Goal: Task Accomplishment & Management: Manage account settings

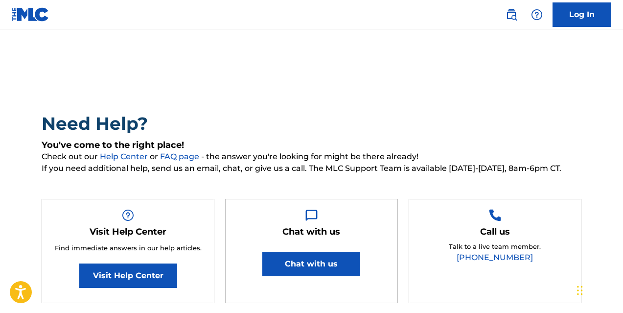
click at [576, 22] on link "Log In" at bounding box center [581, 14] width 59 height 24
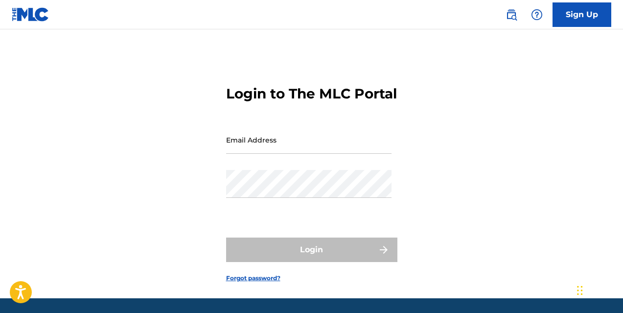
click at [246, 154] on input "Email Address" at bounding box center [308, 140] width 165 height 28
type input "[EMAIL_ADDRESS][DOMAIN_NAME]"
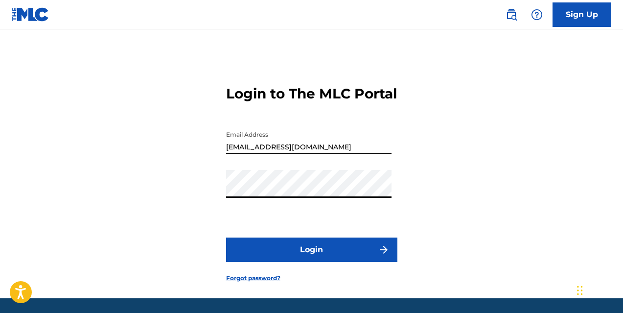
click at [310, 262] on button "Login" at bounding box center [311, 249] width 171 height 24
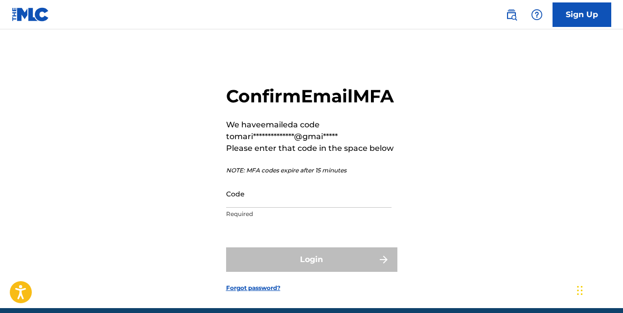
click at [243, 207] on input "Code" at bounding box center [308, 194] width 165 height 28
paste input "516344"
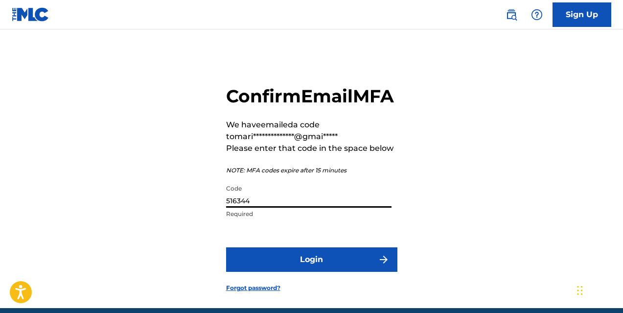
type input "516344"
click at [301, 272] on button "Login" at bounding box center [311, 259] width 171 height 24
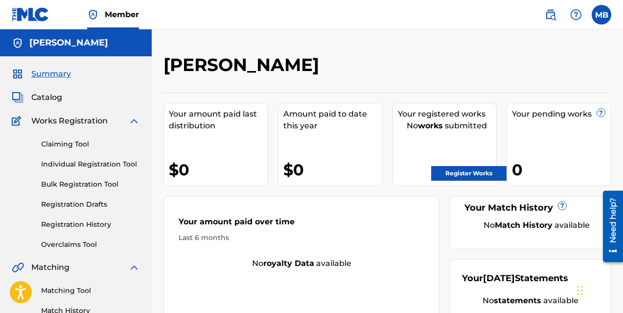
click at [61, 120] on span "Works Registration" at bounding box center [69, 121] width 76 height 12
click at [75, 144] on link "Claiming Tool" at bounding box center [90, 144] width 99 height 10
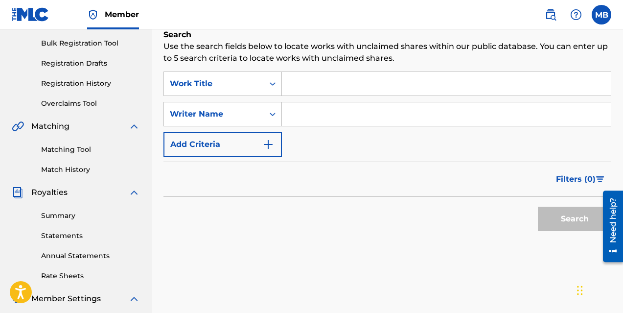
scroll to position [143, 0]
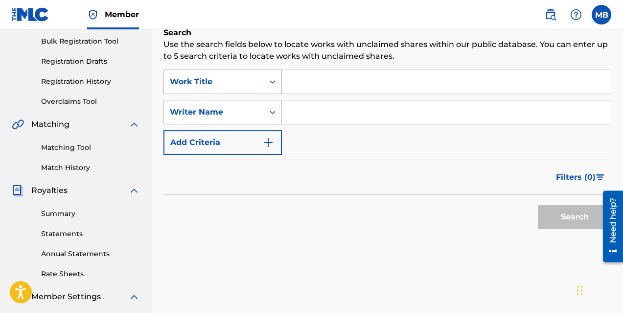
click at [238, 81] on div "Work Title" at bounding box center [214, 82] width 88 height 12
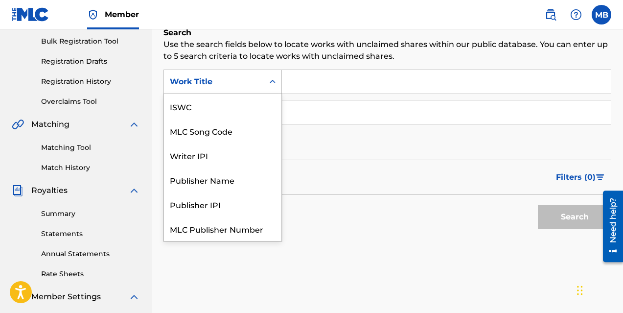
scroll to position [24, 0]
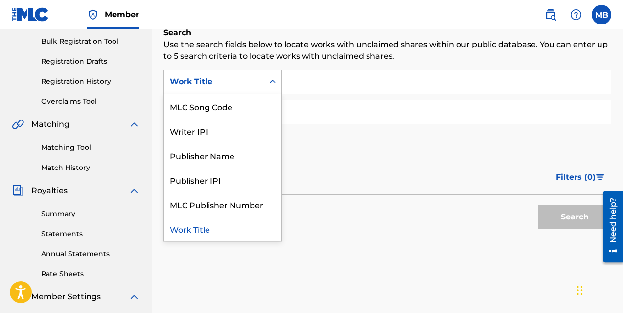
click at [238, 81] on div "Work Title" at bounding box center [214, 82] width 88 height 12
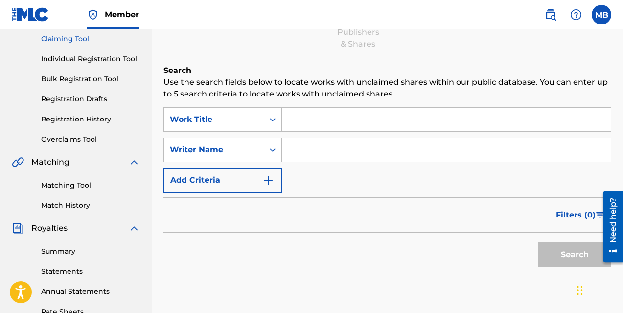
scroll to position [106, 0]
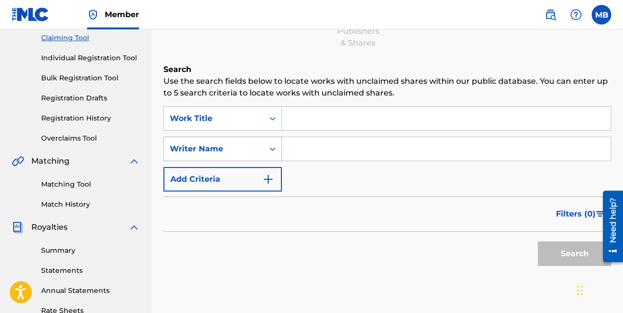
click at [258, 146] on div "Writer Name" at bounding box center [214, 148] width 100 height 19
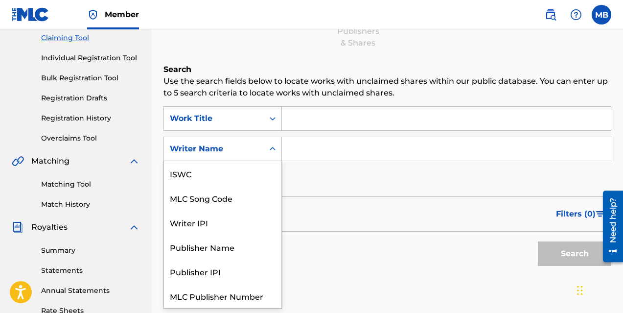
scroll to position [24, 0]
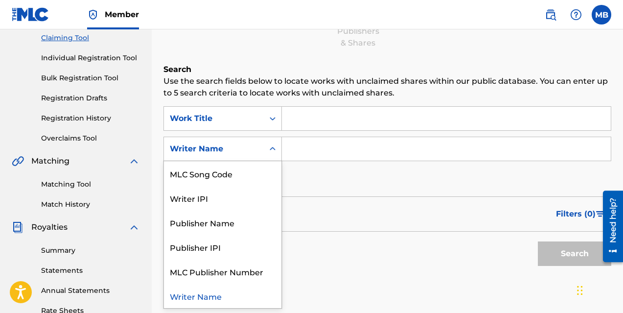
click at [258, 146] on div "Writer Name" at bounding box center [214, 148] width 100 height 19
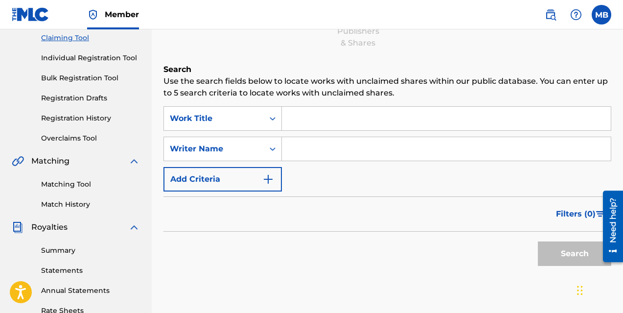
click at [328, 148] on input "Search Form" at bounding box center [446, 148] width 329 height 23
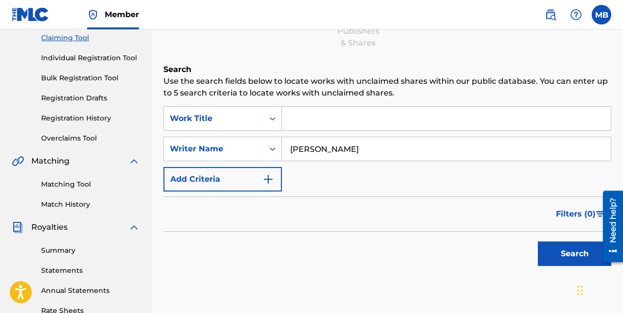
click at [563, 253] on button "Search" at bounding box center [574, 253] width 73 height 24
drag, startPoint x: 394, startPoint y: 150, endPoint x: 239, endPoint y: 147, distance: 155.1
click at [239, 147] on div "SearchWithCriteriadb193707-3be9-4922-b03b-a2597feacd6d Writer Name [PERSON_NAME]" at bounding box center [387, 149] width 448 height 24
type input "[PERSON_NAME]"
click at [586, 260] on button "Search" at bounding box center [574, 253] width 73 height 24
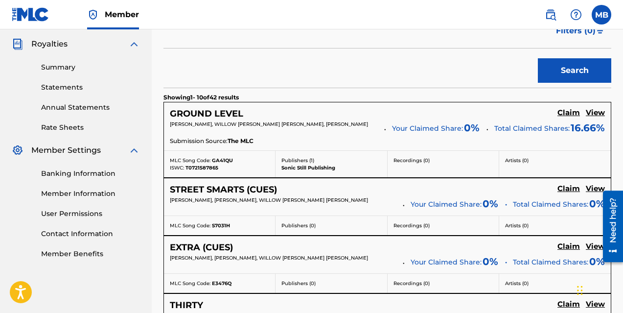
scroll to position [290, 0]
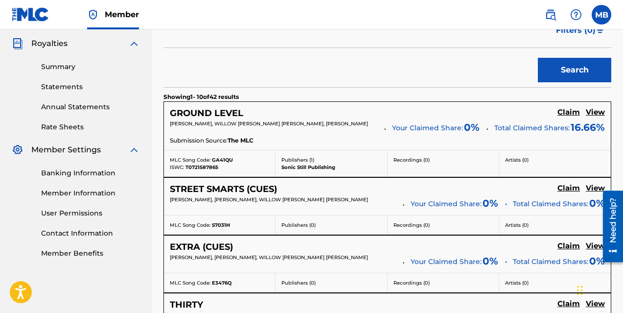
click at [566, 112] on h5 "Claim" at bounding box center [568, 112] width 23 height 9
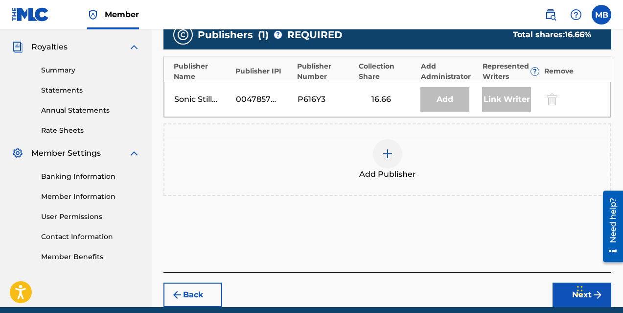
scroll to position [284, 0]
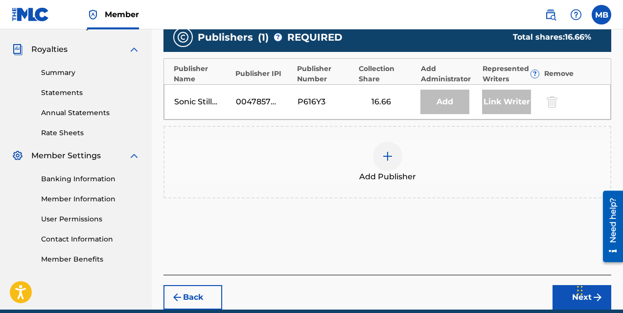
click at [389, 156] on img at bounding box center [388, 156] width 12 height 12
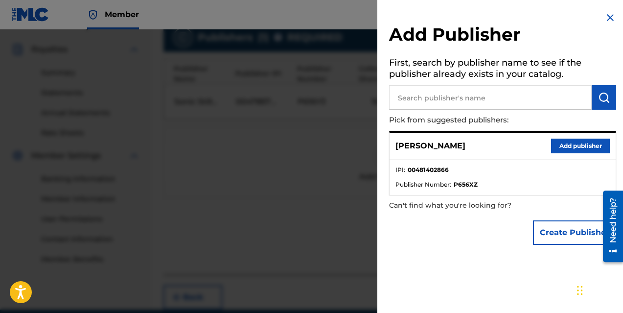
click at [568, 145] on button "Add publisher" at bounding box center [580, 145] width 59 height 15
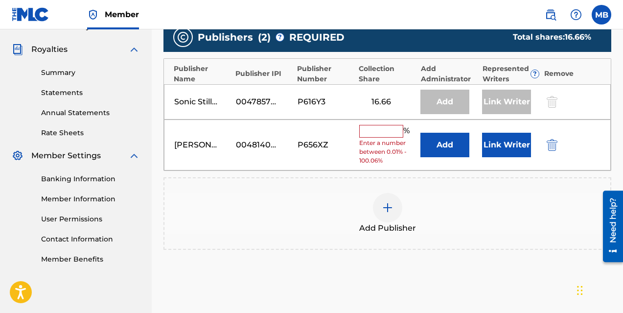
click at [371, 131] on input "text" at bounding box center [381, 131] width 44 height 13
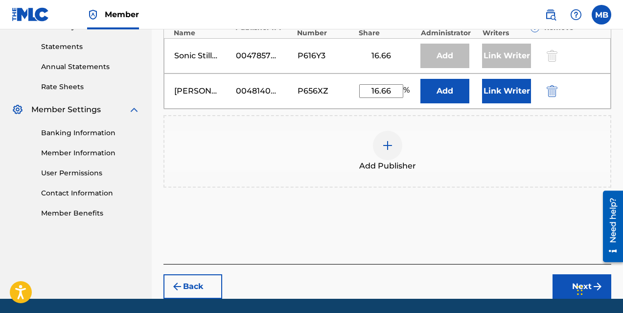
scroll to position [329, 0]
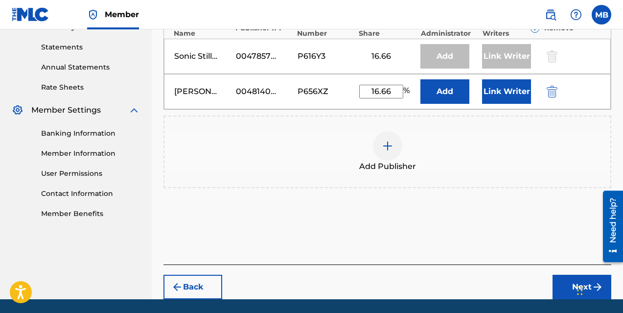
type input "16.66"
click at [504, 92] on button "Link Writer" at bounding box center [506, 91] width 49 height 24
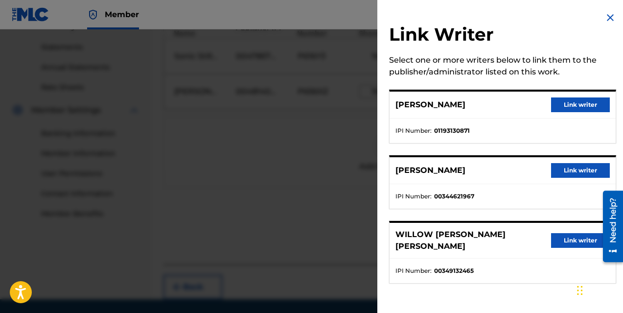
click at [558, 104] on button "Link writer" at bounding box center [580, 104] width 59 height 15
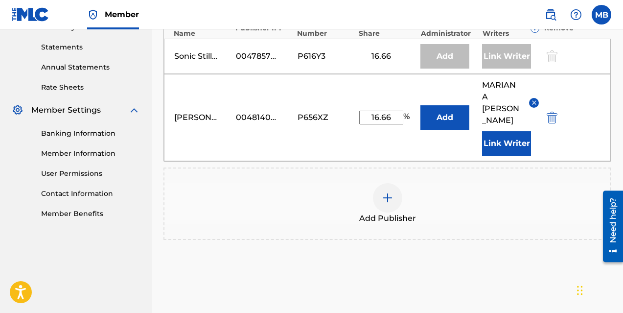
scroll to position [403, 0]
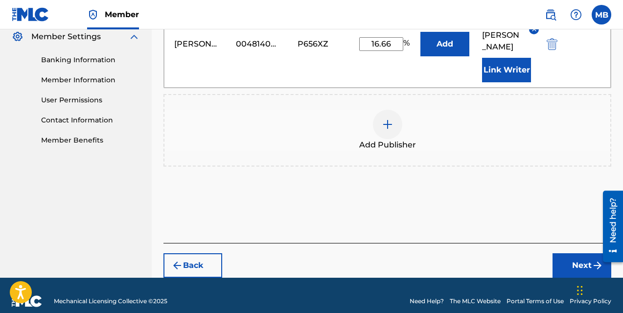
click at [571, 255] on button "Next" at bounding box center [581, 265] width 59 height 24
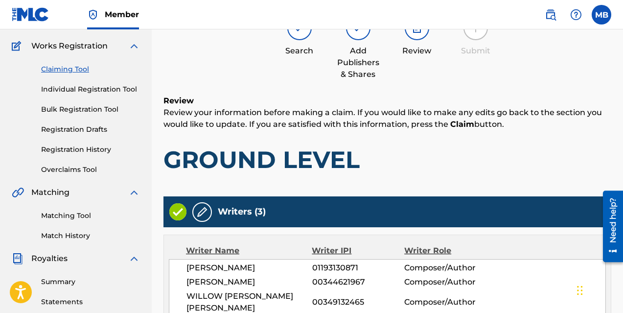
scroll to position [0, 0]
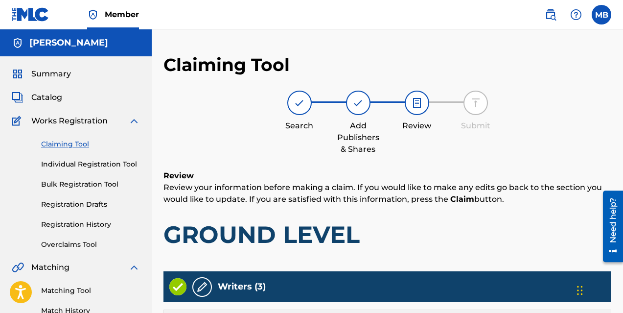
click at [39, 72] on span "Summary" at bounding box center [51, 74] width 40 height 12
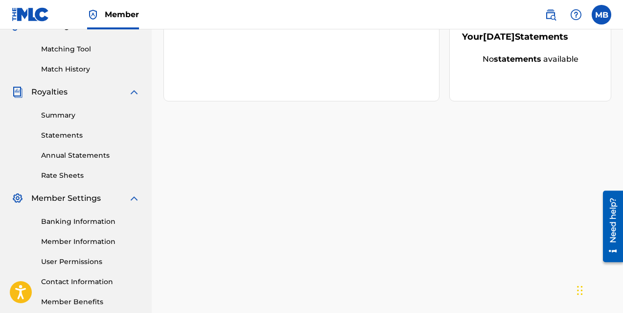
scroll to position [294, 0]
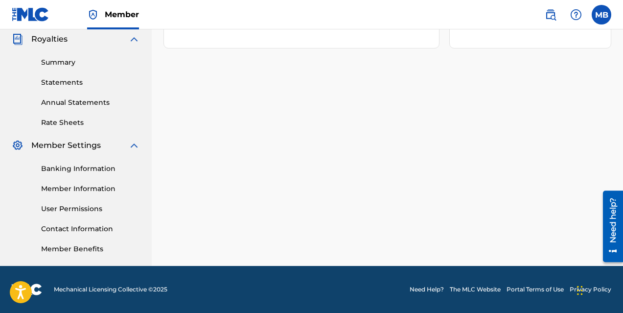
click at [62, 188] on link "Member Information" at bounding box center [90, 189] width 99 height 10
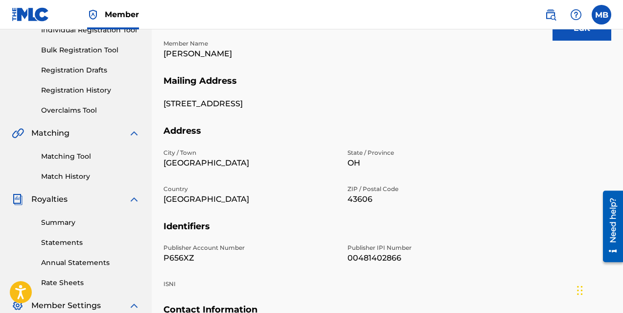
scroll to position [92, 0]
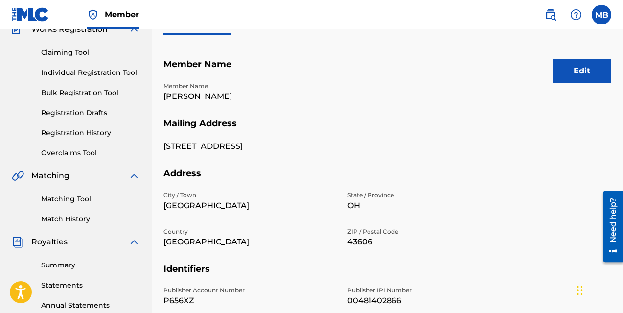
click at [578, 73] on button "Edit" at bounding box center [581, 71] width 59 height 24
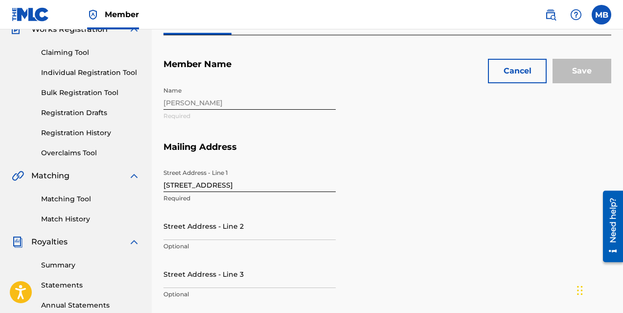
click at [200, 99] on div "Name [PERSON_NAME] Required" at bounding box center [341, 112] width 356 height 60
click at [173, 101] on div "Name [PERSON_NAME] Required" at bounding box center [341, 112] width 356 height 60
click at [196, 100] on div "Name [PERSON_NAME] Required" at bounding box center [341, 112] width 356 height 60
click at [180, 102] on div "Name [PERSON_NAME] Required" at bounding box center [341, 112] width 356 height 60
click at [520, 70] on button "Cancel" at bounding box center [517, 71] width 59 height 24
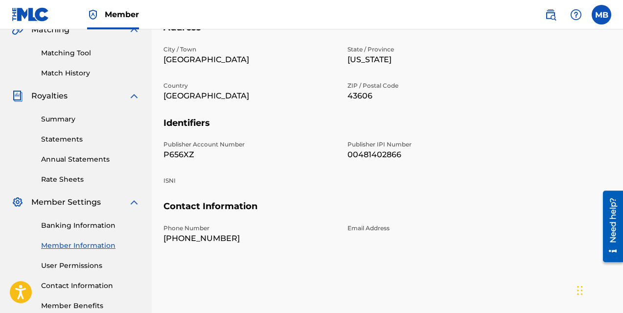
scroll to position [237, 0]
drag, startPoint x: 414, startPoint y: 155, endPoint x: 345, endPoint y: 147, distance: 69.9
click at [345, 147] on div "Publisher Account Number P656XZ Publisher IPI Number 00481402866 ISNI" at bounding box center [341, 170] width 356 height 61
click at [398, 263] on div "Edit Member Name Member Name [PERSON_NAME][GEOGRAPHIC_DATA] Mailing Address [GE…" at bounding box center [387, 87] width 448 height 394
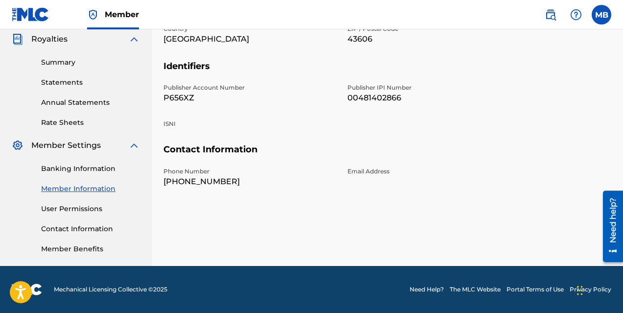
scroll to position [0, 0]
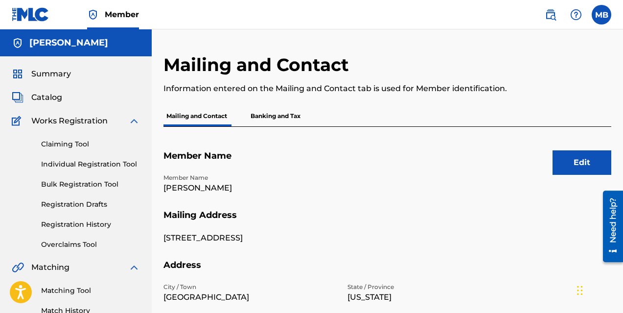
click at [43, 98] on span "Catalog" at bounding box center [46, 98] width 31 height 12
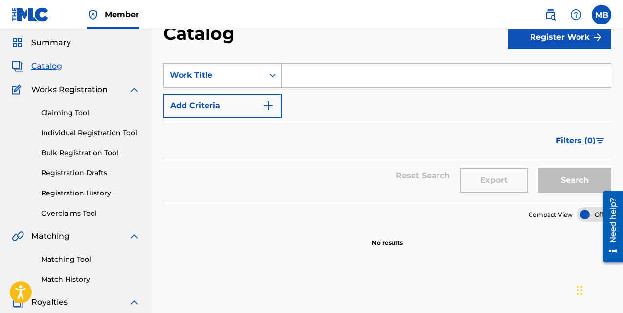
scroll to position [37, 0]
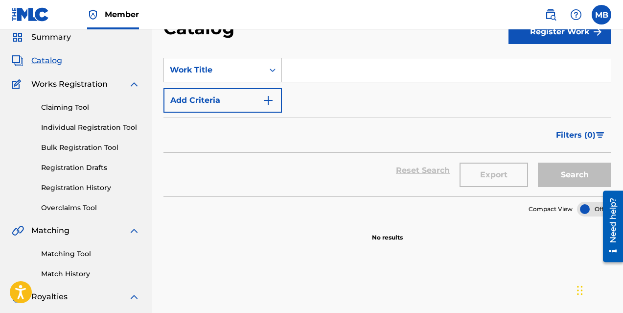
click at [70, 110] on link "Claiming Tool" at bounding box center [90, 107] width 99 height 10
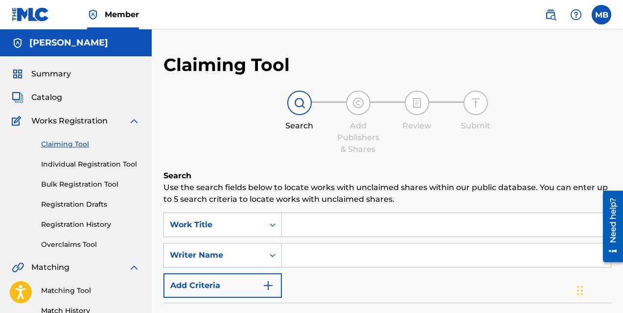
click at [325, 257] on input "Search Form" at bounding box center [446, 254] width 329 height 23
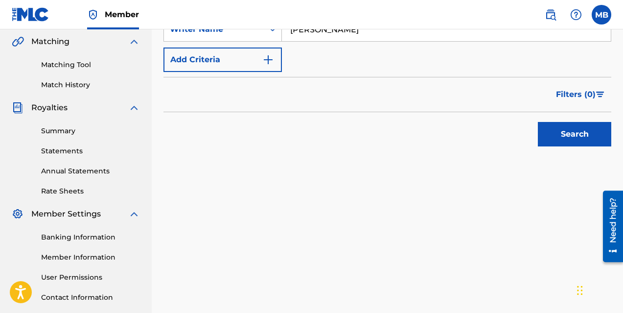
scroll to position [236, 0]
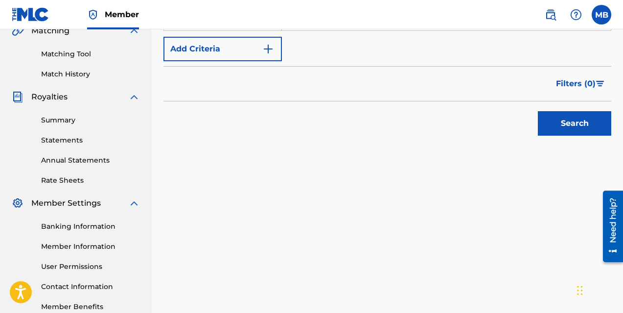
type input "[PERSON_NAME]"
click at [549, 127] on button "Search" at bounding box center [574, 123] width 73 height 24
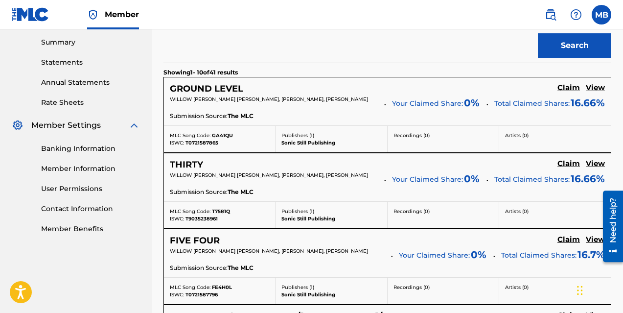
scroll to position [315, 0]
click at [565, 86] on h5 "Claim" at bounding box center [568, 87] width 23 height 9
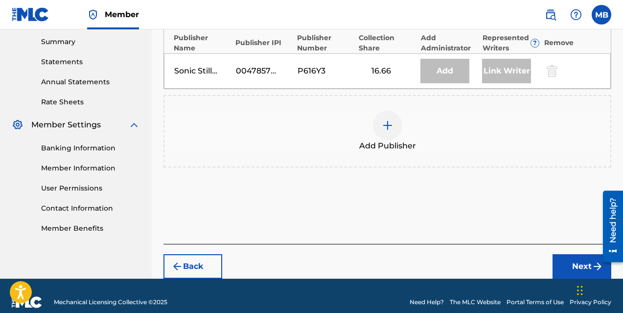
click at [389, 129] on img at bounding box center [388, 125] width 12 height 12
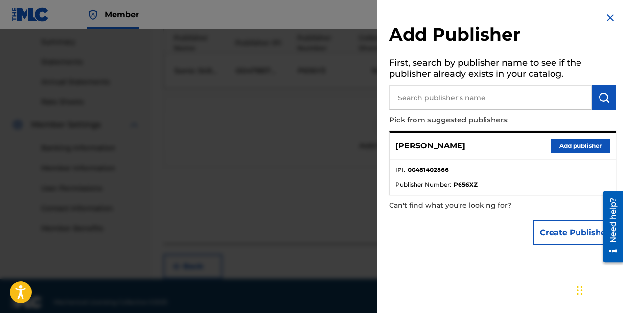
click at [604, 14] on img at bounding box center [610, 18] width 12 height 12
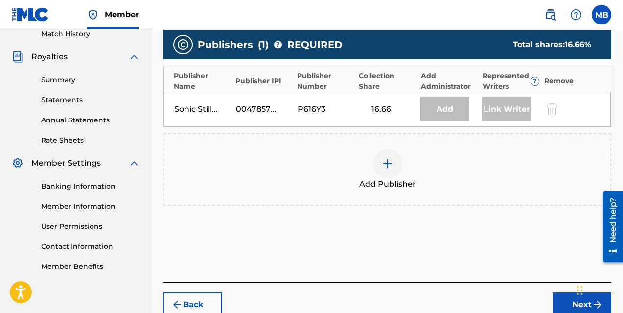
scroll to position [277, 0]
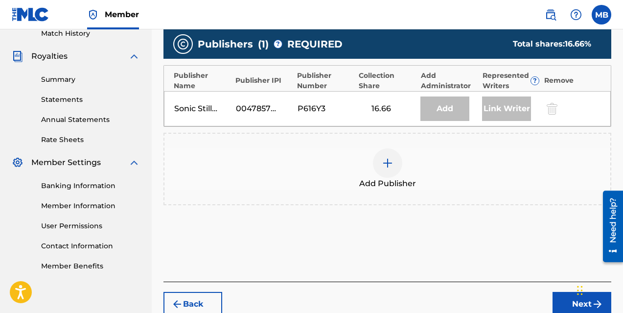
click at [439, 109] on div "Add" at bounding box center [444, 108] width 49 height 24
click at [380, 165] on div at bounding box center [387, 162] width 29 height 29
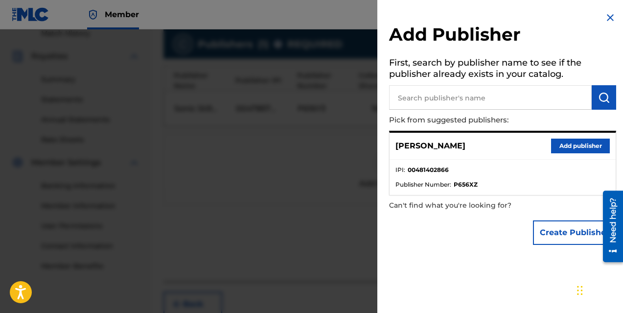
click at [568, 146] on button "Add publisher" at bounding box center [580, 145] width 59 height 15
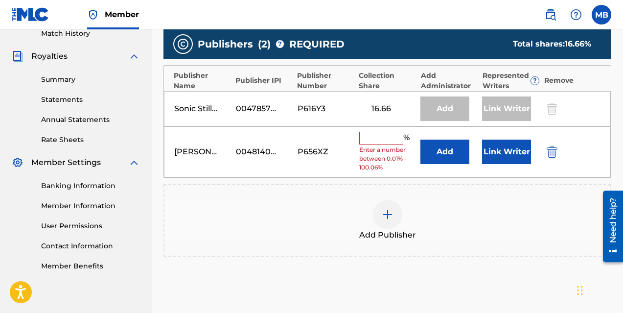
click at [382, 141] on input "text" at bounding box center [381, 138] width 44 height 13
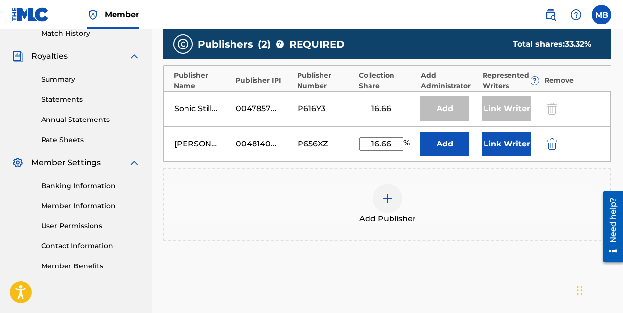
type input "16.66"
click at [507, 142] on button "Link Writer" at bounding box center [506, 144] width 49 height 24
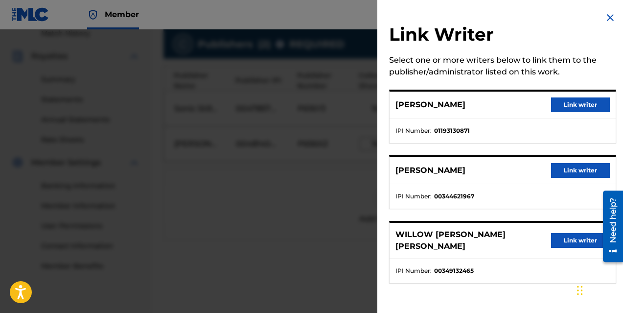
click at [563, 105] on button "Link writer" at bounding box center [580, 104] width 59 height 15
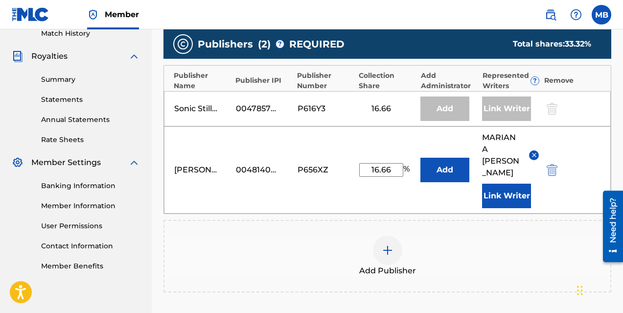
scroll to position [403, 0]
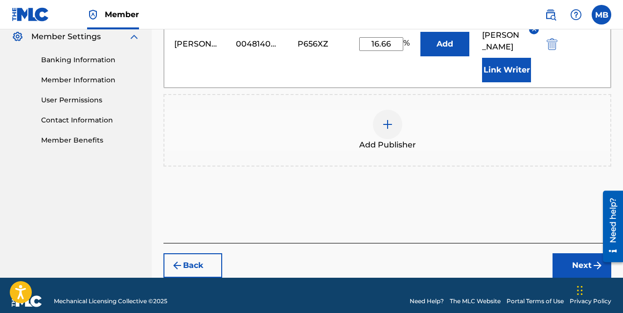
click at [572, 253] on button "Next" at bounding box center [581, 265] width 59 height 24
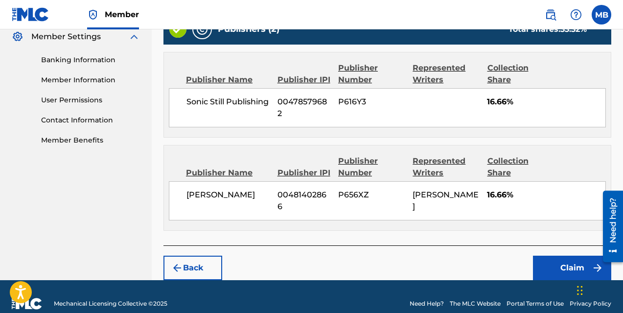
click at [557, 255] on button "Claim" at bounding box center [572, 267] width 78 height 24
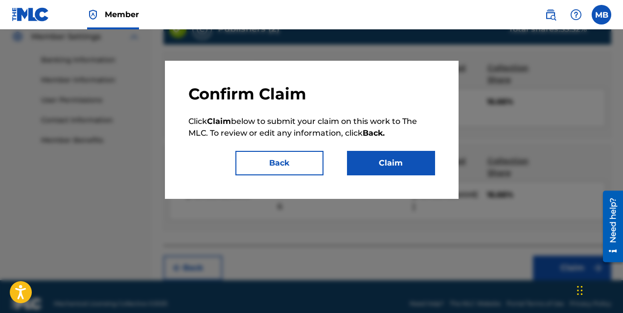
click at [384, 163] on button "Claim" at bounding box center [391, 163] width 88 height 24
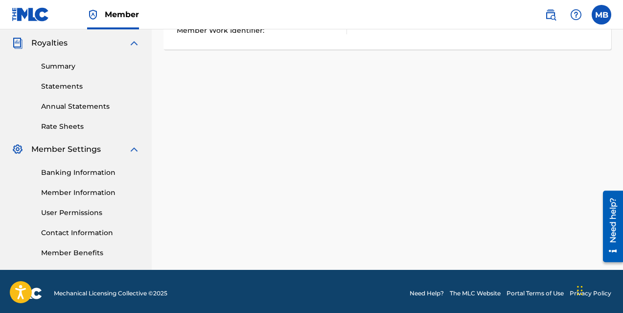
scroll to position [293, 0]
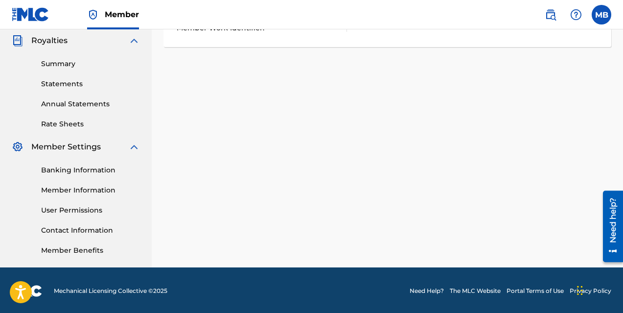
click at [69, 167] on link "Banking Information" at bounding box center [90, 170] width 99 height 10
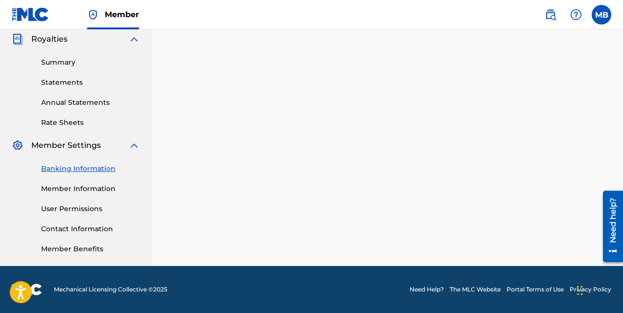
scroll to position [294, 0]
click at [63, 189] on link "Member Information" at bounding box center [90, 189] width 99 height 10
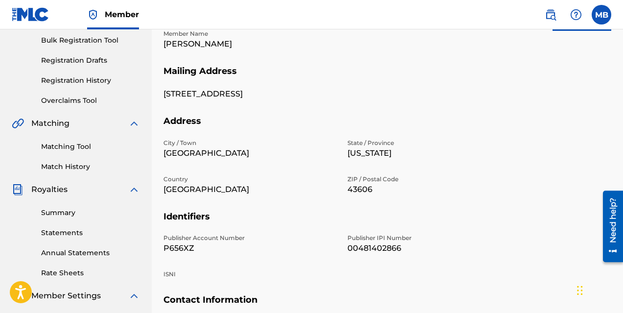
scroll to position [294, 0]
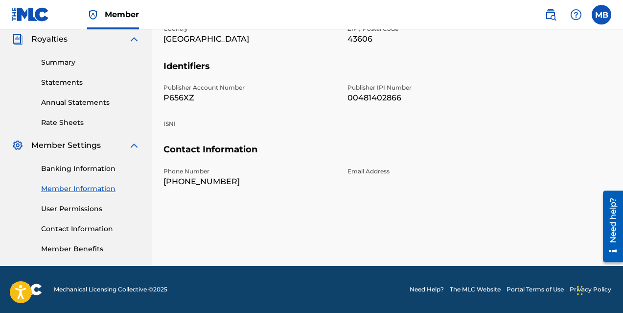
click at [77, 209] on link "User Permissions" at bounding box center [90, 209] width 99 height 10
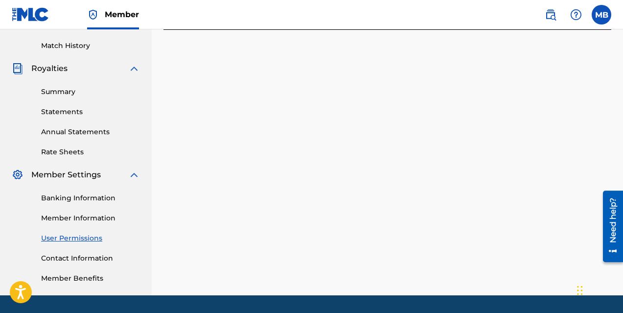
scroll to position [294, 0]
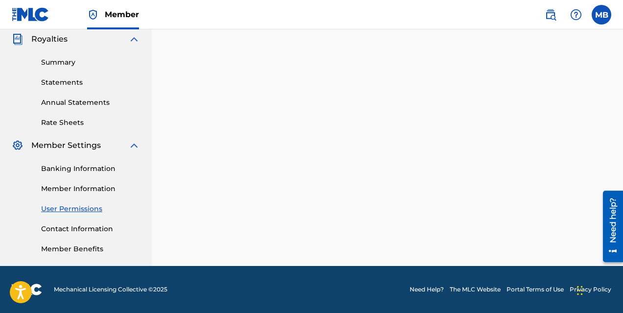
click at [81, 225] on link "Contact Information" at bounding box center [90, 229] width 99 height 10
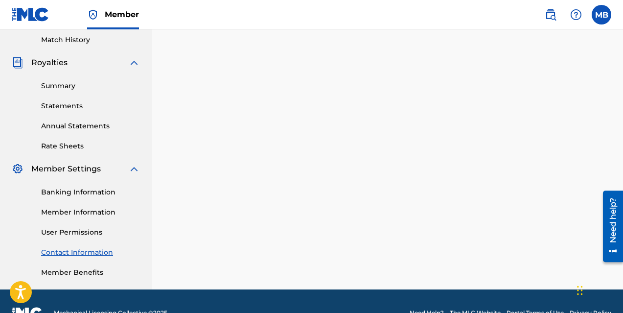
scroll to position [294, 0]
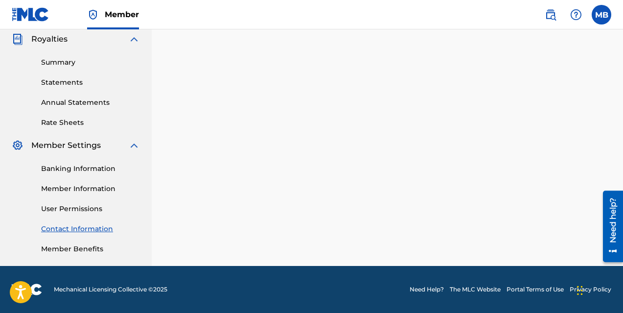
click at [86, 248] on link "Member Benefits" at bounding box center [90, 249] width 99 height 10
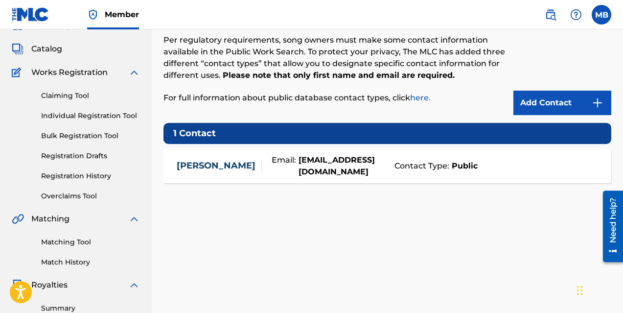
scroll to position [46, 0]
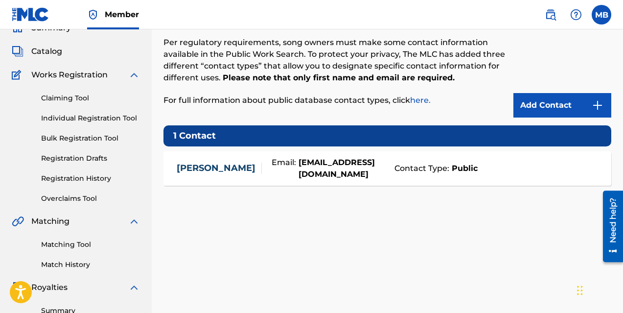
click at [75, 95] on link "Claiming Tool" at bounding box center [90, 98] width 99 height 10
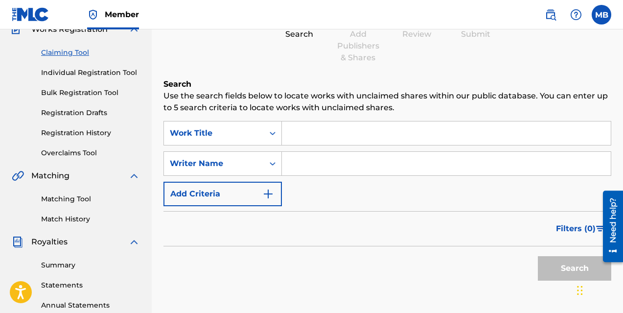
scroll to position [96, 0]
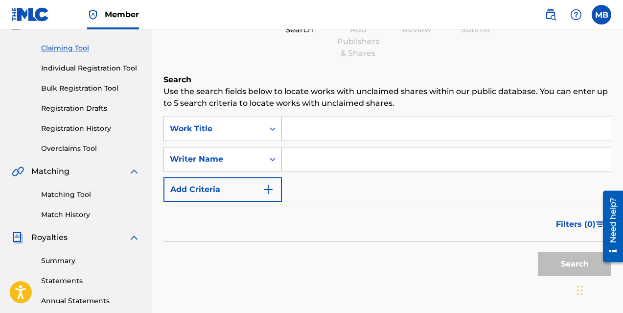
click at [306, 161] on input "Search Form" at bounding box center [446, 158] width 329 height 23
type input "[PERSON_NAME]"
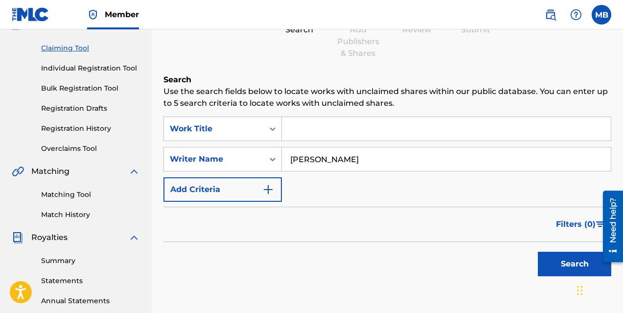
click at [552, 261] on button "Search" at bounding box center [574, 264] width 73 height 24
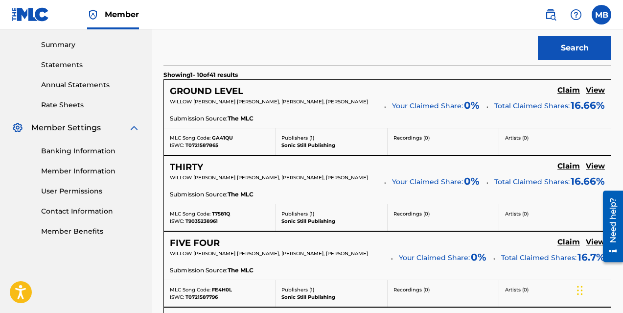
scroll to position [313, 0]
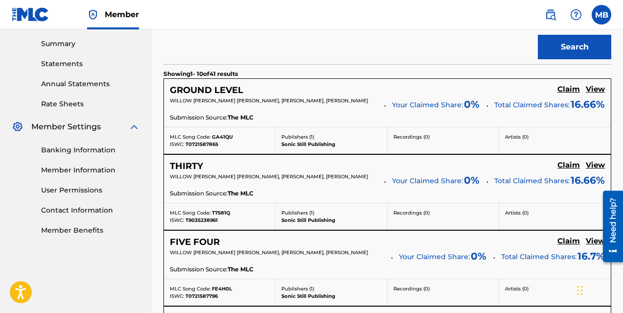
click at [565, 94] on h5 "Claim" at bounding box center [568, 89] width 23 height 9
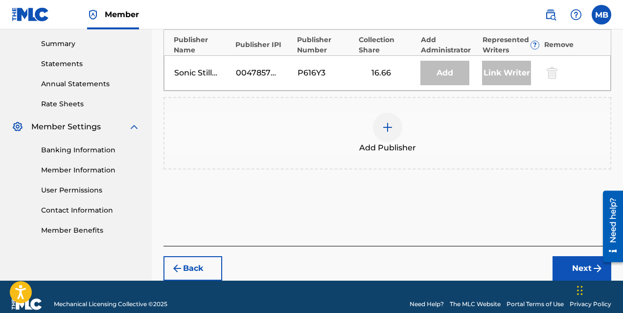
click at [379, 133] on div at bounding box center [387, 127] width 29 height 29
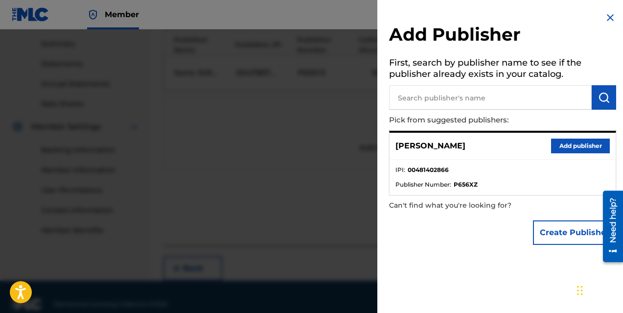
click at [576, 149] on button "Add publisher" at bounding box center [580, 145] width 59 height 15
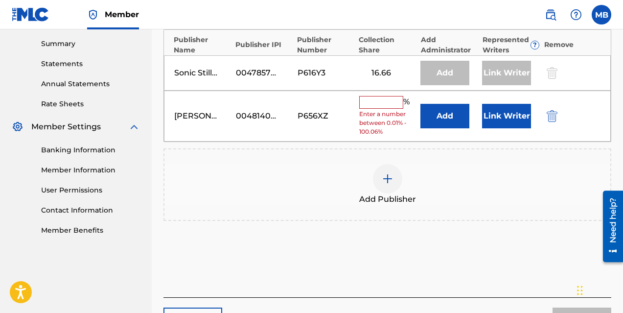
click at [377, 103] on input "text" at bounding box center [381, 102] width 44 height 13
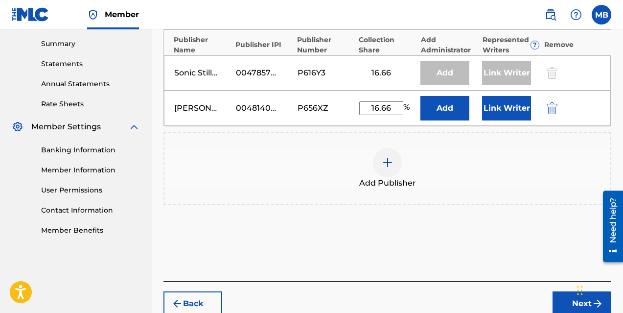
type input "16.66"
click at [497, 106] on button "Link Writer" at bounding box center [506, 108] width 49 height 24
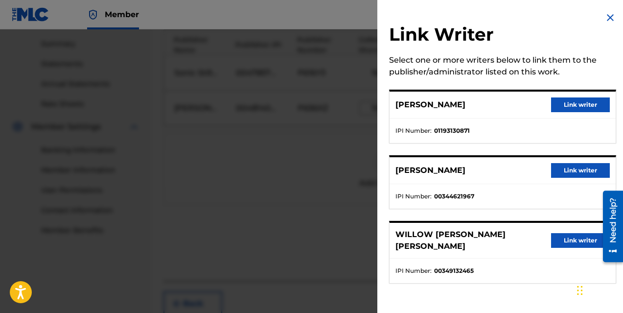
click at [559, 104] on button "Link writer" at bounding box center [580, 104] width 59 height 15
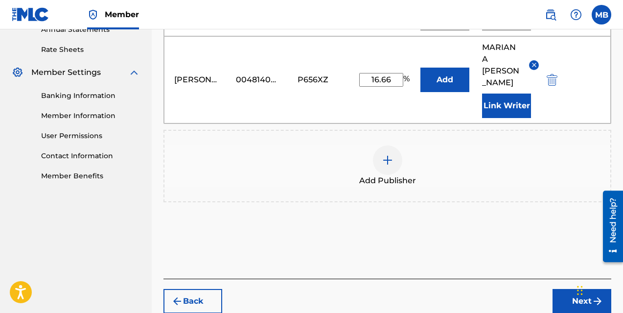
scroll to position [381, 0]
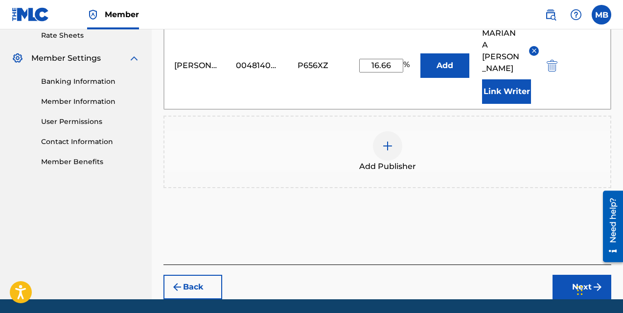
click at [568, 275] on button "Next" at bounding box center [581, 287] width 59 height 24
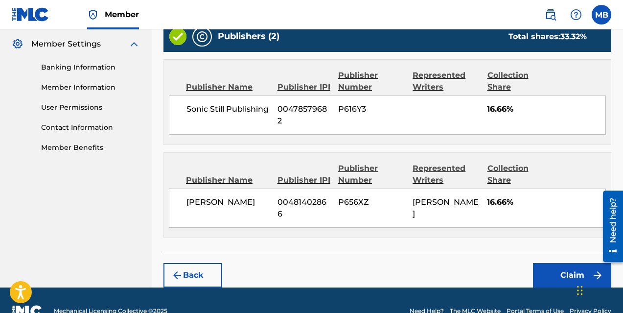
scroll to position [405, 0]
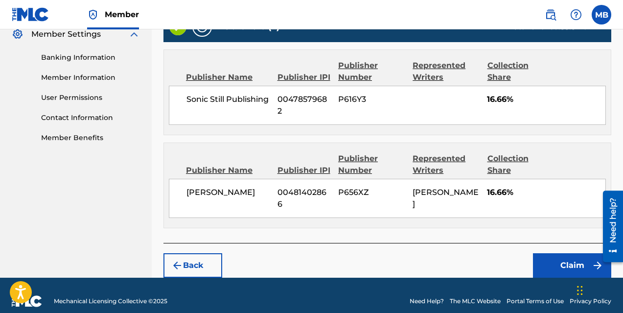
click at [551, 253] on button "Claim" at bounding box center [572, 265] width 78 height 24
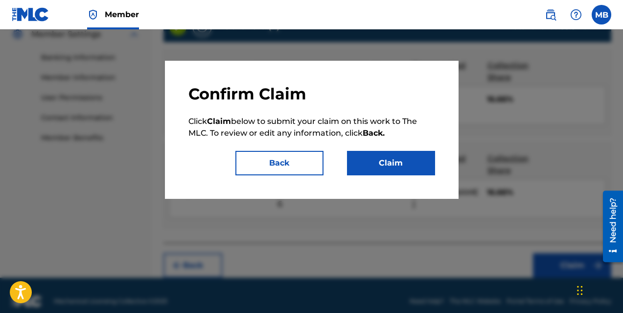
click at [375, 166] on button "Claim" at bounding box center [391, 163] width 88 height 24
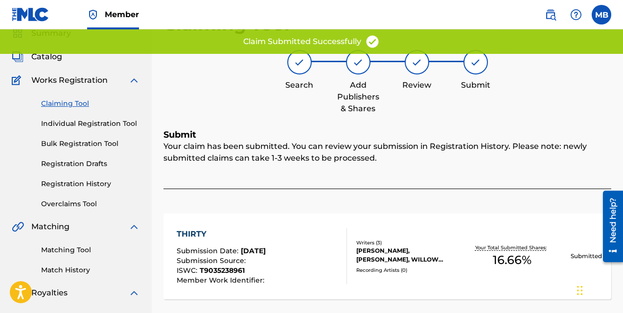
scroll to position [14, 0]
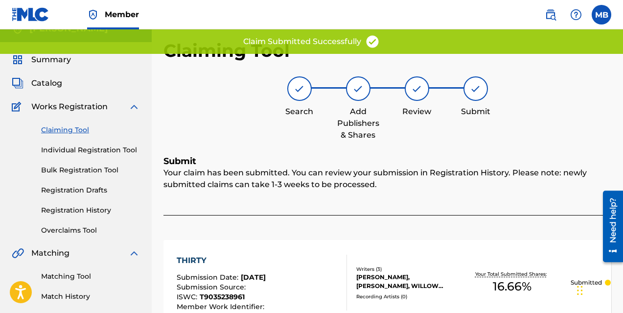
click at [63, 129] on link "Claiming Tool" at bounding box center [90, 130] width 99 height 10
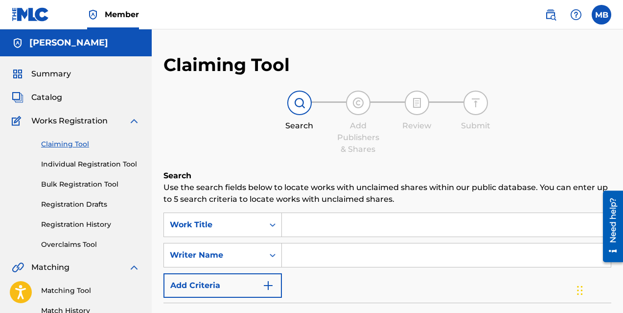
click at [322, 253] on input "Search Form" at bounding box center [446, 254] width 329 height 23
type input "[PERSON_NAME]"
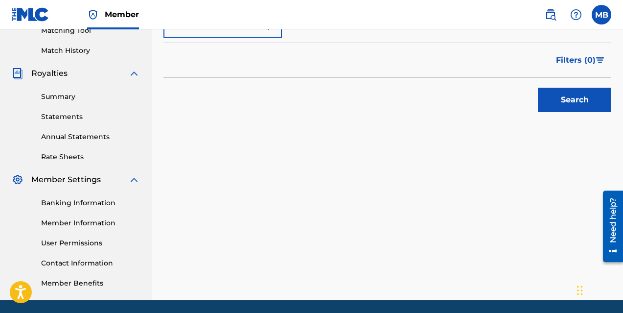
scroll to position [251, 0]
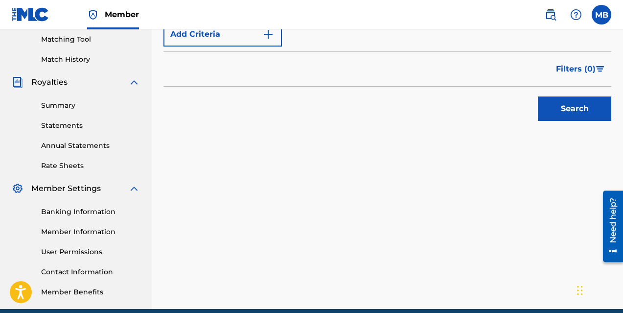
click at [555, 115] on button "Search" at bounding box center [574, 108] width 73 height 24
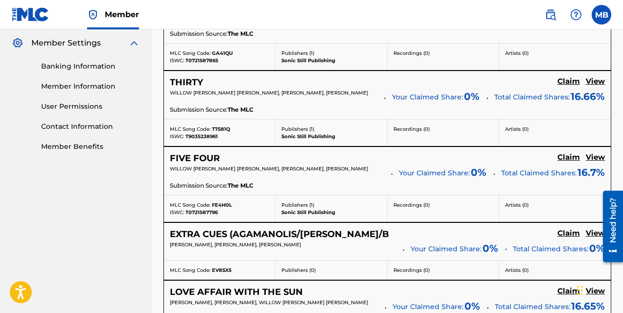
scroll to position [415, 0]
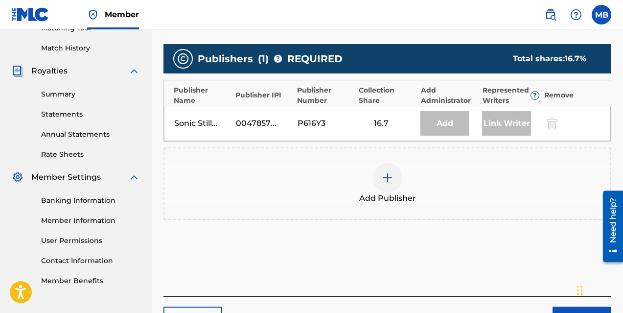
scroll to position [261, 0]
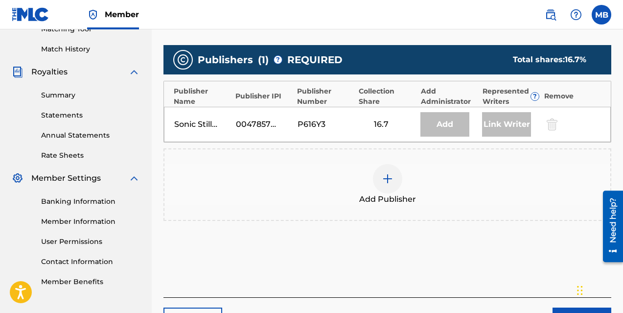
click at [387, 187] on div at bounding box center [387, 178] width 29 height 29
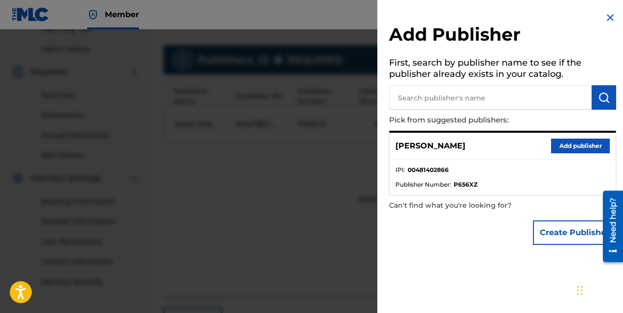
click at [563, 143] on button "Add publisher" at bounding box center [580, 145] width 59 height 15
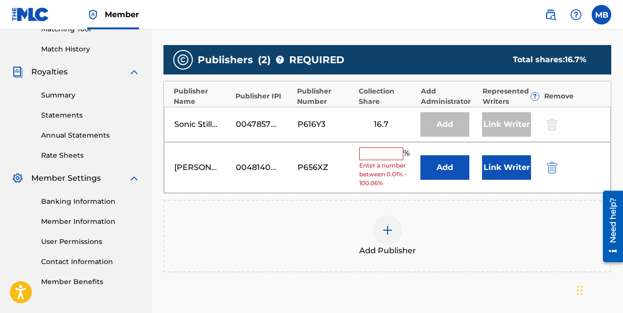
click at [385, 157] on input "text" at bounding box center [381, 153] width 44 height 13
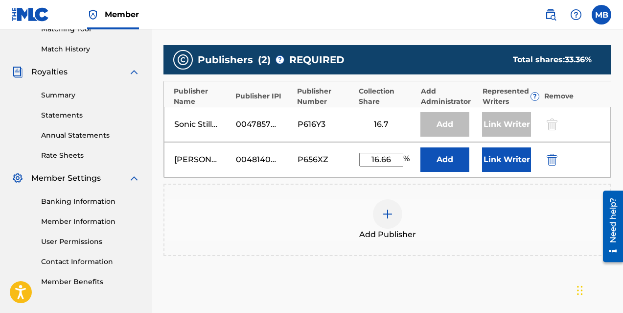
type input "16.66"
click at [514, 154] on button "Link Writer" at bounding box center [506, 159] width 49 height 24
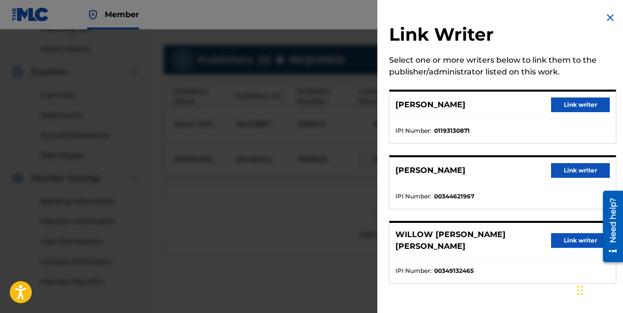
click at [567, 104] on button "Link writer" at bounding box center [580, 104] width 59 height 15
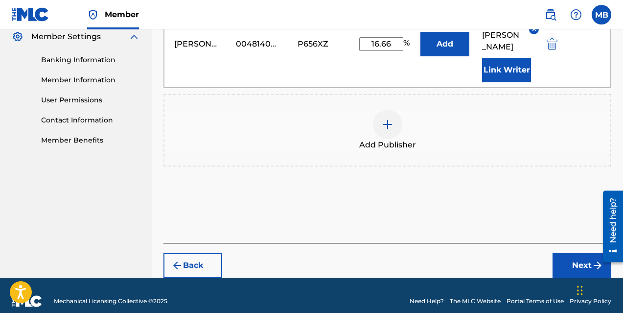
click at [571, 256] on button "Next" at bounding box center [581, 265] width 59 height 24
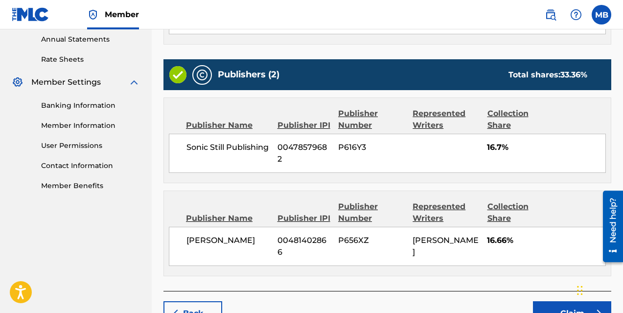
scroll to position [405, 0]
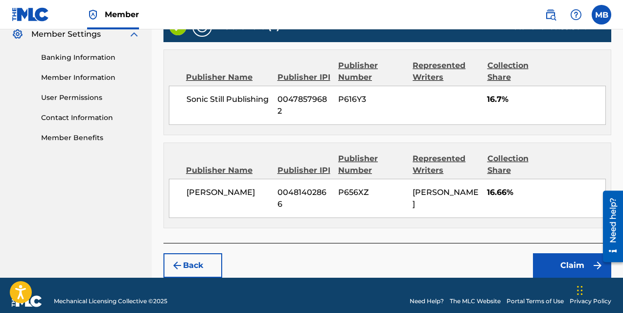
click at [549, 253] on button "Claim" at bounding box center [572, 265] width 78 height 24
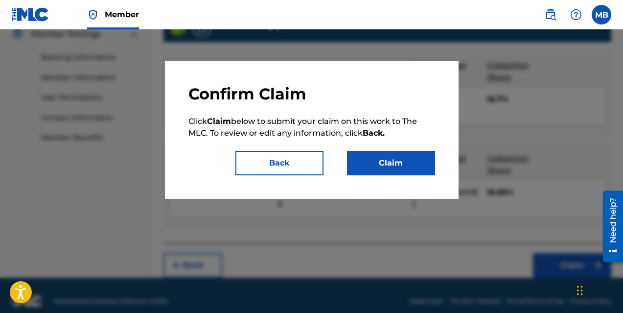
click at [384, 169] on button "Claim" at bounding box center [391, 163] width 88 height 24
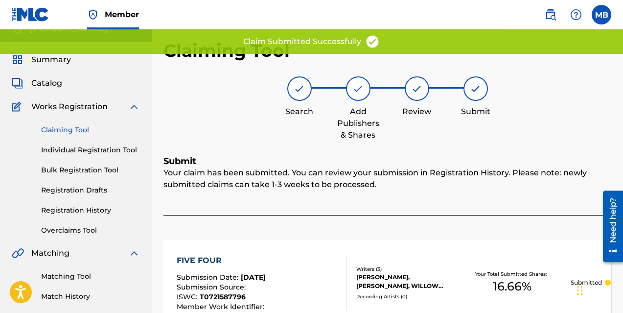
scroll to position [13, 0]
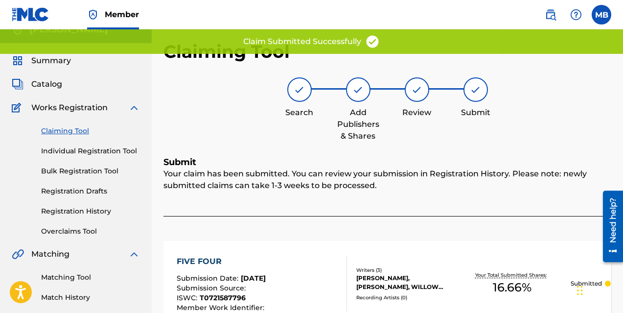
click at [61, 132] on link "Claiming Tool" at bounding box center [90, 131] width 99 height 10
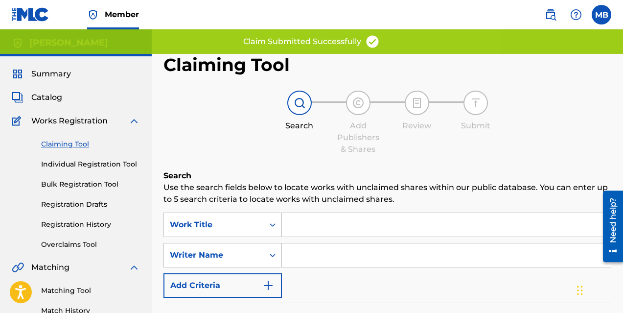
scroll to position [1, 0]
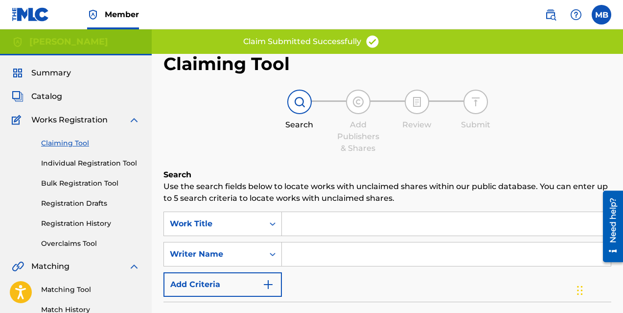
click at [315, 256] on input "Search Form" at bounding box center [446, 253] width 329 height 23
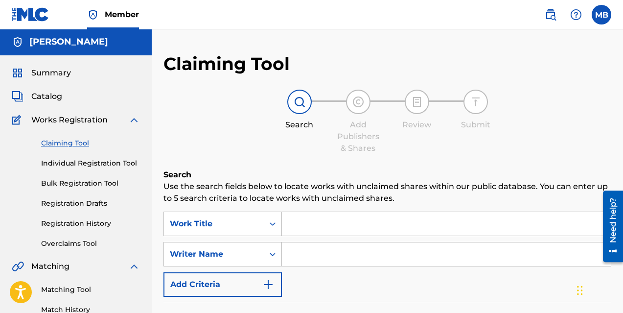
type input "[PERSON_NAME]"
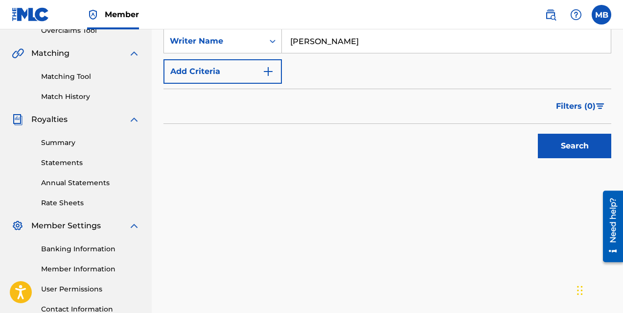
scroll to position [223, 0]
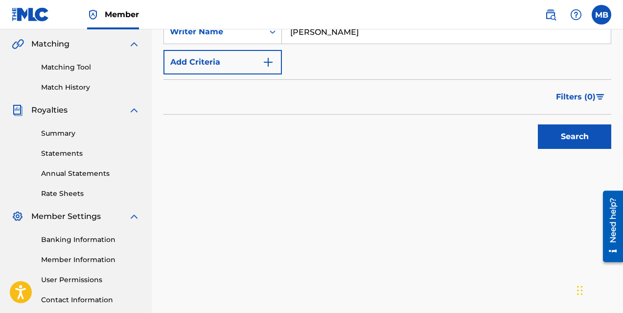
click at [554, 133] on button "Search" at bounding box center [574, 136] width 73 height 24
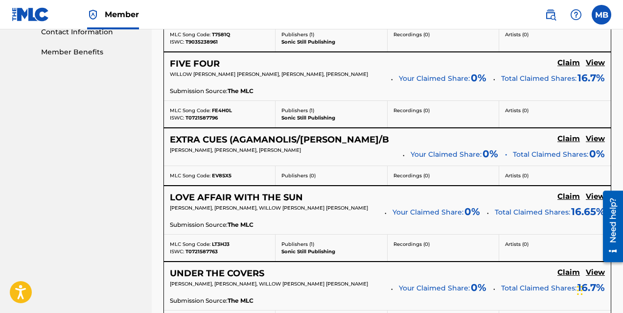
scroll to position [489, 0]
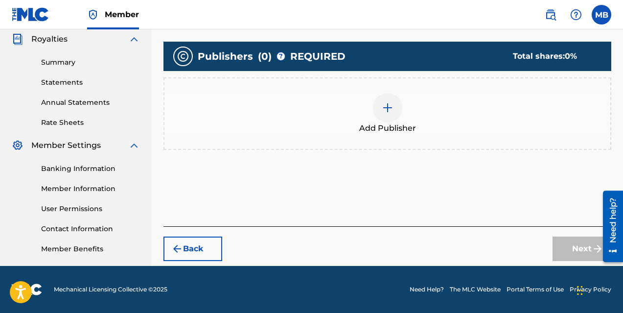
scroll to position [294, 0]
click at [385, 107] on img at bounding box center [388, 108] width 12 height 12
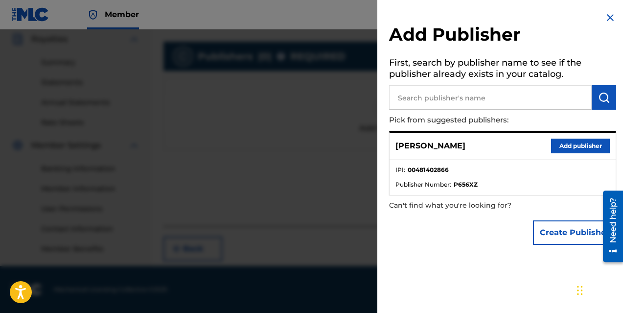
click at [569, 148] on button "Add publisher" at bounding box center [580, 145] width 59 height 15
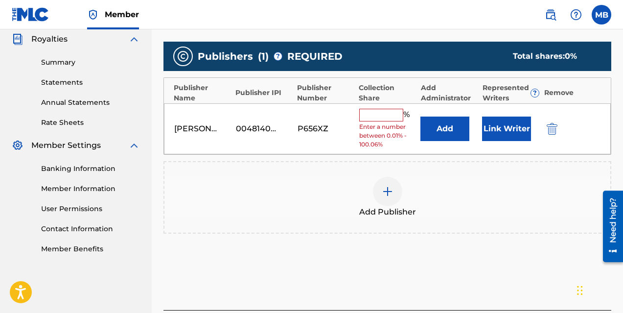
click at [499, 131] on button "Link Writer" at bounding box center [506, 128] width 49 height 24
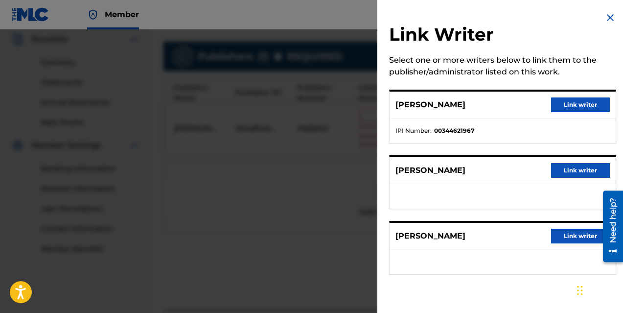
click at [563, 233] on button "Link writer" at bounding box center [580, 236] width 59 height 15
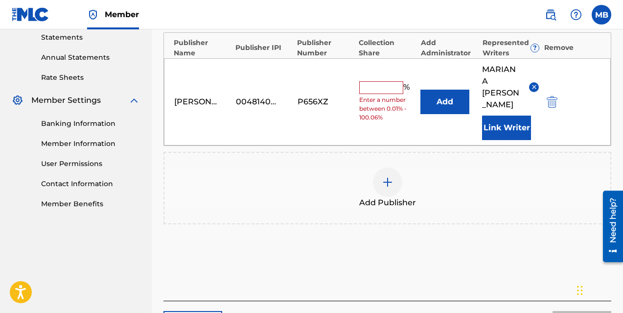
scroll to position [327, 0]
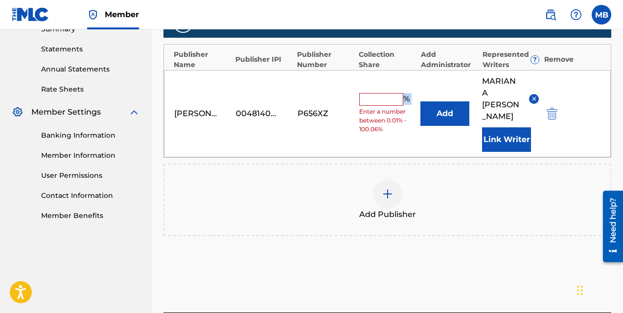
click at [389, 99] on div "% Enter a number between 0.01% - 100.06%" at bounding box center [387, 113] width 57 height 41
click at [368, 96] on input "text" at bounding box center [381, 99] width 44 height 13
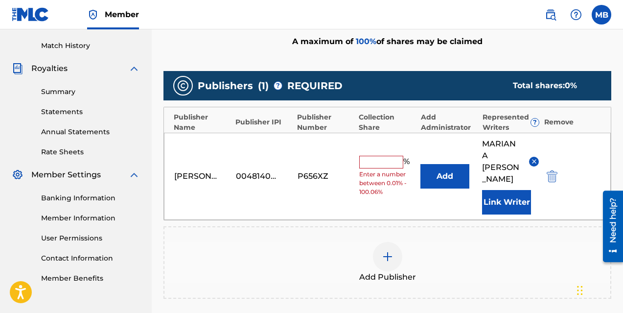
scroll to position [264, 0]
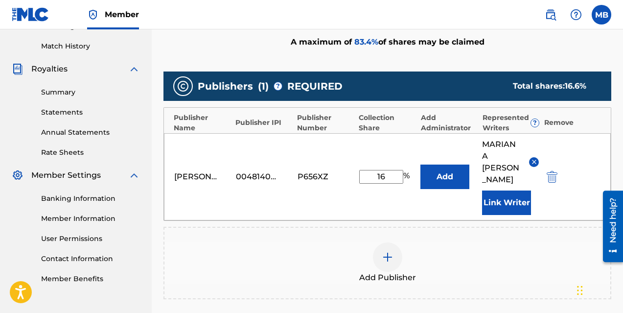
type input "1"
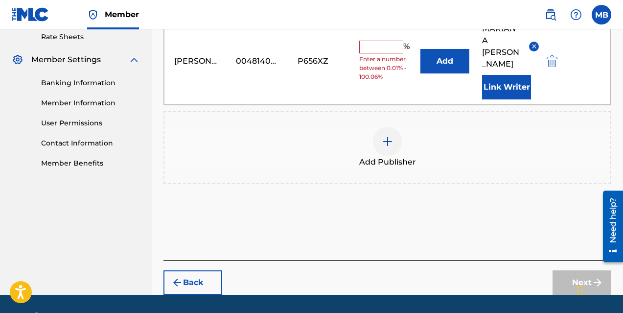
scroll to position [397, 0]
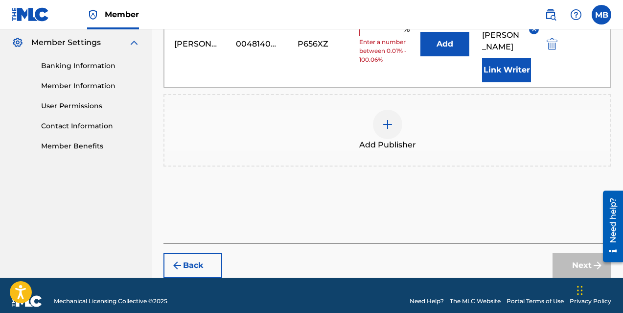
click at [194, 253] on button "Back" at bounding box center [192, 265] width 59 height 24
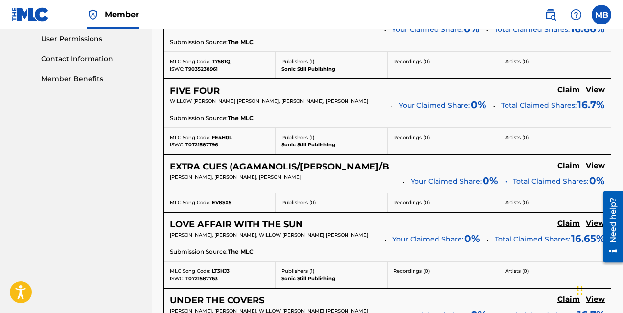
scroll to position [467, 0]
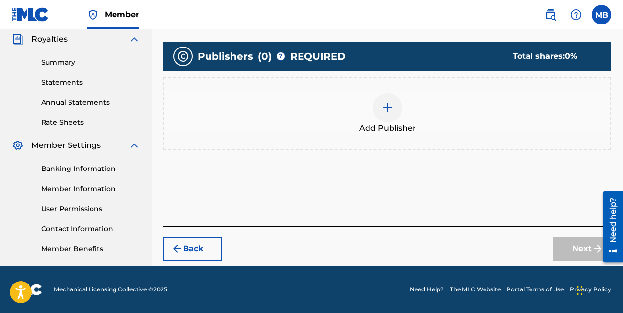
scroll to position [294, 0]
click at [387, 110] on img at bounding box center [388, 108] width 12 height 12
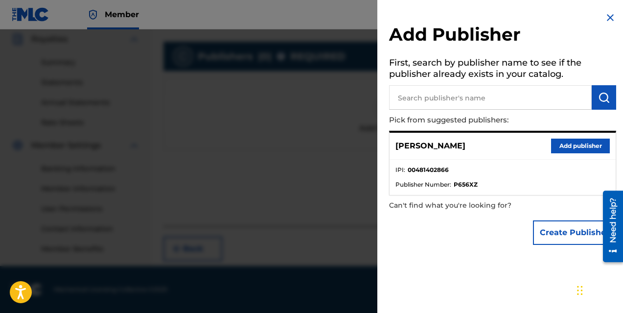
click at [566, 143] on button "Add publisher" at bounding box center [580, 145] width 59 height 15
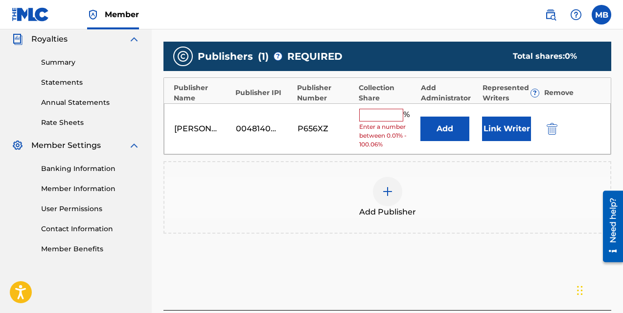
click at [503, 130] on button "Link Writer" at bounding box center [506, 128] width 49 height 24
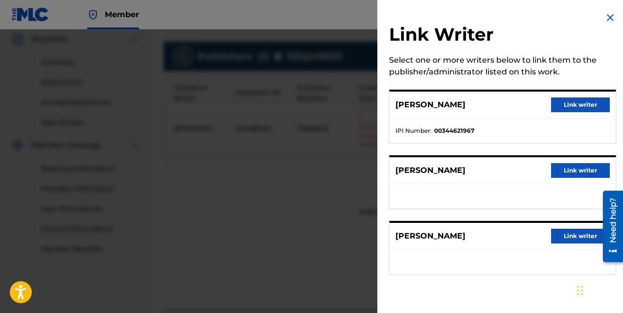
click at [560, 237] on button "Link writer" at bounding box center [580, 236] width 59 height 15
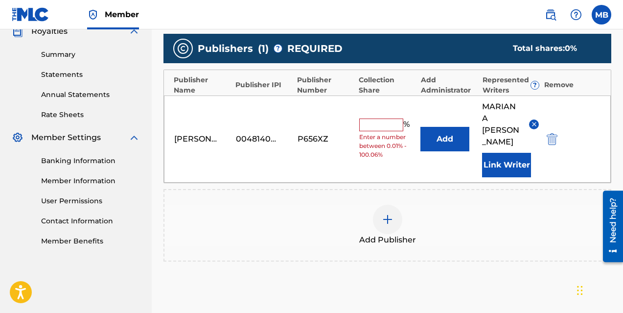
scroll to position [287, 0]
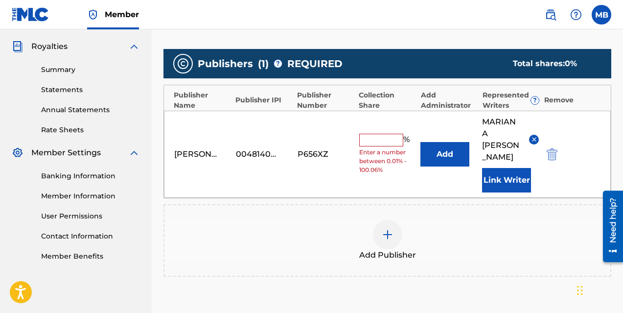
click at [382, 135] on input "text" at bounding box center [381, 140] width 44 height 13
type input "0"
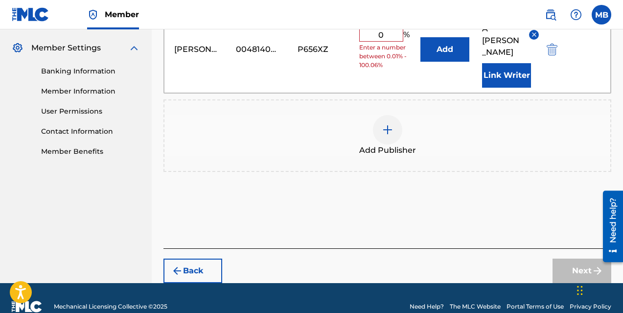
scroll to position [397, 0]
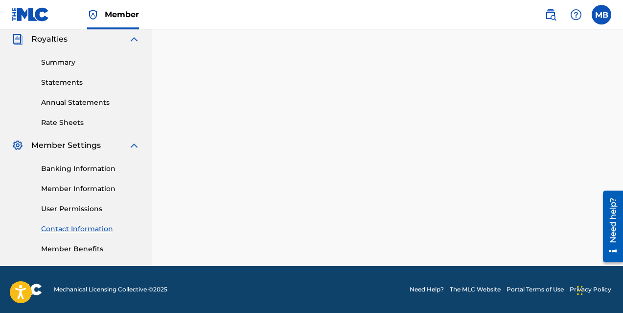
scroll to position [46, 0]
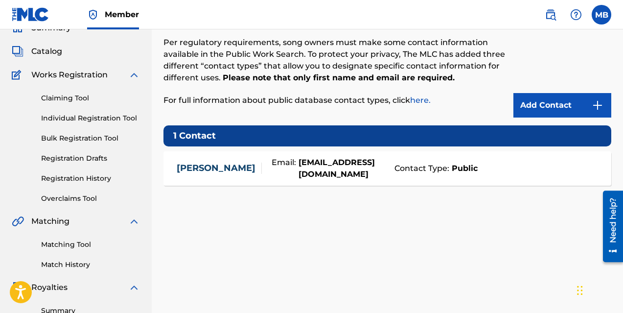
click at [69, 97] on link "Claiming Tool" at bounding box center [90, 98] width 99 height 10
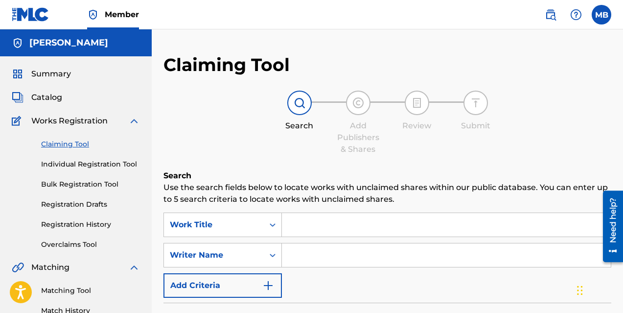
click at [347, 251] on input "Search Form" at bounding box center [446, 254] width 329 height 23
type input "[PERSON_NAME]"
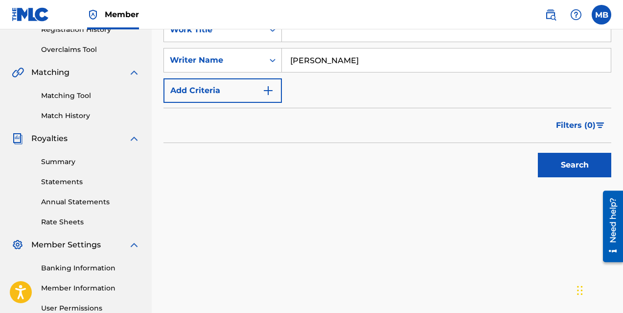
scroll to position [196, 0]
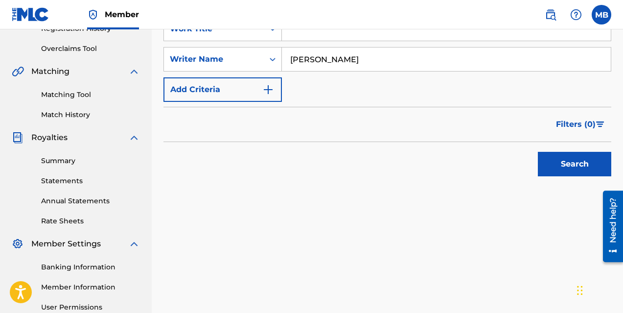
click at [566, 156] on button "Search" at bounding box center [574, 164] width 73 height 24
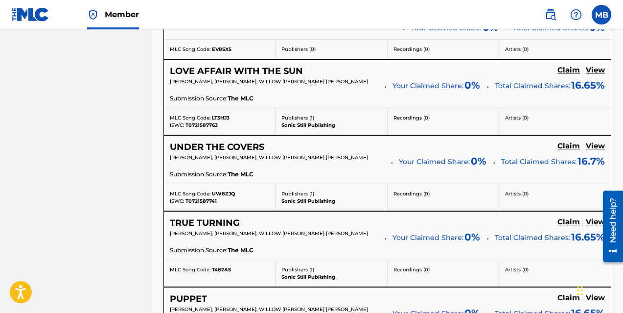
scroll to position [617, 0]
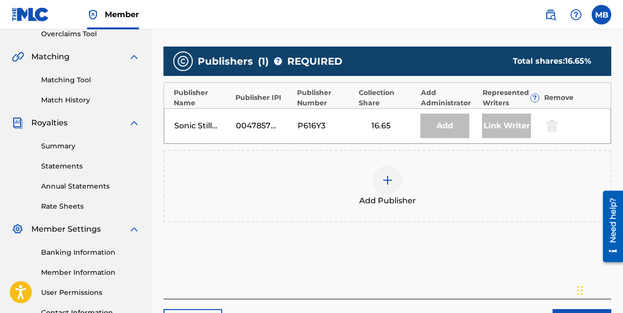
scroll to position [211, 0]
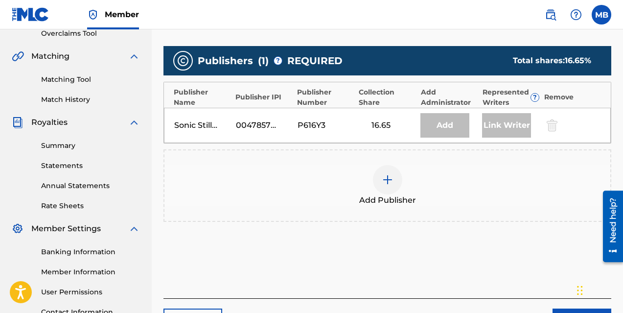
scroll to position [46, 0]
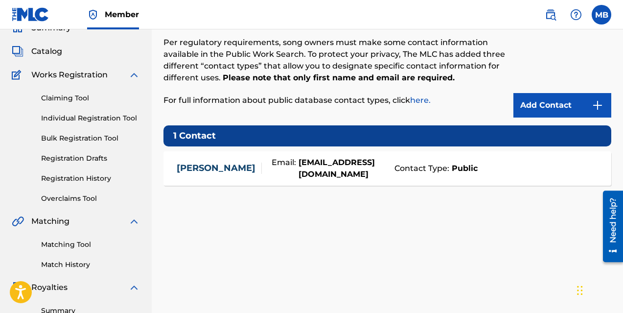
click at [83, 98] on link "Claiming Tool" at bounding box center [90, 98] width 99 height 10
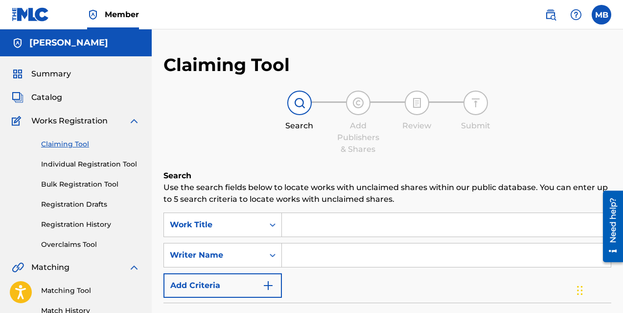
click at [329, 261] on input "Search Form" at bounding box center [446, 254] width 329 height 23
type input "[PERSON_NAME]"
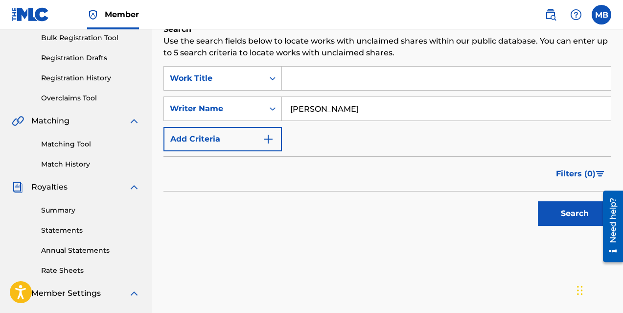
scroll to position [147, 0]
click at [574, 215] on button "Search" at bounding box center [574, 213] width 73 height 24
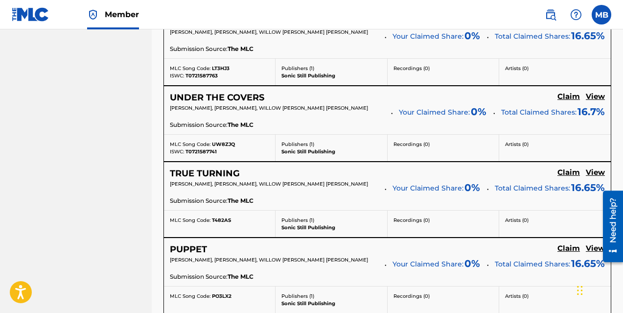
scroll to position [670, 0]
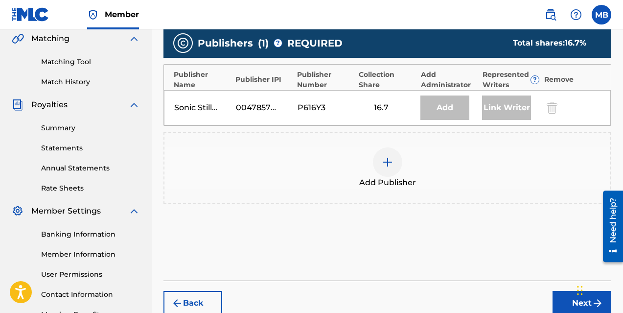
scroll to position [234, 0]
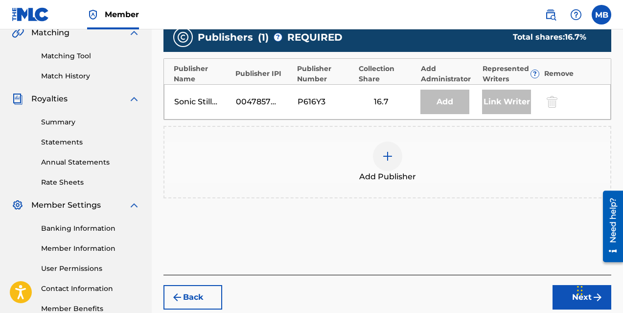
click at [388, 163] on div at bounding box center [387, 155] width 29 height 29
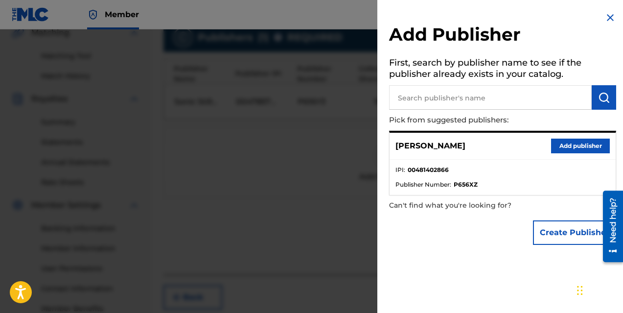
click at [578, 151] on button "Add publisher" at bounding box center [580, 145] width 59 height 15
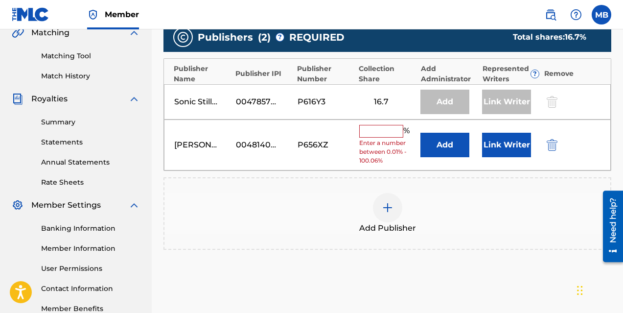
click at [394, 130] on input "text" at bounding box center [381, 131] width 44 height 13
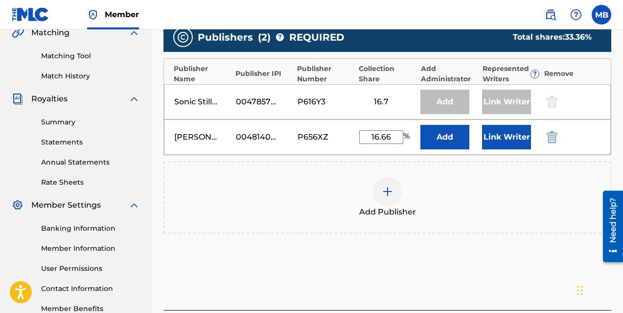
type input "16.66"
click at [514, 138] on button "Link Writer" at bounding box center [506, 137] width 49 height 24
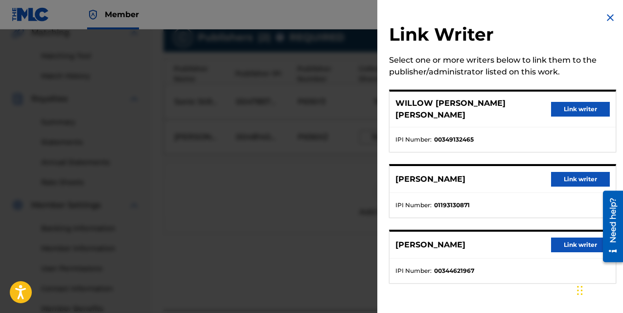
click at [568, 172] on button "Link writer" at bounding box center [580, 179] width 59 height 15
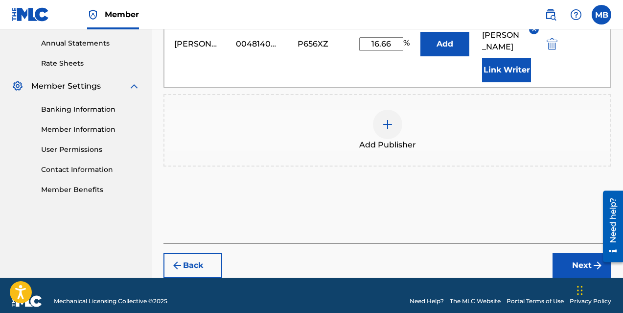
click at [575, 253] on button "Next" at bounding box center [581, 265] width 59 height 24
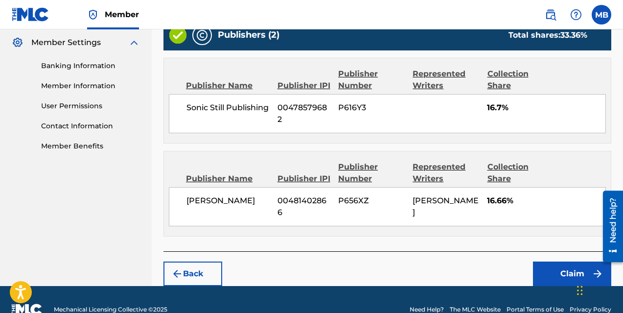
scroll to position [405, 0]
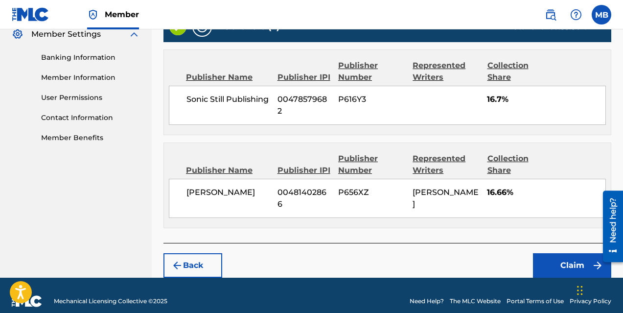
click at [555, 254] on button "Claim" at bounding box center [572, 265] width 78 height 24
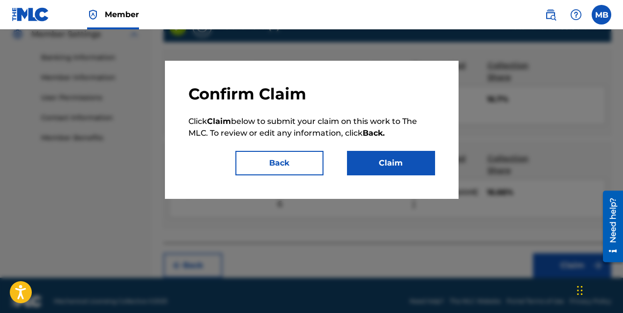
click at [416, 159] on button "Claim" at bounding box center [391, 163] width 88 height 24
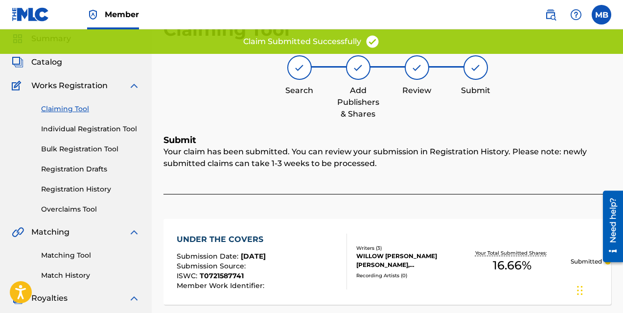
scroll to position [35, 0]
click at [62, 109] on link "Claiming Tool" at bounding box center [90, 109] width 99 height 10
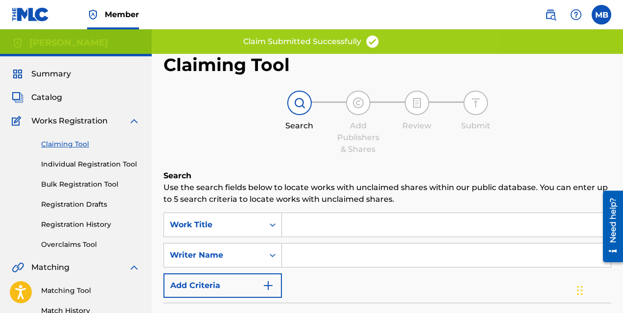
click at [336, 255] on input "Search Form" at bounding box center [446, 254] width 329 height 23
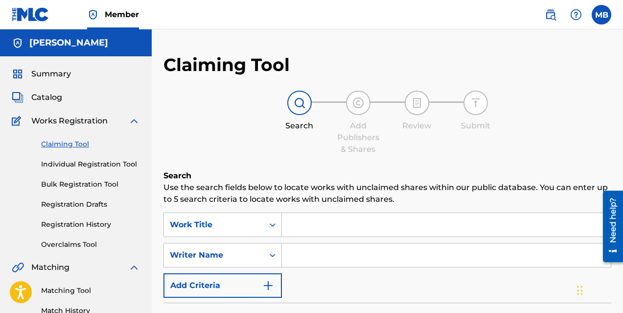
type input "[PERSON_NAME]"
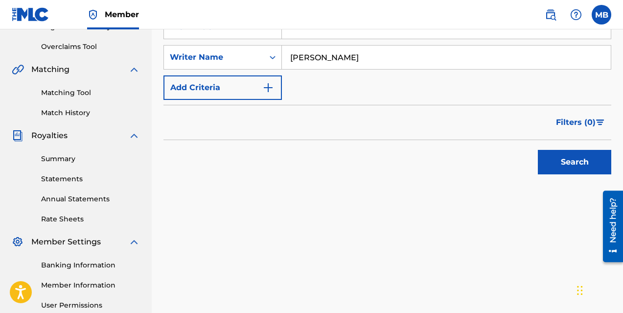
scroll to position [217, 0]
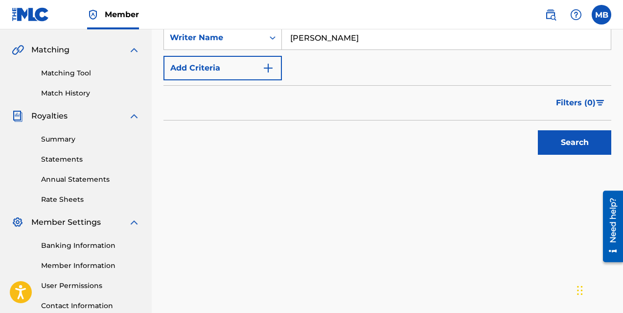
click at [555, 153] on button "Search" at bounding box center [574, 142] width 73 height 24
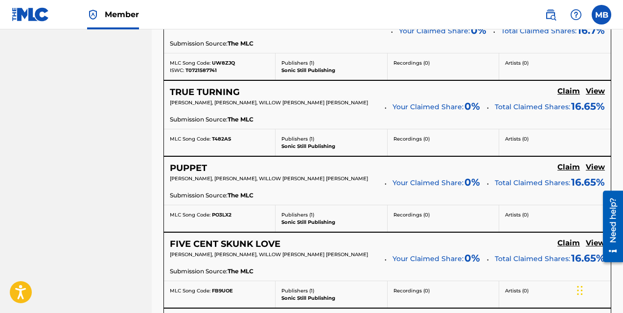
scroll to position [749, 0]
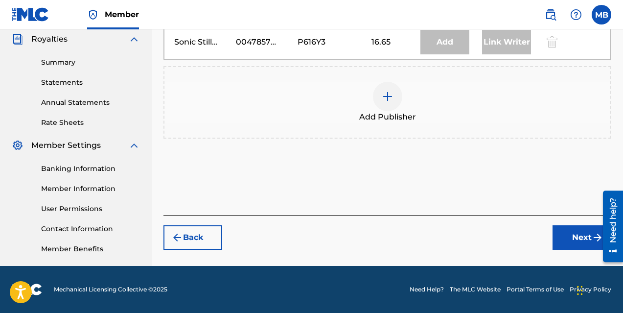
click at [384, 99] on img at bounding box center [388, 97] width 12 height 12
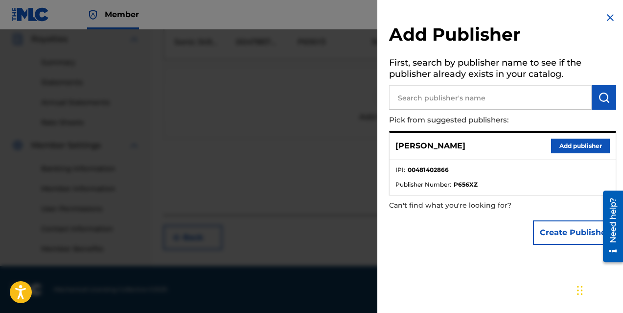
scroll to position [274, 0]
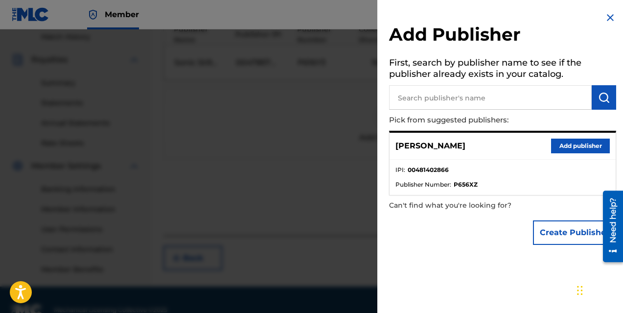
click at [555, 151] on button "Add publisher" at bounding box center [580, 145] width 59 height 15
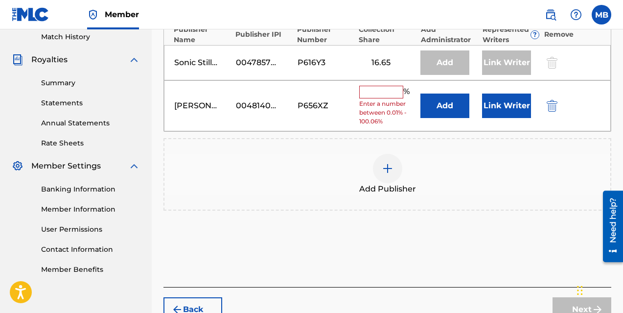
click at [374, 93] on input "text" at bounding box center [381, 92] width 44 height 13
type input "16.66"
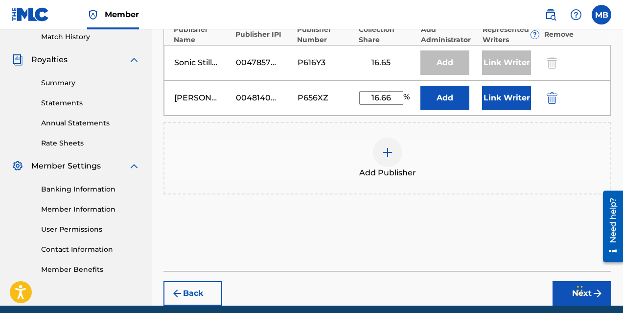
click at [503, 101] on button "Link Writer" at bounding box center [506, 98] width 49 height 24
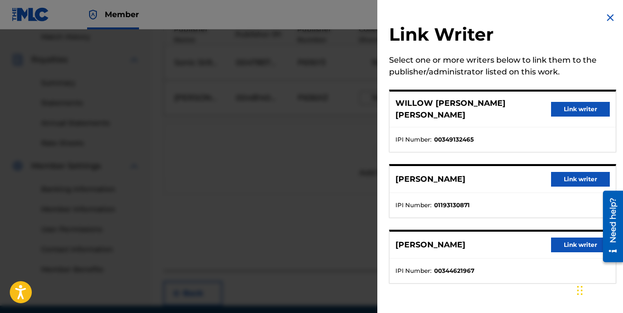
click at [571, 173] on button "Link writer" at bounding box center [580, 179] width 59 height 15
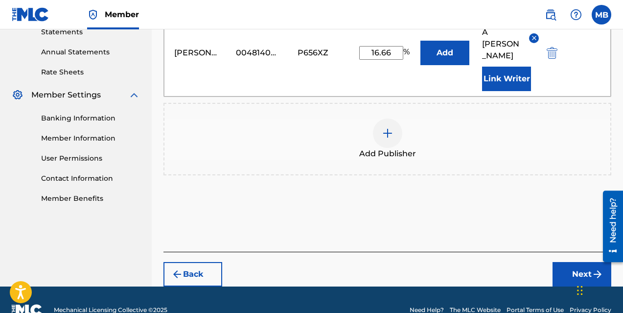
click at [577, 262] on button "Next" at bounding box center [581, 274] width 59 height 24
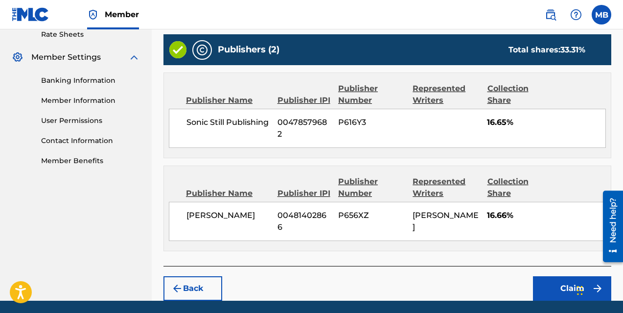
scroll to position [405, 0]
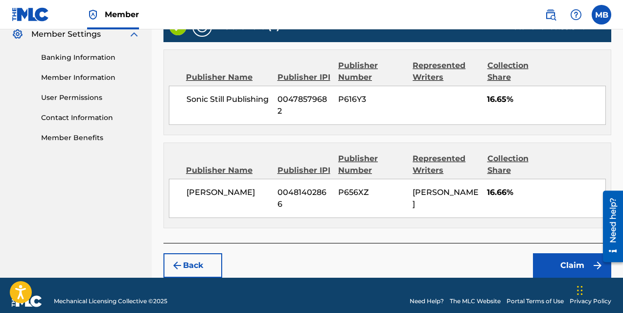
click at [562, 253] on button "Claim" at bounding box center [572, 265] width 78 height 24
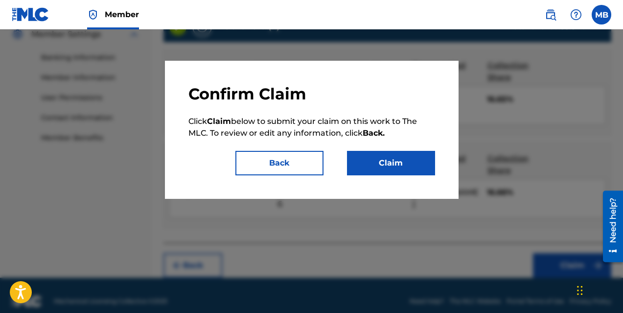
click at [383, 167] on button "Claim" at bounding box center [391, 163] width 88 height 24
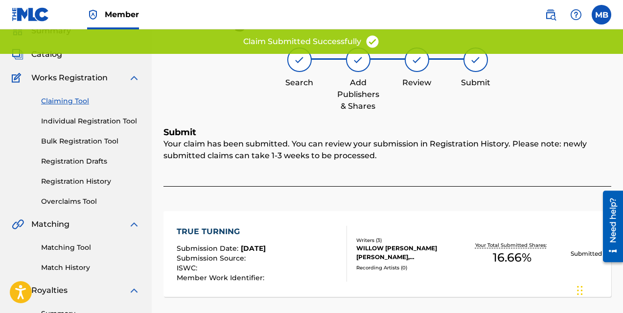
scroll to position [41, 0]
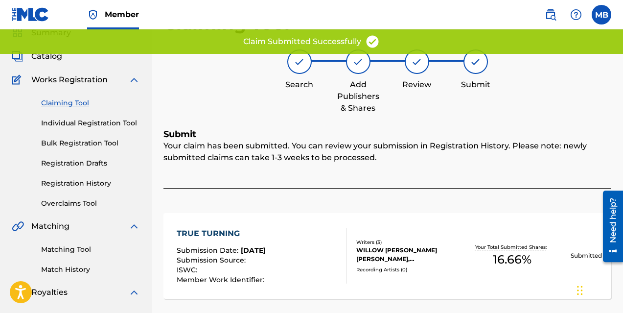
click at [77, 105] on link "Claiming Tool" at bounding box center [90, 103] width 99 height 10
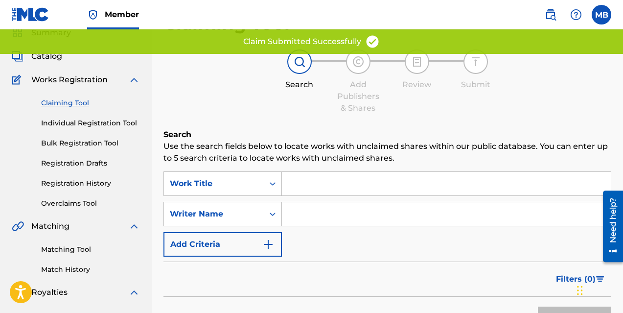
scroll to position [0, 0]
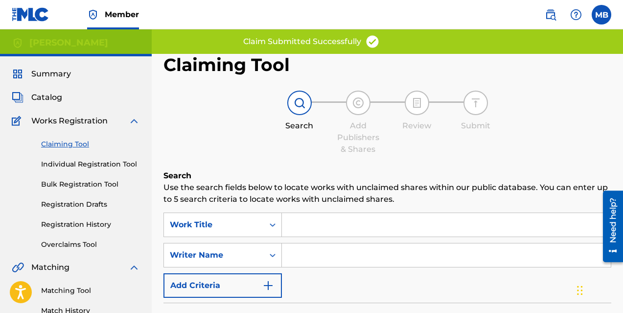
click at [310, 253] on input "Search Form" at bounding box center [446, 254] width 329 height 23
type input "[PERSON_NAME]"
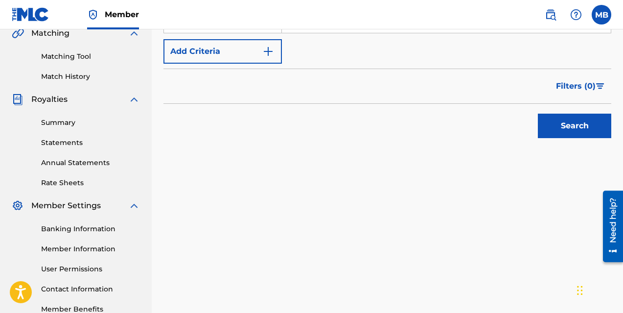
scroll to position [245, 0]
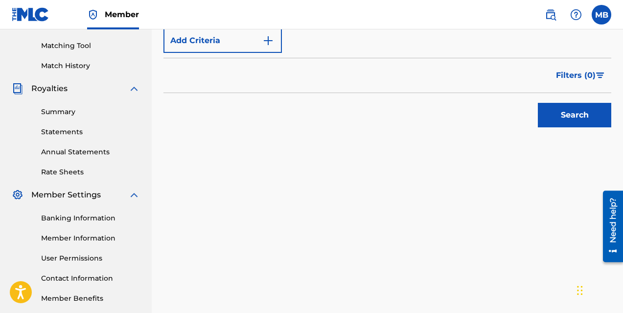
click at [566, 122] on button "Search" at bounding box center [574, 115] width 73 height 24
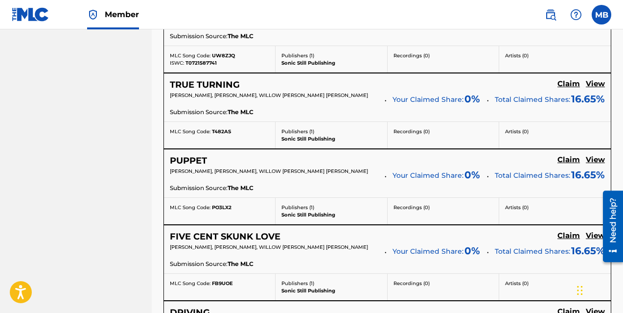
scroll to position [780, 0]
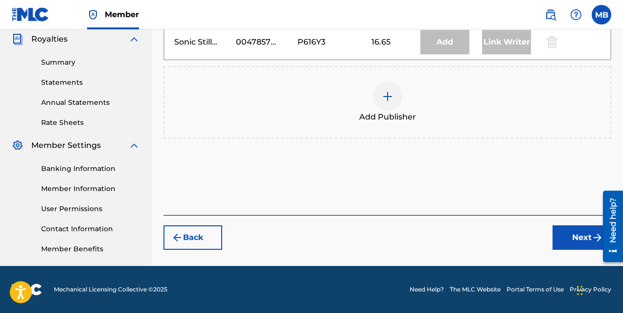
scroll to position [294, 0]
click at [390, 98] on img at bounding box center [388, 97] width 12 height 12
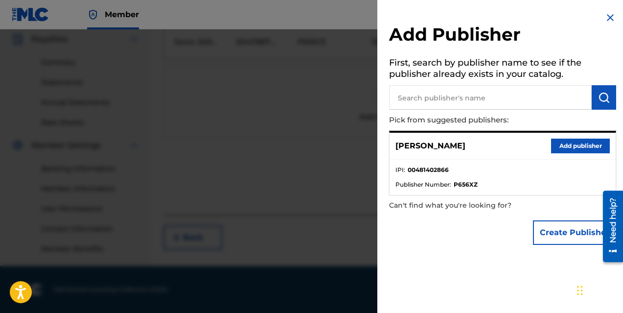
click at [568, 148] on button "Add publisher" at bounding box center [580, 145] width 59 height 15
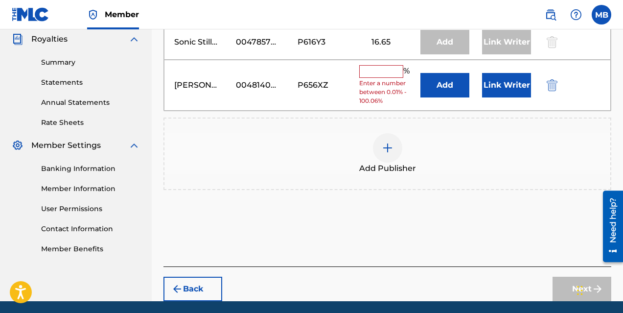
click at [502, 83] on button "Link Writer" at bounding box center [506, 85] width 49 height 24
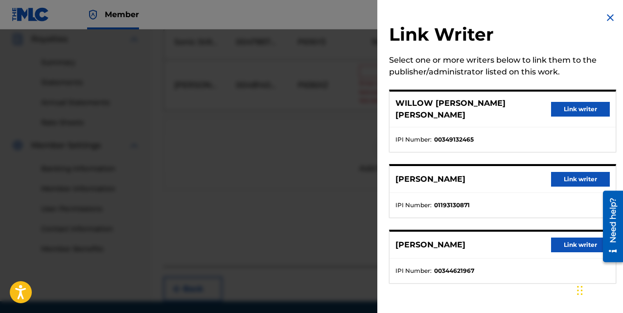
click at [558, 172] on button "Link writer" at bounding box center [580, 179] width 59 height 15
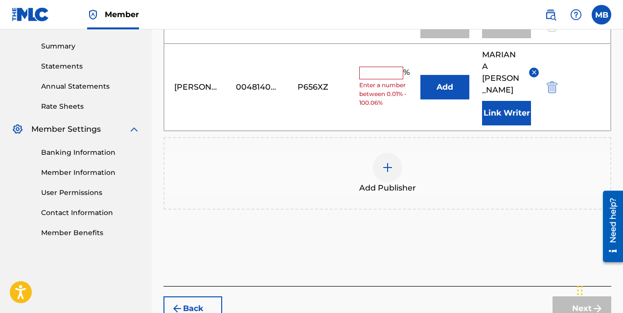
scroll to position [300, 0]
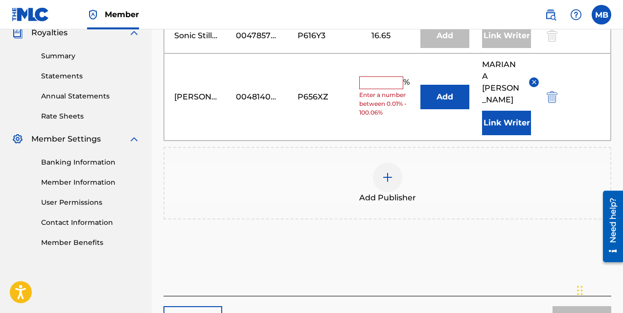
click at [372, 80] on input "text" at bounding box center [381, 82] width 44 height 13
type input "16.66"
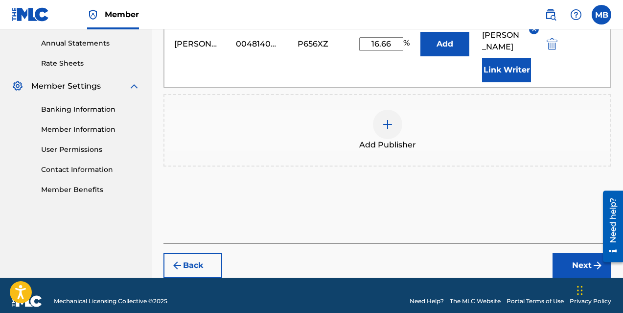
click at [573, 254] on button "Next" at bounding box center [581, 265] width 59 height 24
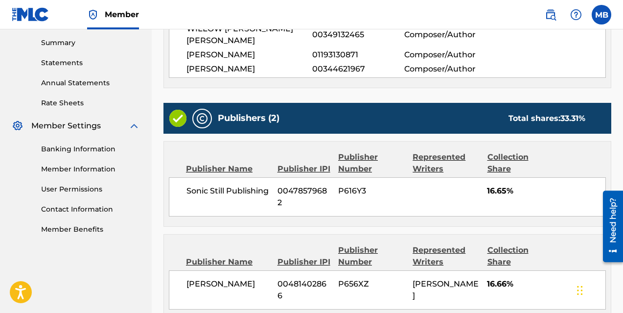
scroll to position [405, 0]
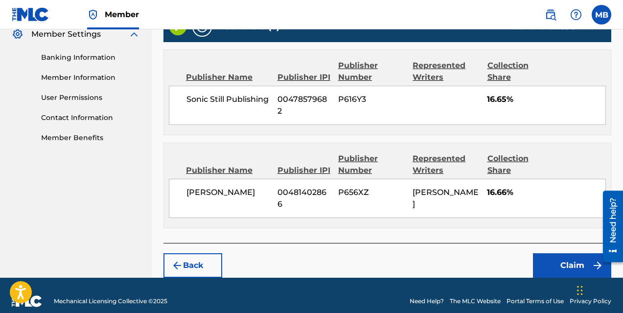
click at [556, 255] on button "Claim" at bounding box center [572, 265] width 78 height 24
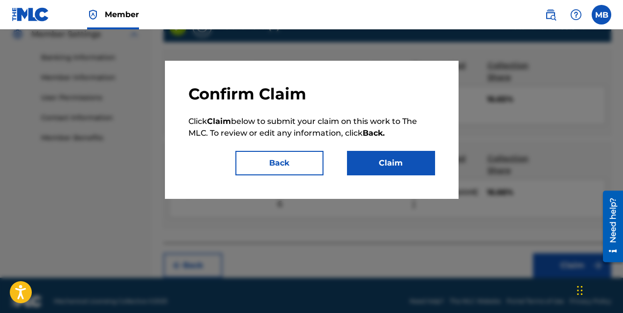
click at [377, 158] on button "Claim" at bounding box center [391, 163] width 88 height 24
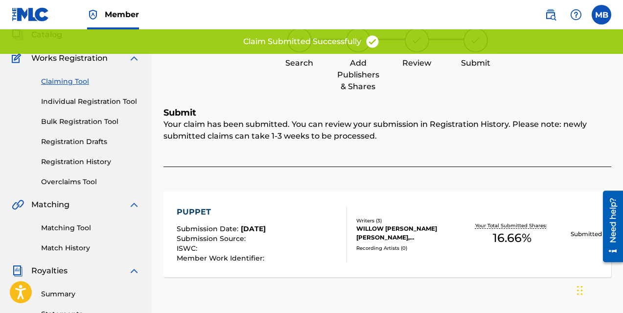
scroll to position [61, 0]
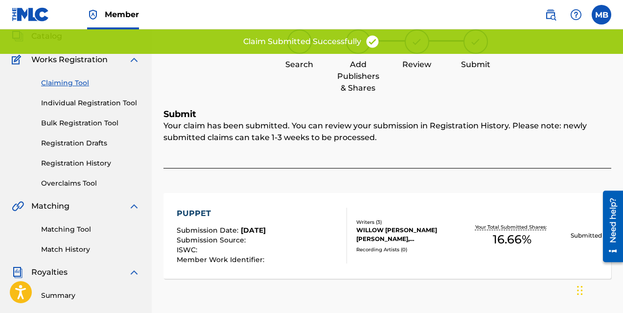
click at [52, 84] on link "Claiming Tool" at bounding box center [90, 83] width 99 height 10
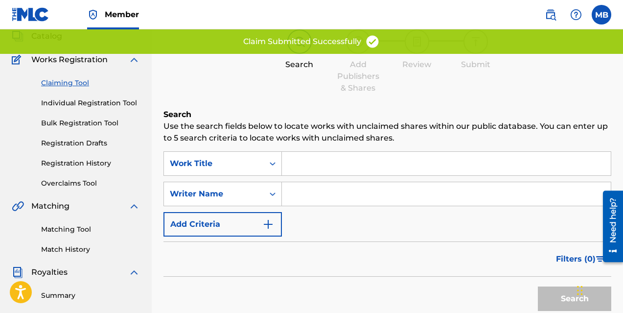
scroll to position [0, 0]
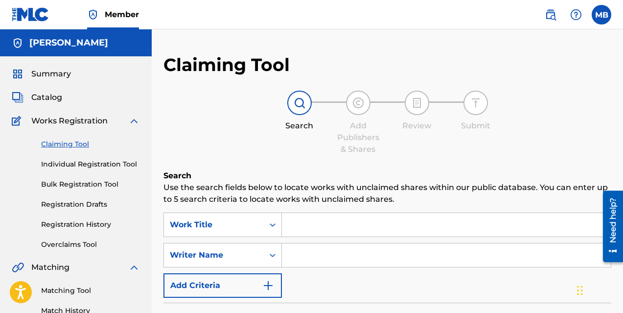
click at [339, 253] on input "Search Form" at bounding box center [446, 254] width 329 height 23
type input "[PERSON_NAME]"
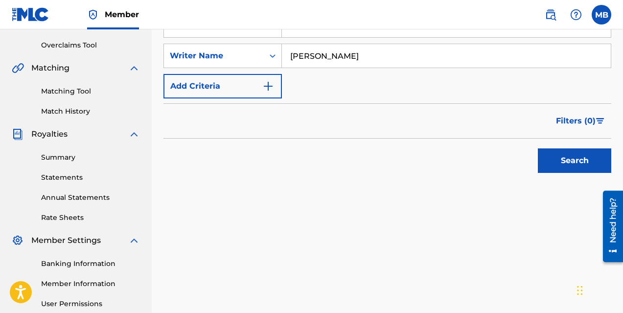
scroll to position [200, 0]
click at [569, 160] on button "Search" at bounding box center [574, 160] width 73 height 24
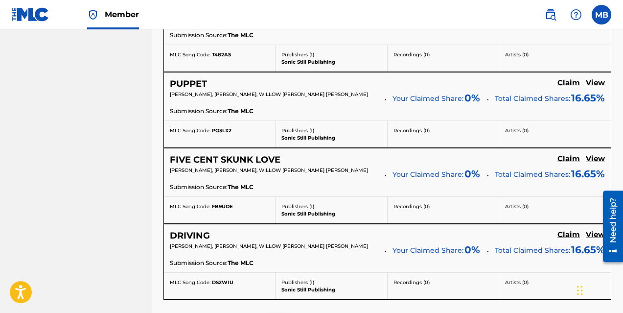
scroll to position [835, 0]
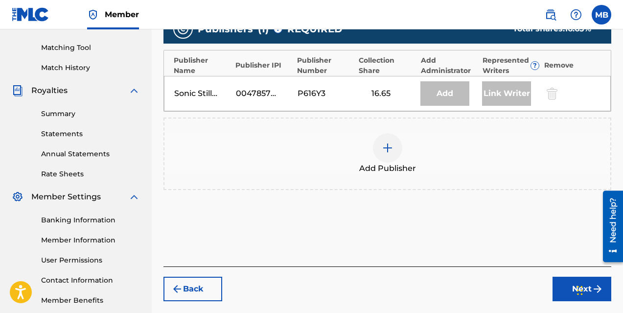
scroll to position [242, 0]
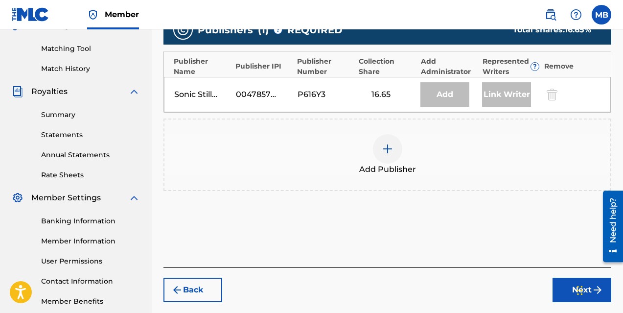
click at [384, 153] on img at bounding box center [388, 149] width 12 height 12
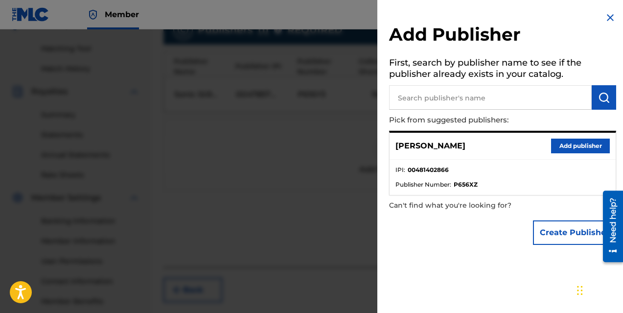
click at [566, 146] on button "Add publisher" at bounding box center [580, 145] width 59 height 15
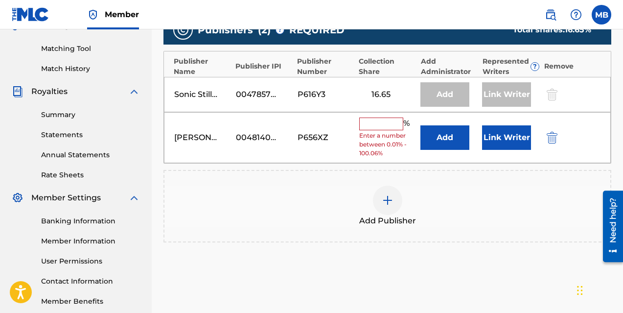
click at [376, 126] on input "text" at bounding box center [381, 123] width 44 height 13
type input "16.66"
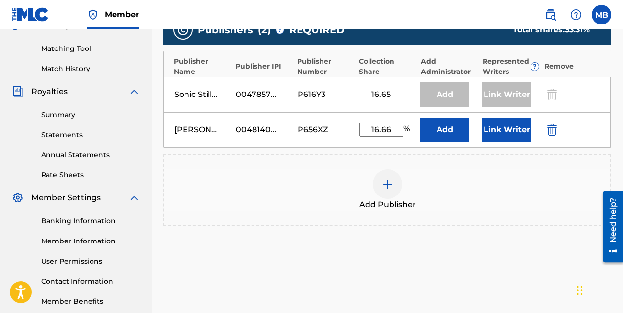
click at [499, 134] on button "Link Writer" at bounding box center [506, 129] width 49 height 24
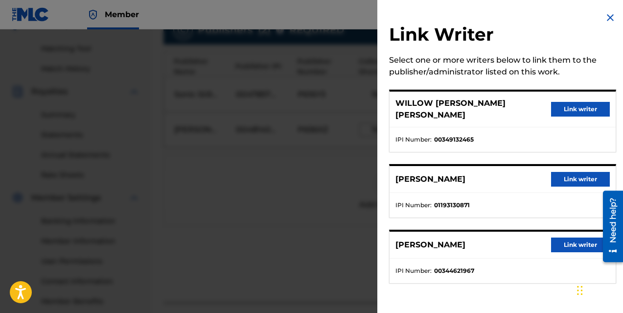
click at [562, 172] on button "Link writer" at bounding box center [580, 179] width 59 height 15
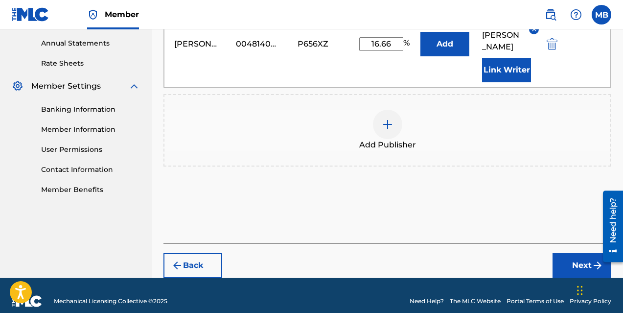
click at [576, 253] on button "Next" at bounding box center [581, 265] width 59 height 24
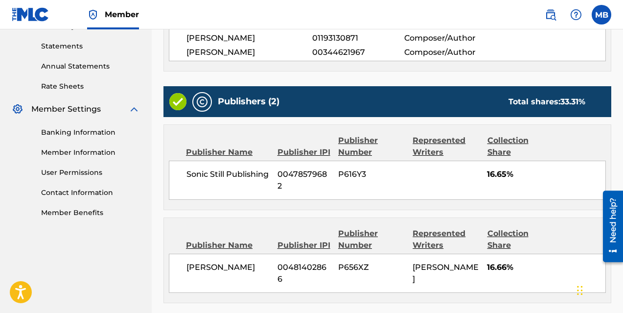
scroll to position [405, 0]
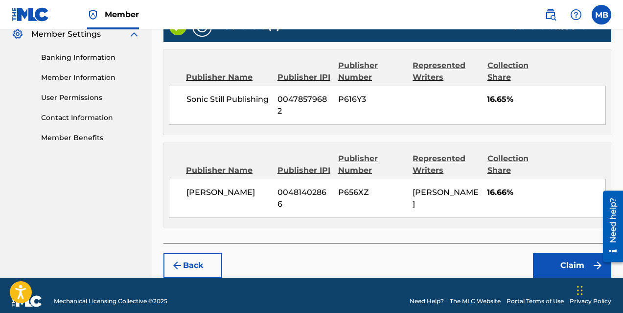
click at [569, 253] on button "Claim" at bounding box center [572, 265] width 78 height 24
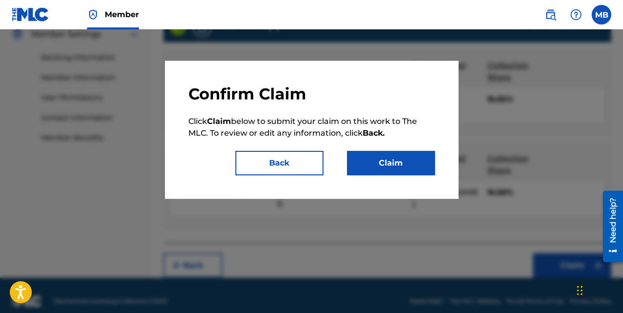
click at [401, 162] on button "Claim" at bounding box center [391, 163] width 88 height 24
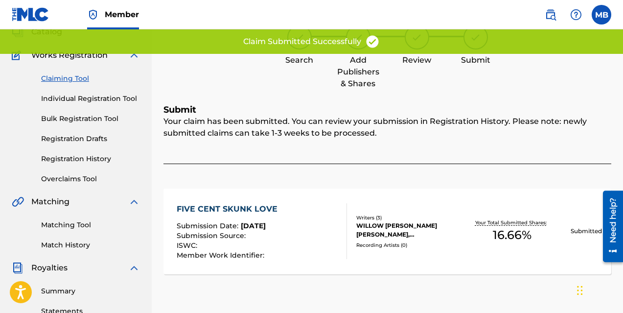
scroll to position [64, 0]
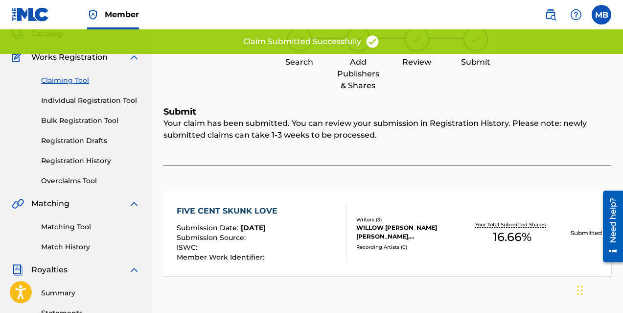
click at [78, 81] on link "Claiming Tool" at bounding box center [90, 80] width 99 height 10
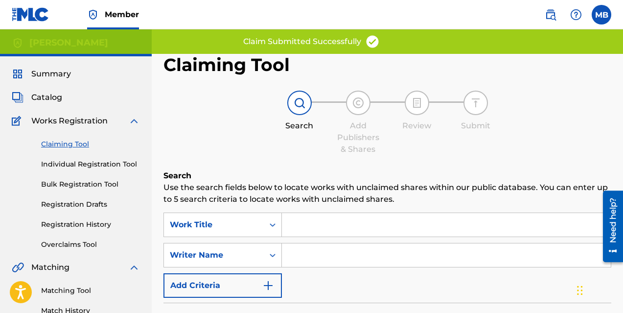
click at [338, 252] on input "Search Form" at bounding box center [446, 254] width 329 height 23
type input "[PERSON_NAME]"
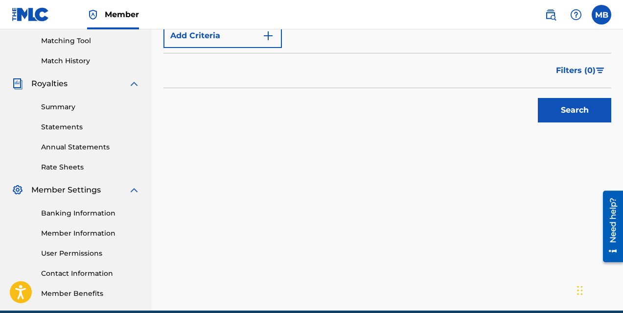
scroll to position [265, 0]
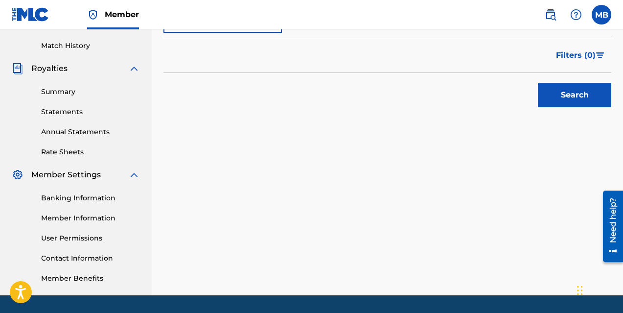
click at [554, 93] on button "Search" at bounding box center [574, 95] width 73 height 24
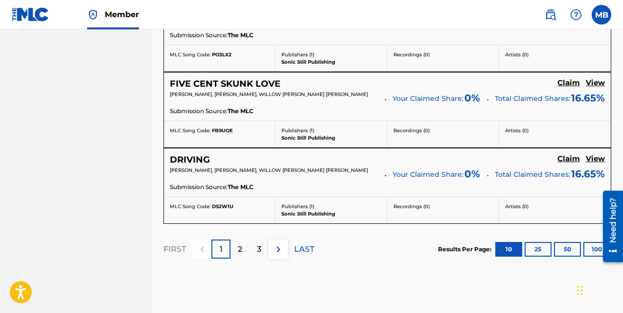
scroll to position [910, 0]
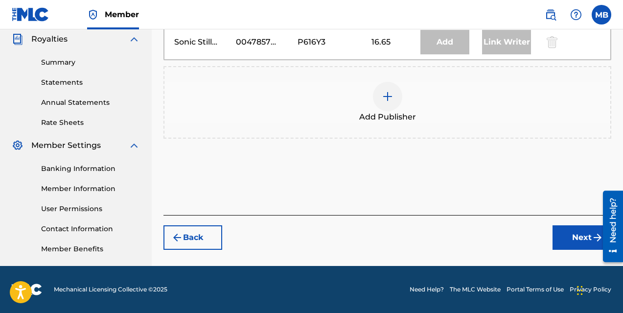
scroll to position [233, 0]
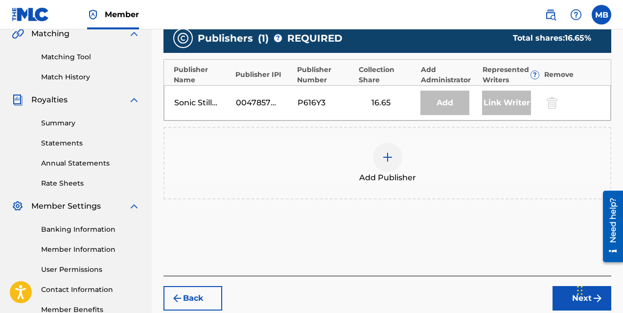
click at [393, 158] on div at bounding box center [387, 156] width 29 height 29
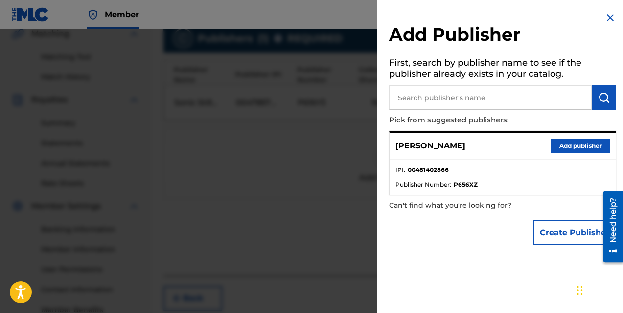
click at [578, 145] on button "Add publisher" at bounding box center [580, 145] width 59 height 15
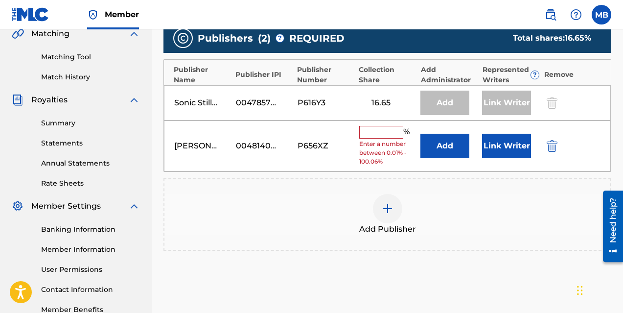
click at [490, 144] on button "Link Writer" at bounding box center [506, 146] width 49 height 24
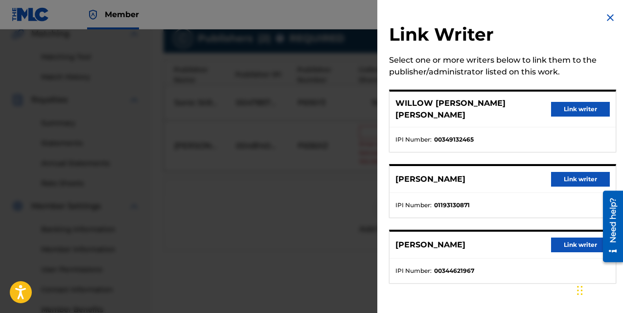
click at [571, 172] on button "Link writer" at bounding box center [580, 179] width 59 height 15
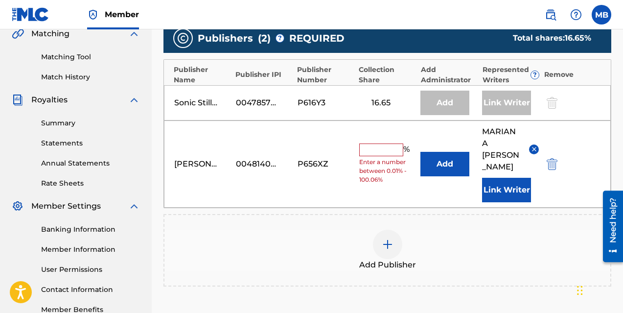
click at [369, 148] on input "text" at bounding box center [381, 149] width 44 height 13
type input "16.66"
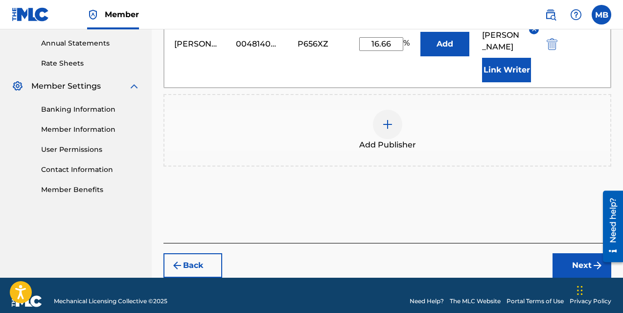
click at [583, 255] on button "Next" at bounding box center [581, 265] width 59 height 24
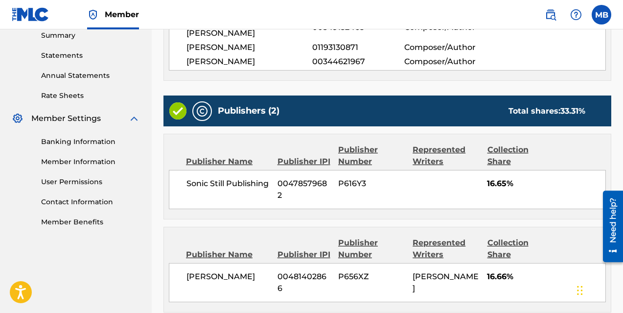
scroll to position [405, 0]
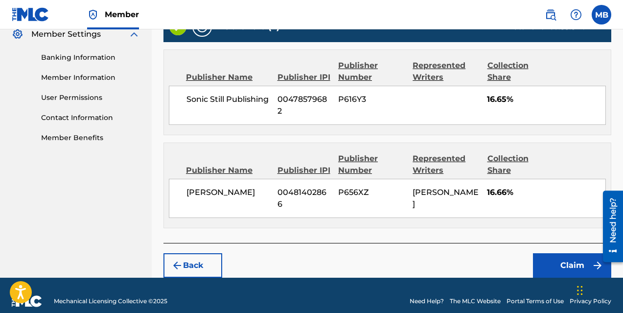
click at [554, 253] on button "Claim" at bounding box center [572, 265] width 78 height 24
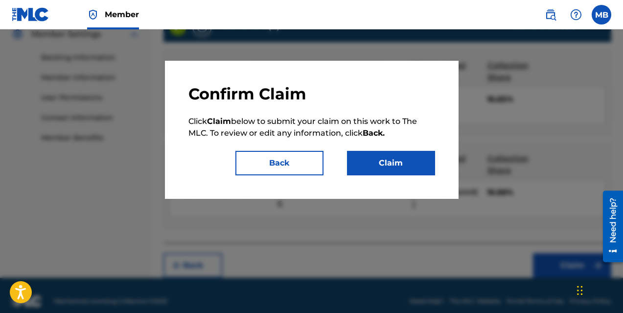
click at [368, 161] on button "Claim" at bounding box center [391, 163] width 88 height 24
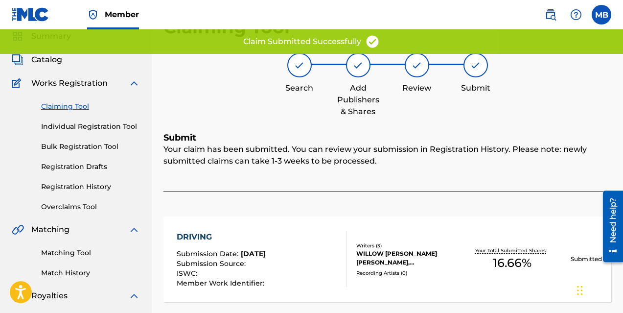
scroll to position [38, 0]
click at [70, 109] on link "Claiming Tool" at bounding box center [90, 106] width 99 height 10
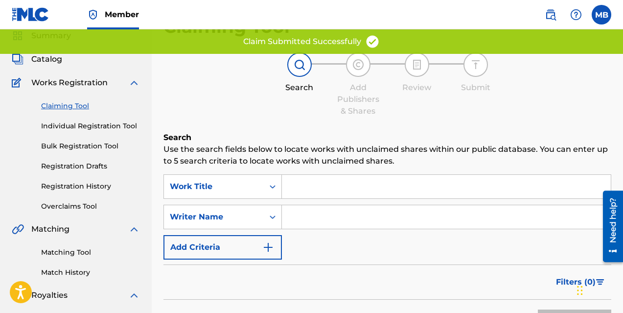
scroll to position [0, 0]
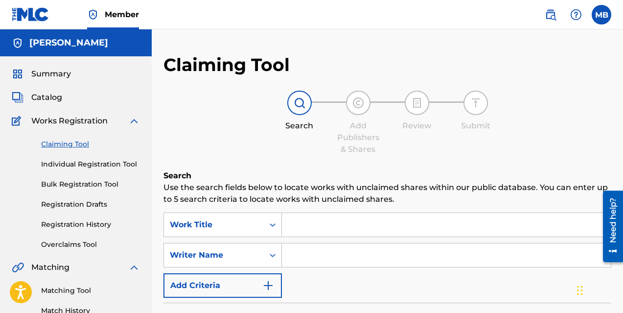
click at [346, 253] on input "Search Form" at bounding box center [446, 254] width 329 height 23
type input "[PERSON_NAME]"
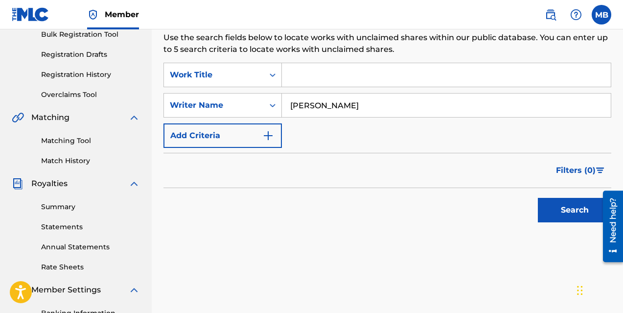
scroll to position [168, 0]
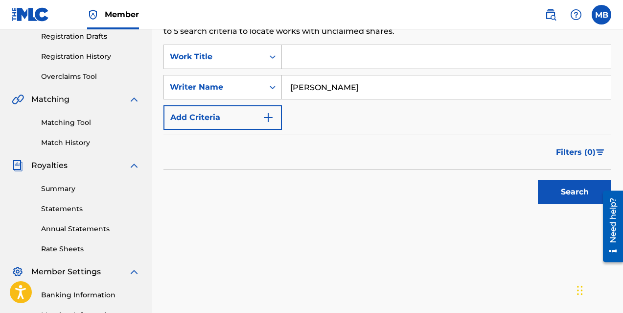
click at [548, 193] on button "Search" at bounding box center [574, 192] width 73 height 24
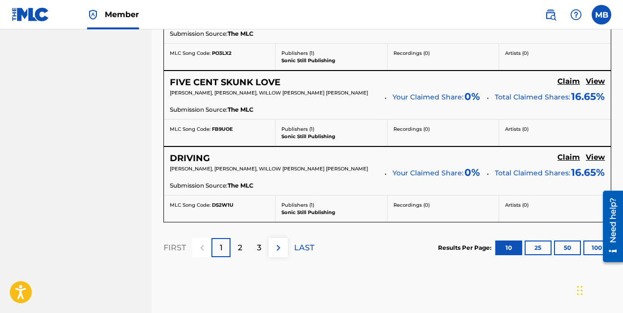
scroll to position [974, 0]
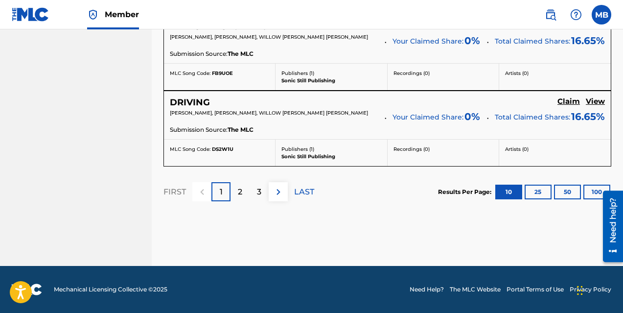
click at [242, 192] on div "2" at bounding box center [239, 191] width 19 height 19
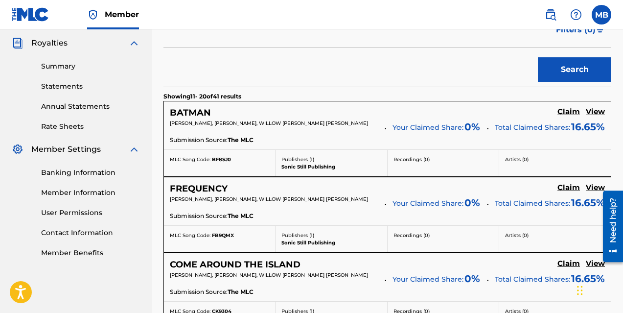
scroll to position [287, 0]
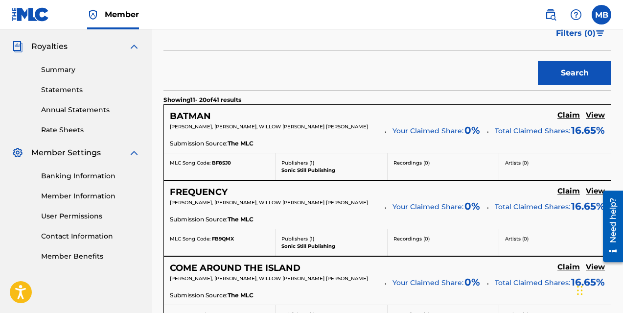
click at [567, 113] on h5 "Claim" at bounding box center [568, 115] width 23 height 9
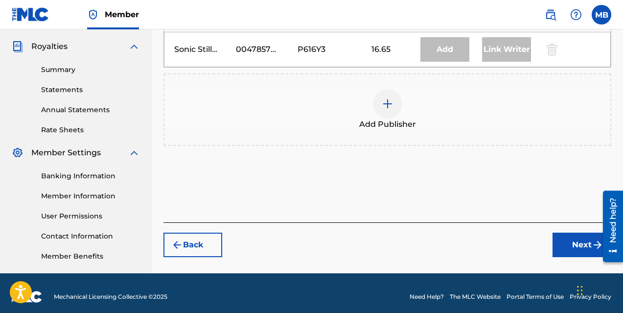
click at [382, 108] on img at bounding box center [388, 104] width 12 height 12
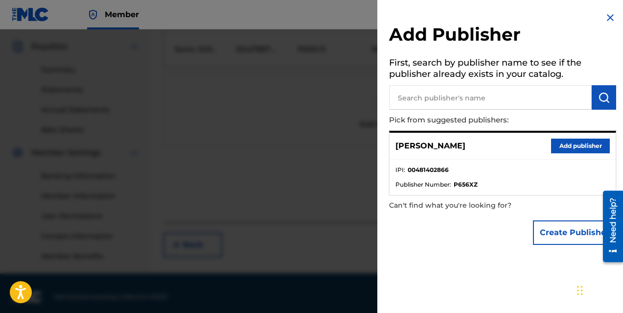
click at [561, 145] on button "Add publisher" at bounding box center [580, 145] width 59 height 15
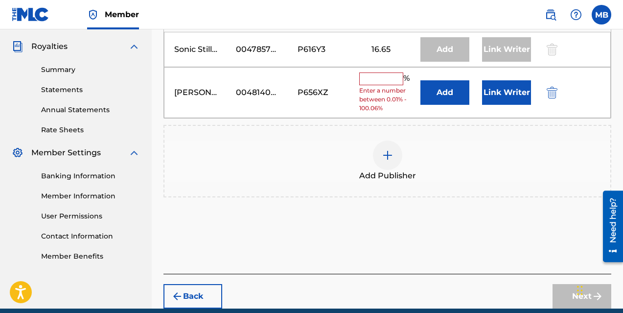
click at [386, 79] on input "text" at bounding box center [381, 78] width 44 height 13
type input "16.66"
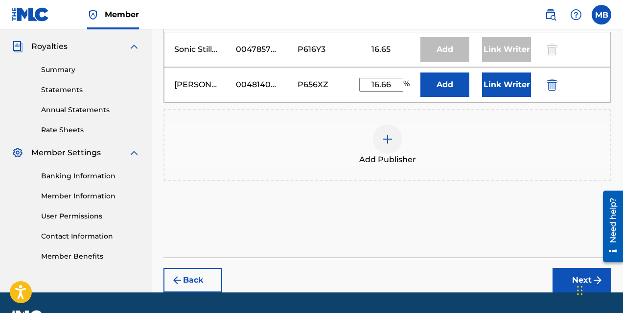
click at [503, 85] on button "Link Writer" at bounding box center [506, 84] width 49 height 24
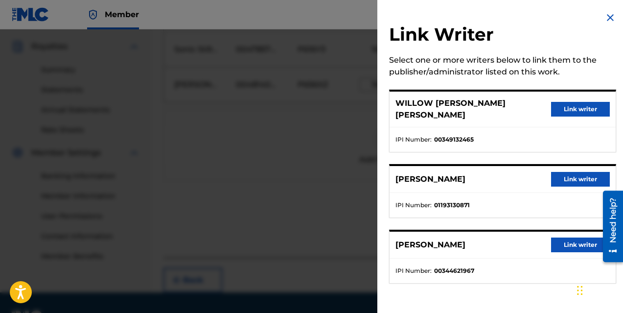
click at [578, 173] on button "Link writer" at bounding box center [580, 179] width 59 height 15
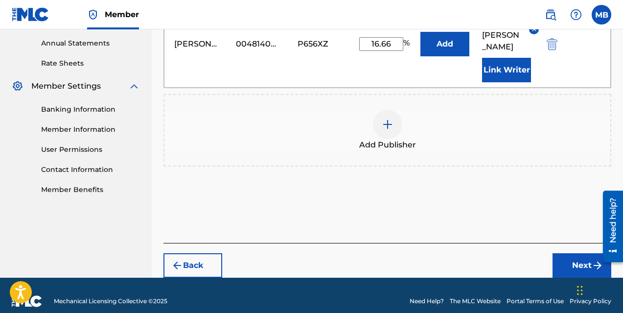
click at [578, 254] on button "Next" at bounding box center [581, 265] width 59 height 24
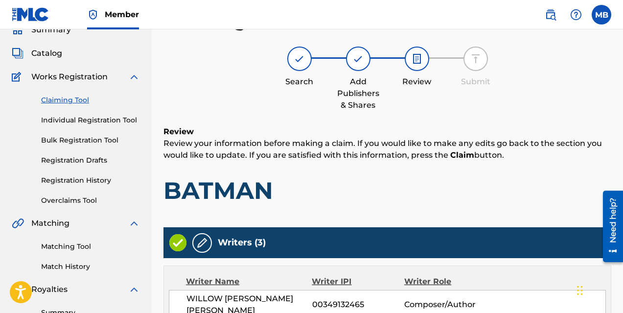
scroll to position [405, 0]
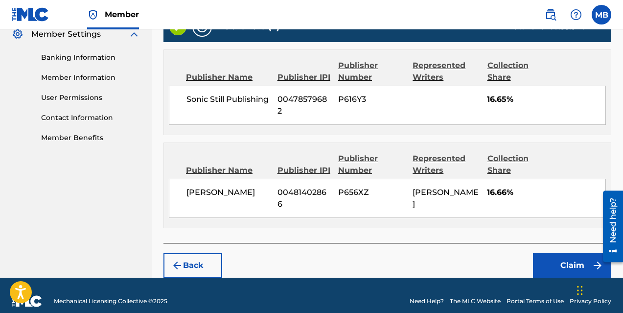
click at [554, 259] on button "Claim" at bounding box center [572, 265] width 78 height 24
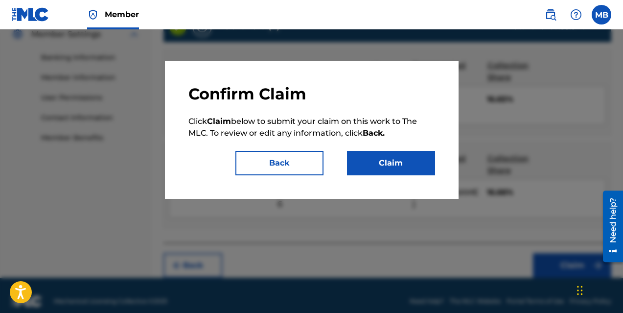
click at [391, 162] on button "Claim" at bounding box center [391, 163] width 88 height 24
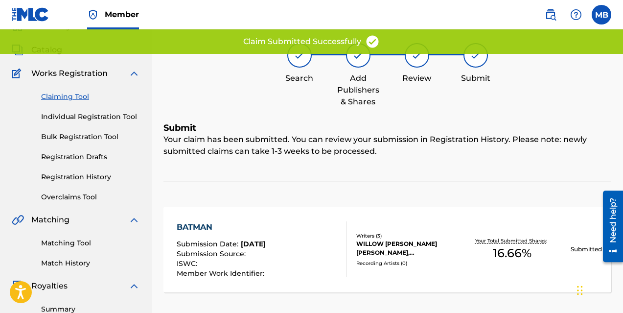
scroll to position [45, 0]
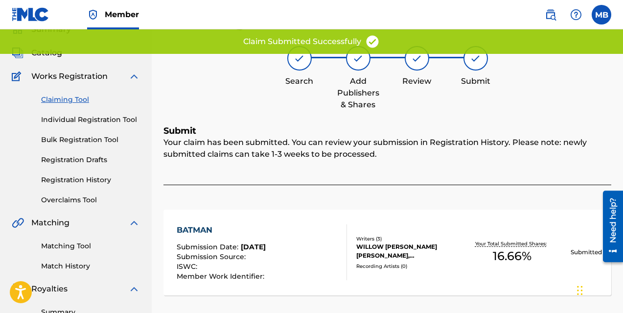
click at [75, 100] on link "Claiming Tool" at bounding box center [90, 99] width 99 height 10
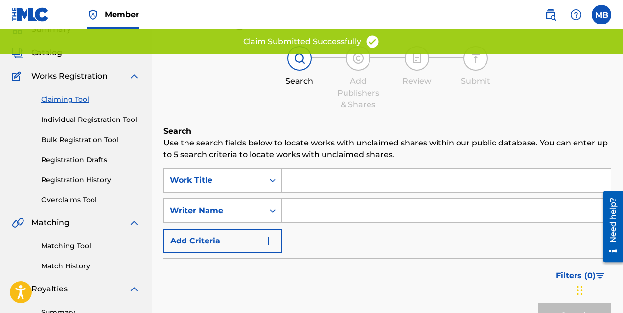
scroll to position [0, 0]
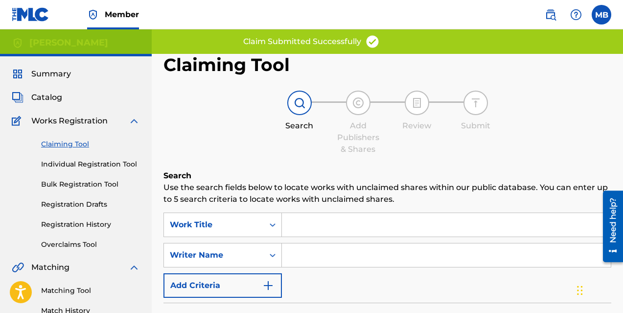
click at [357, 255] on input "Search Form" at bounding box center [446, 254] width 329 height 23
type input "[PERSON_NAME]"
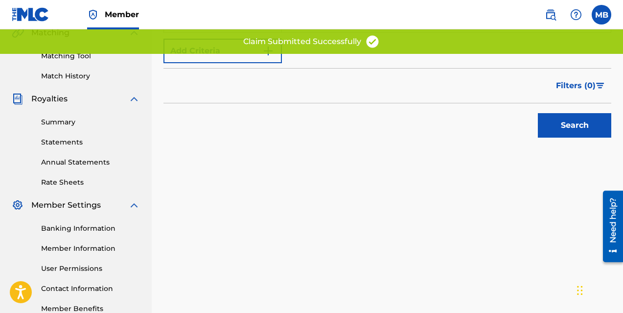
scroll to position [294, 0]
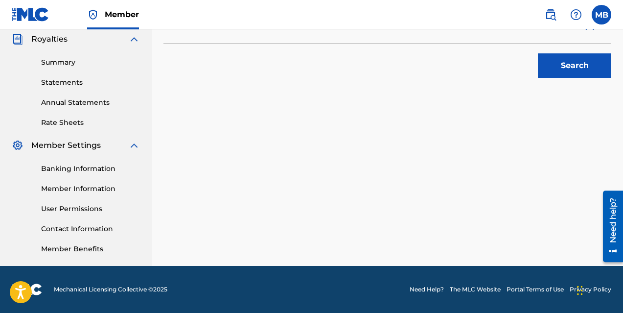
click at [568, 72] on button "Search" at bounding box center [574, 65] width 73 height 24
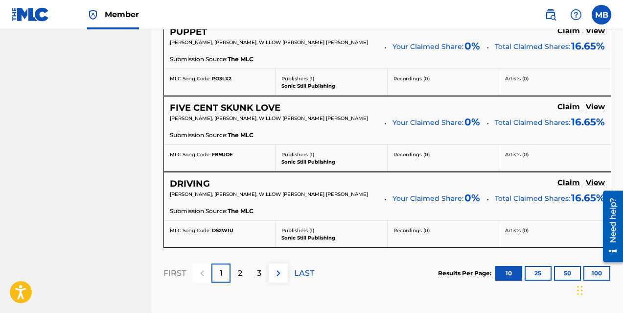
scroll to position [974, 0]
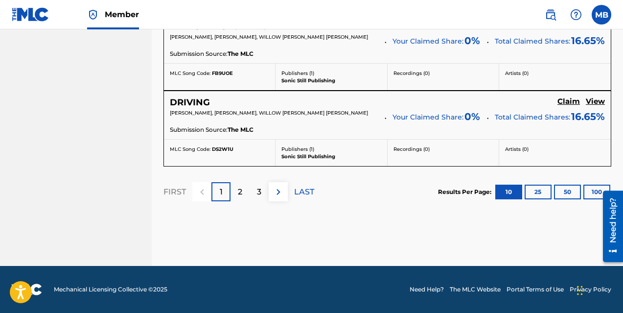
click at [243, 195] on div "2" at bounding box center [239, 191] width 19 height 19
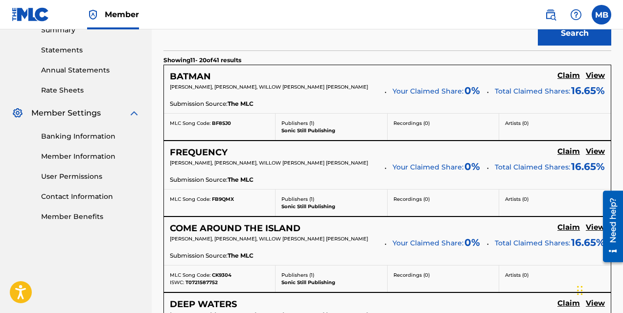
scroll to position [321, 0]
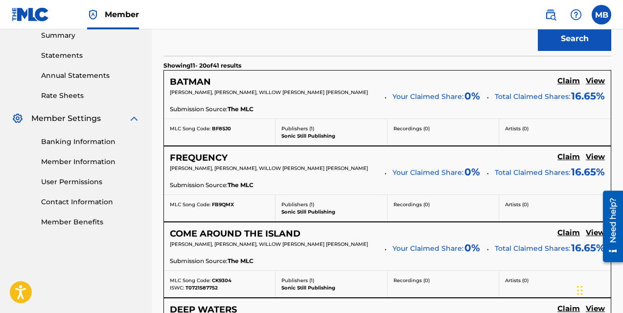
click at [566, 86] on h5 "Claim" at bounding box center [568, 80] width 23 height 9
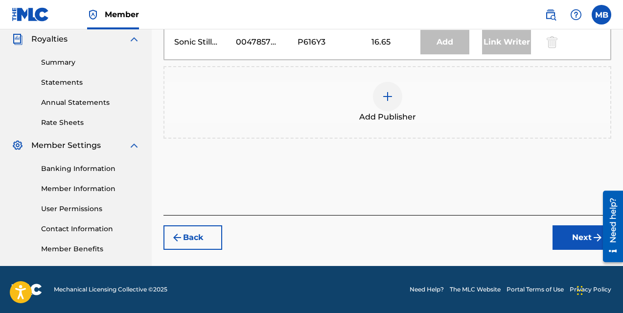
scroll to position [294, 0]
click at [388, 101] on img at bounding box center [388, 97] width 12 height 12
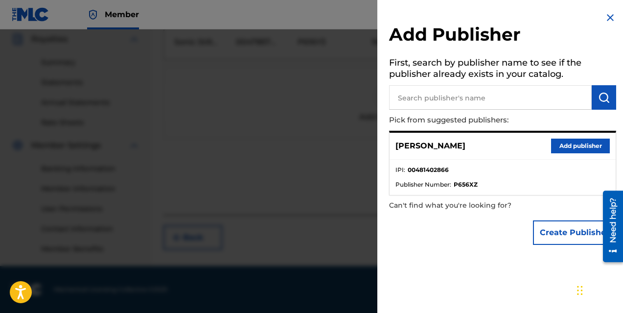
click at [565, 143] on button "Add publisher" at bounding box center [580, 145] width 59 height 15
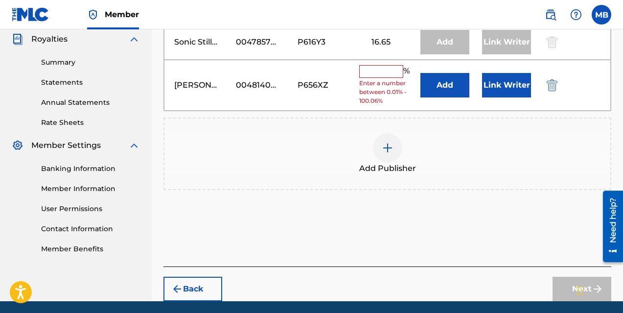
click at [377, 71] on input "text" at bounding box center [381, 71] width 44 height 13
type input "16.66"
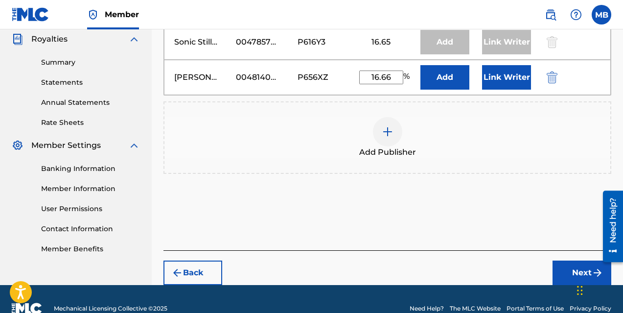
click at [502, 81] on button "Link Writer" at bounding box center [506, 77] width 49 height 24
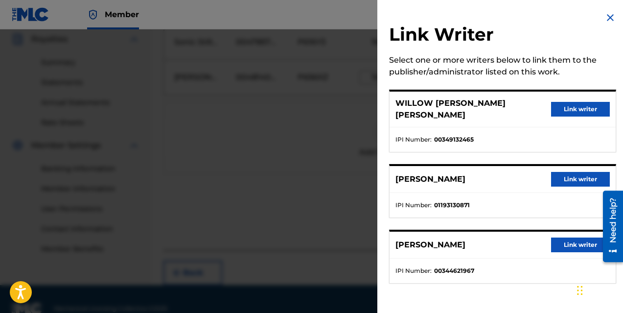
click at [569, 172] on button "Link writer" at bounding box center [580, 179] width 59 height 15
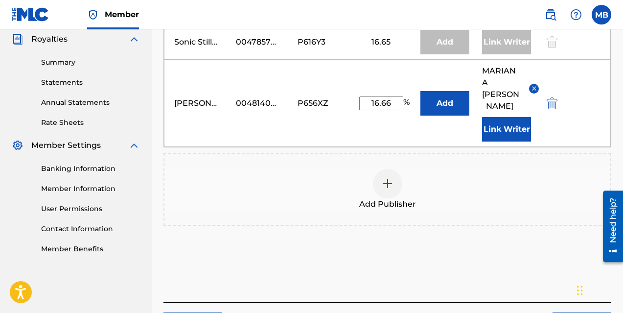
scroll to position [353, 0]
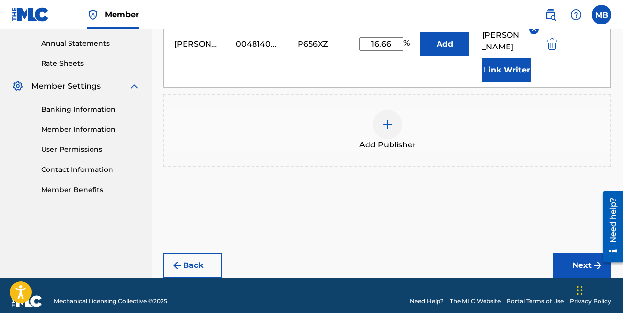
click at [570, 253] on button "Next" at bounding box center [581, 265] width 59 height 24
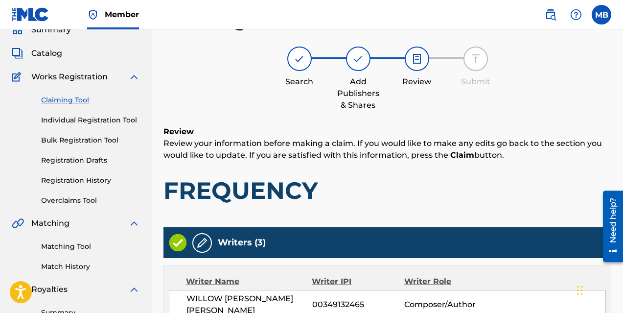
scroll to position [405, 0]
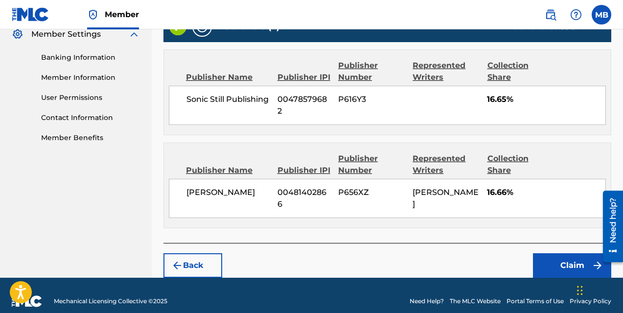
click at [558, 253] on button "Claim" at bounding box center [572, 265] width 78 height 24
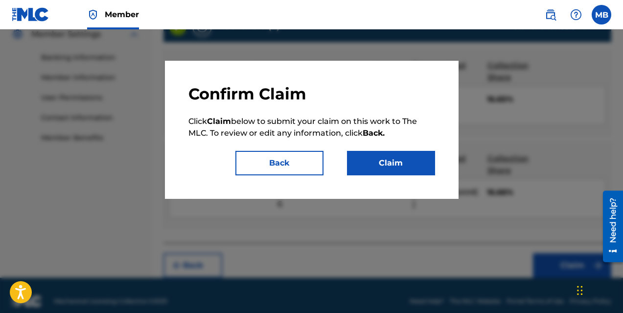
click at [383, 161] on button "Claim" at bounding box center [391, 163] width 88 height 24
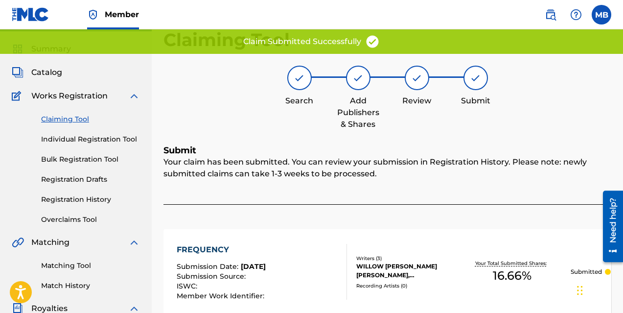
scroll to position [0, 0]
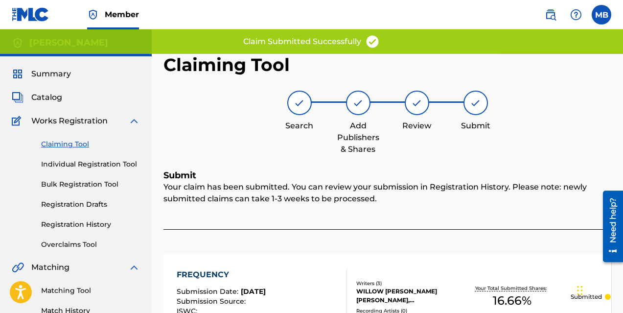
click at [82, 143] on link "Claiming Tool" at bounding box center [90, 144] width 99 height 10
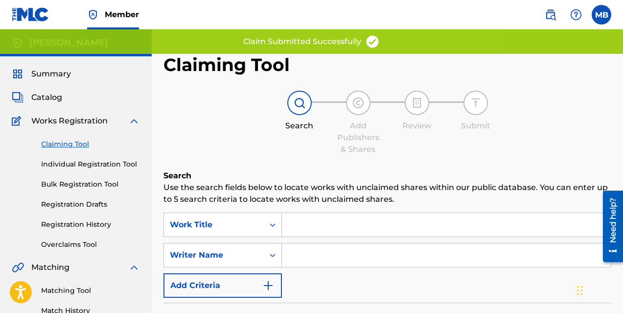
click at [315, 256] on input "Search Form" at bounding box center [446, 254] width 329 height 23
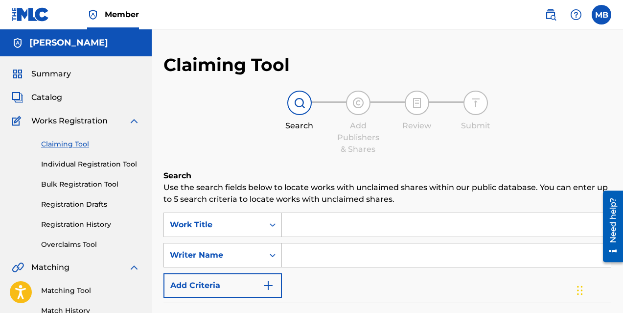
type input "[PERSON_NAME]"
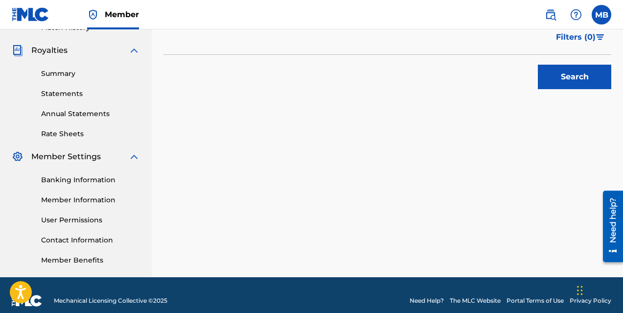
scroll to position [294, 0]
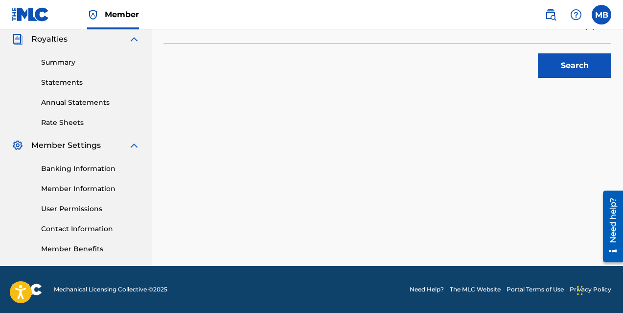
click at [553, 71] on button "Search" at bounding box center [574, 65] width 73 height 24
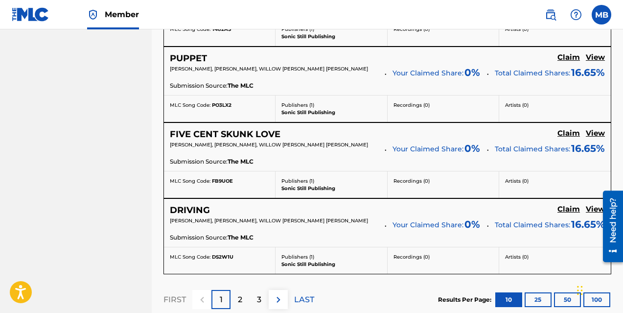
scroll to position [974, 0]
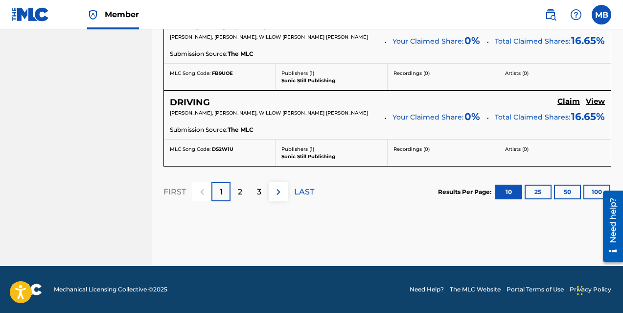
click at [241, 193] on p "2" at bounding box center [240, 192] width 4 height 12
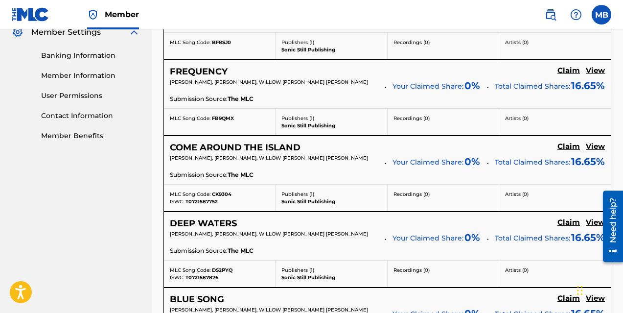
scroll to position [408, 0]
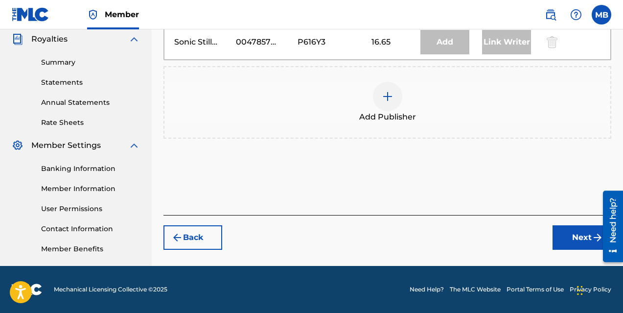
scroll to position [294, 0]
click at [387, 99] on img at bounding box center [388, 97] width 12 height 12
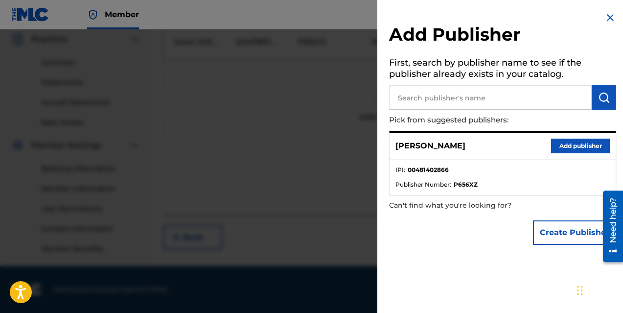
click at [589, 152] on button "Add publisher" at bounding box center [580, 145] width 59 height 15
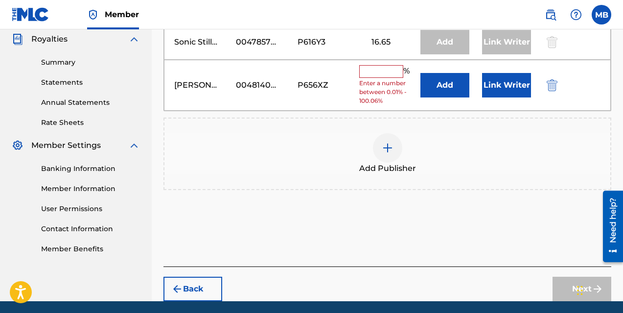
click at [391, 75] on input "text" at bounding box center [381, 71] width 44 height 13
type input "16.66"
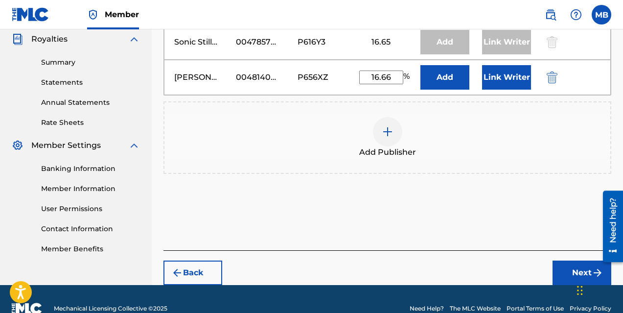
click at [509, 78] on button "Link Writer" at bounding box center [506, 77] width 49 height 24
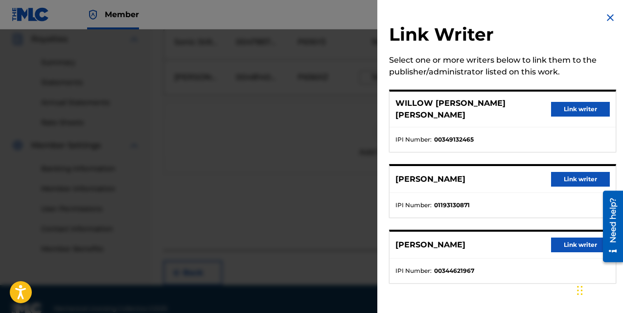
click at [568, 172] on button "Link writer" at bounding box center [580, 179] width 59 height 15
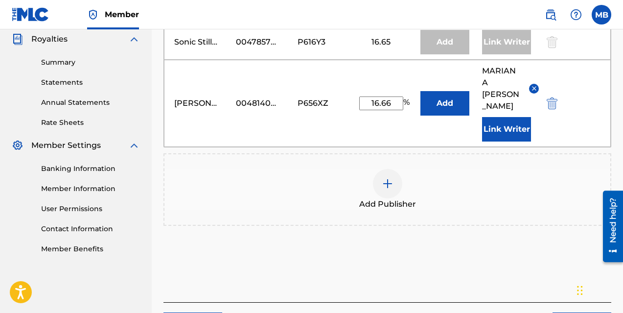
scroll to position [353, 0]
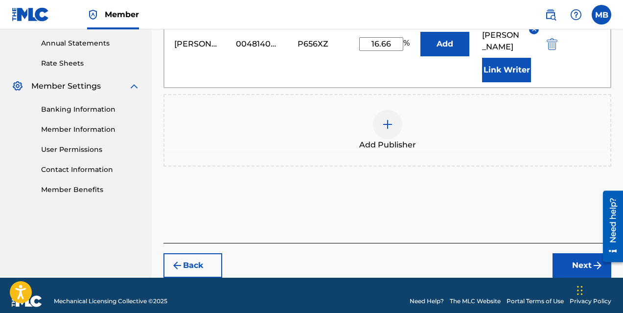
click at [569, 253] on button "Next" at bounding box center [581, 265] width 59 height 24
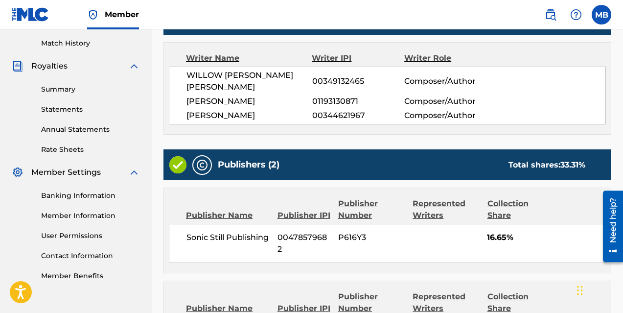
scroll to position [405, 0]
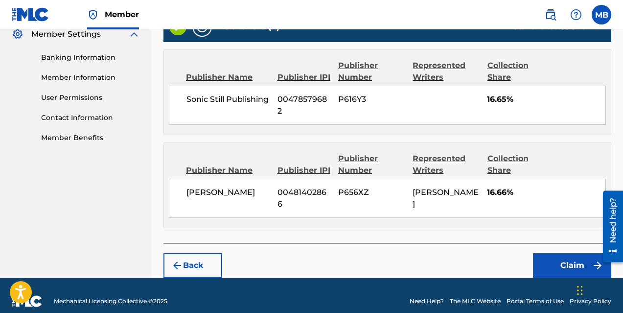
click at [561, 253] on button "Claim" at bounding box center [572, 265] width 78 height 24
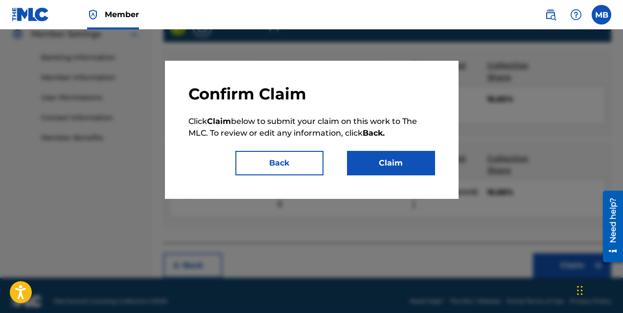
click at [388, 161] on button "Claim" at bounding box center [391, 163] width 88 height 24
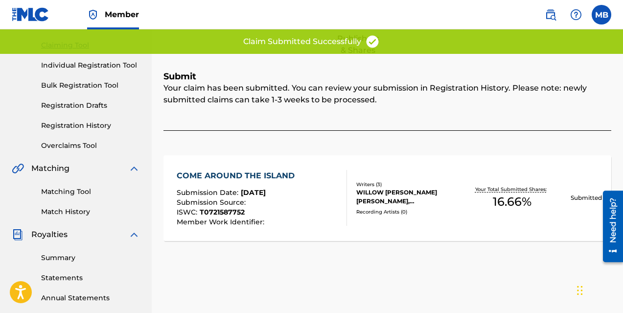
scroll to position [0, 0]
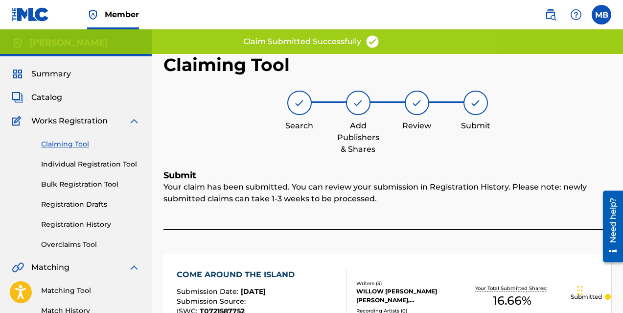
click at [65, 145] on link "Claiming Tool" at bounding box center [90, 144] width 99 height 10
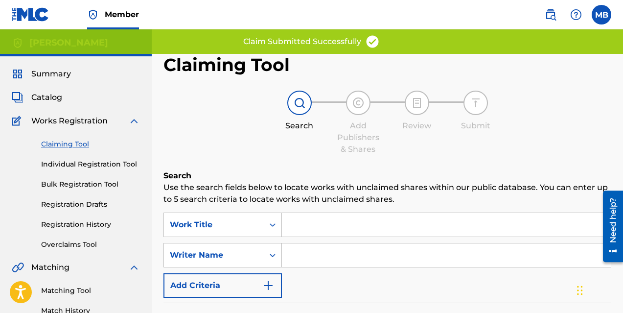
click at [351, 255] on input "Search Form" at bounding box center [446, 254] width 329 height 23
type input "[PERSON_NAME]"
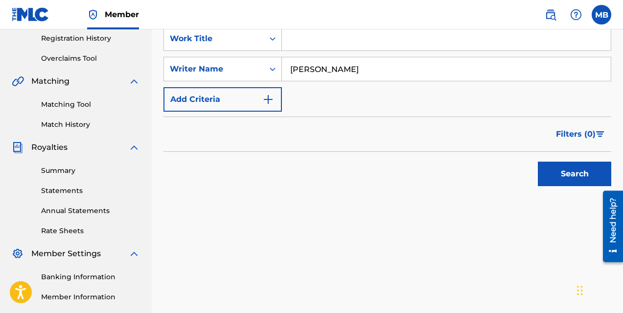
scroll to position [220, 0]
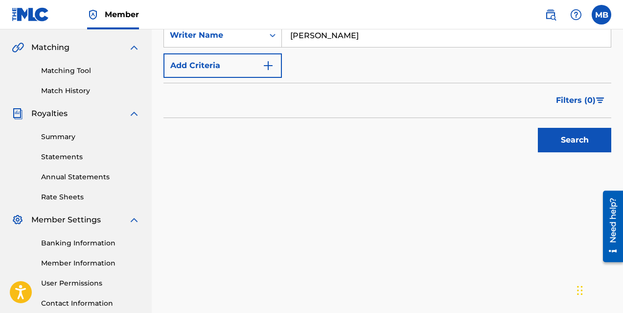
click at [568, 141] on button "Search" at bounding box center [574, 140] width 73 height 24
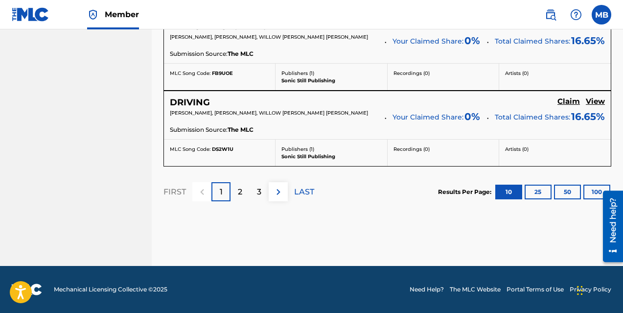
click at [241, 193] on p "2" at bounding box center [240, 192] width 4 height 12
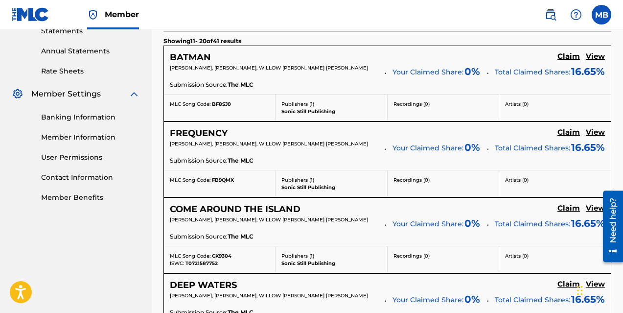
scroll to position [347, 0]
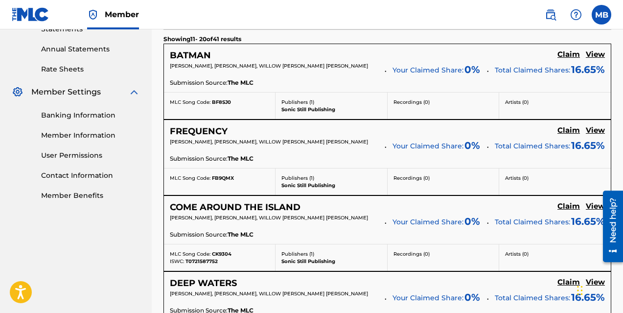
click at [568, 203] on div "COME AROUND THE ISLAND Claim View [PERSON_NAME], [PERSON_NAME], WILLOW [PERSON_…" at bounding box center [387, 220] width 447 height 48
click at [566, 59] on h5 "Claim" at bounding box center [568, 54] width 23 height 9
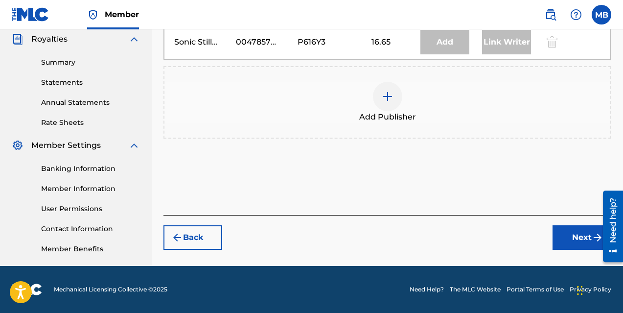
scroll to position [294, 0]
click at [388, 99] on img at bounding box center [388, 97] width 12 height 12
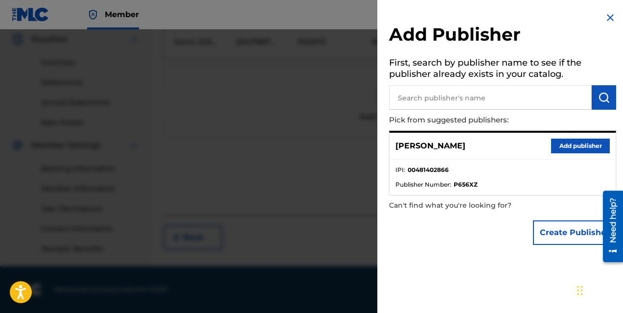
click at [566, 143] on button "Add publisher" at bounding box center [580, 145] width 59 height 15
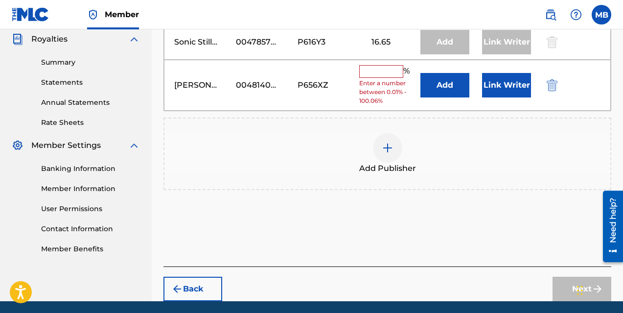
click at [379, 72] on input "text" at bounding box center [381, 71] width 44 height 13
type input "16.66"
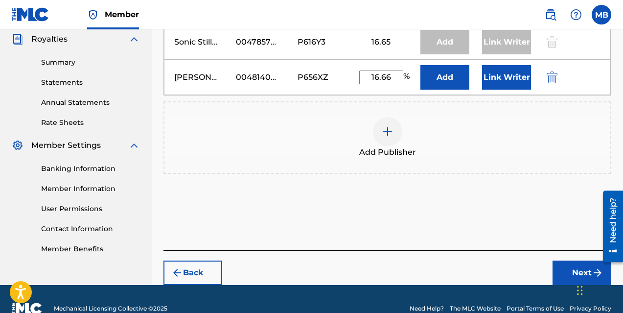
click at [502, 78] on button "Link Writer" at bounding box center [506, 77] width 49 height 24
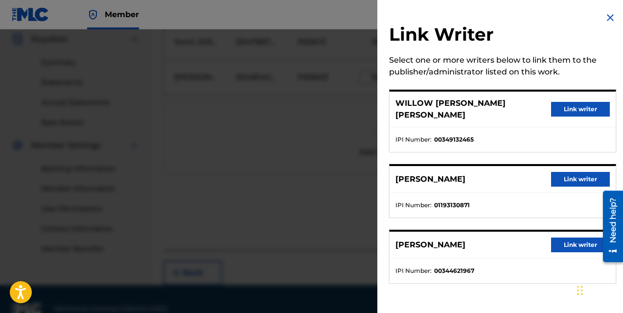
click at [569, 172] on button "Link writer" at bounding box center [580, 179] width 59 height 15
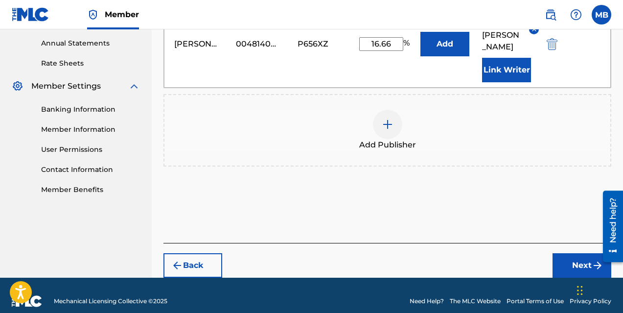
click at [579, 253] on button "Next" at bounding box center [581, 265] width 59 height 24
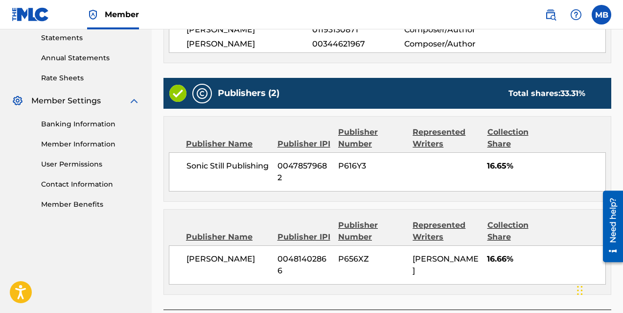
scroll to position [405, 0]
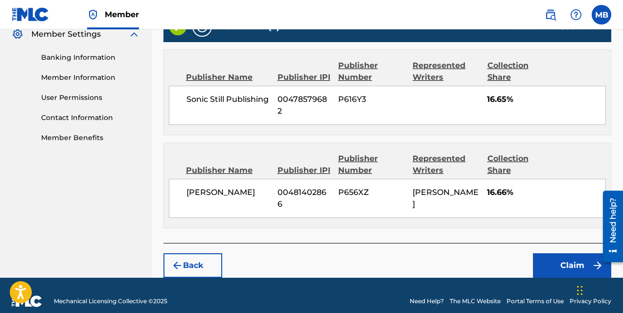
click at [555, 253] on button "Claim" at bounding box center [572, 265] width 78 height 24
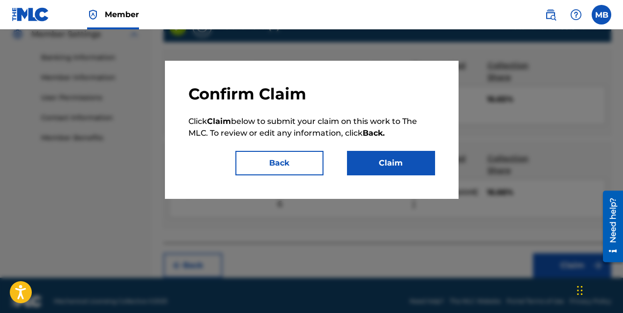
click at [389, 162] on button "Claim" at bounding box center [391, 163] width 88 height 24
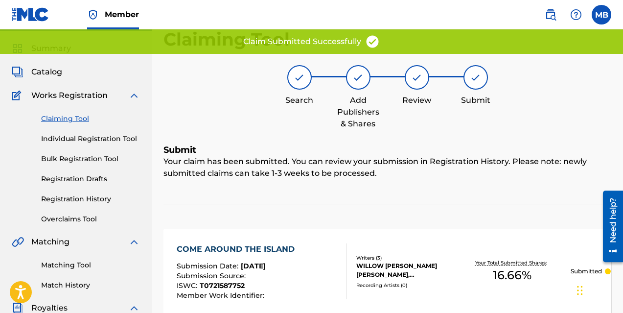
scroll to position [22, 0]
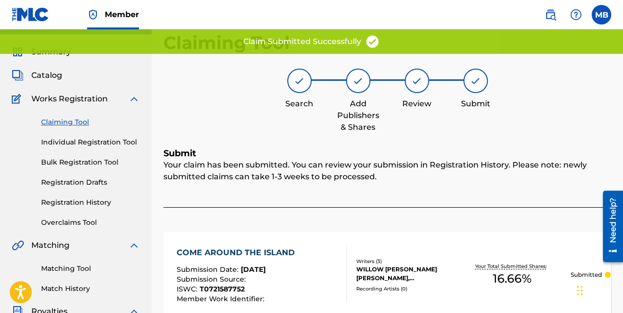
click at [62, 122] on link "Claiming Tool" at bounding box center [90, 122] width 99 height 10
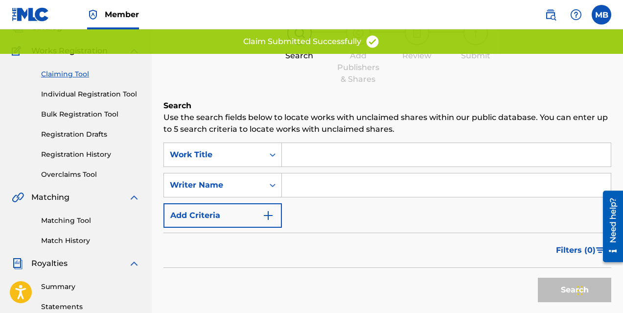
scroll to position [76, 0]
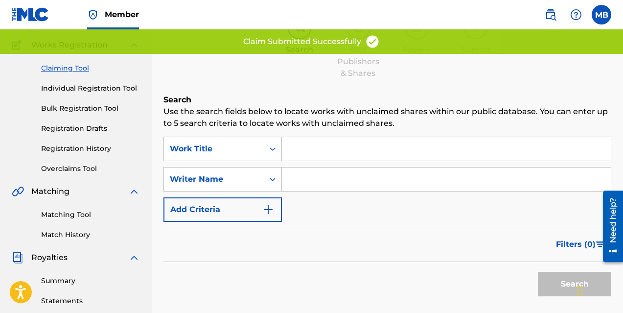
click at [319, 173] on input "Search Form" at bounding box center [446, 178] width 329 height 23
type input "[PERSON_NAME]"
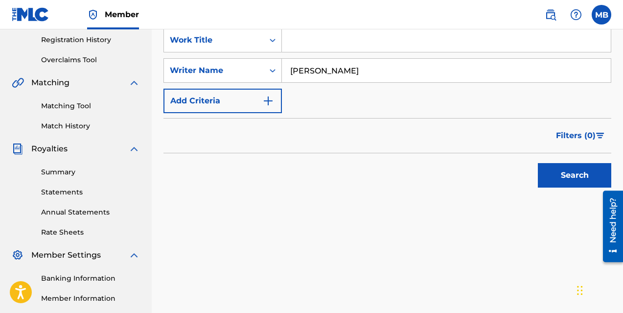
scroll to position [193, 0]
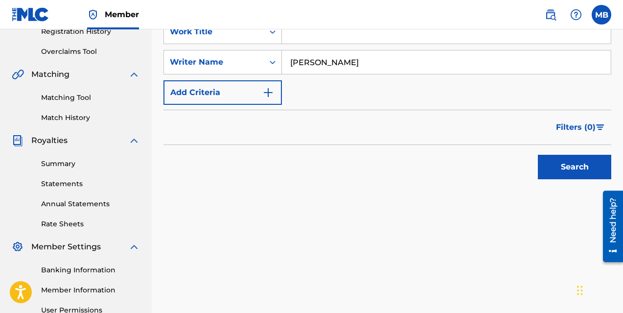
click at [552, 165] on button "Search" at bounding box center [574, 167] width 73 height 24
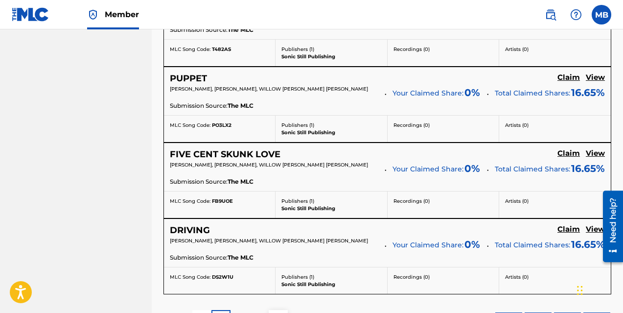
scroll to position [974, 0]
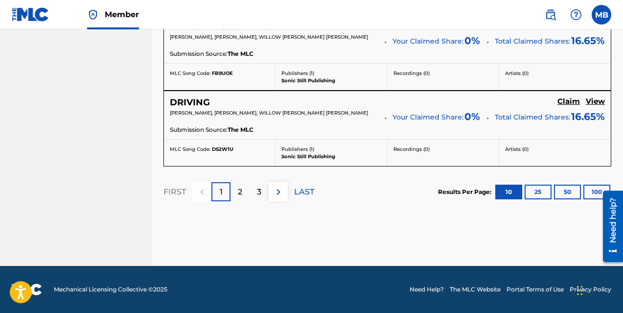
click at [245, 190] on div "2" at bounding box center [239, 191] width 19 height 19
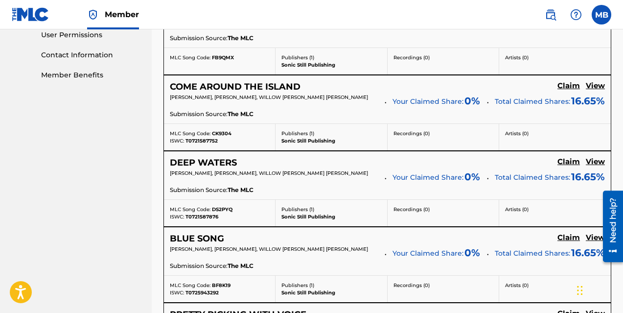
scroll to position [460, 0]
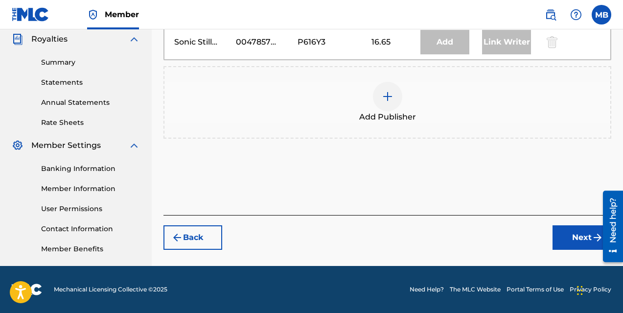
click at [379, 94] on div at bounding box center [387, 96] width 29 height 29
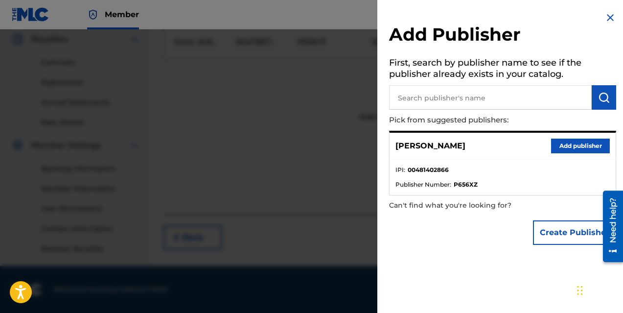
click at [559, 142] on button "Add publisher" at bounding box center [580, 145] width 59 height 15
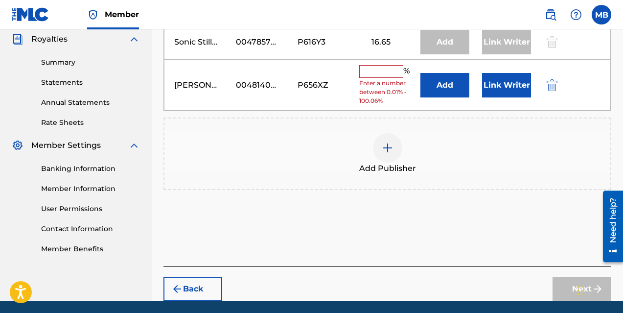
click at [380, 74] on input "text" at bounding box center [381, 71] width 44 height 13
type input "16.66"
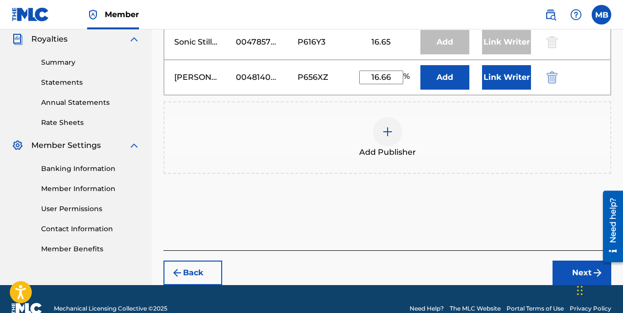
click at [506, 75] on button "Link Writer" at bounding box center [506, 77] width 49 height 24
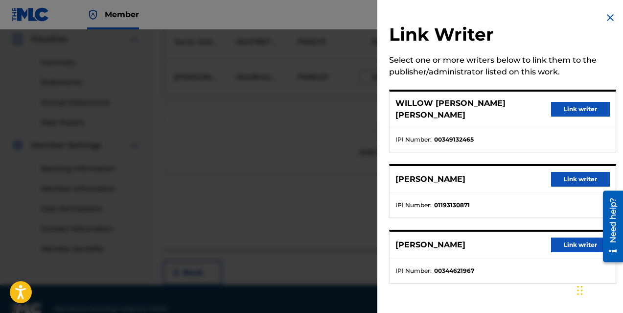
click at [576, 172] on button "Link writer" at bounding box center [580, 179] width 59 height 15
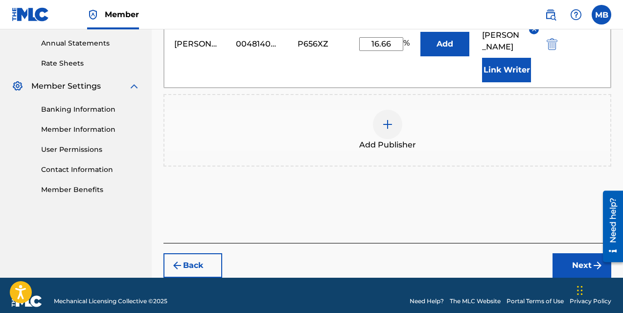
click at [582, 254] on button "Next" at bounding box center [581, 265] width 59 height 24
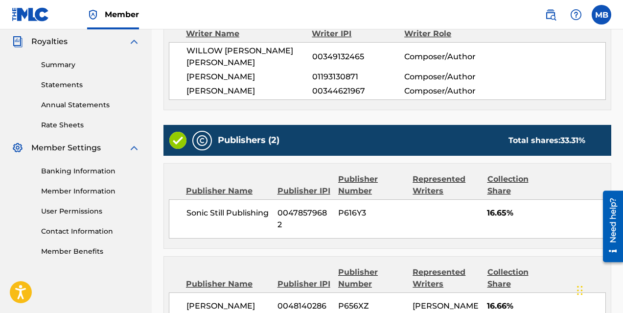
scroll to position [405, 0]
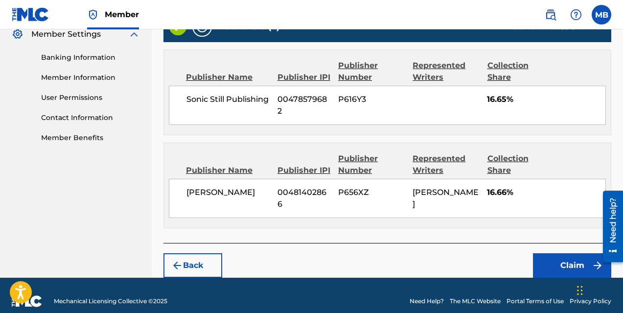
click at [554, 253] on button "Claim" at bounding box center [572, 265] width 78 height 24
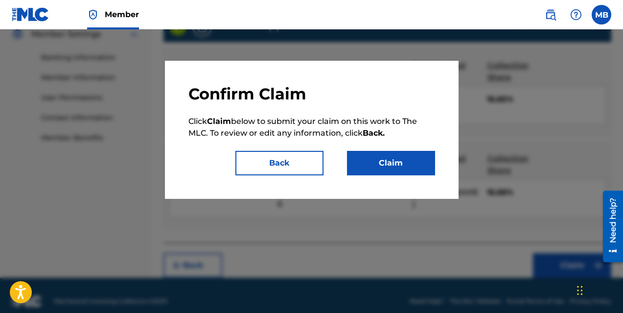
click at [371, 164] on button "Claim" at bounding box center [391, 163] width 88 height 24
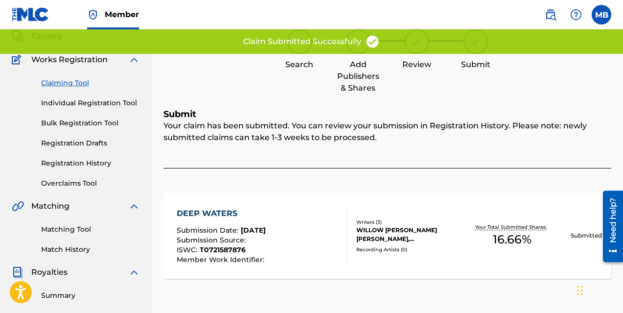
scroll to position [0, 0]
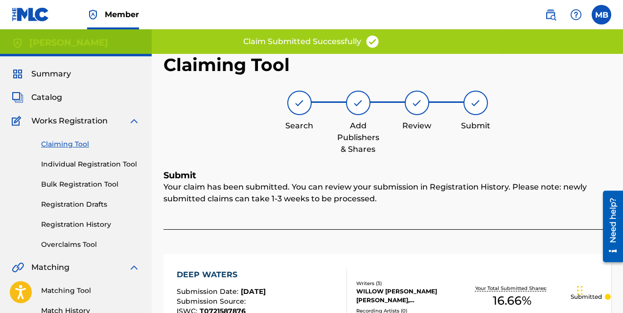
click at [67, 143] on link "Claiming Tool" at bounding box center [90, 144] width 99 height 10
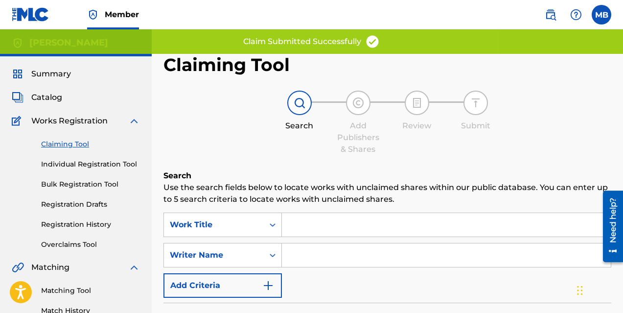
click at [332, 254] on input "Search Form" at bounding box center [446, 254] width 329 height 23
type input "[PERSON_NAME]"
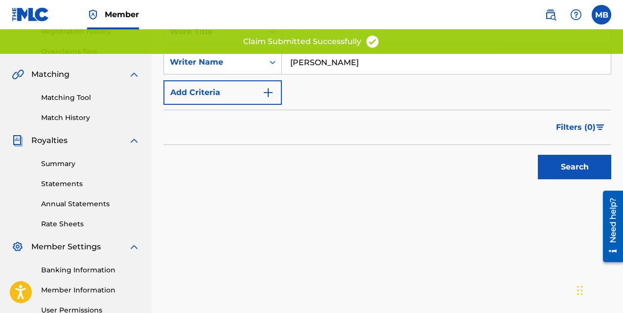
scroll to position [275, 0]
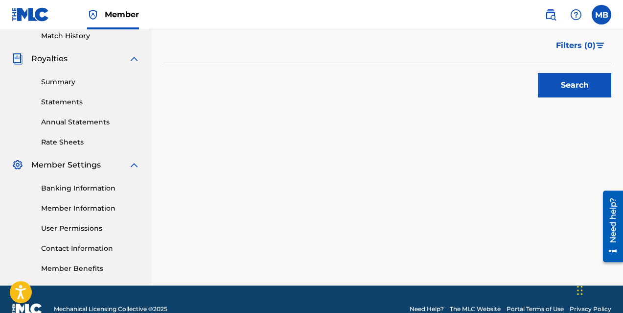
click at [562, 90] on button "Search" at bounding box center [574, 85] width 73 height 24
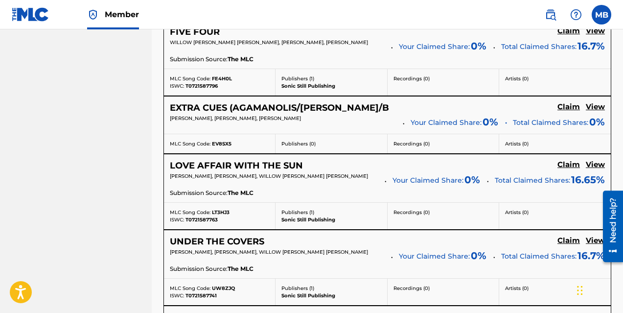
scroll to position [520, 0]
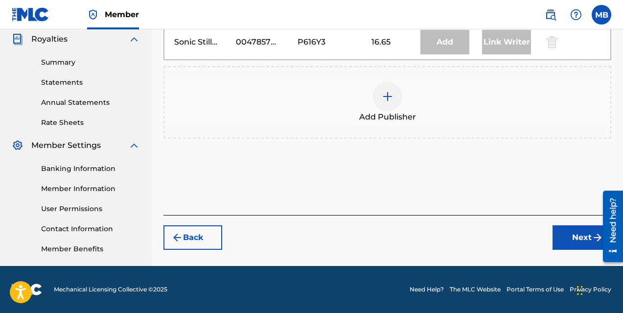
scroll to position [294, 0]
click at [384, 95] on img at bounding box center [388, 97] width 12 height 12
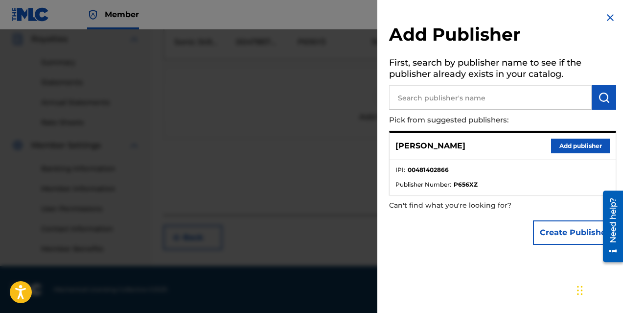
click at [560, 144] on button "Add publisher" at bounding box center [580, 145] width 59 height 15
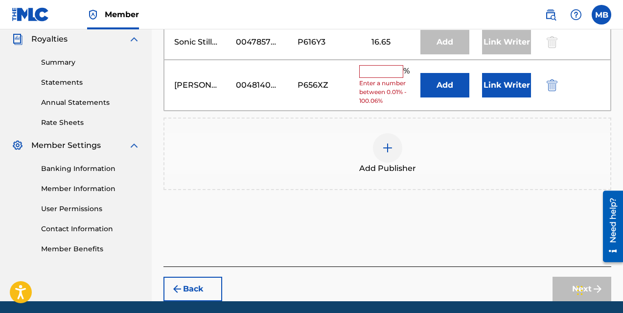
click at [391, 74] on input "text" at bounding box center [381, 71] width 44 height 13
type input "16.66"
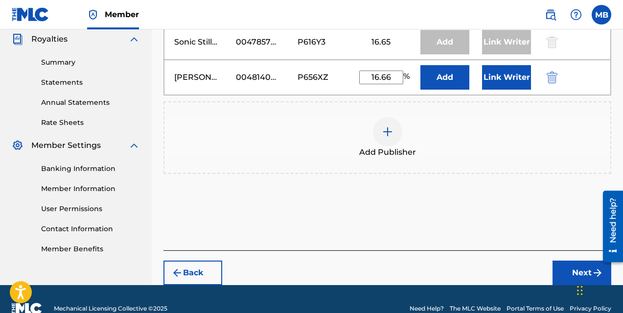
click at [496, 76] on button "Link Writer" at bounding box center [506, 77] width 49 height 24
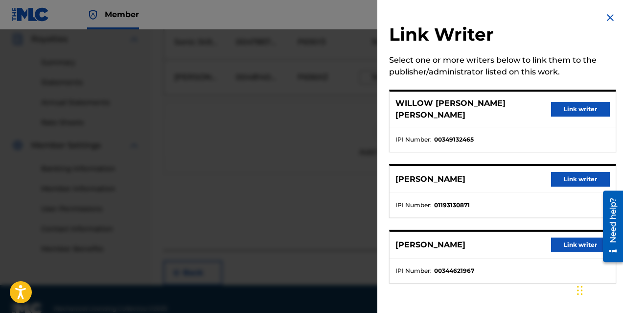
click at [565, 172] on button "Link writer" at bounding box center [580, 179] width 59 height 15
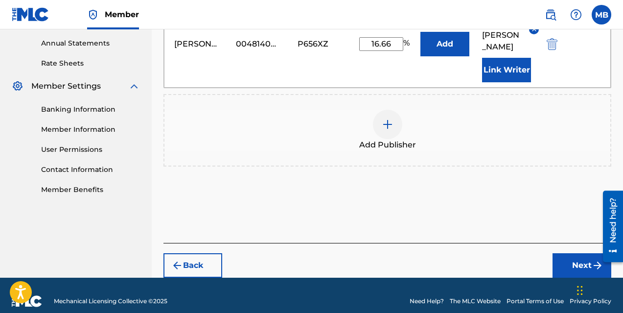
click at [587, 253] on button "Next" at bounding box center [581, 265] width 59 height 24
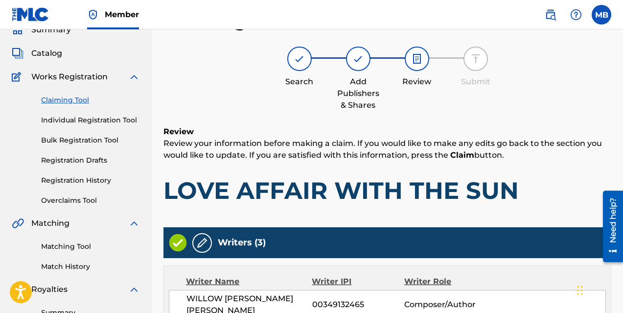
scroll to position [405, 0]
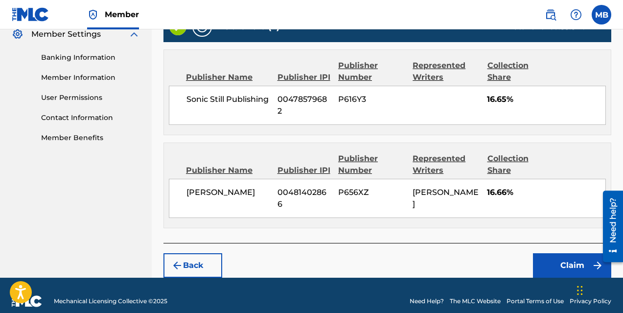
click at [554, 253] on button "Claim" at bounding box center [572, 265] width 78 height 24
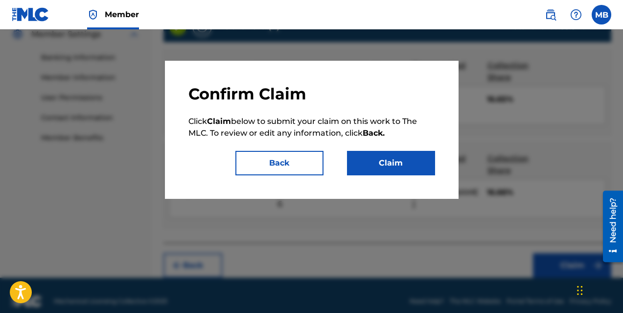
click at [368, 161] on button "Claim" at bounding box center [391, 163] width 88 height 24
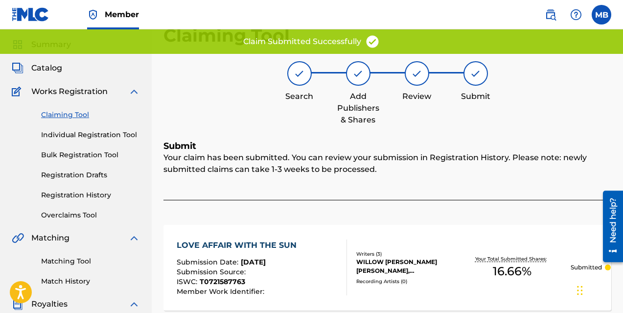
scroll to position [26, 0]
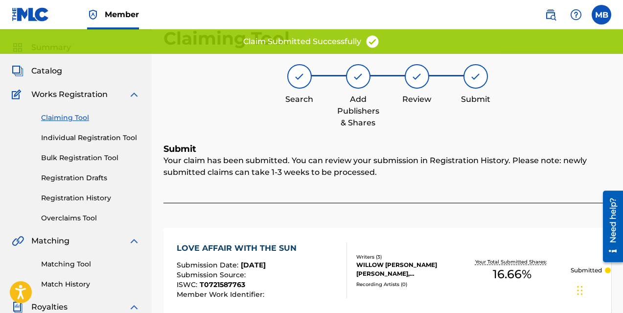
click at [72, 117] on link "Claiming Tool" at bounding box center [90, 118] width 99 height 10
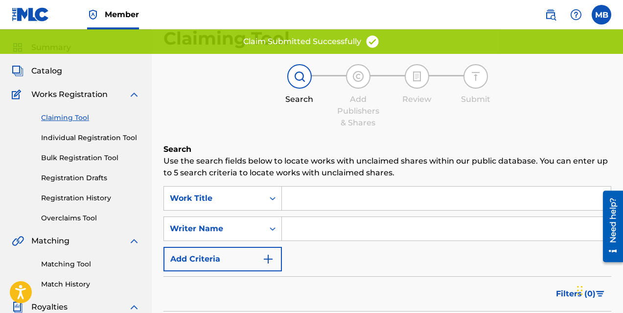
scroll to position [0, 0]
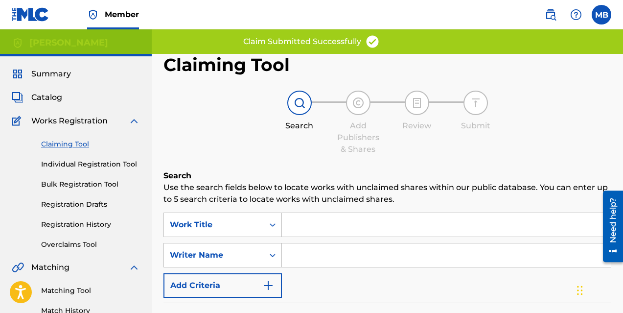
click at [320, 251] on input "Search Form" at bounding box center [446, 254] width 329 height 23
type input "[PERSON_NAME]"
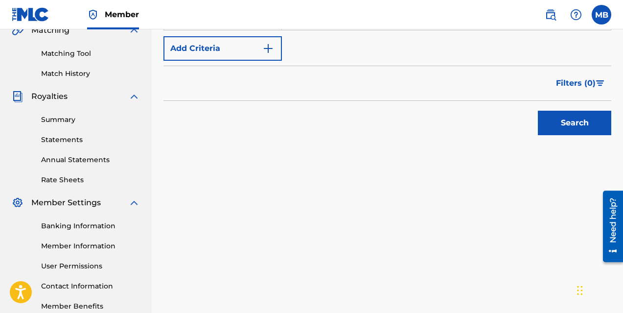
scroll to position [223, 0]
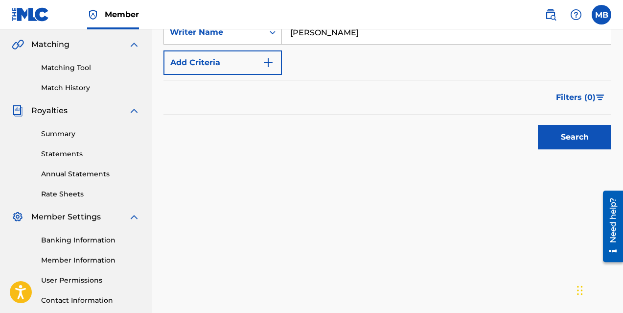
click at [580, 137] on button "Search" at bounding box center [574, 137] width 73 height 24
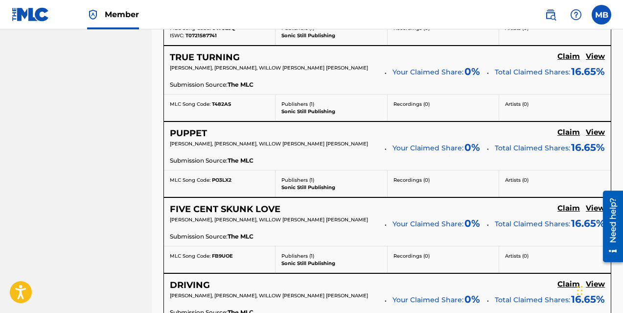
scroll to position [974, 0]
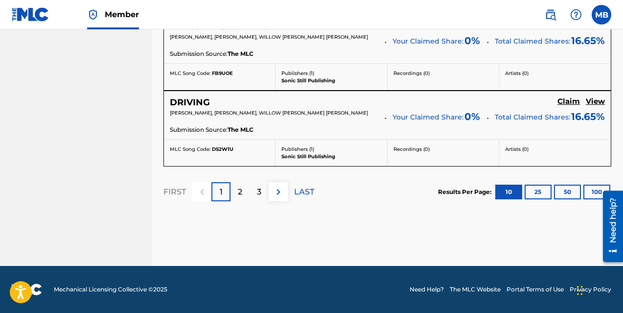
click at [242, 195] on div "2" at bounding box center [239, 191] width 19 height 19
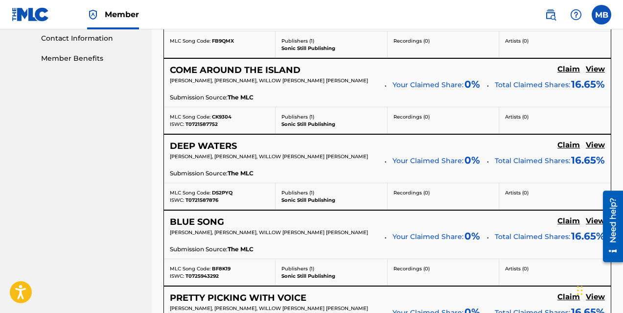
scroll to position [484, 0]
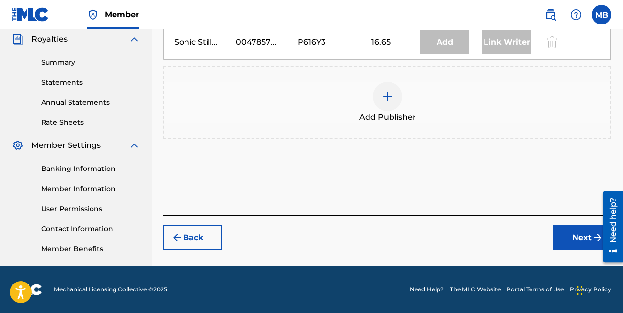
click at [385, 98] on img at bounding box center [388, 97] width 12 height 12
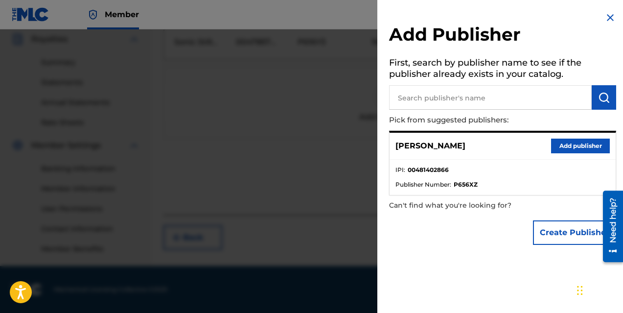
click at [422, 141] on p "[PERSON_NAME]" at bounding box center [430, 146] width 70 height 12
click at [592, 146] on button "Add publisher" at bounding box center [580, 145] width 59 height 15
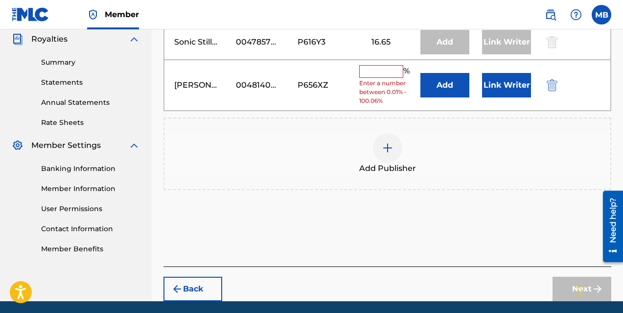
click at [391, 77] on div "% Enter a number between 0.01% - 100.06%" at bounding box center [387, 85] width 57 height 41
click at [364, 75] on input "text" at bounding box center [381, 71] width 44 height 13
type input "16.66"
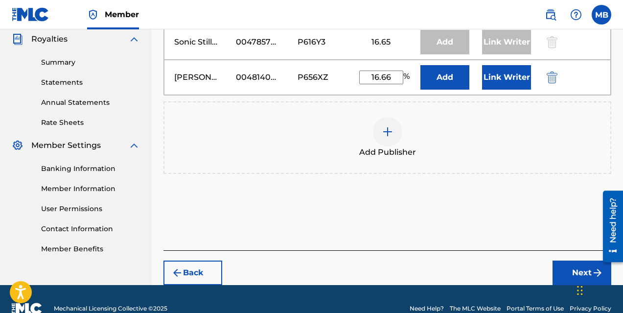
click at [509, 77] on button "Link Writer" at bounding box center [506, 77] width 49 height 24
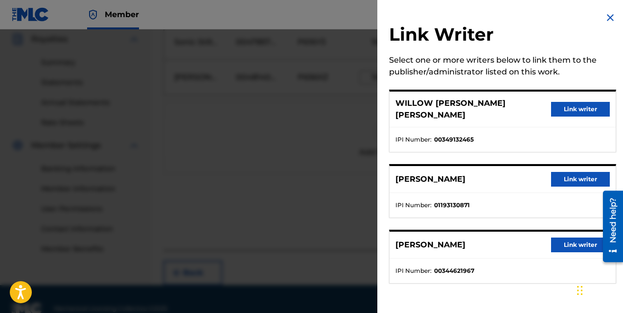
click at [575, 172] on button "Link writer" at bounding box center [580, 179] width 59 height 15
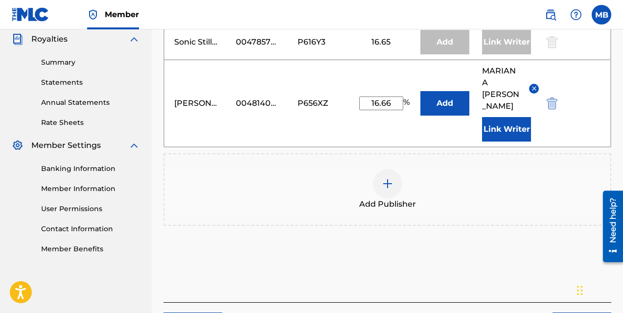
scroll to position [353, 0]
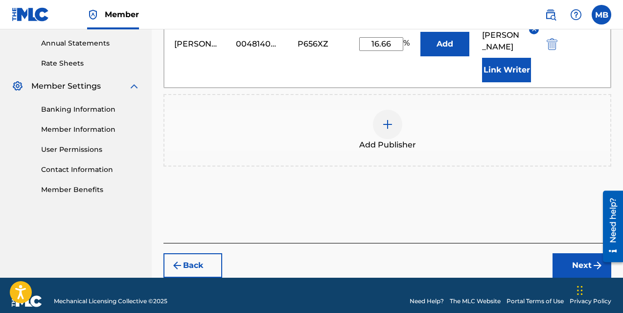
click at [587, 253] on button "Next" at bounding box center [581, 265] width 59 height 24
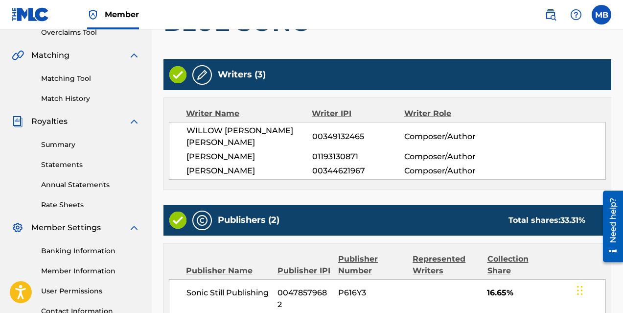
scroll to position [405, 0]
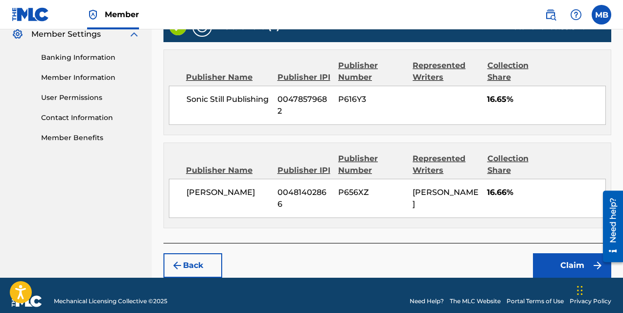
click at [568, 253] on button "Claim" at bounding box center [572, 265] width 78 height 24
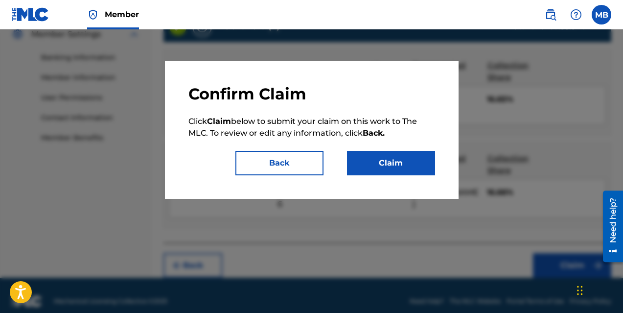
click at [370, 158] on button "Claim" at bounding box center [391, 163] width 88 height 24
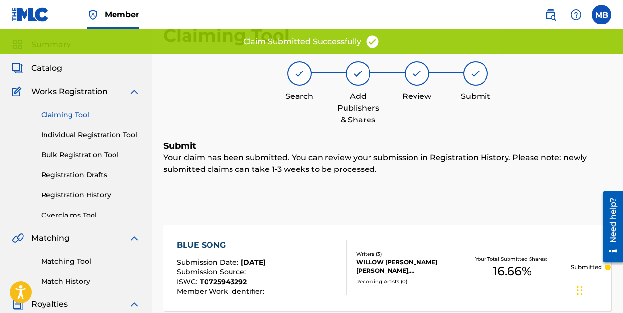
scroll to position [27, 0]
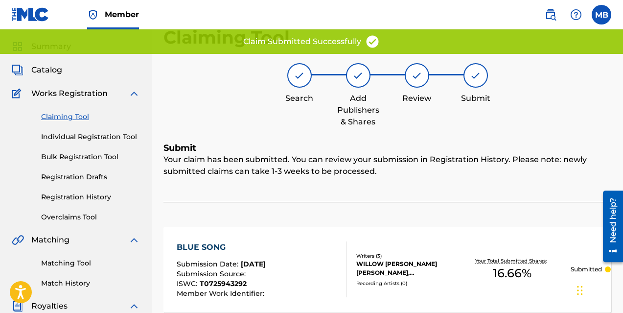
click at [78, 116] on link "Claiming Tool" at bounding box center [90, 117] width 99 height 10
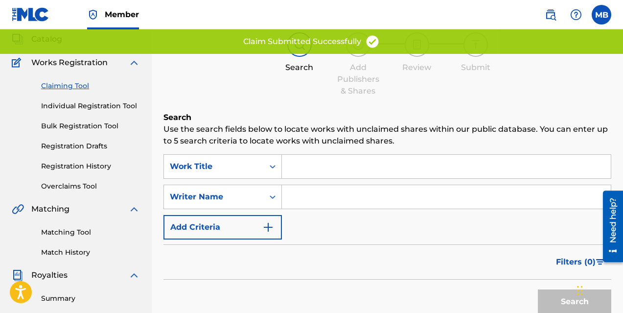
scroll to position [60, 0]
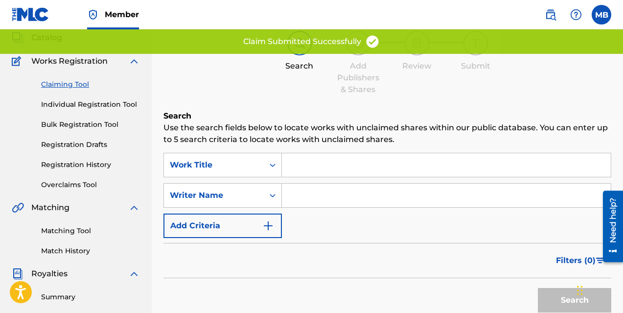
click at [324, 201] on input "Search Form" at bounding box center [446, 195] width 329 height 23
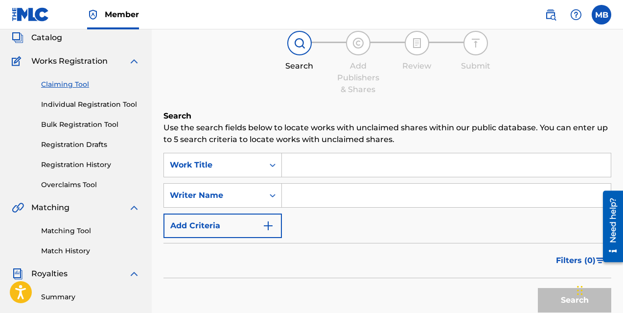
type input "[PERSON_NAME]"
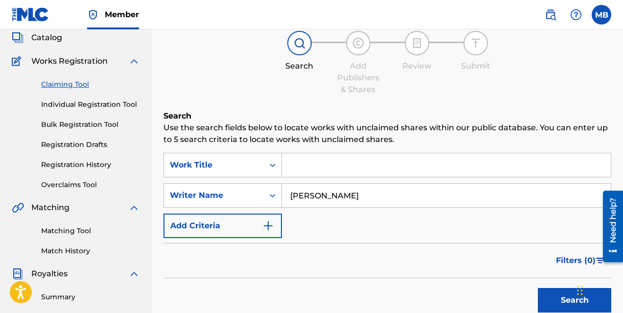
click at [571, 297] on button "Search" at bounding box center [574, 300] width 73 height 24
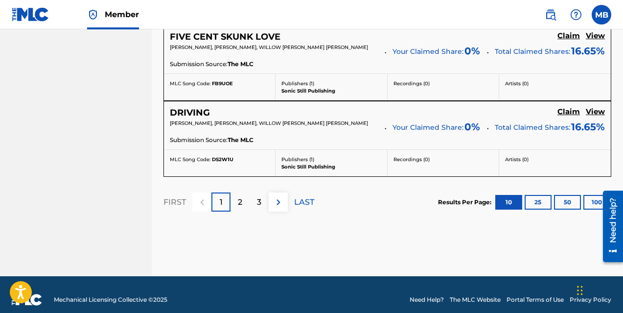
scroll to position [974, 0]
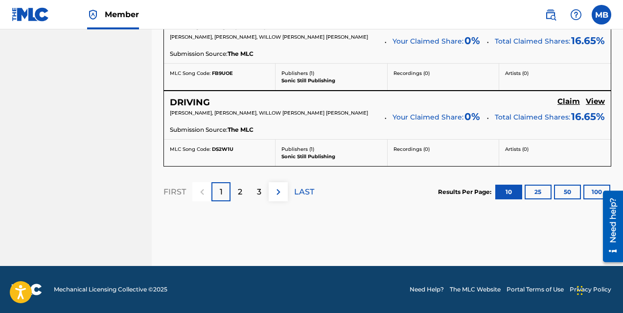
click at [241, 190] on p "2" at bounding box center [240, 192] width 4 height 12
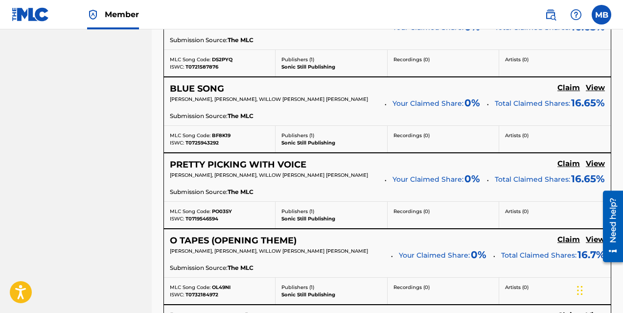
scroll to position [615, 0]
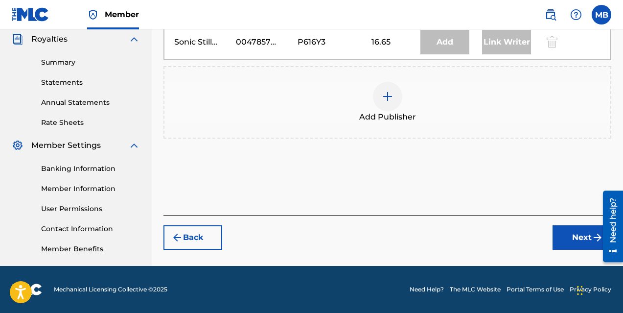
click at [389, 92] on img at bounding box center [388, 97] width 12 height 12
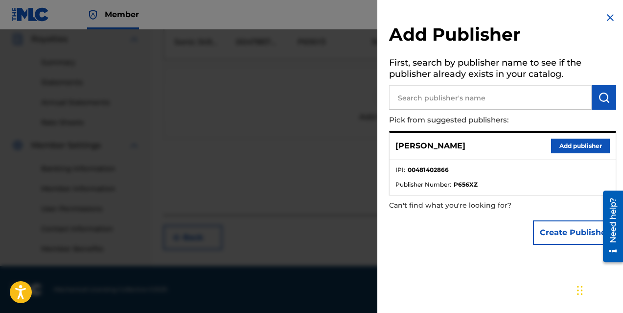
click at [554, 144] on button "Add publisher" at bounding box center [580, 145] width 59 height 15
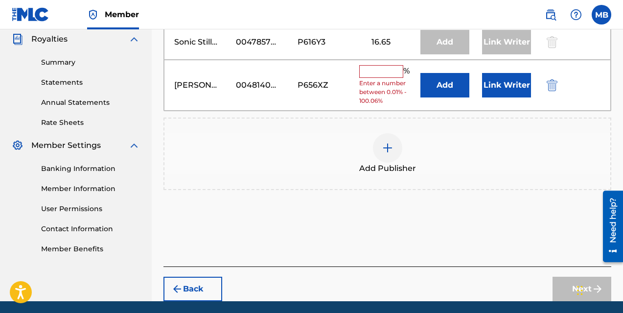
click at [375, 71] on input "text" at bounding box center [381, 71] width 44 height 13
type input "16.66"
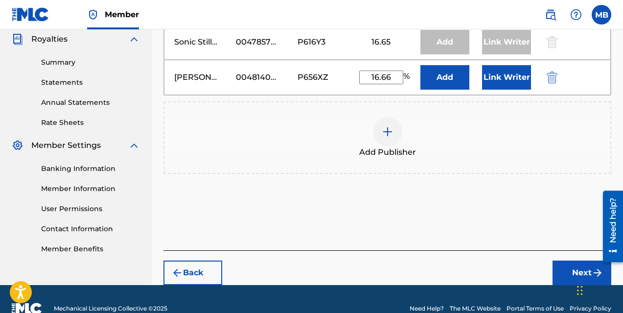
click at [501, 76] on button "Link Writer" at bounding box center [506, 77] width 49 height 24
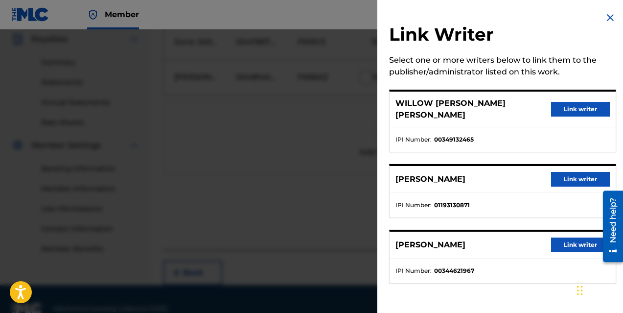
click at [565, 172] on button "Link writer" at bounding box center [580, 179] width 59 height 15
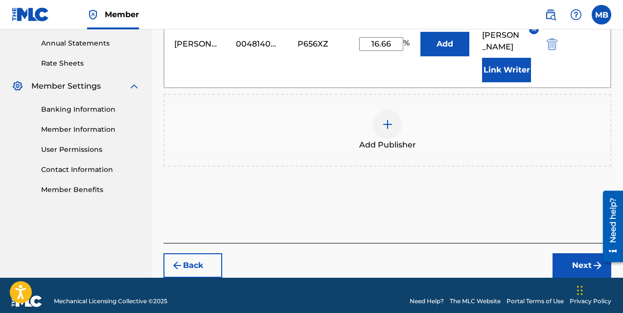
click at [583, 253] on button "Next" at bounding box center [581, 265] width 59 height 24
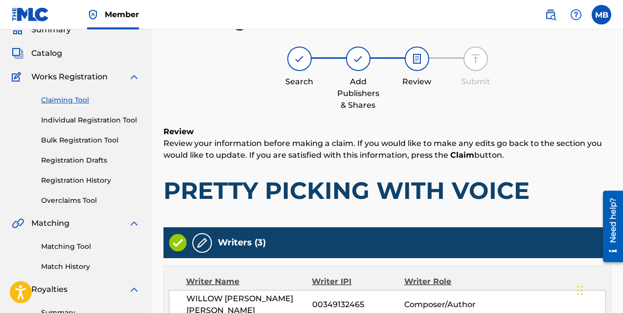
scroll to position [405, 0]
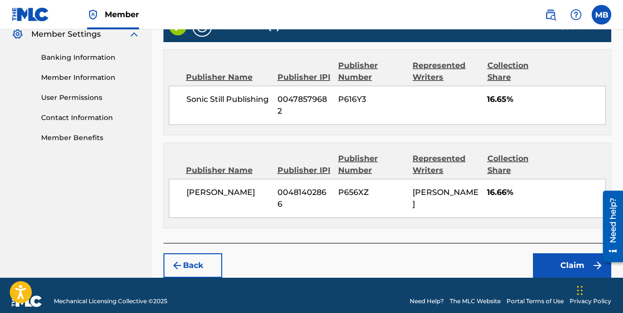
click at [568, 253] on button "Claim" at bounding box center [572, 265] width 78 height 24
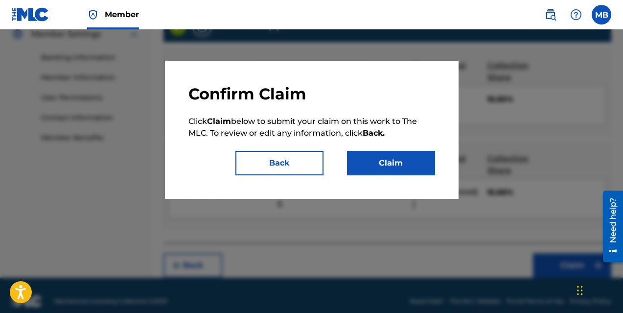
click at [398, 166] on button "Claim" at bounding box center [391, 163] width 88 height 24
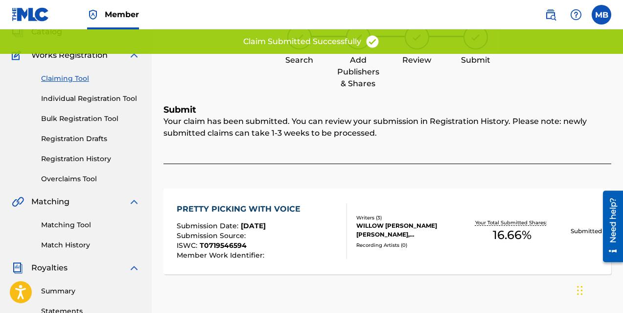
scroll to position [54, 0]
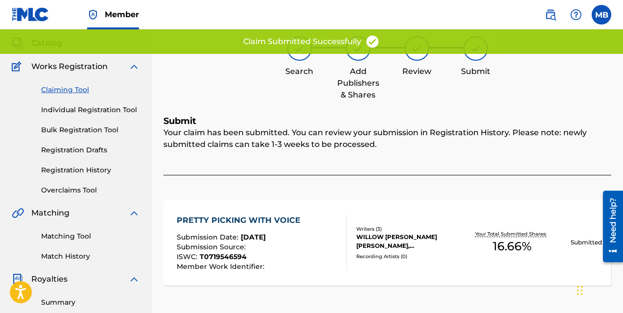
click at [73, 89] on link "Claiming Tool" at bounding box center [90, 90] width 99 height 10
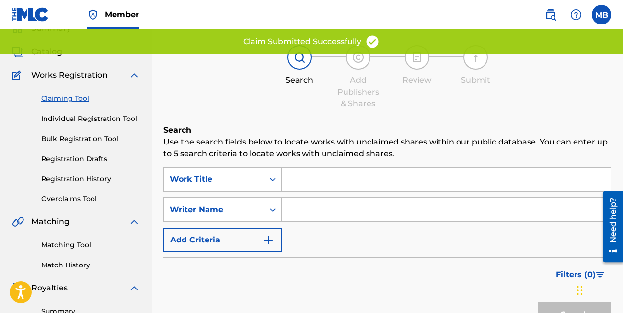
scroll to position [48, 0]
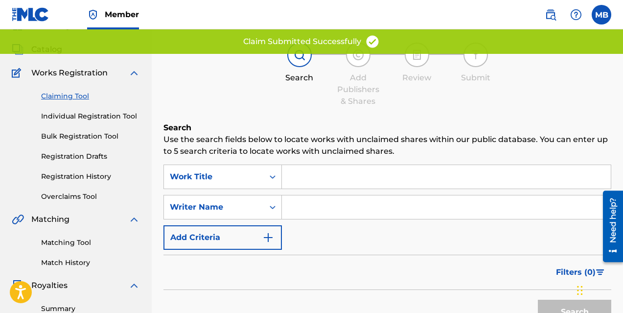
click at [324, 209] on input "Search Form" at bounding box center [446, 206] width 329 height 23
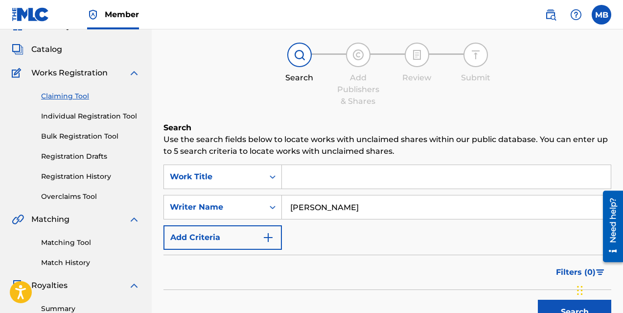
drag, startPoint x: 400, startPoint y: 210, endPoint x: 360, endPoint y: 208, distance: 40.2
click at [360, 208] on input "[PERSON_NAME]" at bounding box center [446, 206] width 329 height 23
type input "[PERSON_NAME]"
click at [570, 305] on button "Search" at bounding box center [574, 311] width 73 height 24
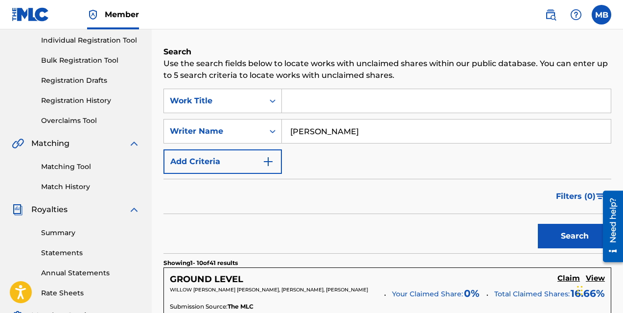
scroll to position [974, 0]
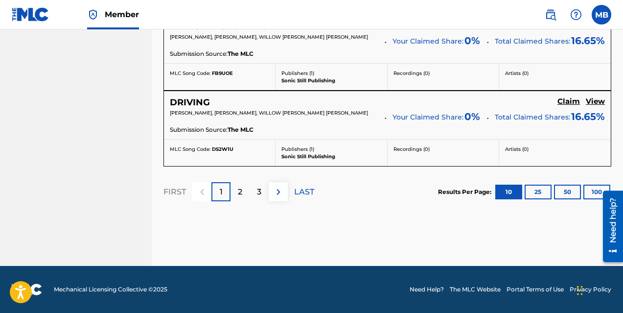
click at [242, 191] on p "2" at bounding box center [240, 192] width 4 height 12
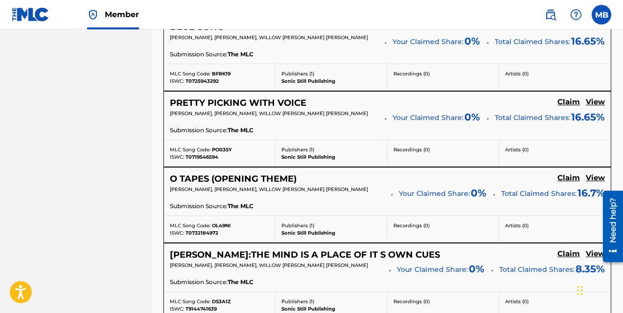
scroll to position [678, 0]
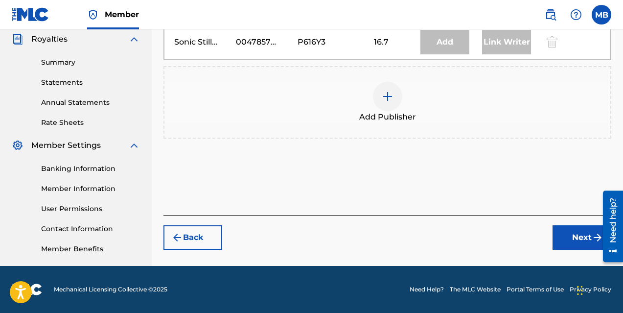
scroll to position [263, 0]
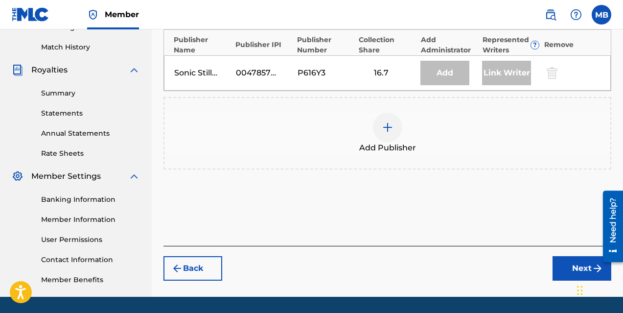
click at [389, 127] on img at bounding box center [388, 127] width 12 height 12
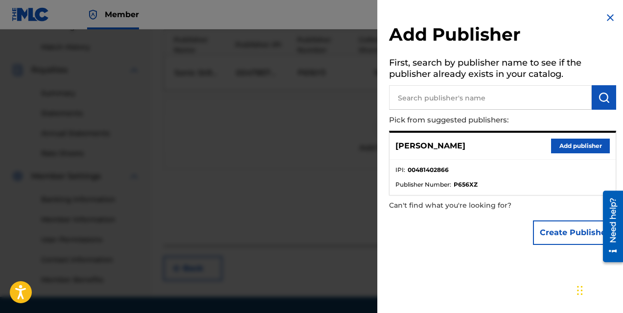
click at [572, 142] on button "Add publisher" at bounding box center [580, 145] width 59 height 15
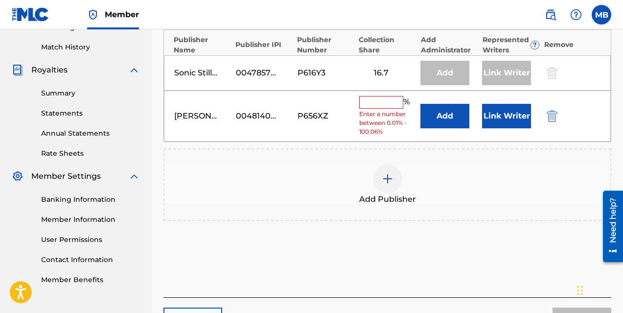
click at [386, 104] on input "text" at bounding box center [381, 102] width 44 height 13
type input "16.66"
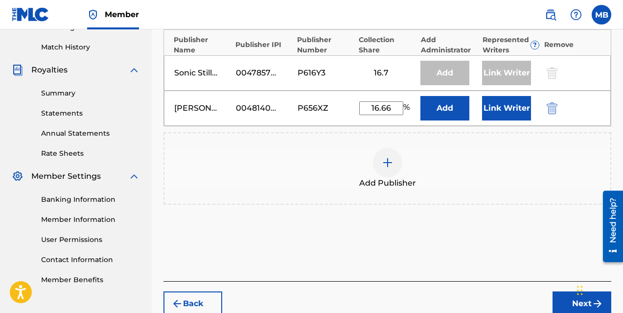
click at [498, 110] on button "Link Writer" at bounding box center [506, 108] width 49 height 24
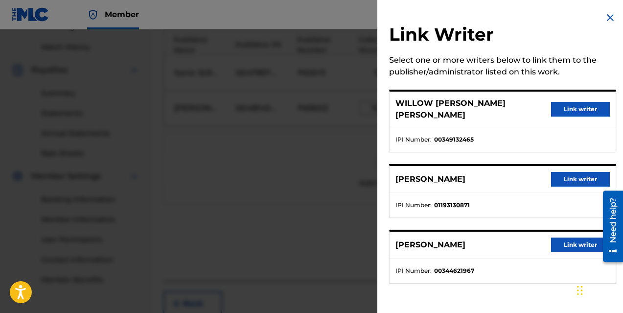
click at [570, 172] on button "Link writer" at bounding box center [580, 179] width 59 height 15
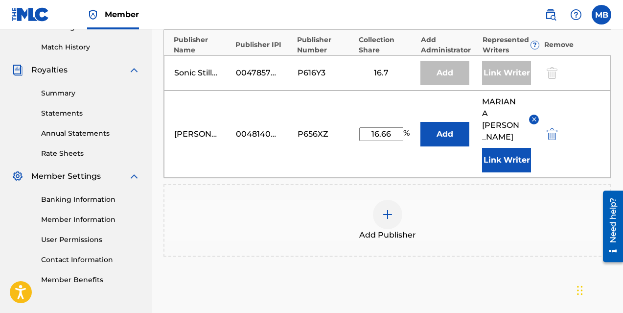
scroll to position [353, 0]
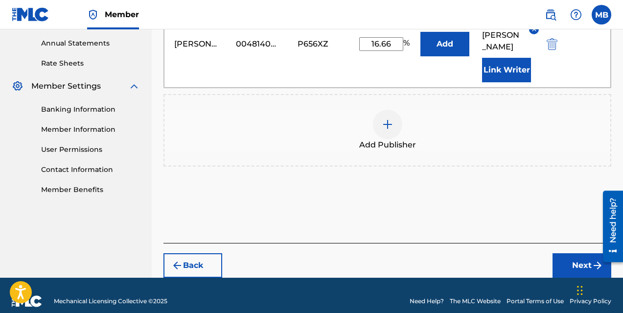
click at [576, 253] on button "Next" at bounding box center [581, 265] width 59 height 24
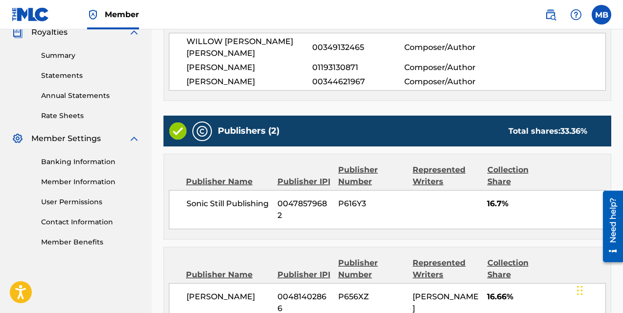
scroll to position [405, 0]
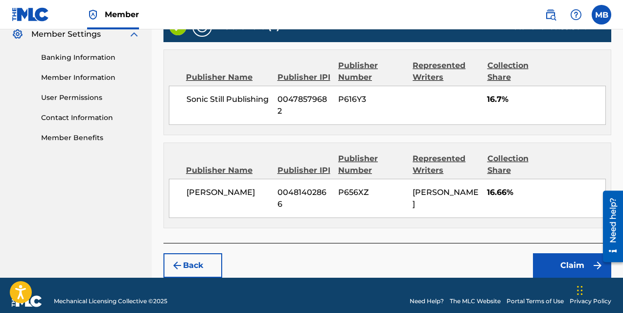
click at [574, 253] on button "Claim" at bounding box center [572, 265] width 78 height 24
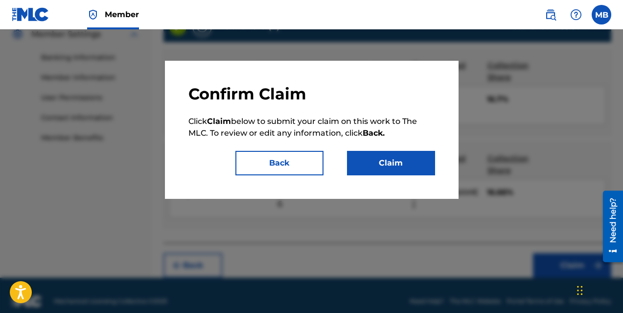
click at [384, 165] on button "Claim" at bounding box center [391, 163] width 88 height 24
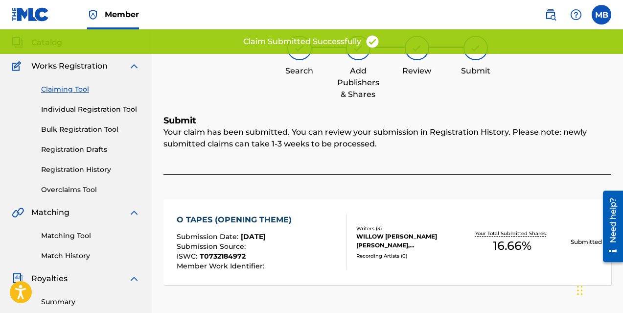
scroll to position [53, 0]
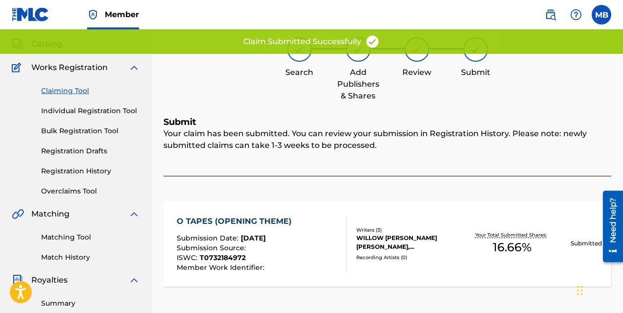
click at [74, 92] on link "Claiming Tool" at bounding box center [90, 91] width 99 height 10
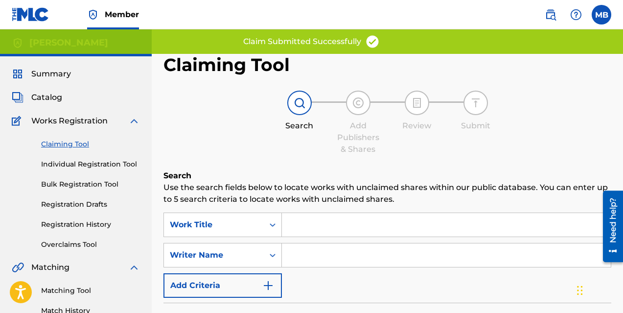
click at [318, 251] on input "Search Form" at bounding box center [446, 254] width 329 height 23
type input "[PERSON_NAME]"
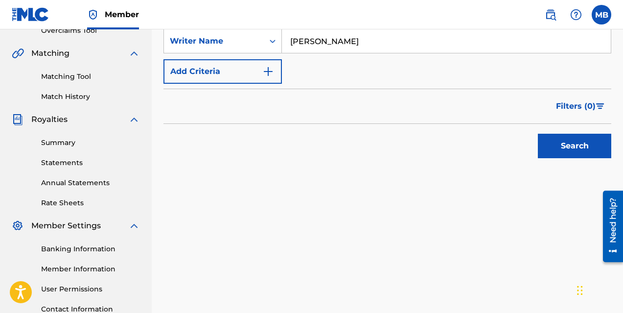
scroll to position [294, 0]
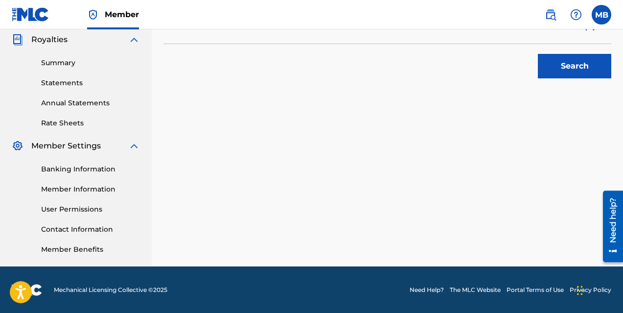
click at [562, 70] on button "Search" at bounding box center [574, 66] width 73 height 24
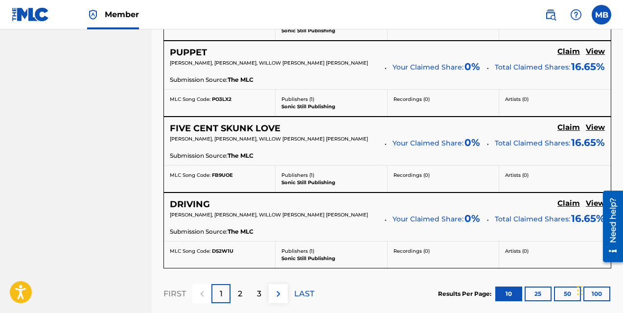
scroll to position [974, 0]
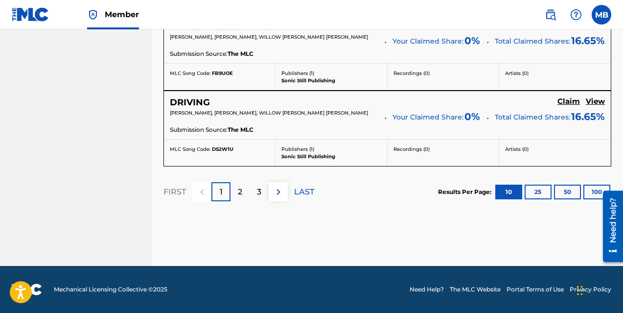
click at [244, 190] on div "2" at bounding box center [239, 191] width 19 height 19
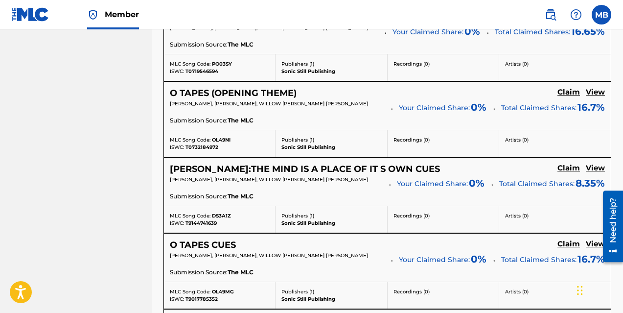
scroll to position [807, 0]
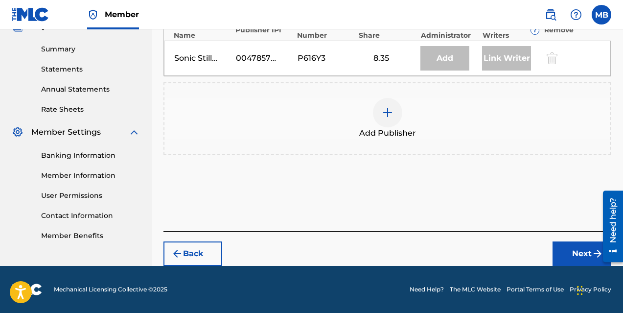
click at [392, 114] on img at bounding box center [388, 113] width 12 height 12
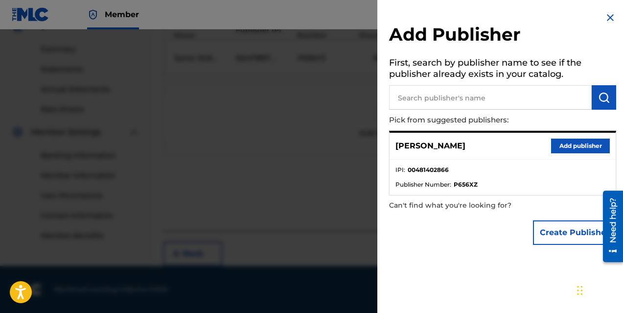
click at [567, 144] on button "Add publisher" at bounding box center [580, 145] width 59 height 15
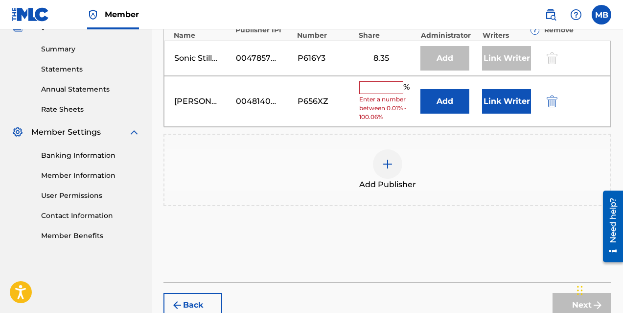
click at [375, 88] on input "text" at bounding box center [381, 87] width 44 height 13
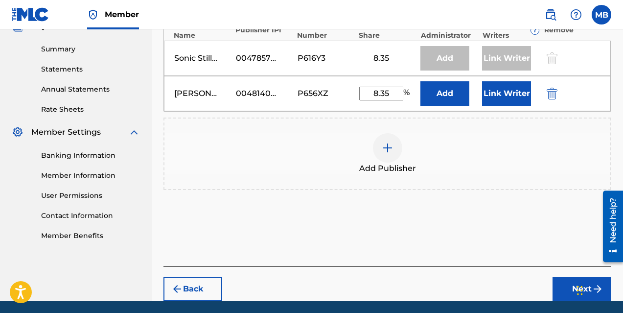
type input "8.35"
click at [494, 95] on button "Link Writer" at bounding box center [506, 93] width 49 height 24
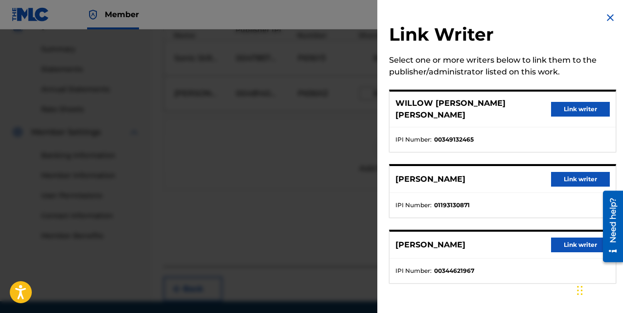
click at [564, 172] on button "Link writer" at bounding box center [580, 179] width 59 height 15
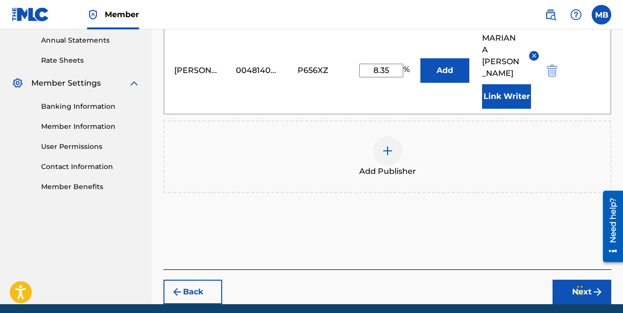
scroll to position [383, 0]
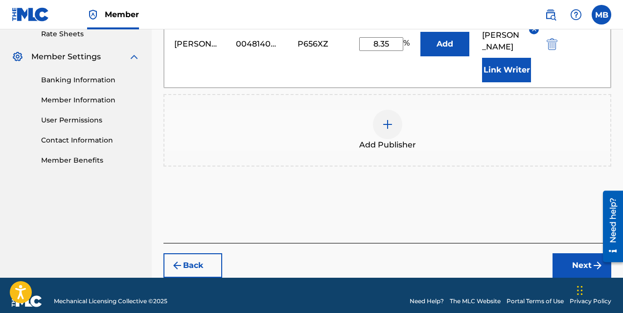
click at [579, 253] on button "Next" at bounding box center [581, 265] width 59 height 24
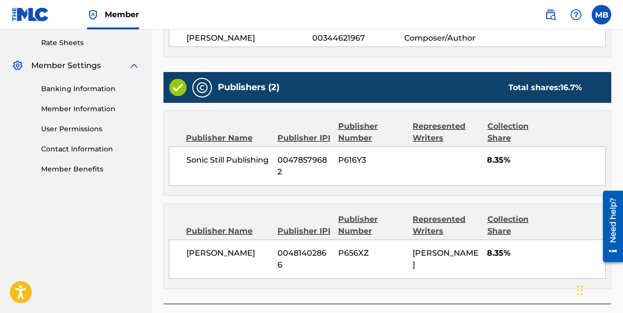
scroll to position [435, 0]
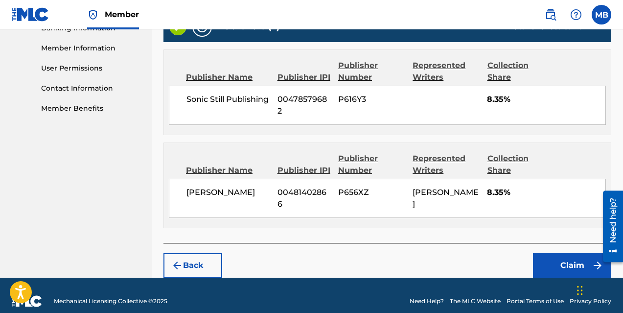
click at [569, 255] on button "Claim" at bounding box center [572, 265] width 78 height 24
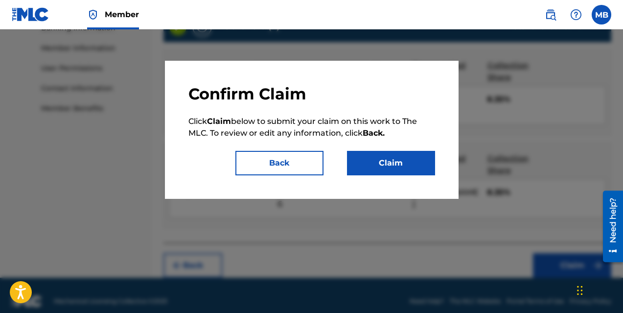
click at [395, 162] on button "Claim" at bounding box center [391, 163] width 88 height 24
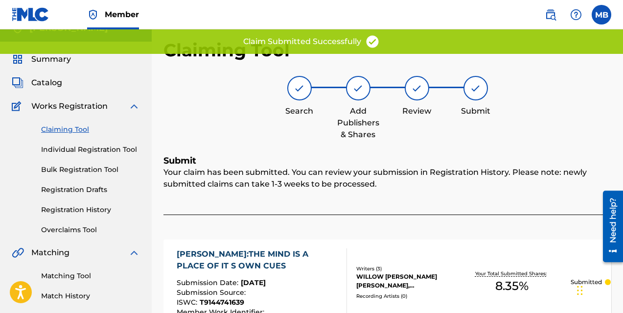
scroll to position [0, 0]
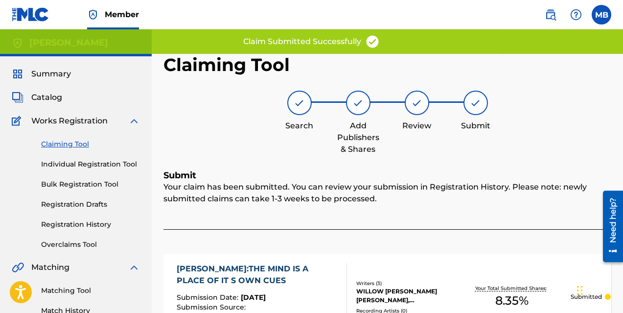
click at [63, 141] on link "Claiming Tool" at bounding box center [90, 144] width 99 height 10
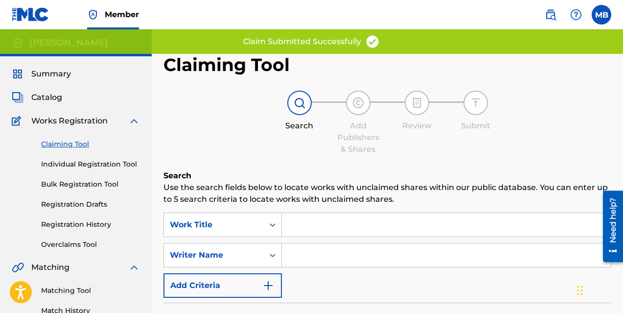
click at [320, 260] on input "Search Form" at bounding box center [446, 254] width 329 height 23
type input "[PERSON_NAME]"
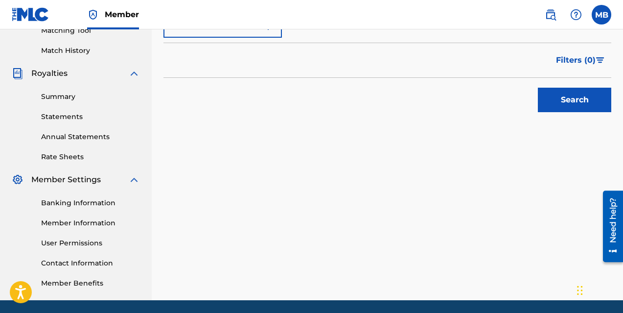
scroll to position [267, 0]
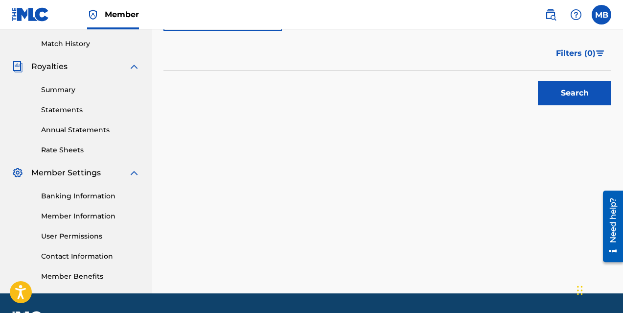
click at [555, 95] on button "Search" at bounding box center [574, 93] width 73 height 24
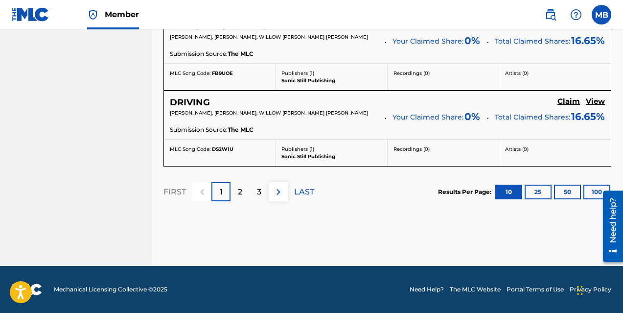
click at [238, 191] on p "2" at bounding box center [240, 192] width 4 height 12
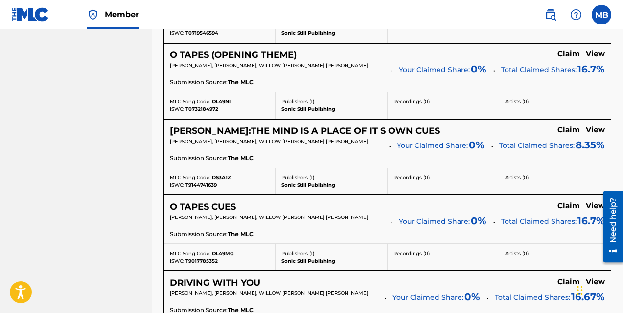
scroll to position [804, 0]
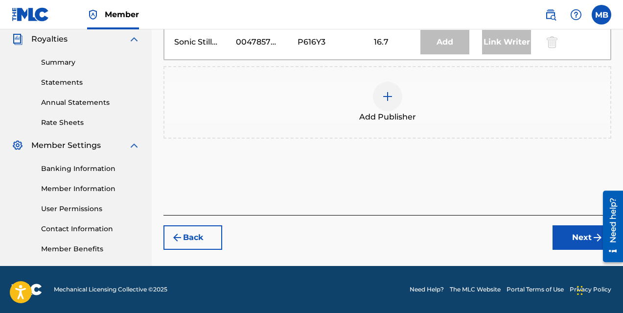
click at [384, 94] on img at bounding box center [388, 97] width 12 height 12
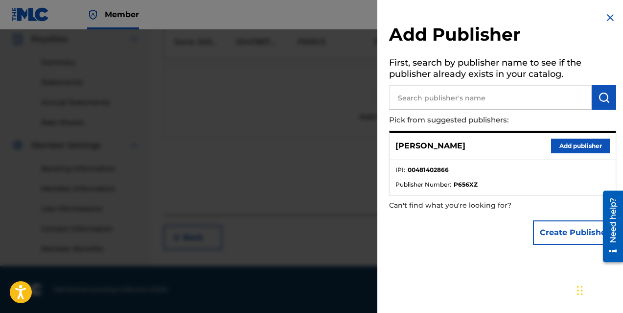
click at [553, 147] on button "Add publisher" at bounding box center [580, 145] width 59 height 15
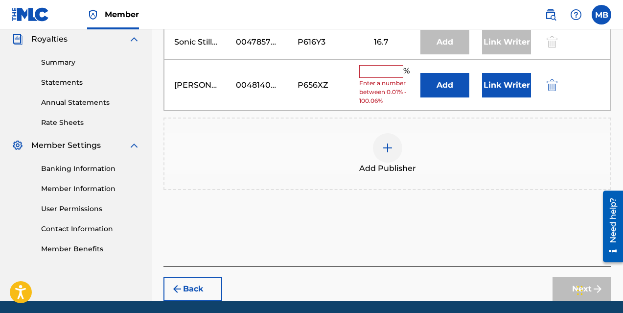
click at [380, 74] on input "text" at bounding box center [381, 71] width 44 height 13
type input "16.66"
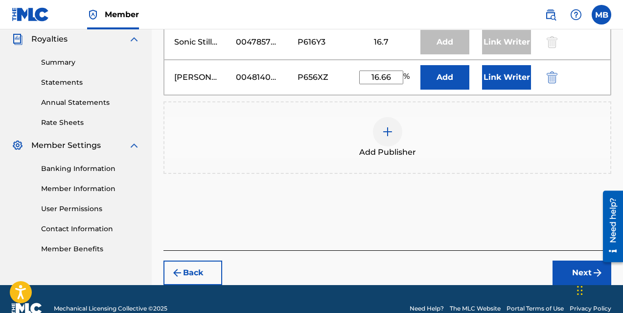
click at [500, 69] on button "Link Writer" at bounding box center [506, 77] width 49 height 24
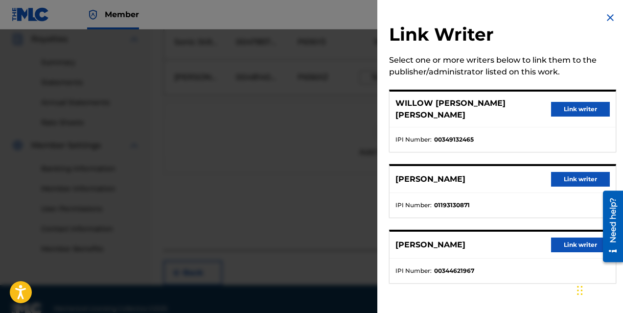
click at [569, 172] on button "Link writer" at bounding box center [580, 179] width 59 height 15
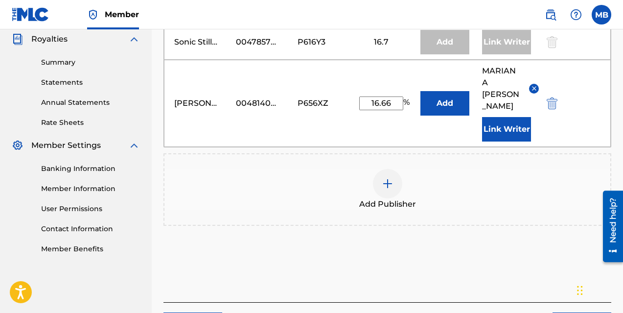
scroll to position [353, 0]
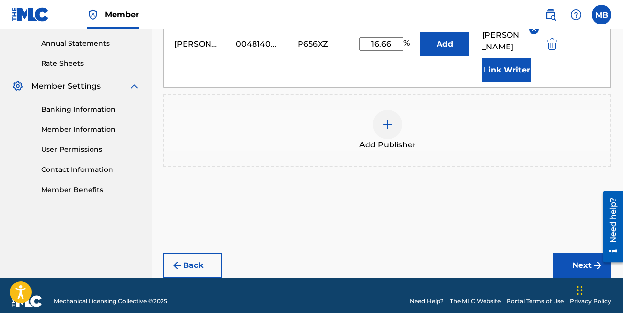
click at [575, 255] on button "Next" at bounding box center [581, 265] width 59 height 24
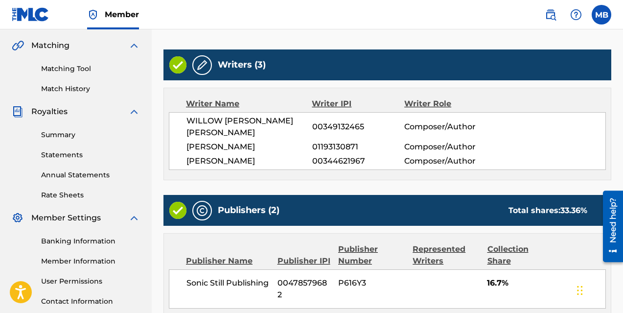
scroll to position [405, 0]
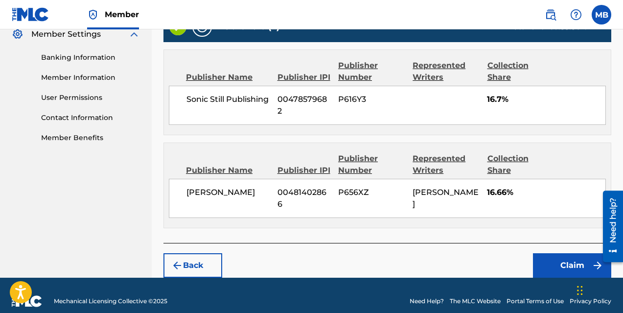
click at [565, 253] on button "Claim" at bounding box center [572, 265] width 78 height 24
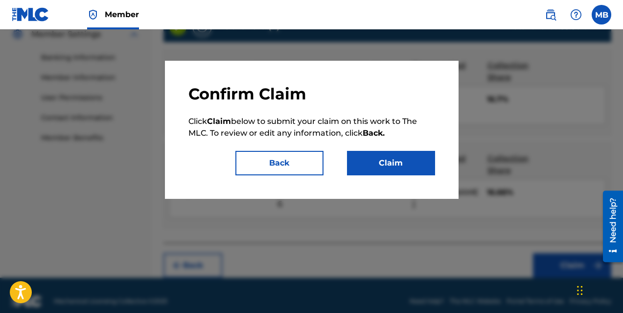
click at [382, 159] on button "Claim" at bounding box center [391, 163] width 88 height 24
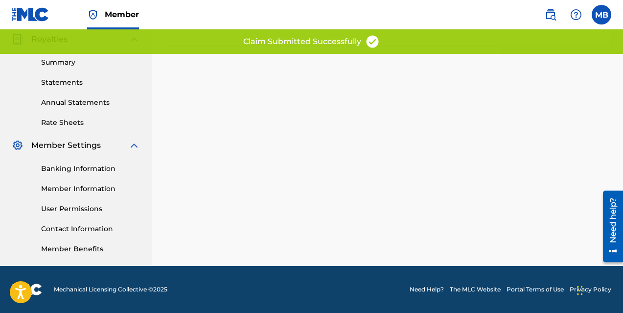
scroll to position [0, 0]
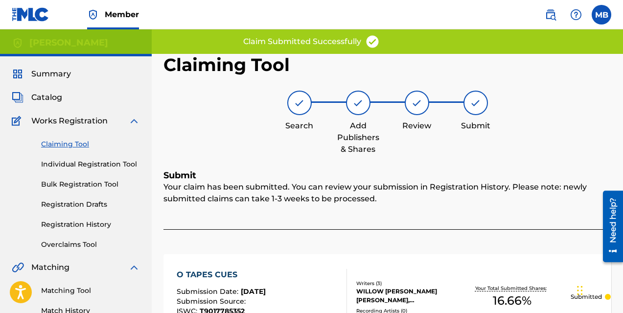
click at [68, 142] on link "Claiming Tool" at bounding box center [90, 144] width 99 height 10
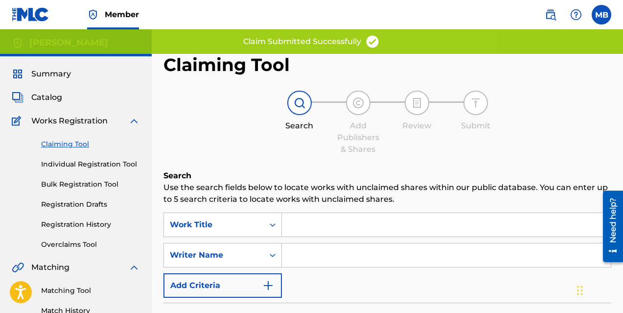
click at [304, 247] on input "Search Form" at bounding box center [446, 254] width 329 height 23
type input "[PERSON_NAME]"
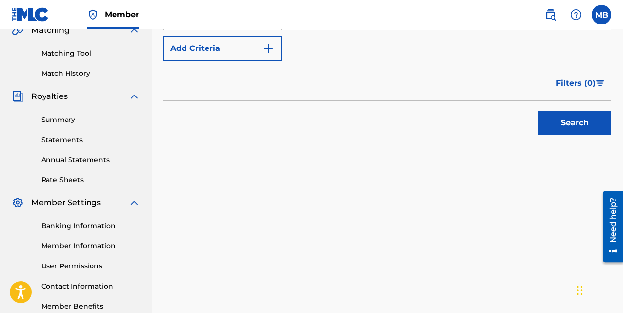
scroll to position [263, 0]
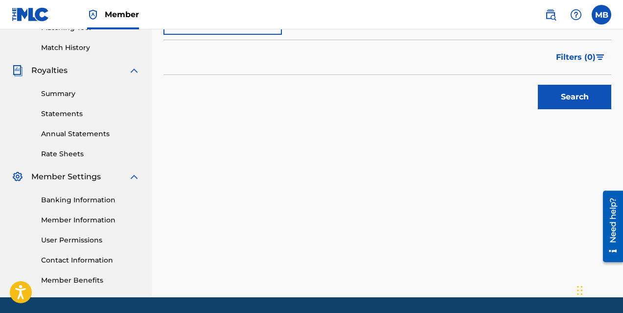
click at [577, 98] on button "Search" at bounding box center [574, 97] width 73 height 24
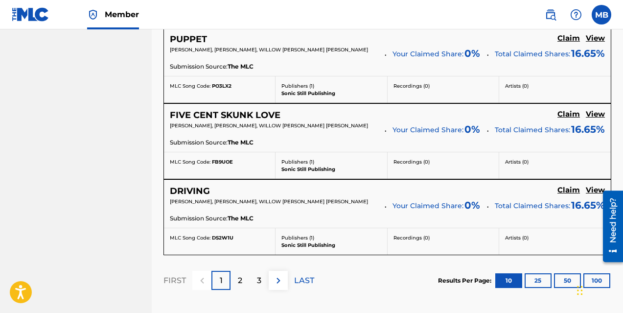
scroll to position [974, 0]
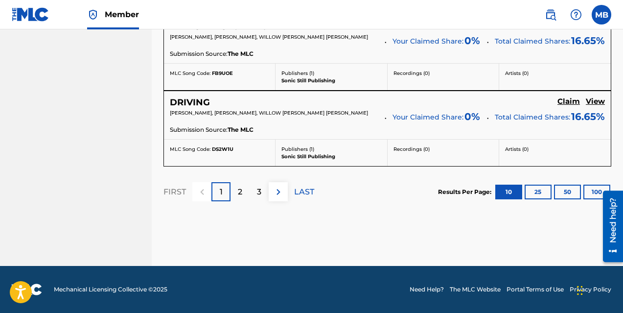
click at [242, 193] on div "2" at bounding box center [239, 191] width 19 height 19
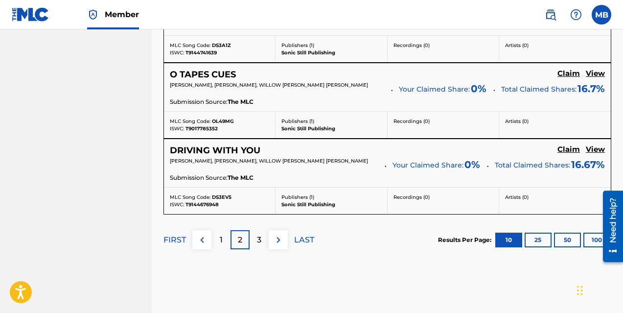
scroll to position [936, 0]
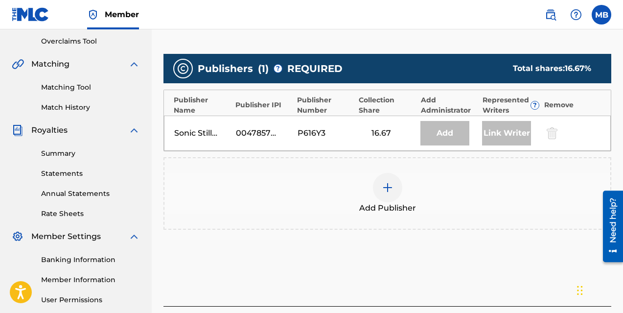
scroll to position [198, 0]
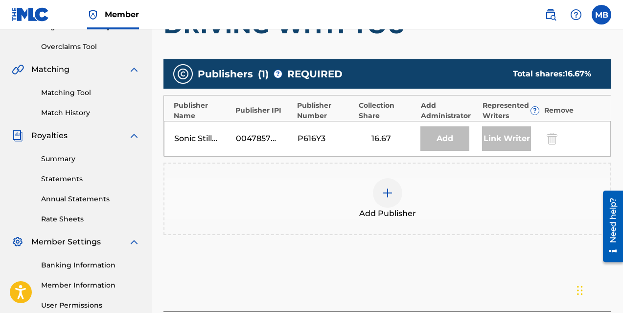
click at [385, 190] on img at bounding box center [388, 193] width 12 height 12
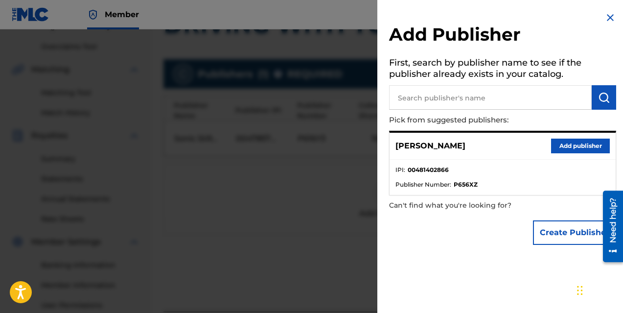
click at [567, 144] on button "Add publisher" at bounding box center [580, 145] width 59 height 15
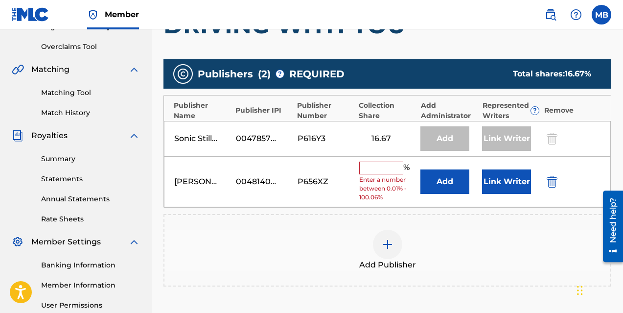
click at [383, 173] on input "text" at bounding box center [381, 167] width 44 height 13
type input "16.66"
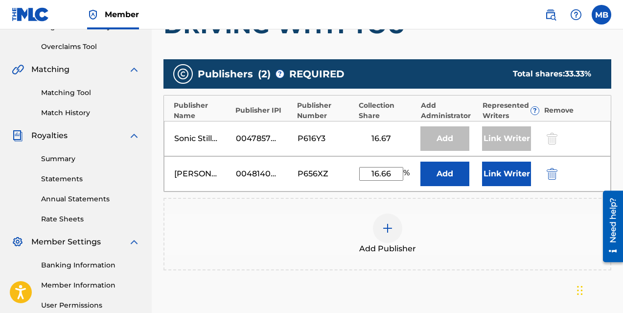
click at [493, 177] on button "Link Writer" at bounding box center [506, 173] width 49 height 24
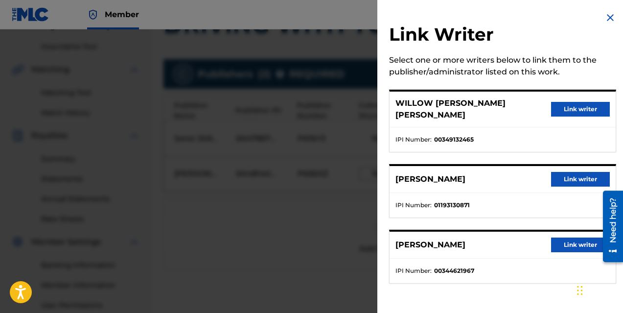
click at [571, 172] on button "Link writer" at bounding box center [580, 179] width 59 height 15
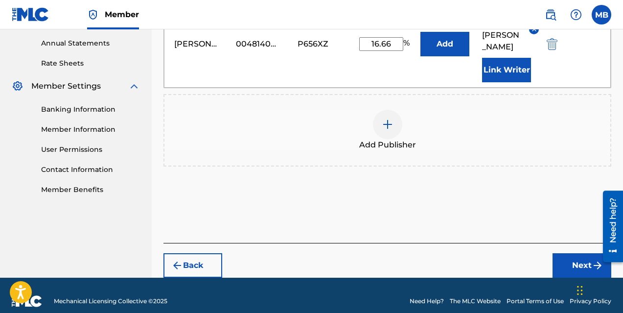
click at [574, 253] on button "Next" at bounding box center [581, 265] width 59 height 24
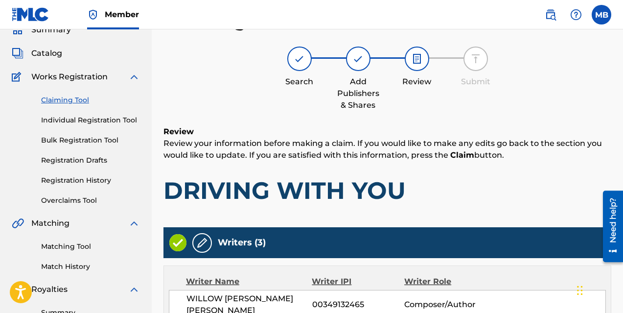
scroll to position [405, 0]
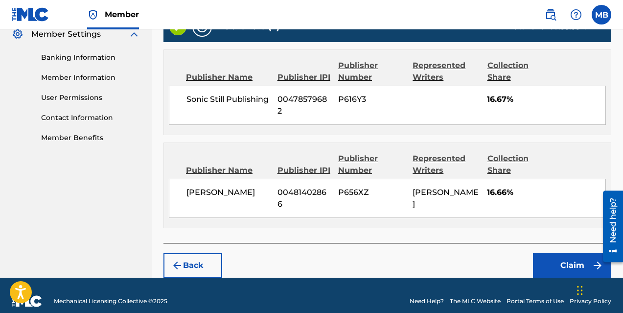
click at [569, 253] on button "Claim" at bounding box center [572, 265] width 78 height 24
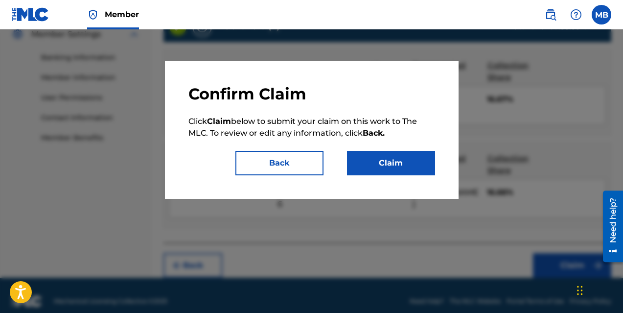
click at [308, 161] on button "Back" at bounding box center [279, 163] width 88 height 24
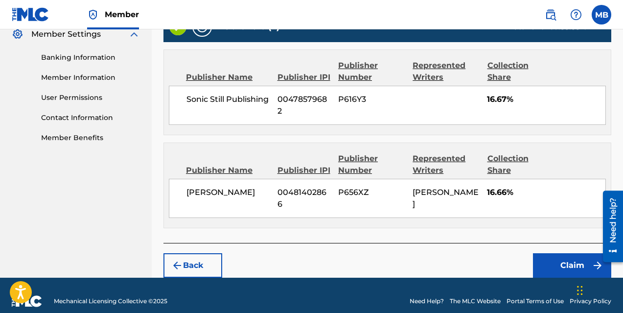
click at [188, 253] on button "Back" at bounding box center [192, 265] width 59 height 24
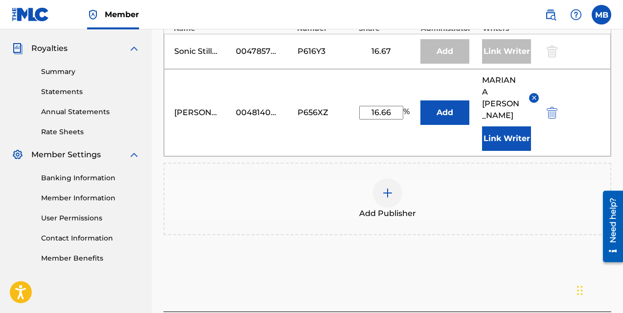
scroll to position [319, 0]
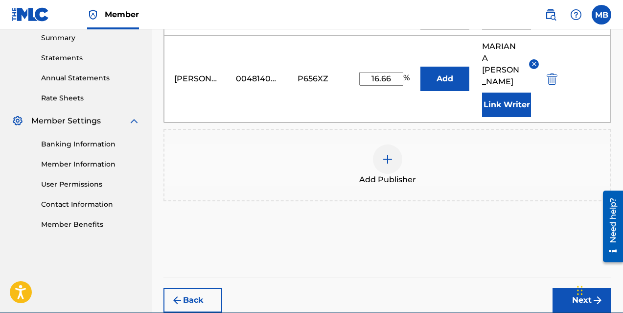
click at [177, 294] on img "submit" at bounding box center [177, 300] width 12 height 12
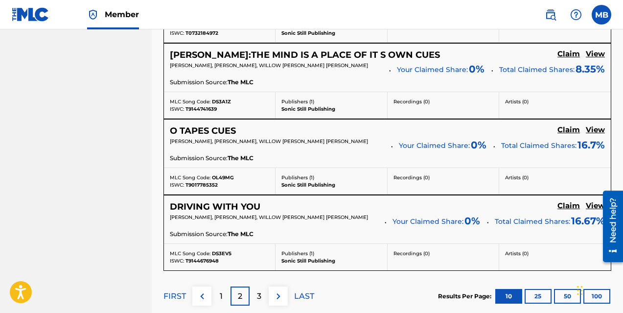
scroll to position [882, 0]
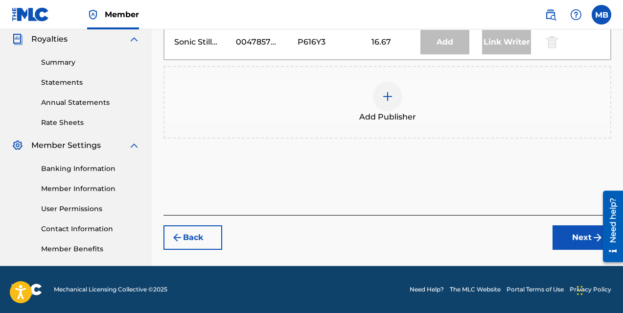
scroll to position [294, 0]
click at [390, 94] on img at bounding box center [388, 97] width 12 height 12
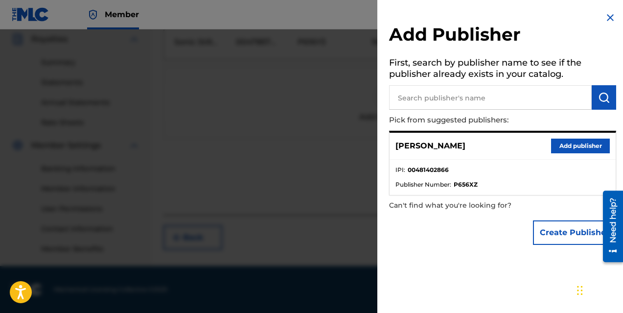
click at [574, 145] on button "Add publisher" at bounding box center [580, 145] width 59 height 15
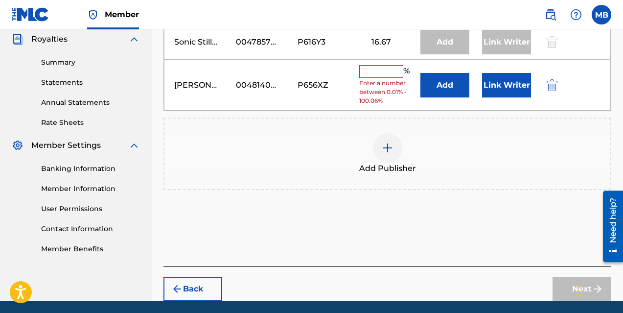
click at [383, 74] on input "text" at bounding box center [381, 71] width 44 height 13
type input "16.66"
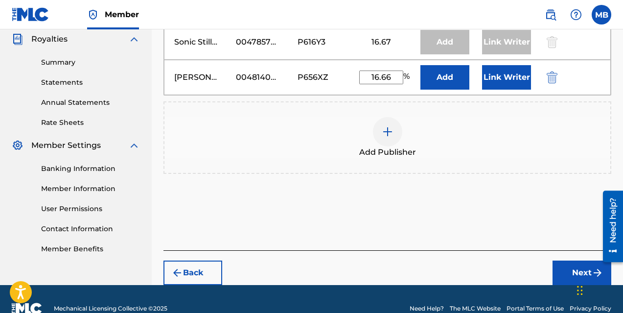
click at [510, 80] on button "Link Writer" at bounding box center [506, 77] width 49 height 24
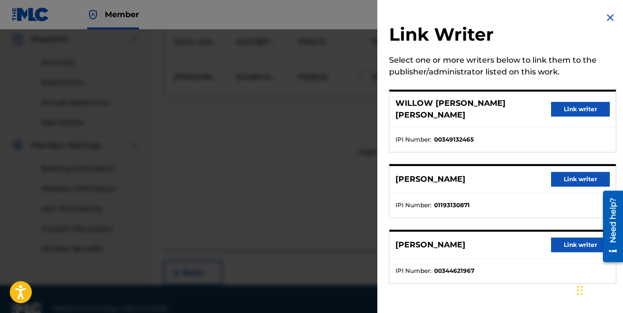
click at [568, 172] on button "Link writer" at bounding box center [580, 179] width 59 height 15
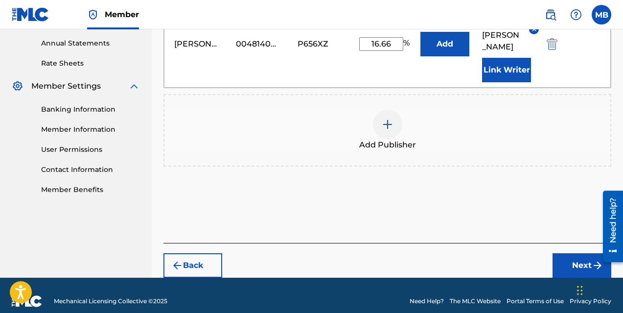
click at [585, 253] on button "Next" at bounding box center [581, 265] width 59 height 24
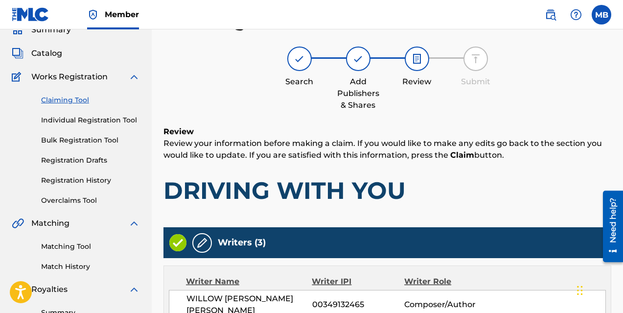
scroll to position [405, 0]
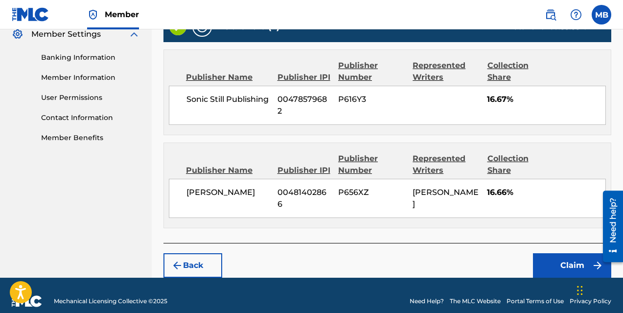
click at [555, 253] on button "Claim" at bounding box center [572, 265] width 78 height 24
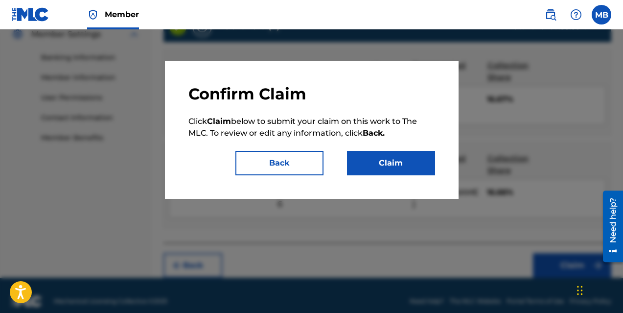
click at [385, 156] on button "Claim" at bounding box center [391, 163] width 88 height 24
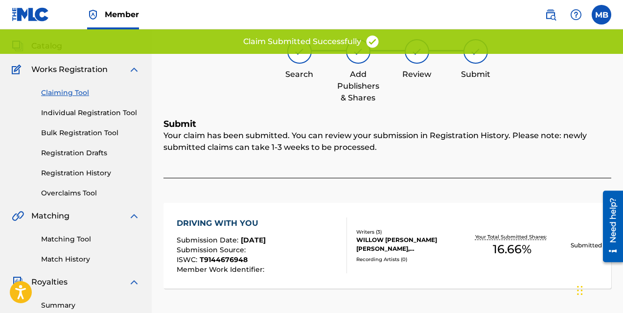
scroll to position [46, 0]
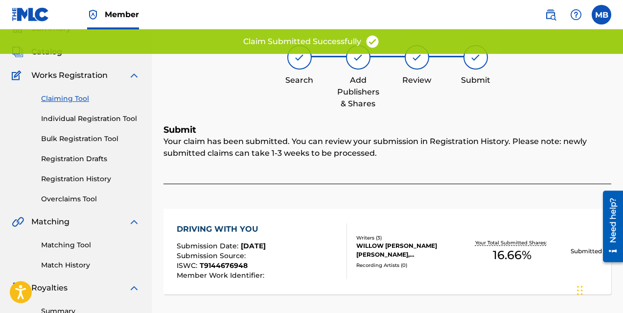
click at [75, 98] on link "Claiming Tool" at bounding box center [90, 98] width 99 height 10
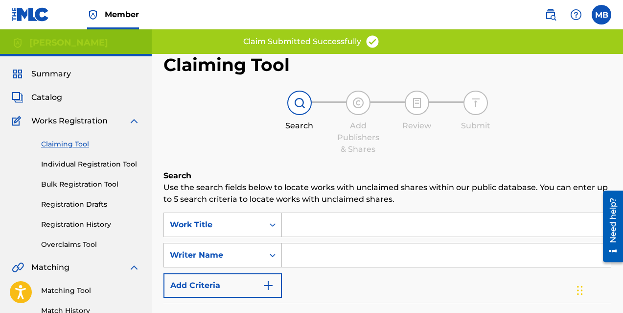
scroll to position [94, 0]
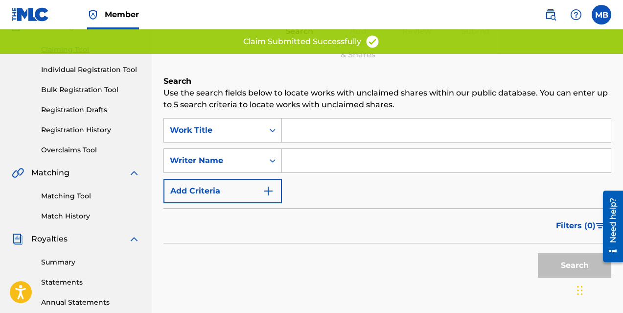
click at [307, 162] on input "Search Form" at bounding box center [446, 160] width 329 height 23
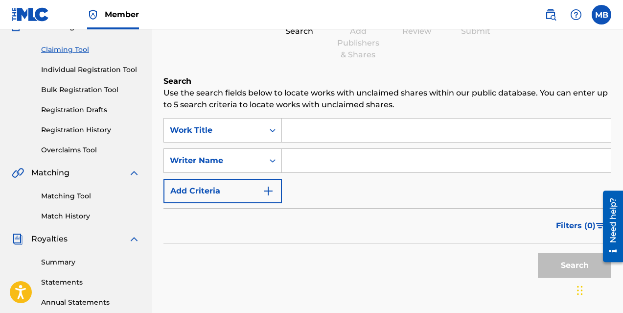
type input "[PERSON_NAME]"
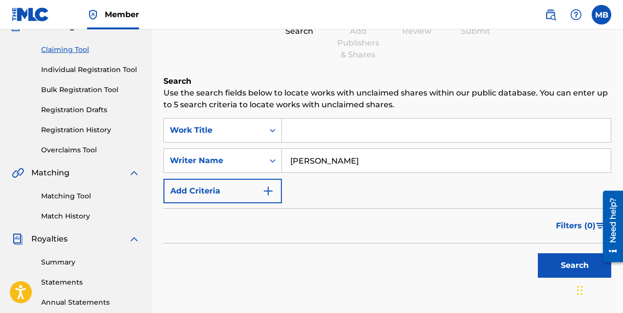
click at [564, 260] on button "Search" at bounding box center [574, 265] width 73 height 24
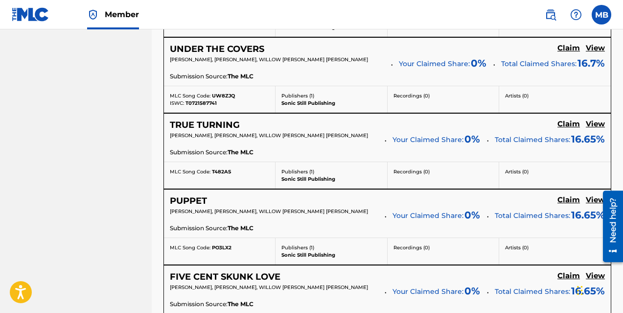
scroll to position [974, 0]
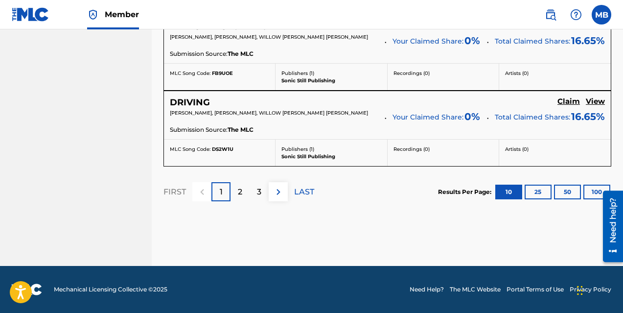
click at [242, 191] on p "2" at bounding box center [240, 192] width 4 height 12
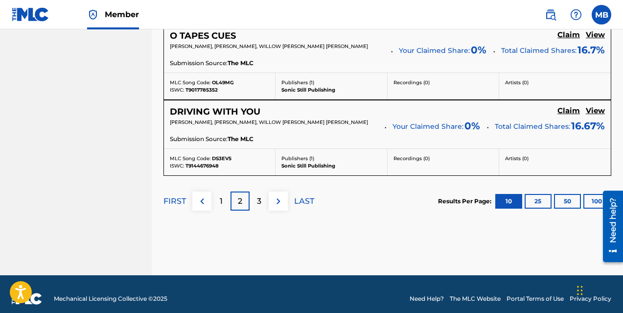
click at [258, 207] on p "3" at bounding box center [259, 201] width 4 height 12
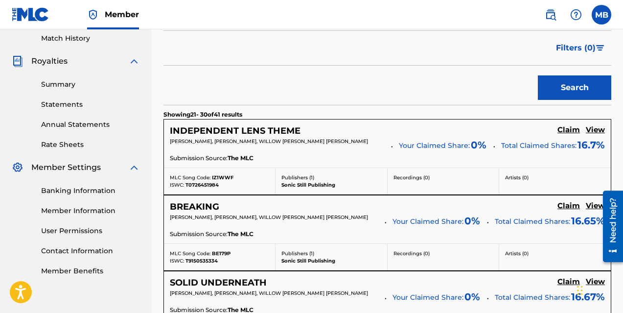
scroll to position [269, 0]
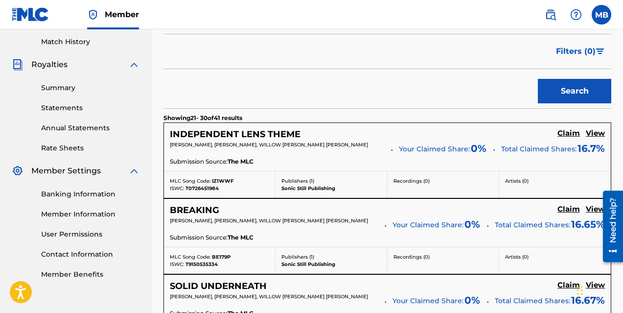
click at [563, 131] on h5 "Claim" at bounding box center [568, 133] width 23 height 9
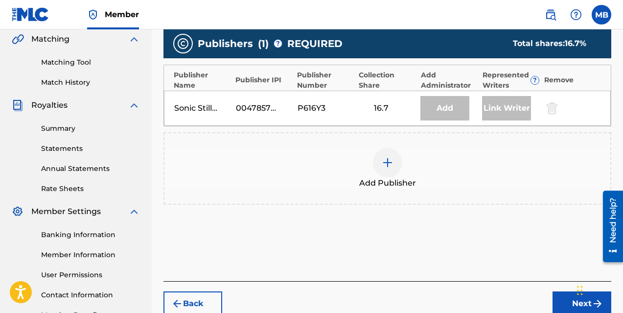
scroll to position [213, 0]
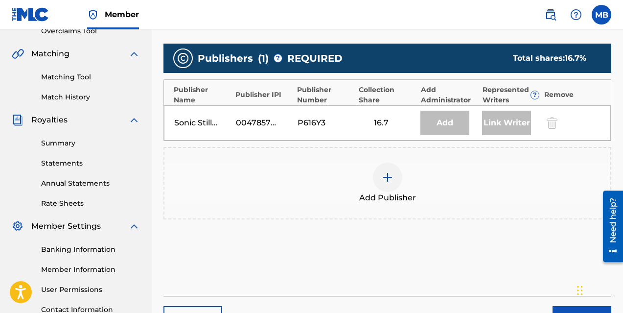
click at [391, 180] on img at bounding box center [388, 177] width 12 height 12
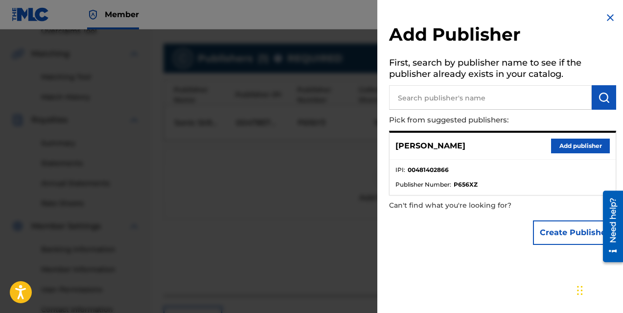
click at [582, 152] on button "Add publisher" at bounding box center [580, 145] width 59 height 15
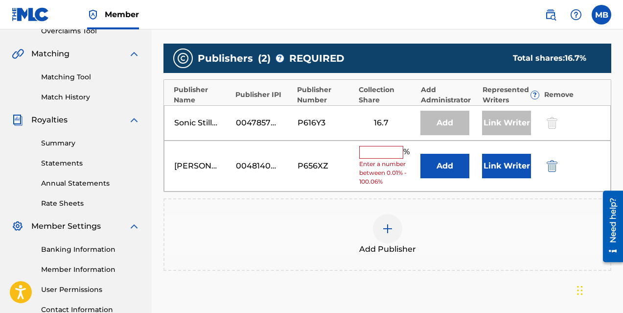
click at [381, 154] on input "text" at bounding box center [381, 152] width 44 height 13
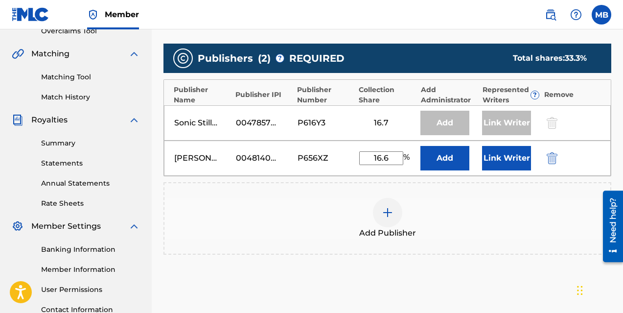
type input "16.6"
click at [498, 161] on button "Link Writer" at bounding box center [506, 158] width 49 height 24
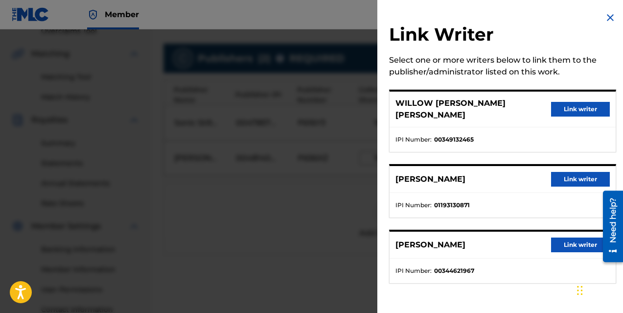
click at [575, 172] on button "Link writer" at bounding box center [580, 179] width 59 height 15
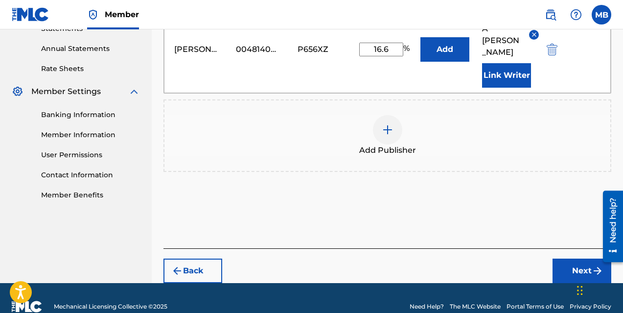
scroll to position [353, 0]
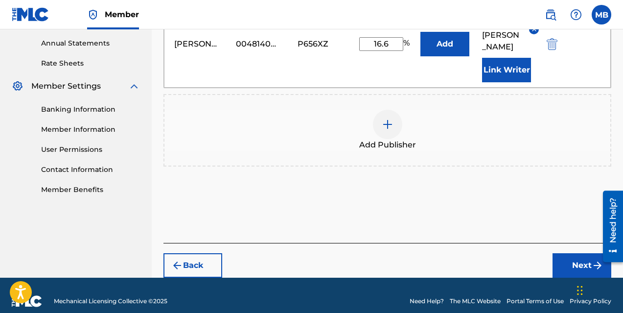
click at [568, 253] on button "Next" at bounding box center [581, 265] width 59 height 24
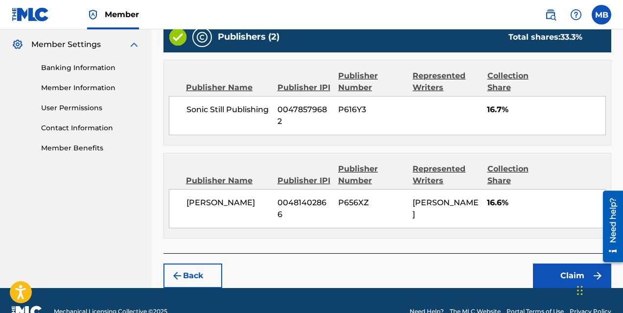
scroll to position [405, 0]
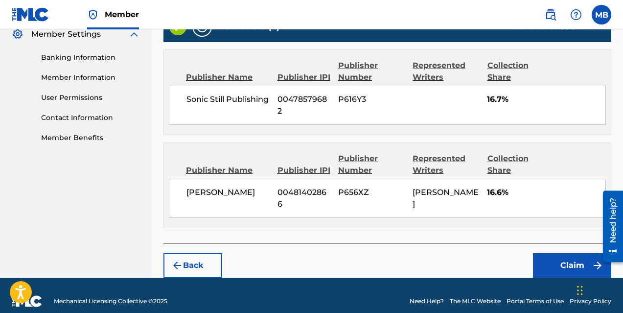
click at [561, 253] on button "Claim" at bounding box center [572, 265] width 78 height 24
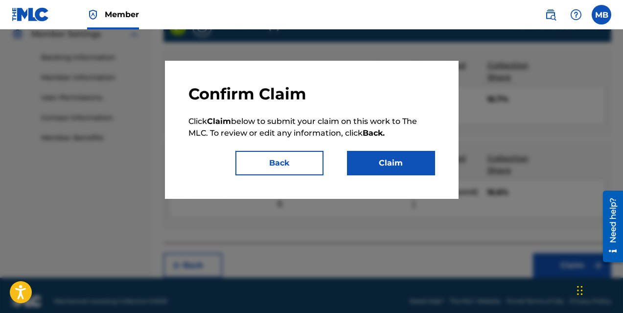
click at [373, 170] on button "Claim" at bounding box center [391, 163] width 88 height 24
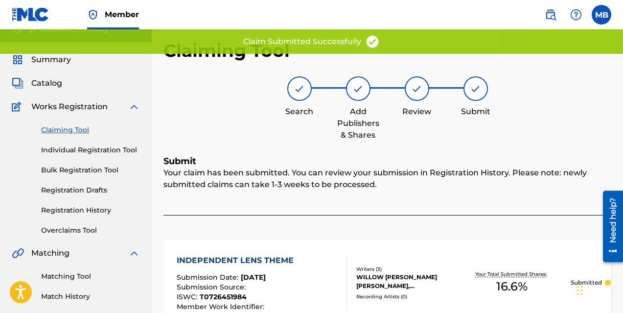
scroll to position [0, 0]
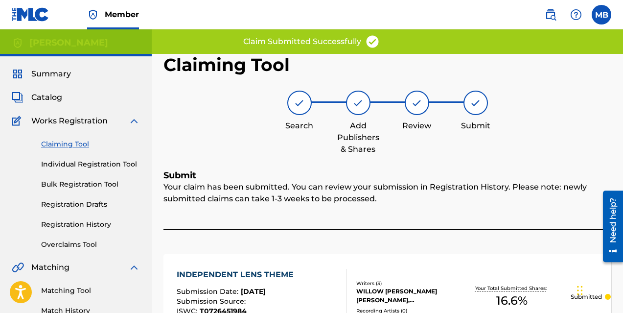
click at [56, 140] on link "Claiming Tool" at bounding box center [90, 144] width 99 height 10
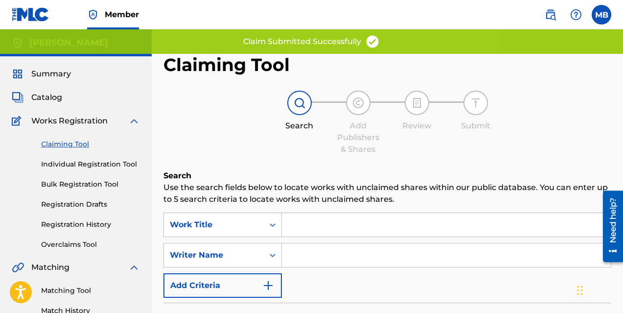
click at [320, 253] on input "Search Form" at bounding box center [446, 254] width 329 height 23
type input "[PERSON_NAME]"
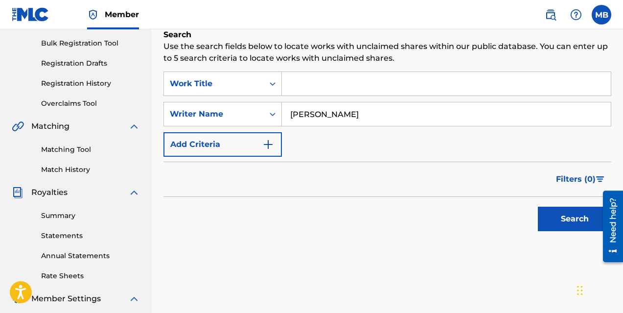
scroll to position [161, 0]
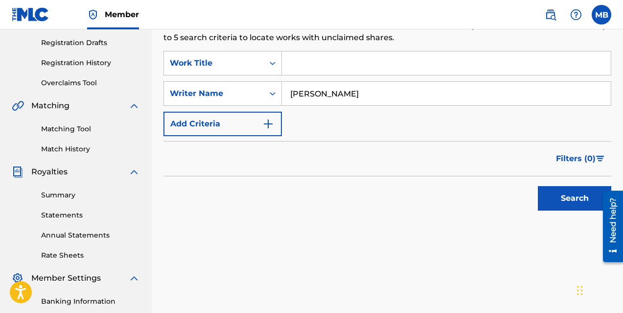
click at [565, 199] on button "Search" at bounding box center [574, 198] width 73 height 24
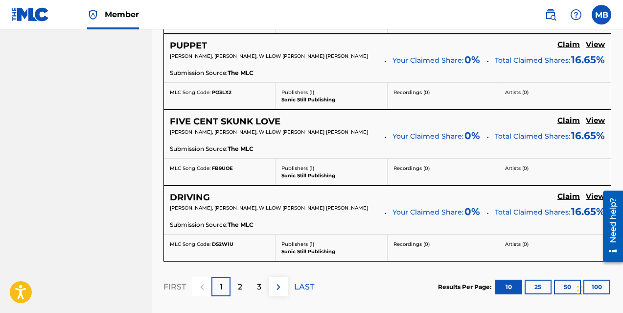
scroll to position [898, 0]
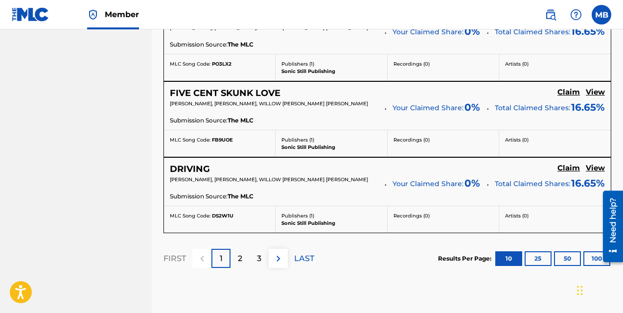
click at [257, 262] on p "3" at bounding box center [259, 259] width 4 height 12
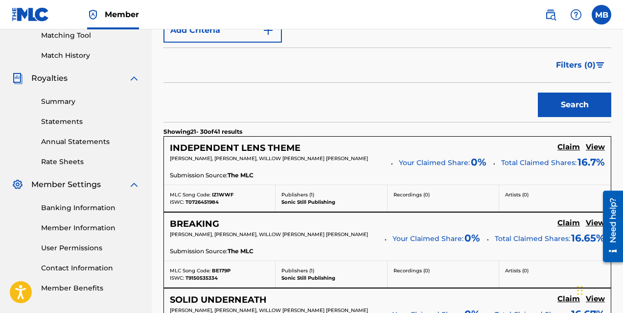
scroll to position [254, 0]
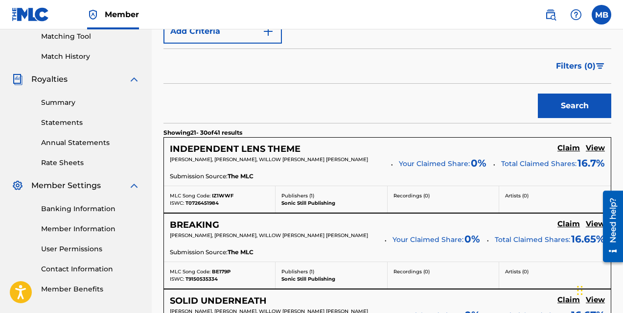
click at [566, 153] on h5 "Claim" at bounding box center [568, 147] width 23 height 9
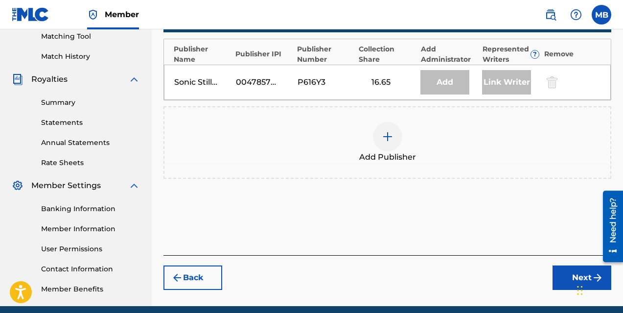
click at [379, 142] on div at bounding box center [387, 136] width 29 height 29
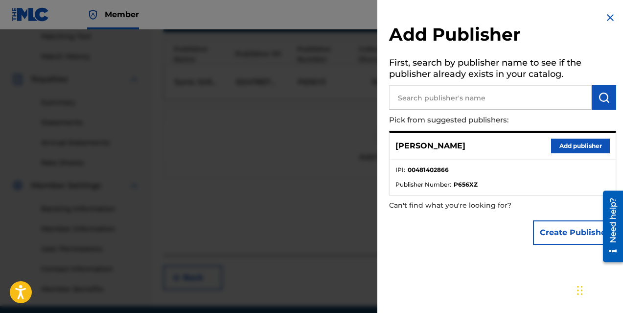
click at [562, 144] on button "Add publisher" at bounding box center [580, 145] width 59 height 15
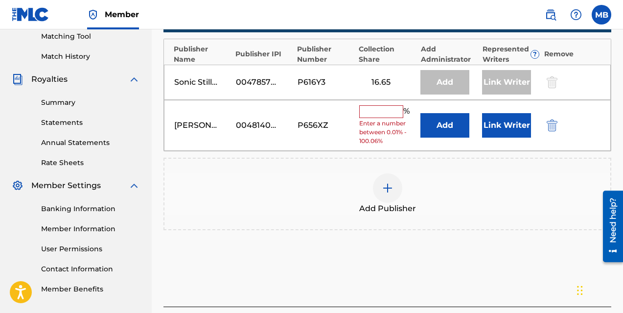
click at [376, 115] on input "text" at bounding box center [381, 111] width 44 height 13
type input "16.66"
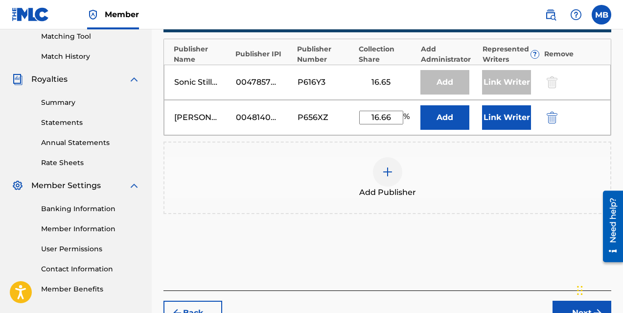
click at [504, 114] on button "Link Writer" at bounding box center [506, 117] width 49 height 24
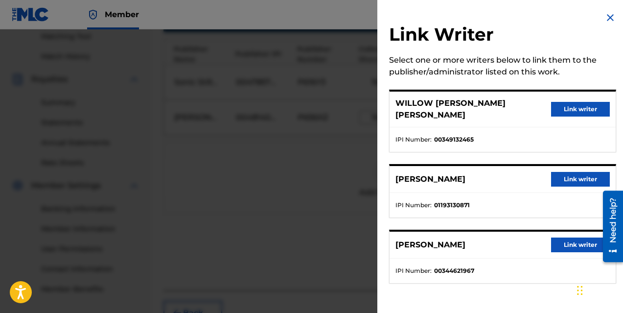
click at [560, 172] on button "Link writer" at bounding box center [580, 179] width 59 height 15
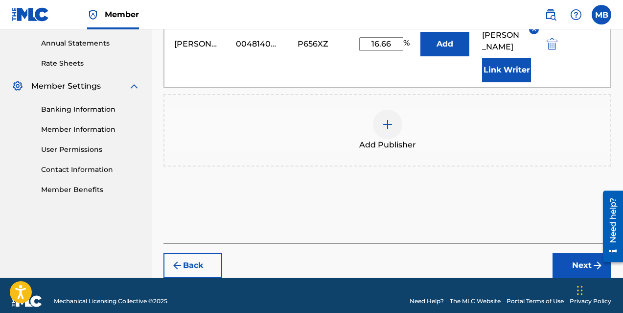
click at [576, 253] on button "Next" at bounding box center [581, 265] width 59 height 24
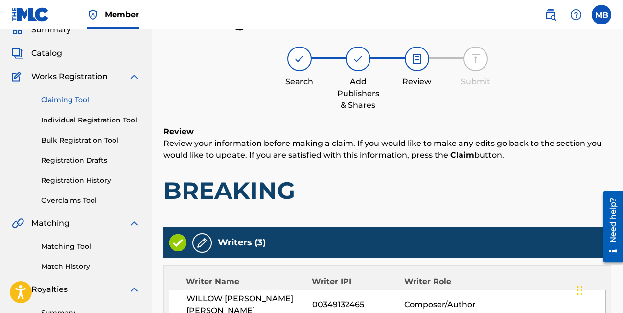
scroll to position [405, 0]
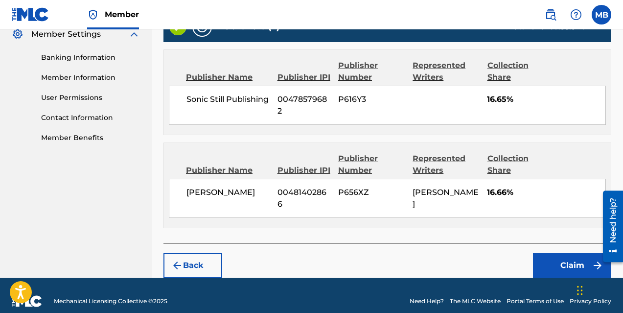
click at [562, 253] on button "Claim" at bounding box center [572, 265] width 78 height 24
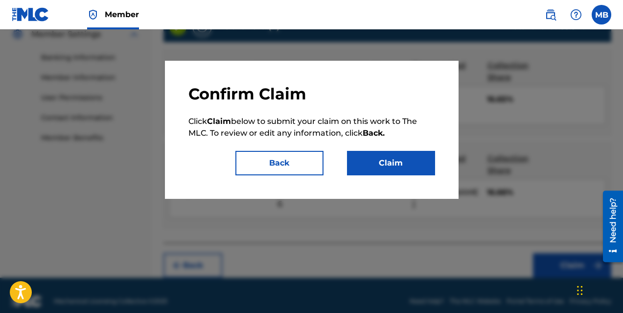
click at [382, 163] on button "Claim" at bounding box center [391, 163] width 88 height 24
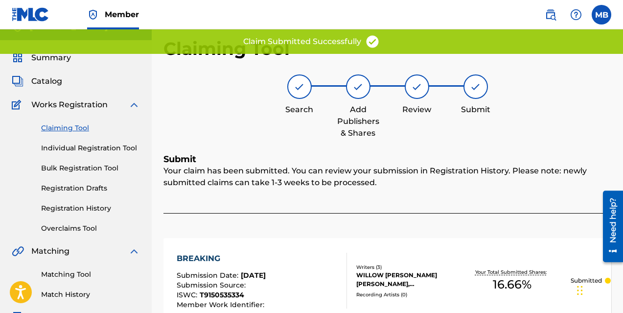
scroll to position [0, 0]
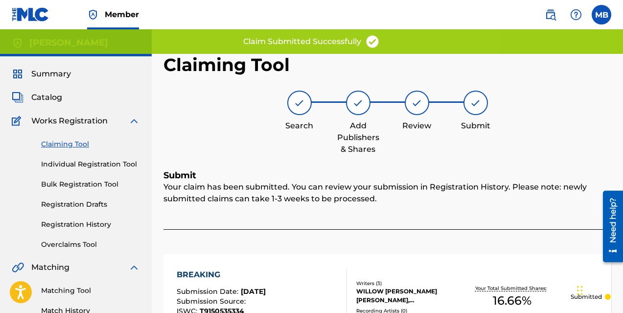
click at [59, 139] on link "Claiming Tool" at bounding box center [90, 144] width 99 height 10
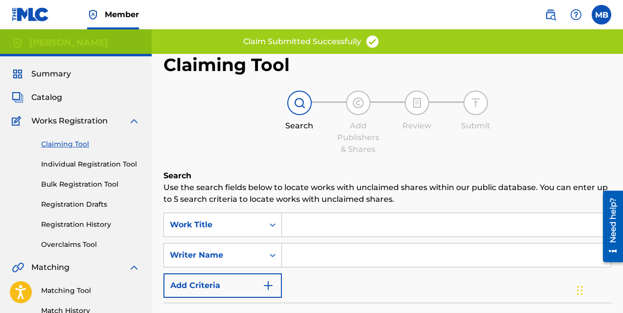
click at [333, 257] on input "Search Form" at bounding box center [446, 254] width 329 height 23
type input "[PERSON_NAME]"
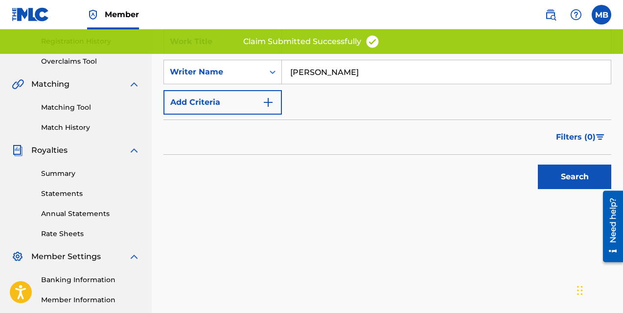
scroll to position [190, 0]
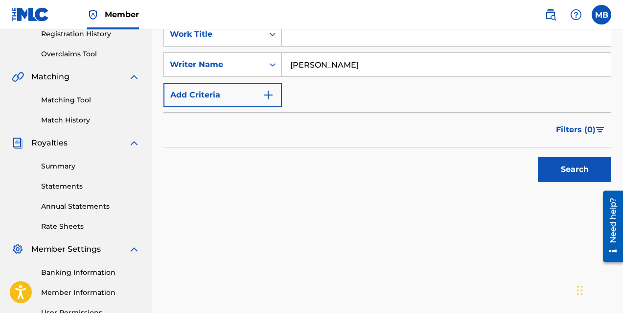
click at [563, 171] on button "Search" at bounding box center [574, 169] width 73 height 24
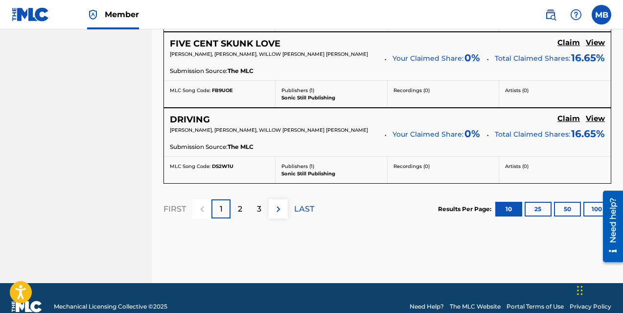
scroll to position [974, 0]
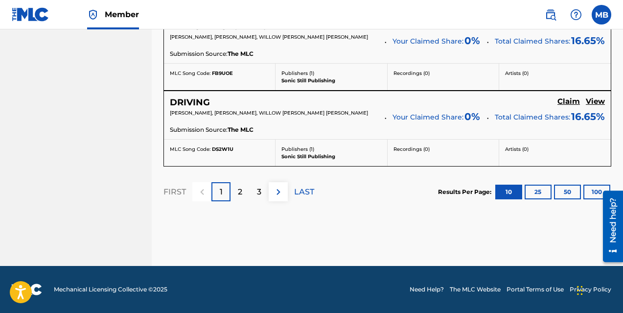
click at [258, 193] on p "3" at bounding box center [259, 192] width 4 height 12
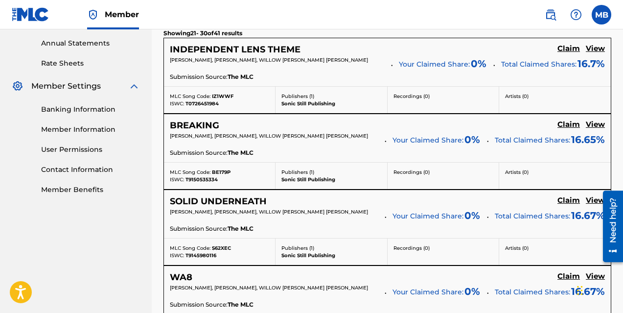
scroll to position [348, 0]
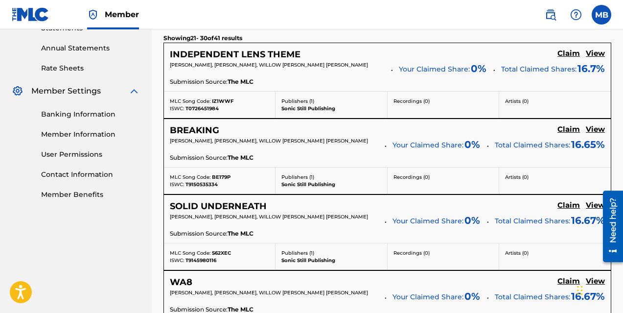
click at [567, 58] on h5 "Claim" at bounding box center [568, 53] width 23 height 9
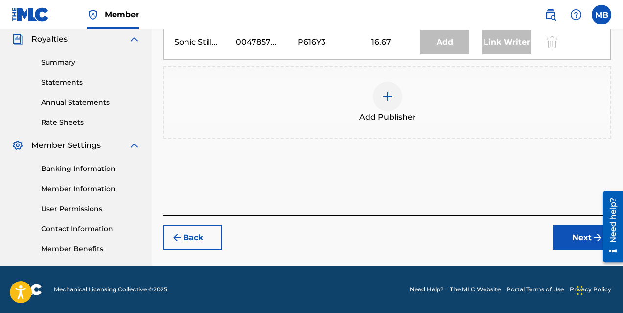
click at [390, 98] on img at bounding box center [388, 97] width 12 height 12
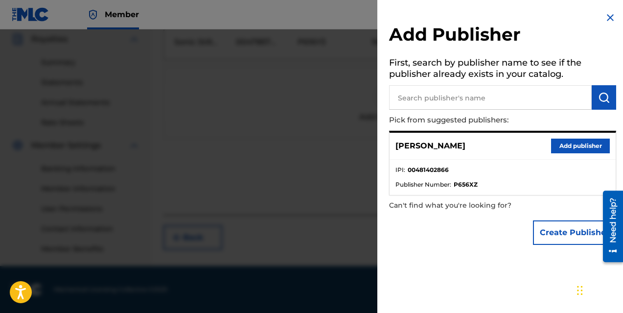
click at [573, 145] on button "Add publisher" at bounding box center [580, 145] width 59 height 15
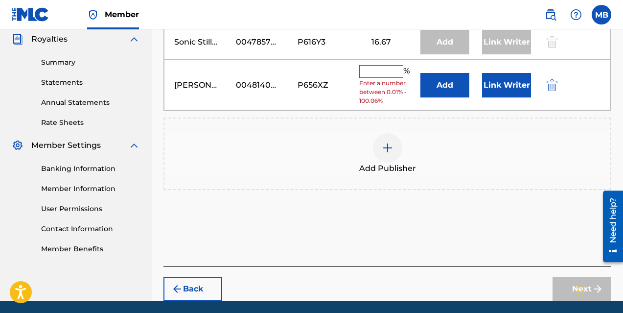
click at [382, 69] on input "text" at bounding box center [381, 71] width 44 height 13
type input "16.66"
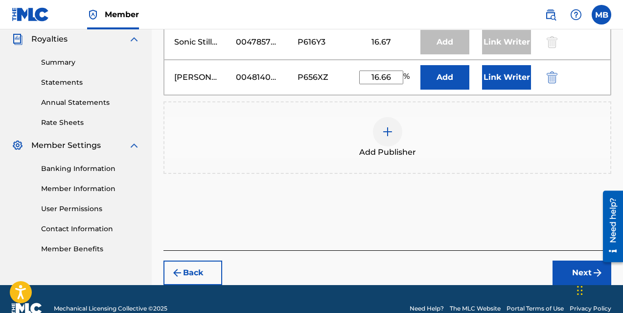
click at [514, 74] on button "Link Writer" at bounding box center [506, 77] width 49 height 24
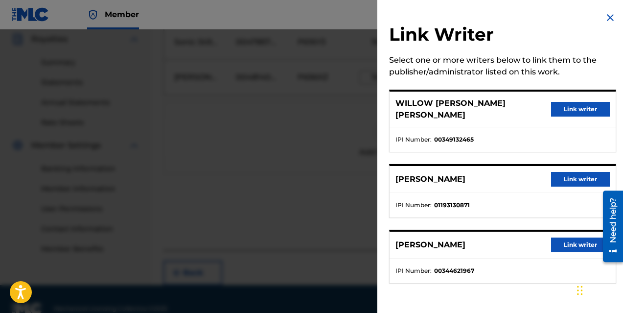
click at [580, 172] on button "Link writer" at bounding box center [580, 179] width 59 height 15
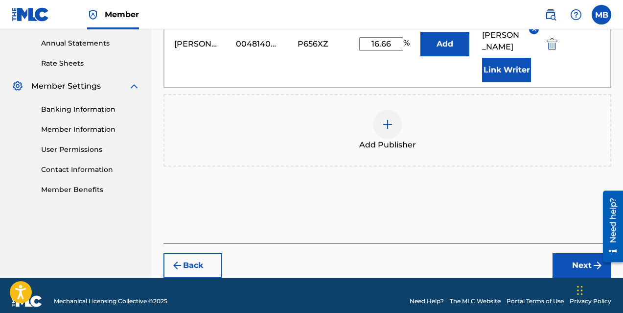
click at [576, 253] on button "Next" at bounding box center [581, 265] width 59 height 24
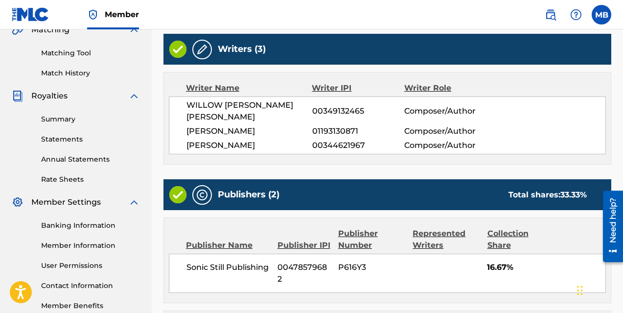
scroll to position [405, 0]
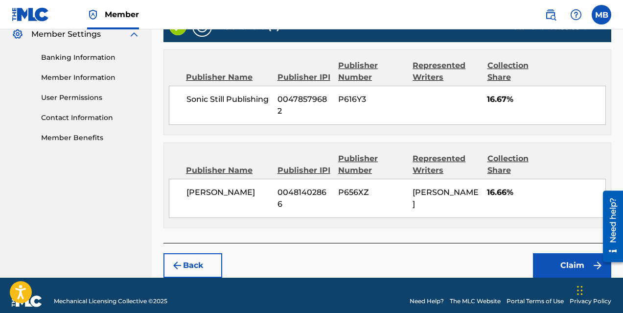
click at [560, 253] on button "Claim" at bounding box center [572, 265] width 78 height 24
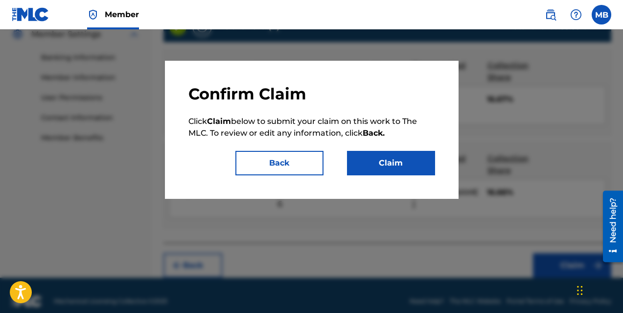
click at [368, 165] on button "Claim" at bounding box center [391, 163] width 88 height 24
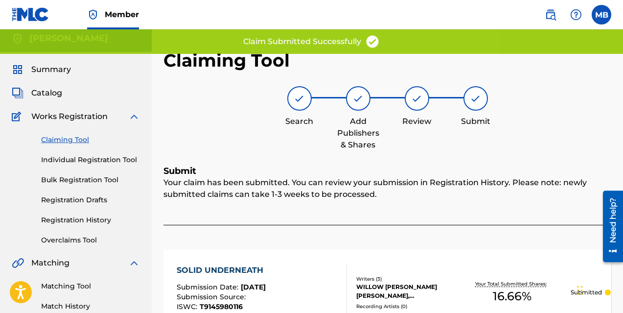
scroll to position [0, 0]
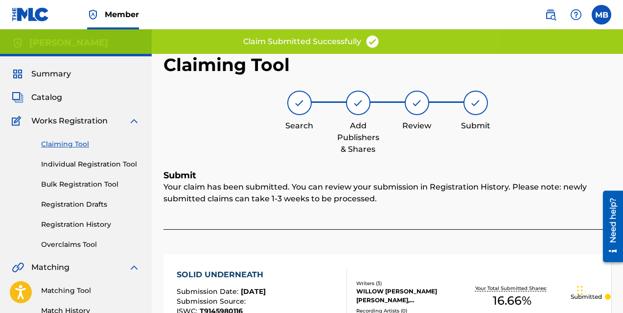
click at [69, 142] on link "Claiming Tool" at bounding box center [90, 144] width 99 height 10
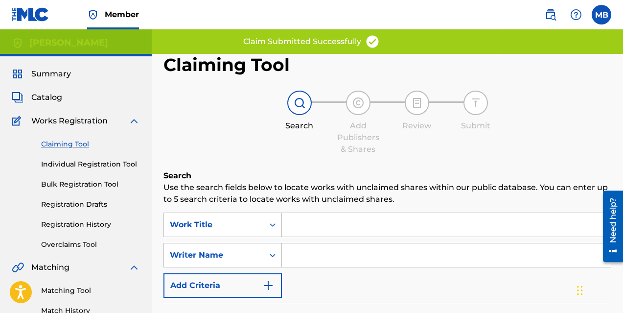
click at [315, 256] on input "Search Form" at bounding box center [446, 254] width 329 height 23
type input "[PERSON_NAME]"
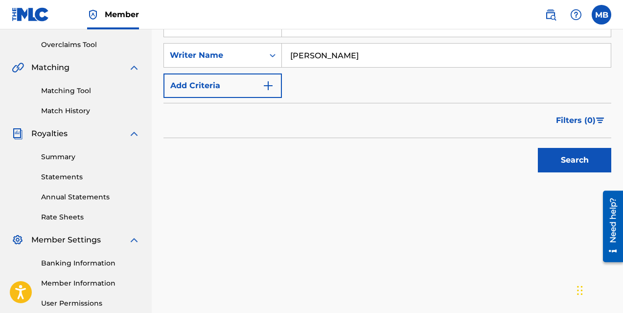
scroll to position [288, 0]
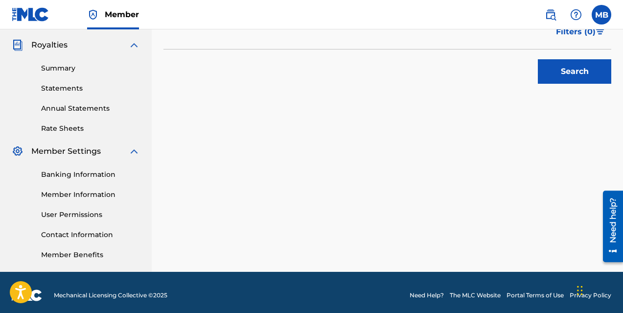
click at [567, 76] on button "Search" at bounding box center [574, 71] width 73 height 24
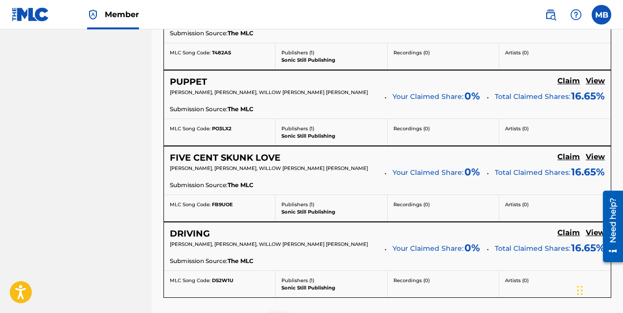
scroll to position [974, 0]
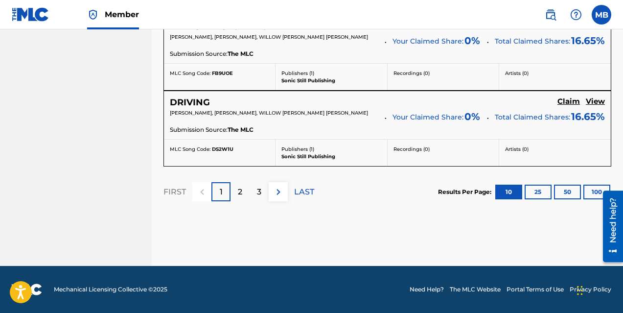
click at [261, 191] on p "3" at bounding box center [259, 192] width 4 height 12
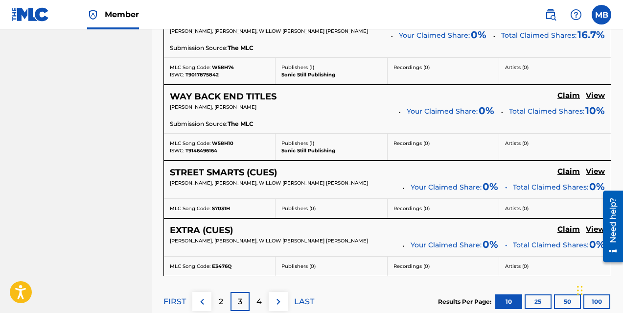
scroll to position [954, 0]
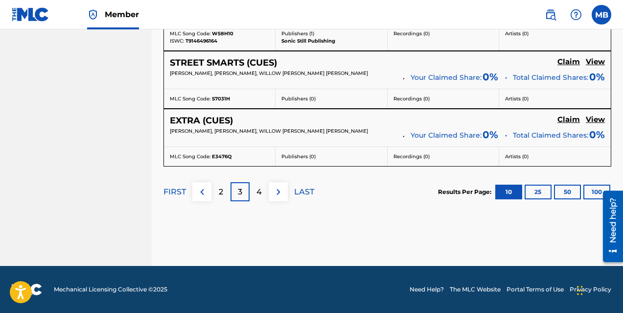
click at [281, 193] on img at bounding box center [279, 192] width 12 height 12
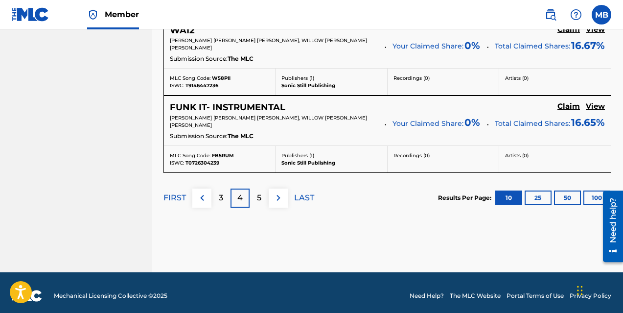
click at [302, 202] on p "LAST" at bounding box center [304, 198] width 20 height 12
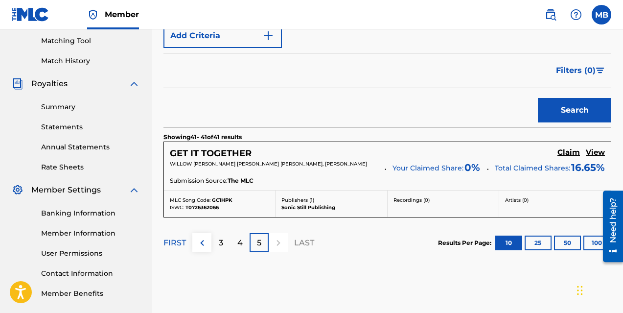
scroll to position [256, 0]
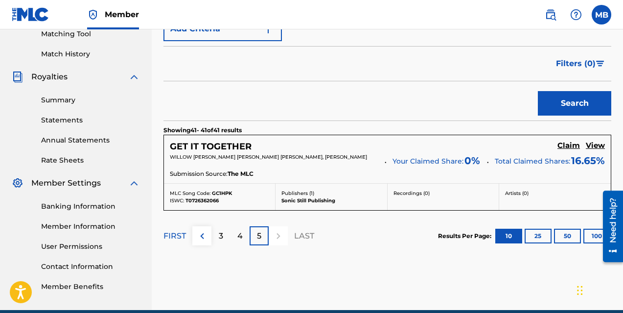
click at [564, 147] on h5 "Claim" at bounding box center [568, 145] width 23 height 9
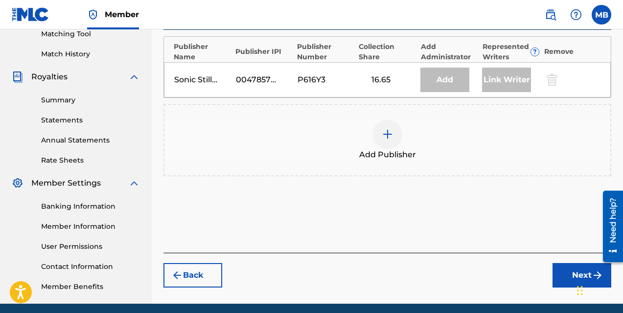
click at [384, 135] on img at bounding box center [388, 134] width 12 height 12
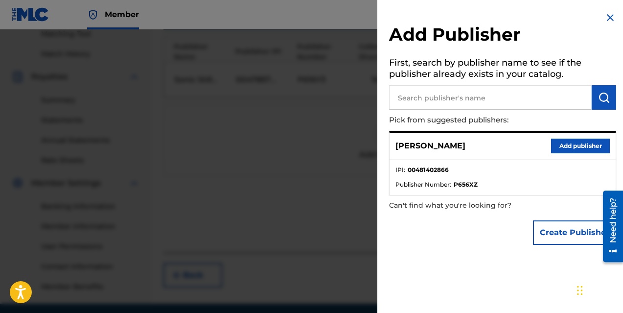
click at [560, 147] on button "Add publisher" at bounding box center [580, 145] width 59 height 15
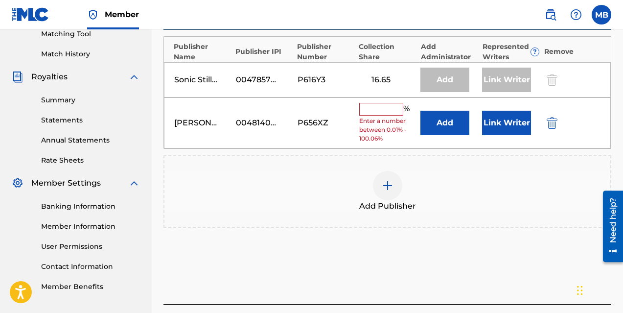
click at [386, 112] on input "text" at bounding box center [381, 109] width 44 height 13
type input "16.66"
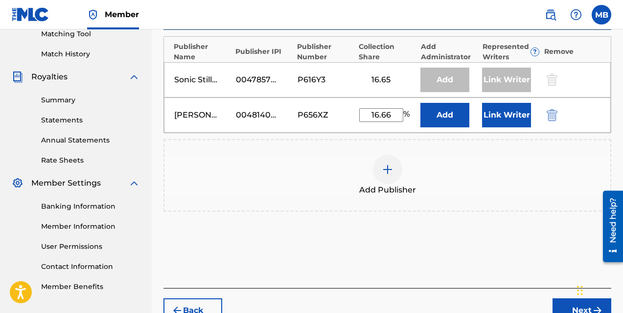
click at [507, 114] on button "Link Writer" at bounding box center [506, 115] width 49 height 24
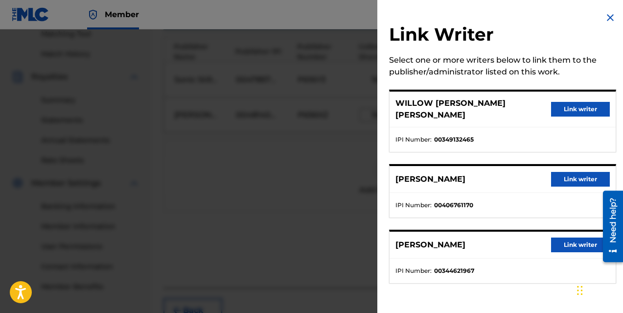
click at [569, 172] on button "Link writer" at bounding box center [580, 179] width 59 height 15
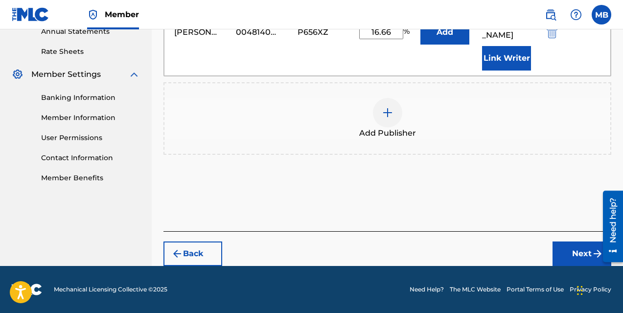
click at [580, 256] on button "Next" at bounding box center [581, 253] width 59 height 24
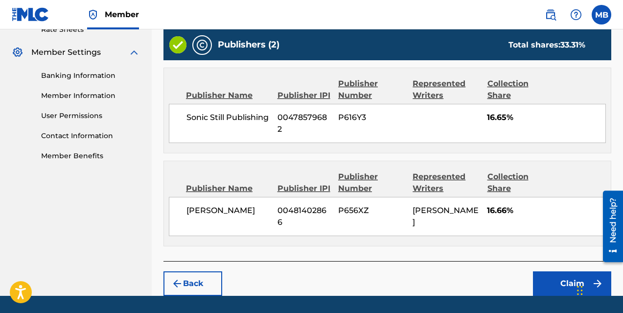
scroll to position [405, 0]
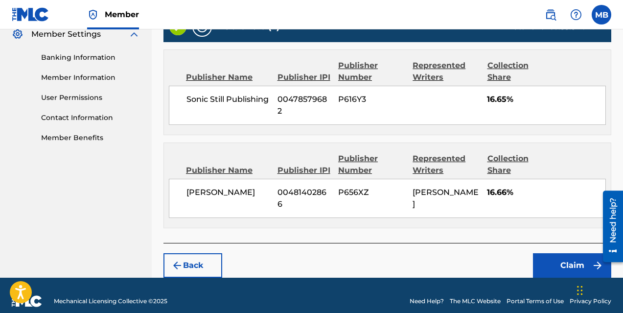
click at [582, 253] on button "Claim" at bounding box center [572, 265] width 78 height 24
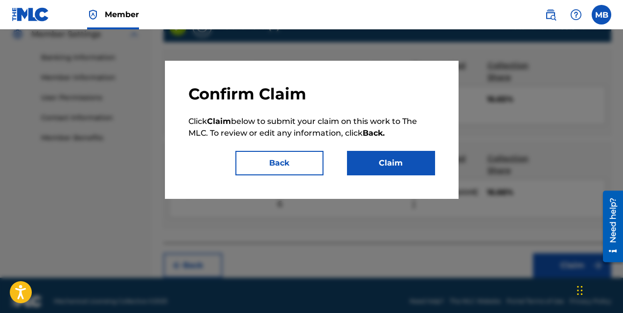
click at [382, 161] on button "Claim" at bounding box center [391, 163] width 88 height 24
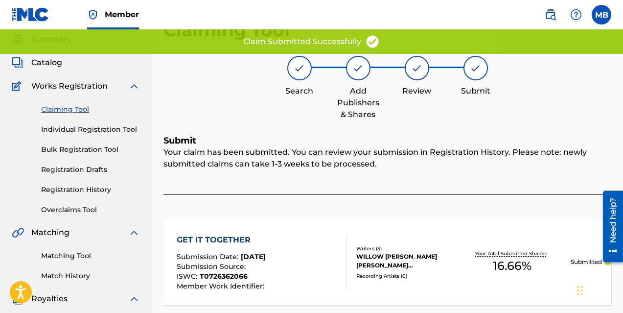
scroll to position [0, 0]
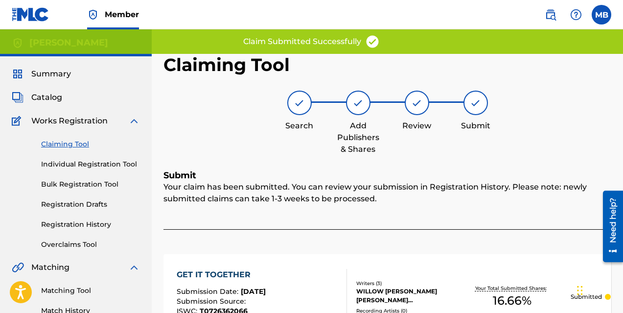
click at [61, 142] on link "Claiming Tool" at bounding box center [90, 144] width 99 height 10
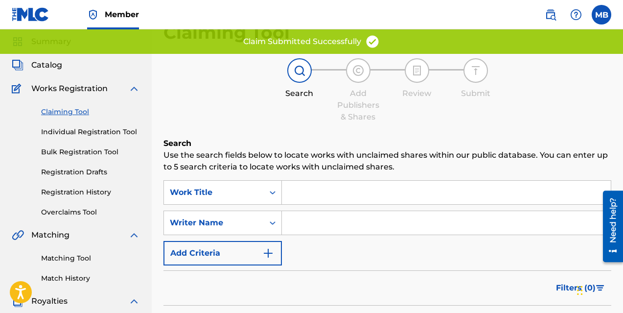
scroll to position [34, 0]
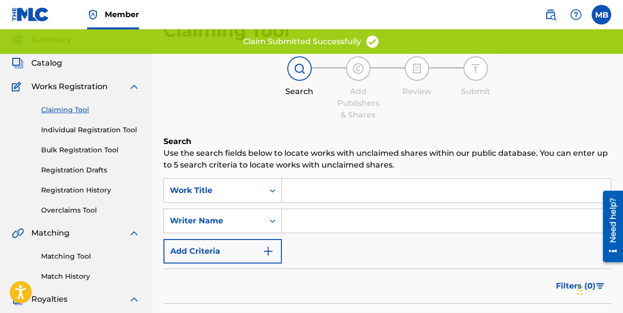
click at [304, 220] on input "Search Form" at bounding box center [446, 220] width 329 height 23
type input "[PERSON_NAME]"
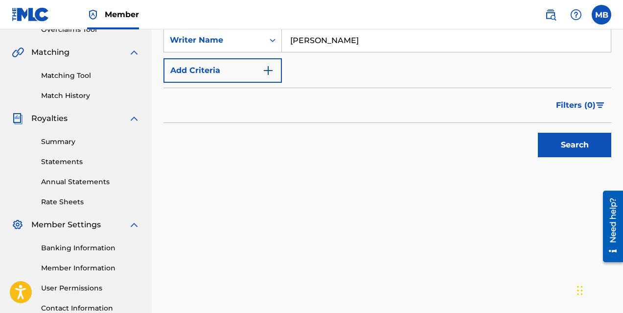
scroll to position [220, 0]
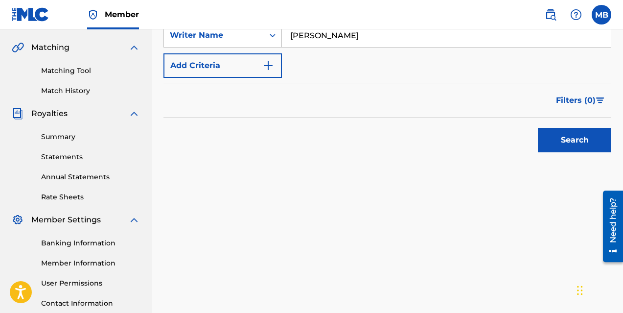
click at [548, 138] on button "Search" at bounding box center [574, 140] width 73 height 24
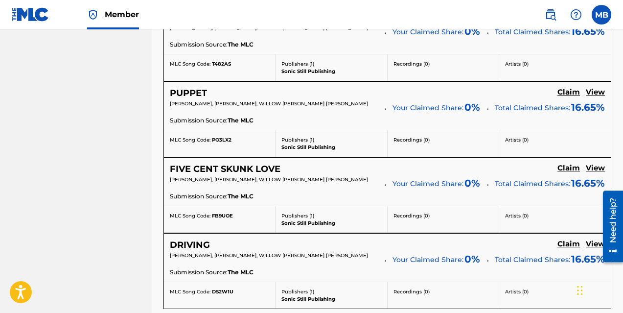
scroll to position [974, 0]
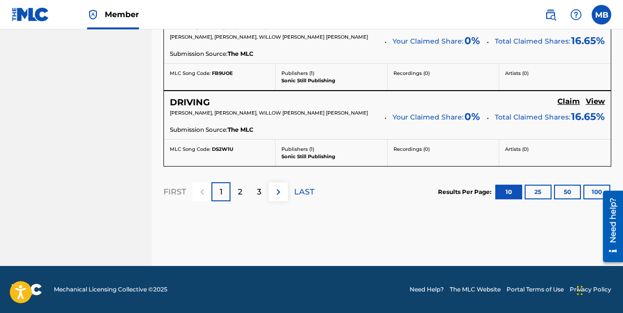
click at [302, 191] on p "LAST" at bounding box center [304, 192] width 20 height 12
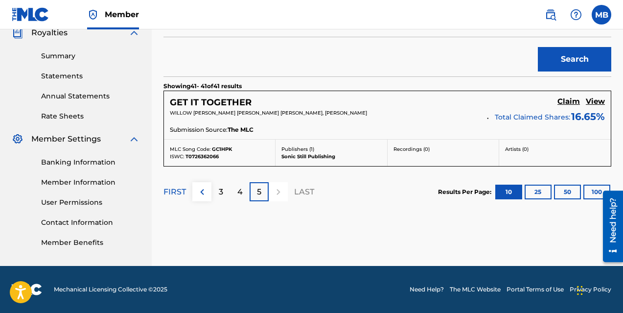
scroll to position [302, 0]
click at [243, 192] on div "4" at bounding box center [239, 191] width 19 height 19
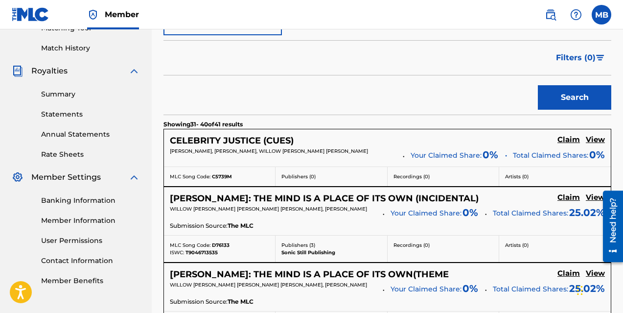
scroll to position [261, 0]
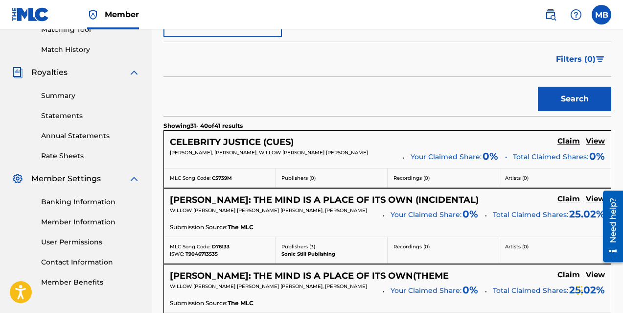
click at [565, 140] on h5 "Claim" at bounding box center [568, 141] width 23 height 9
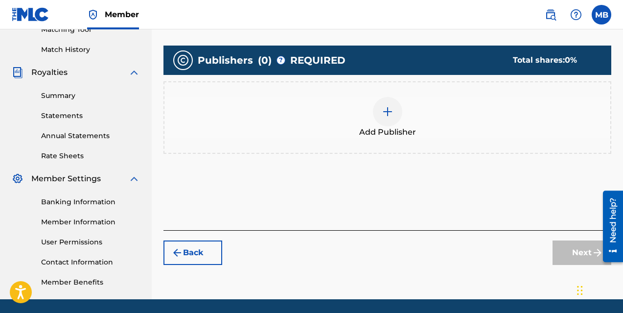
click at [391, 116] on img at bounding box center [388, 112] width 12 height 12
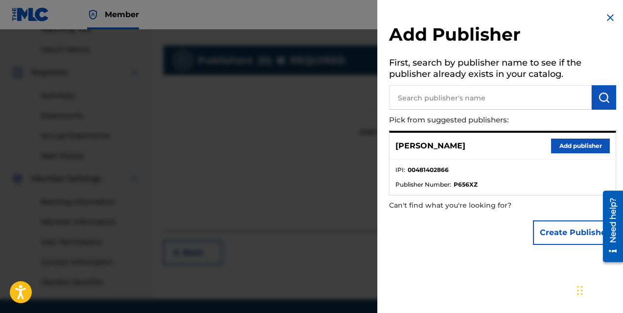
click at [557, 143] on button "Add publisher" at bounding box center [580, 145] width 59 height 15
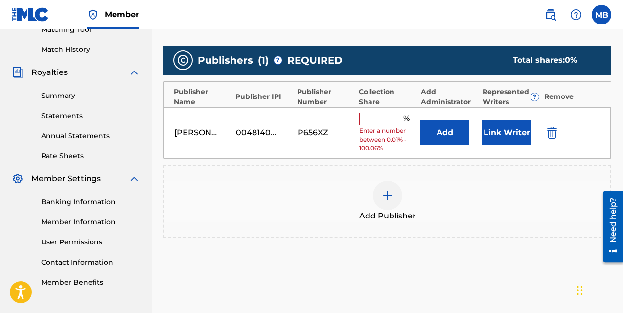
click at [493, 135] on button "Link Writer" at bounding box center [506, 132] width 49 height 24
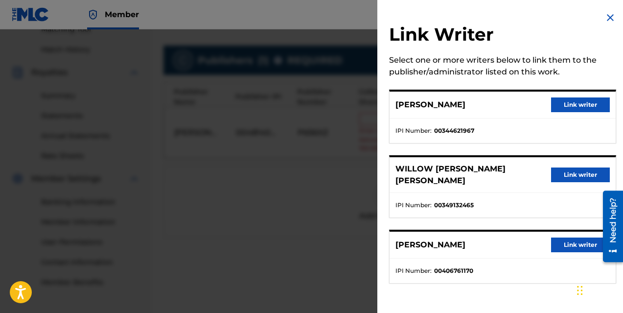
click at [608, 19] on img at bounding box center [610, 18] width 12 height 12
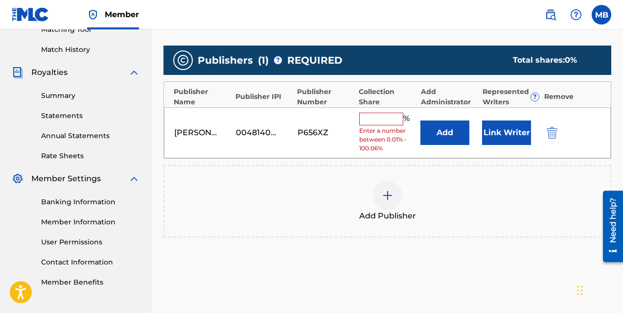
scroll to position [46, 0]
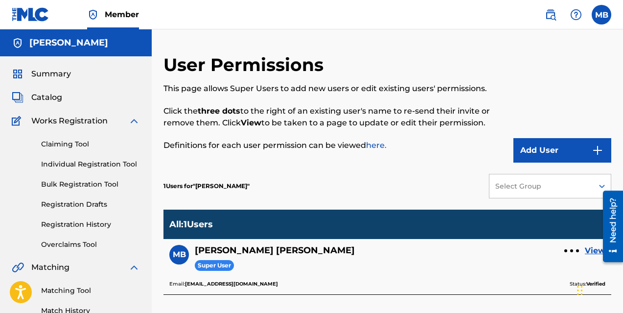
click at [79, 146] on link "Claiming Tool" at bounding box center [90, 144] width 99 height 10
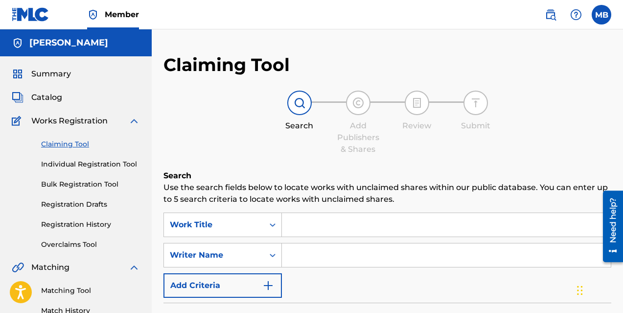
click at [346, 257] on input "Search Form" at bounding box center [446, 254] width 329 height 23
type input "[PERSON_NAME]"
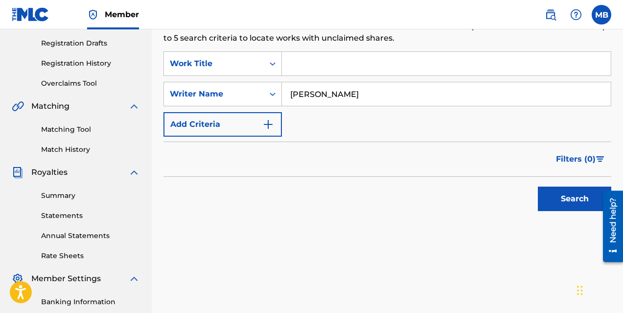
scroll to position [165, 0]
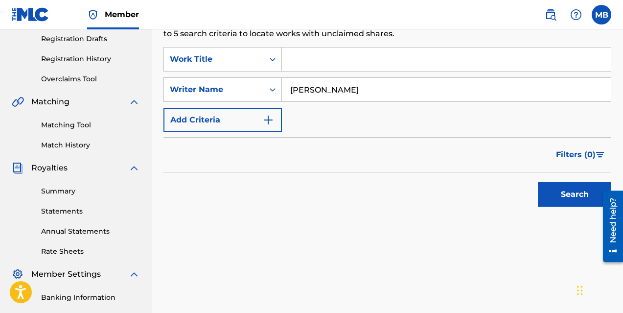
click at [563, 191] on button "Search" at bounding box center [574, 194] width 73 height 24
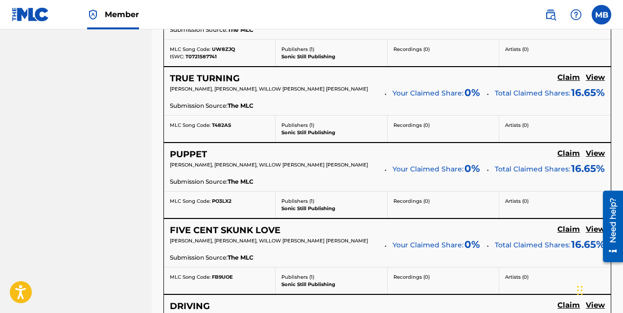
scroll to position [974, 0]
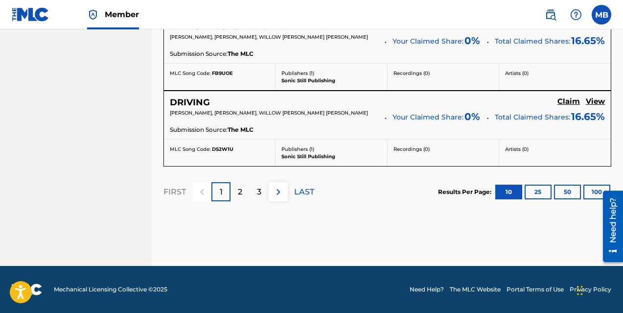
click at [257, 190] on p "3" at bounding box center [259, 192] width 4 height 12
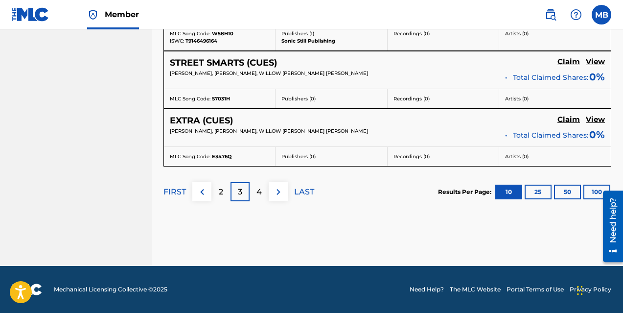
scroll to position [954, 0]
click at [263, 192] on div "4" at bounding box center [259, 191] width 19 height 19
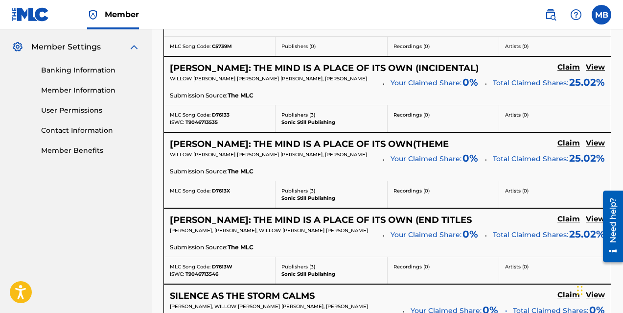
scroll to position [392, 0]
click at [592, 67] on h5 "View" at bounding box center [595, 67] width 19 height 9
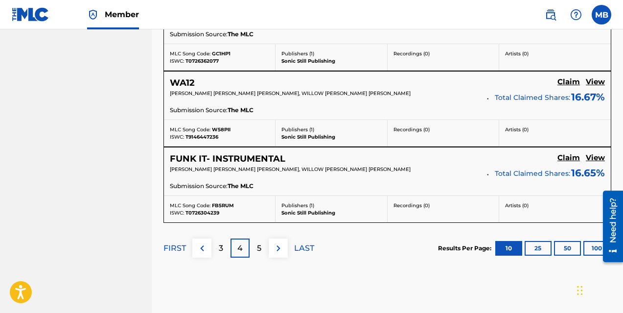
scroll to position [899, 0]
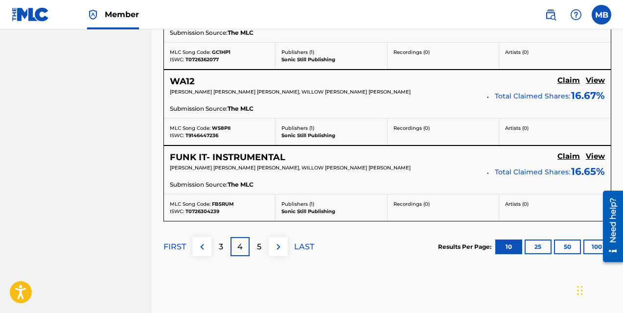
click at [219, 247] on p "3" at bounding box center [221, 247] width 4 height 12
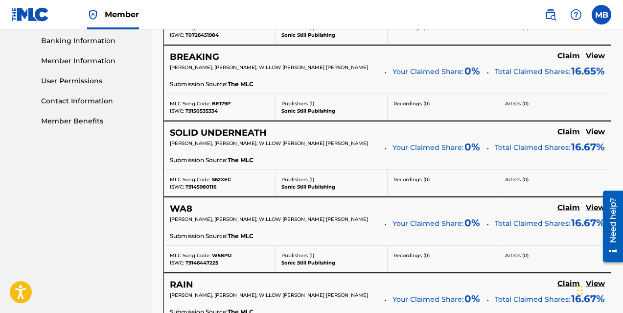
scroll to position [0, 0]
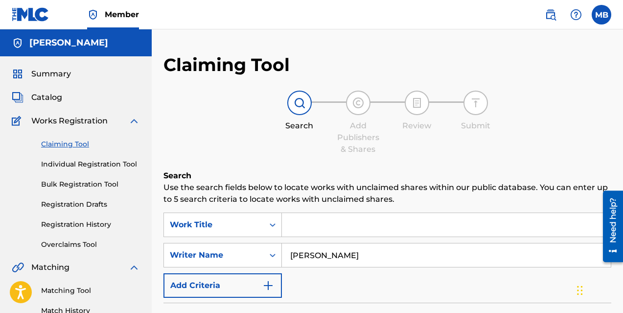
click at [73, 221] on link "Registration History" at bounding box center [90, 224] width 99 height 10
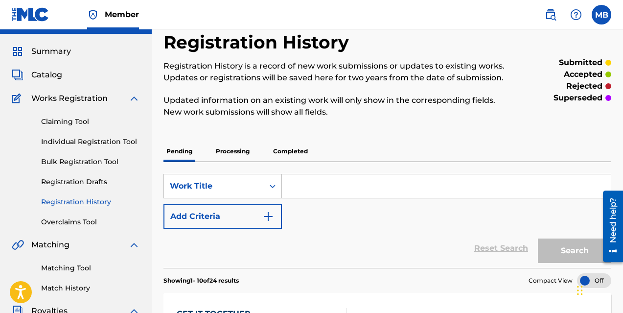
scroll to position [21, 0]
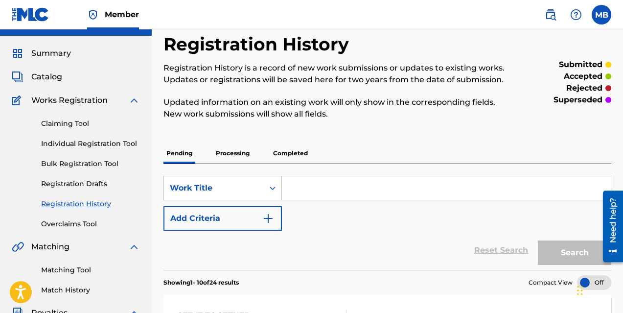
click at [72, 126] on link "Claiming Tool" at bounding box center [90, 123] width 99 height 10
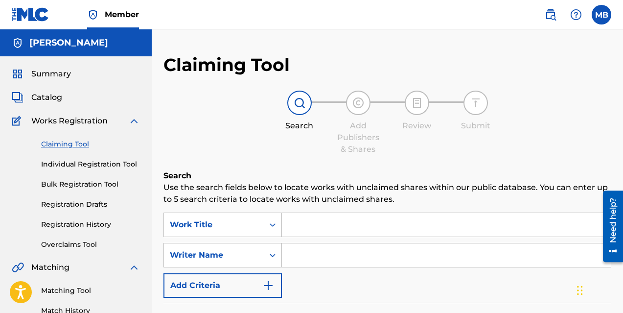
click at [299, 253] on input "Search Form" at bounding box center [446, 254] width 329 height 23
type input "[PERSON_NAME]"
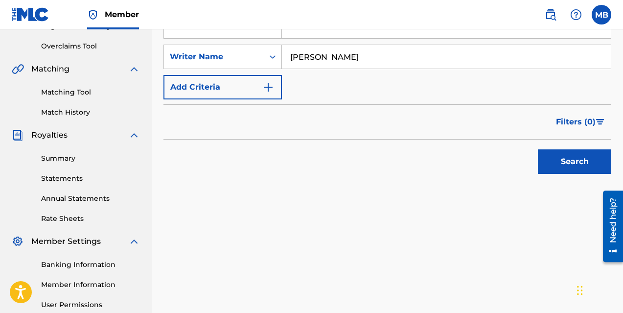
scroll to position [211, 0]
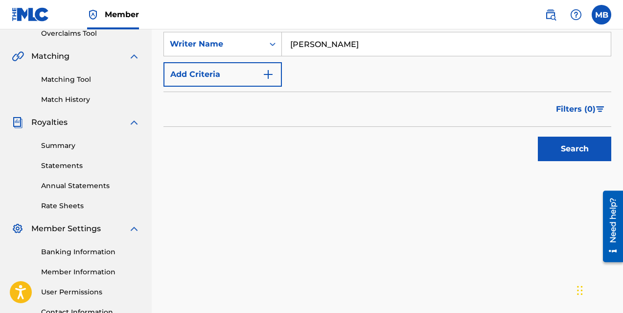
click at [574, 151] on button "Search" at bounding box center [574, 149] width 73 height 24
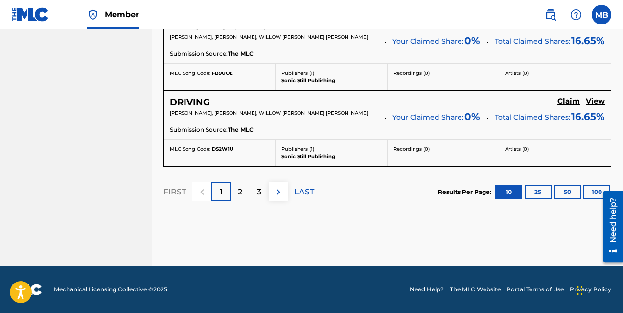
click at [261, 193] on div "3" at bounding box center [259, 191] width 19 height 19
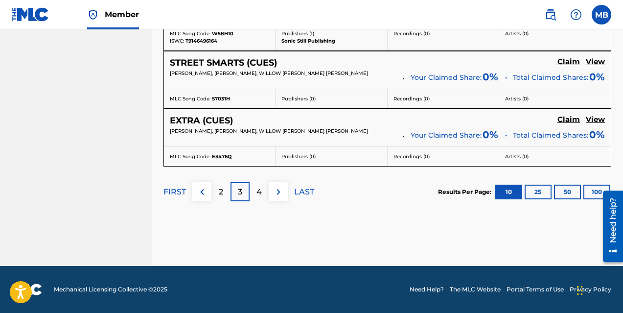
scroll to position [954, 0]
click at [257, 194] on p "4" at bounding box center [258, 192] width 5 height 12
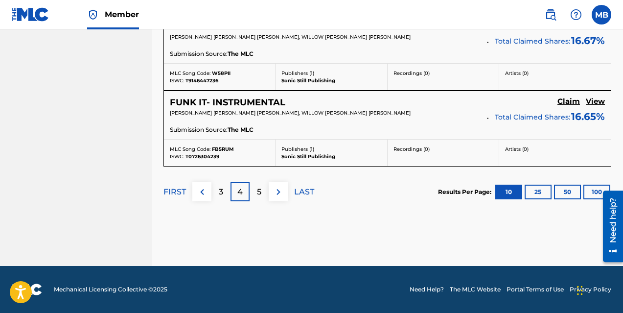
scroll to position [967, 0]
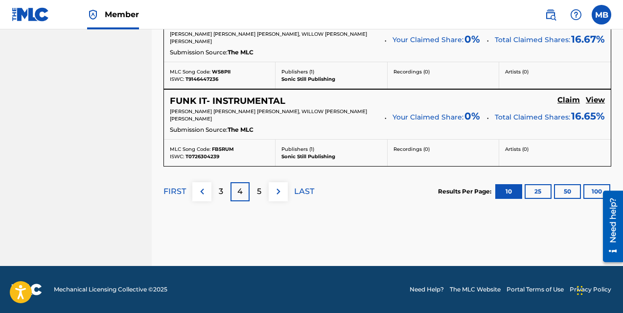
click at [243, 194] on div "4" at bounding box center [239, 191] width 19 height 19
click at [222, 192] on p "3" at bounding box center [221, 191] width 4 height 12
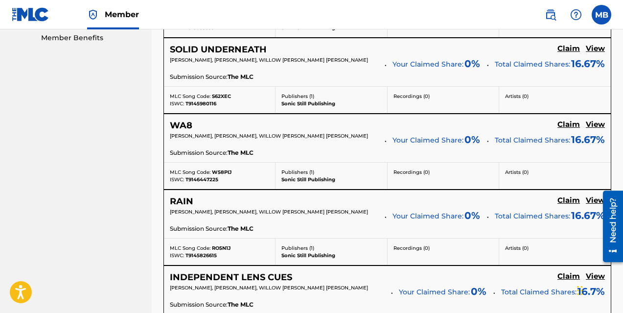
scroll to position [507, 0]
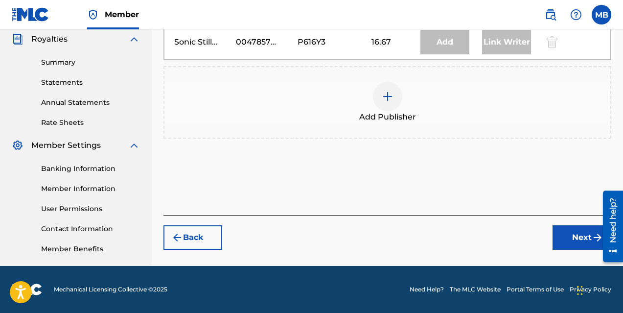
scroll to position [294, 0]
click at [376, 100] on div "Add Publisher" at bounding box center [387, 102] width 446 height 41
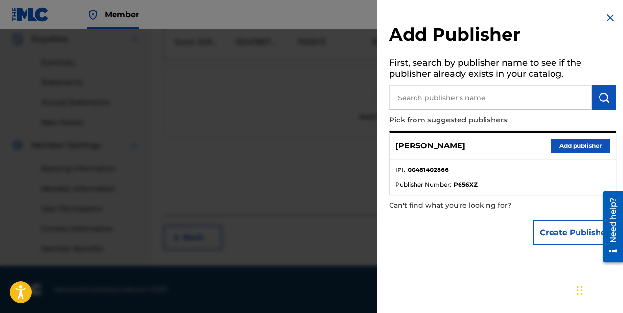
click at [576, 148] on button "Add publisher" at bounding box center [580, 145] width 59 height 15
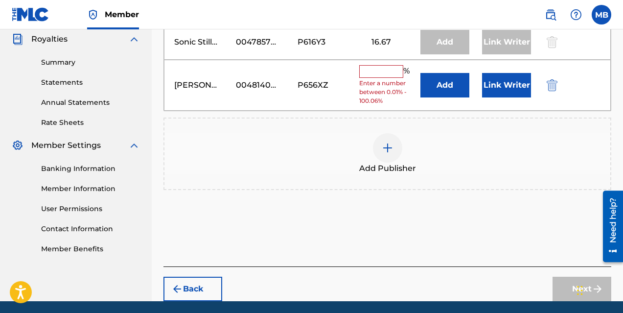
click at [390, 73] on input "text" at bounding box center [381, 71] width 44 height 13
type input "16.66"
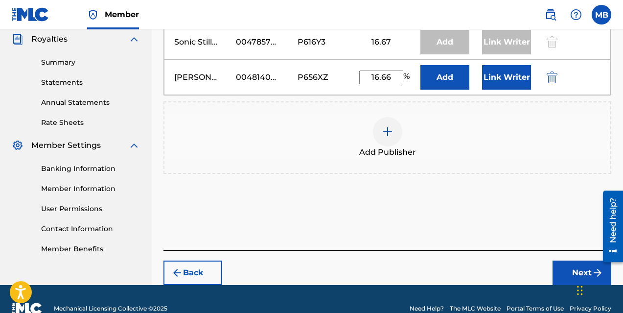
click at [509, 75] on button "Link Writer" at bounding box center [506, 77] width 49 height 24
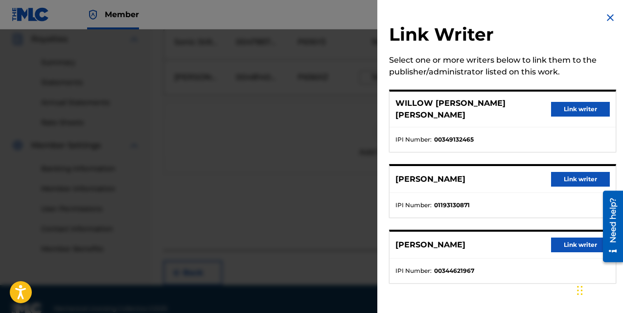
click at [569, 172] on button "Link writer" at bounding box center [580, 179] width 59 height 15
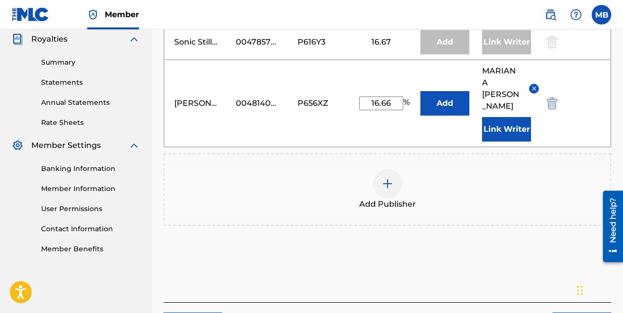
scroll to position [353, 0]
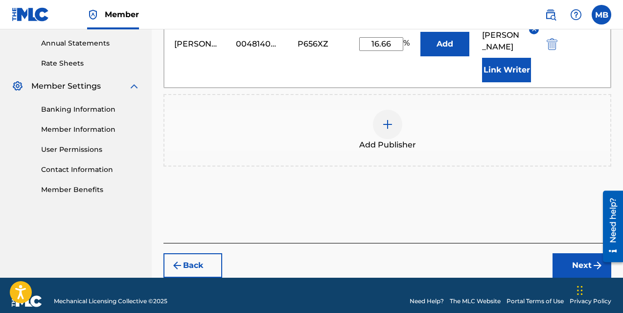
click at [579, 255] on button "Next" at bounding box center [581, 265] width 59 height 24
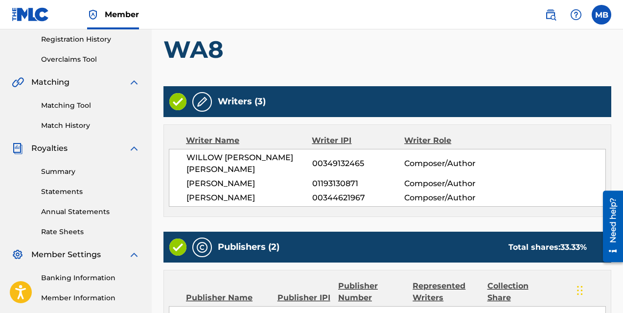
scroll to position [405, 0]
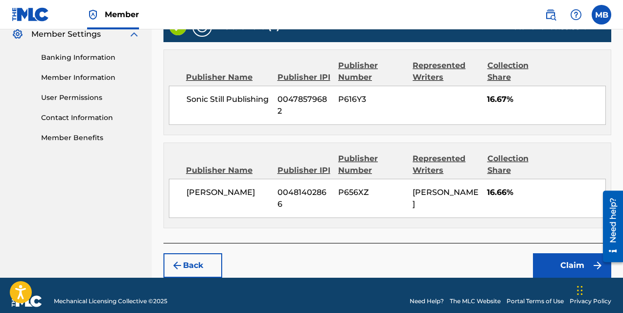
click at [550, 253] on button "Claim" at bounding box center [572, 265] width 78 height 24
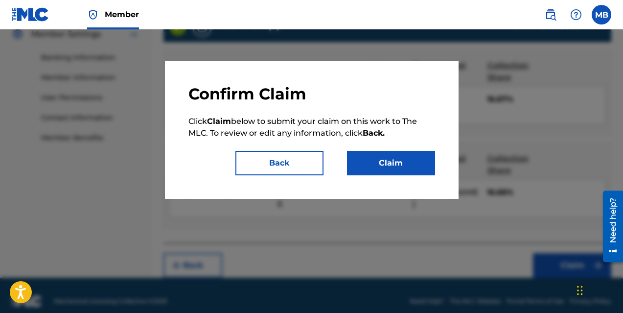
click at [371, 161] on button "Claim" at bounding box center [391, 163] width 88 height 24
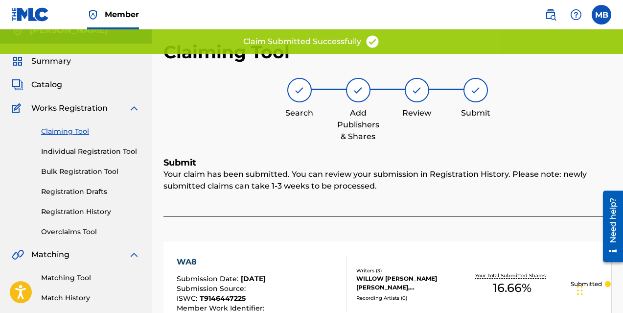
scroll to position [0, 0]
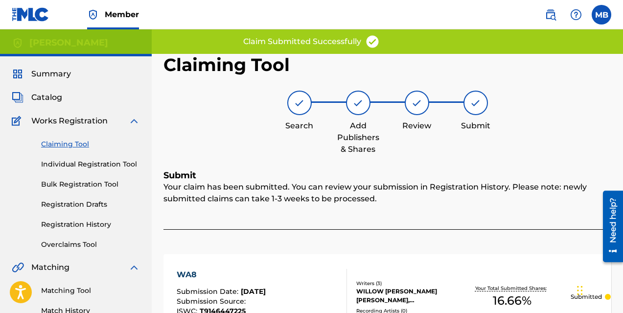
click at [74, 144] on link "Claiming Tool" at bounding box center [90, 144] width 99 height 10
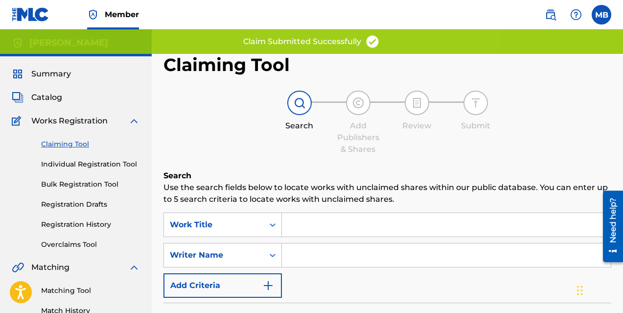
click at [306, 246] on input "Search Form" at bounding box center [446, 254] width 329 height 23
type input "[PERSON_NAME]"
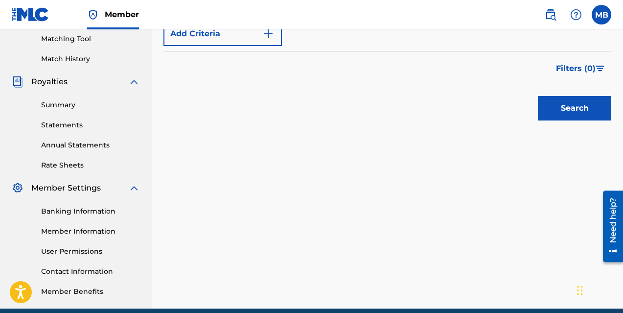
scroll to position [250, 0]
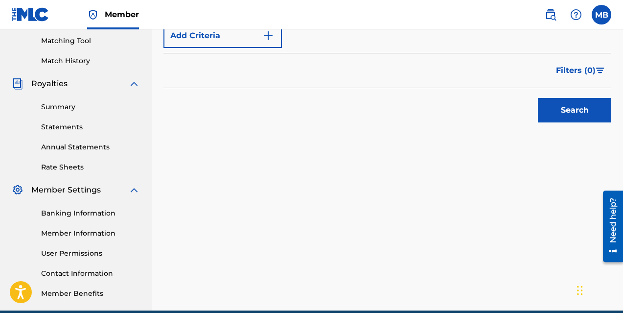
click at [571, 115] on button "Search" at bounding box center [574, 110] width 73 height 24
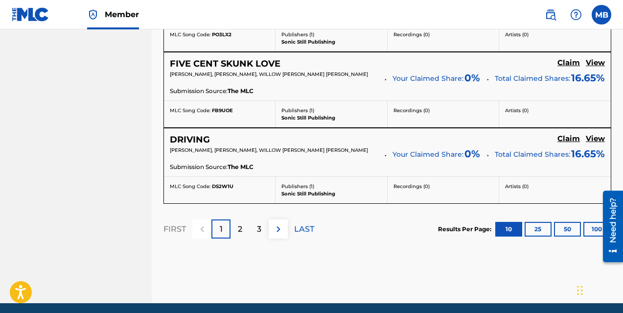
scroll to position [974, 0]
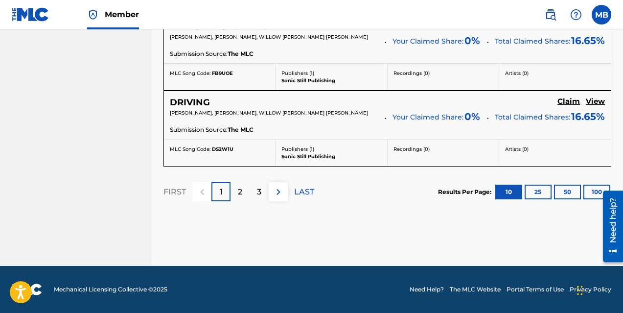
click at [261, 189] on div "3" at bounding box center [259, 191] width 19 height 19
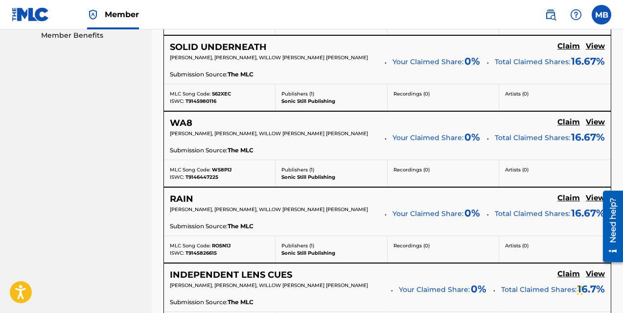
scroll to position [505, 0]
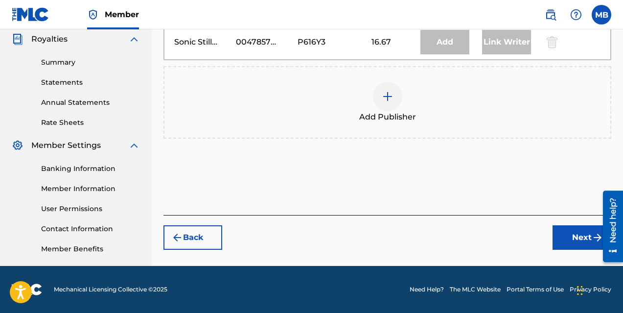
click at [393, 106] on div at bounding box center [387, 96] width 29 height 29
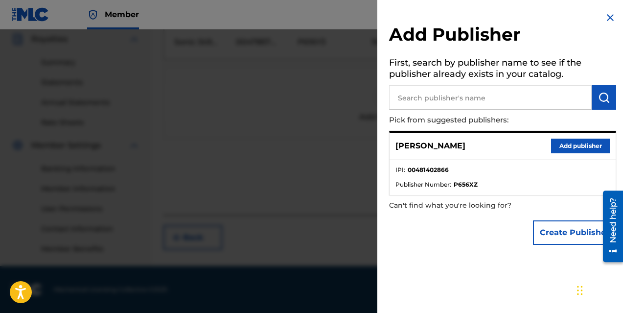
click at [569, 147] on button "Add publisher" at bounding box center [580, 145] width 59 height 15
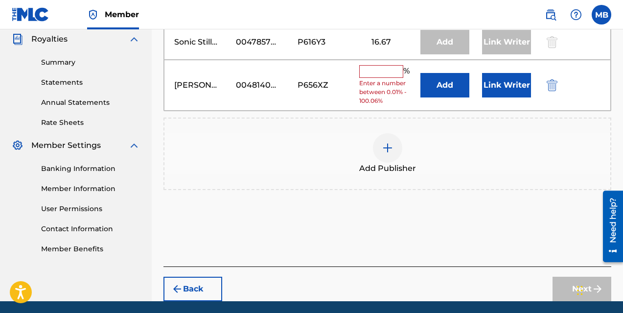
click at [378, 77] on input "text" at bounding box center [381, 71] width 44 height 13
type input "16.66"
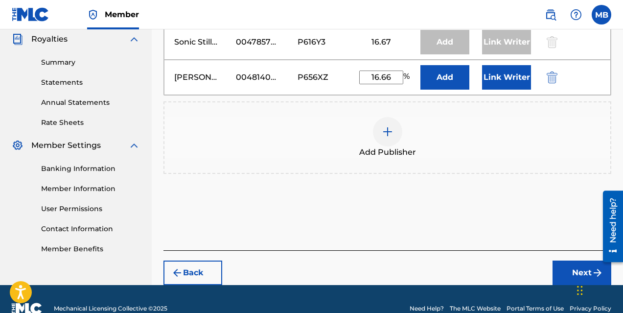
click at [499, 79] on button "Link Writer" at bounding box center [506, 77] width 49 height 24
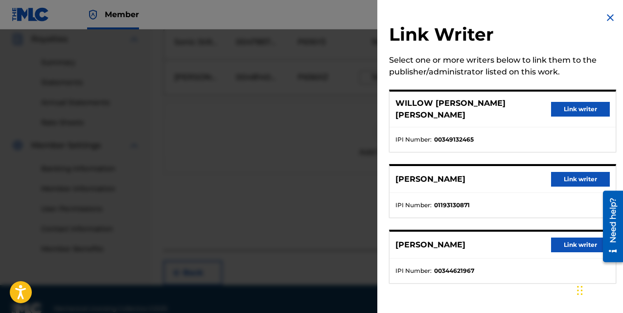
click at [566, 172] on button "Link writer" at bounding box center [580, 179] width 59 height 15
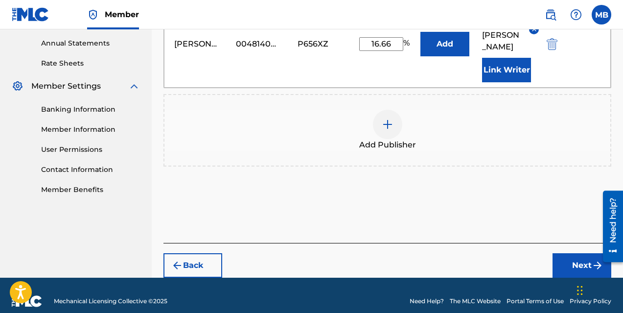
click at [590, 253] on button "Next" at bounding box center [581, 265] width 59 height 24
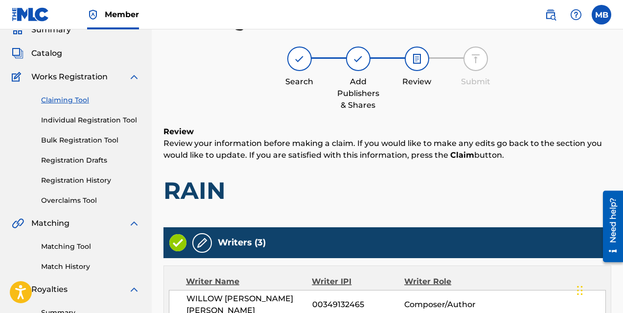
scroll to position [405, 0]
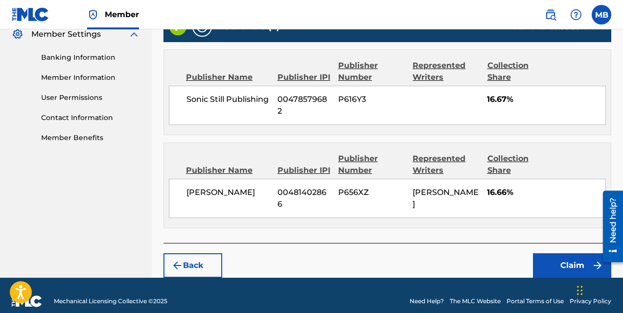
click at [562, 257] on button "Claim" at bounding box center [572, 265] width 78 height 24
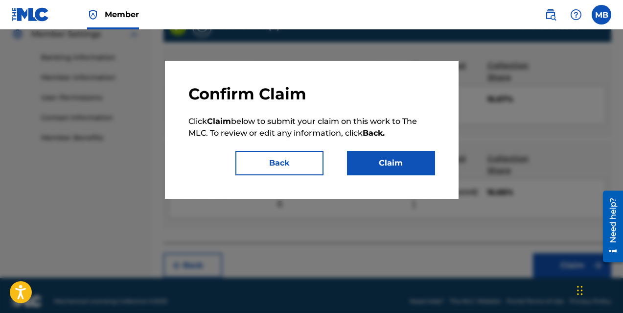
click at [391, 164] on button "Claim" at bounding box center [391, 163] width 88 height 24
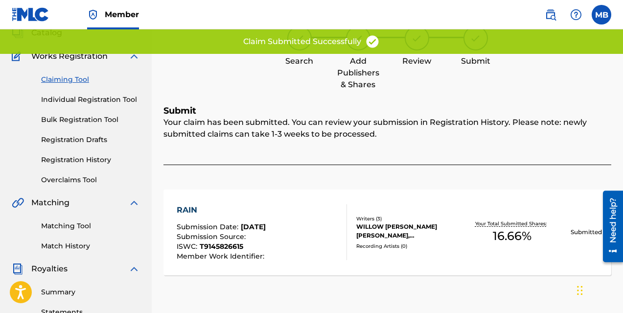
scroll to position [0, 0]
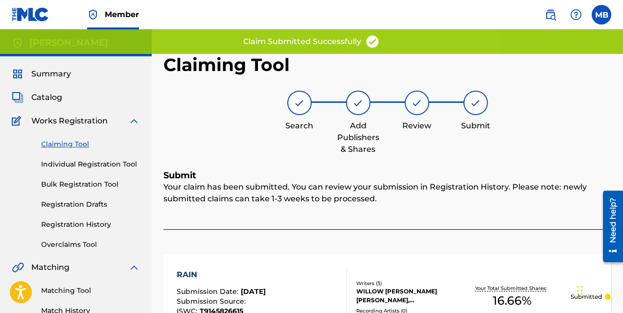
click at [68, 147] on link "Claiming Tool" at bounding box center [90, 144] width 99 height 10
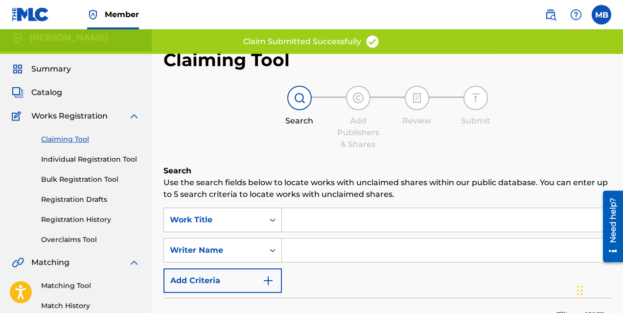
scroll to position [32, 0]
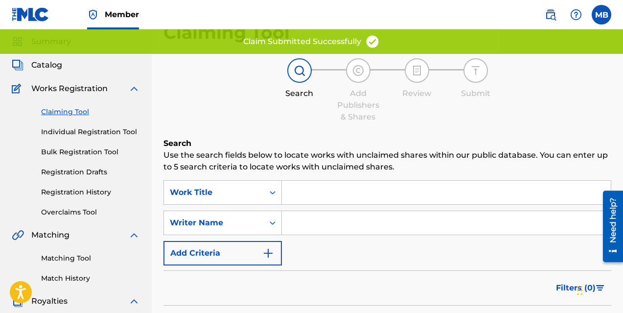
click at [300, 220] on input "Search Form" at bounding box center [446, 222] width 329 height 23
type input "[PERSON_NAME]"
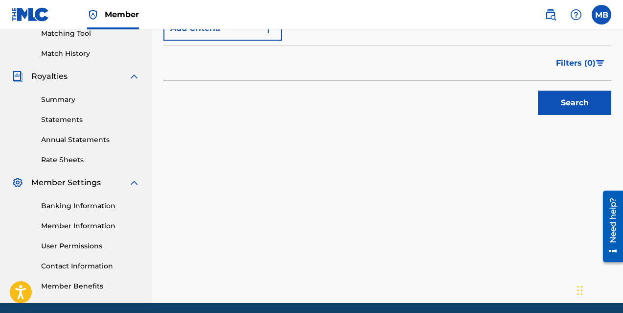
scroll to position [294, 0]
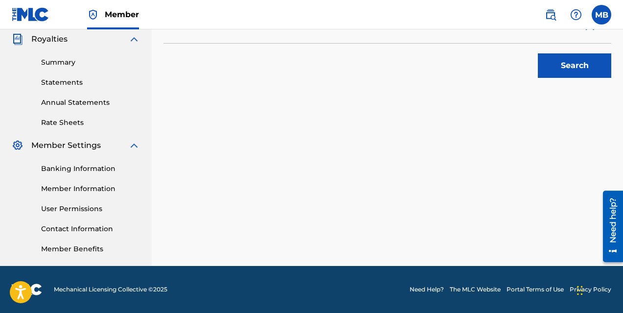
click at [564, 61] on button "Search" at bounding box center [574, 65] width 73 height 24
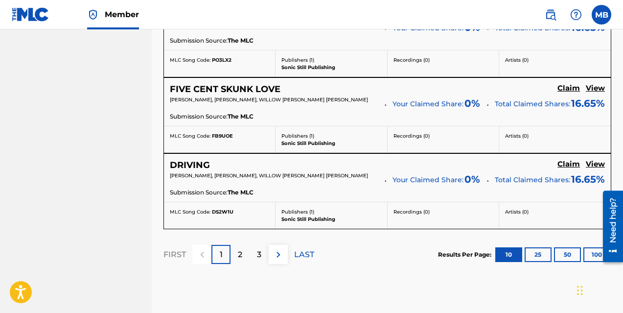
scroll to position [974, 0]
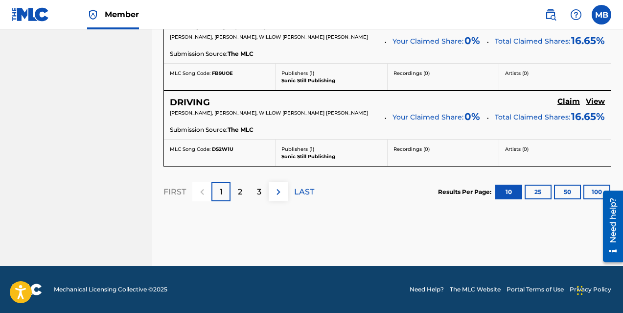
click at [261, 190] on div "3" at bounding box center [259, 191] width 19 height 19
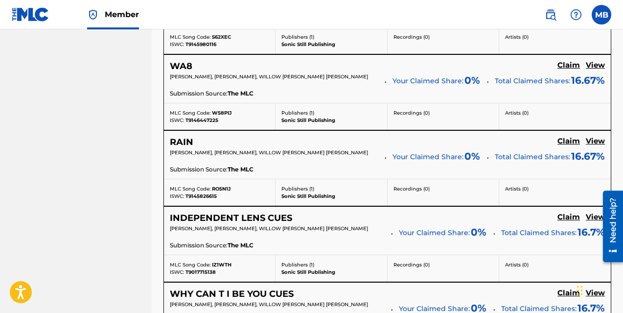
scroll to position [562, 0]
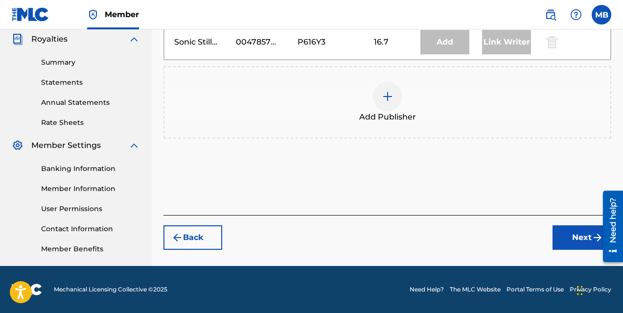
scroll to position [294, 0]
click at [383, 93] on div at bounding box center [387, 96] width 29 height 29
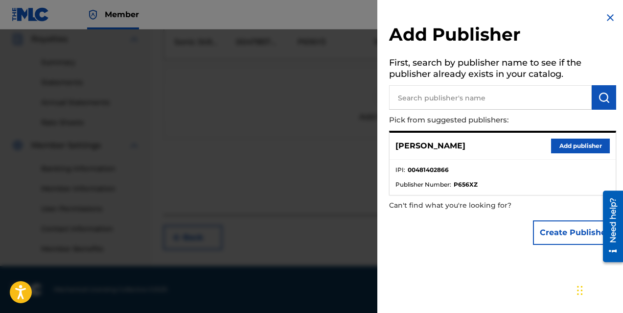
click at [576, 147] on button "Add publisher" at bounding box center [580, 145] width 59 height 15
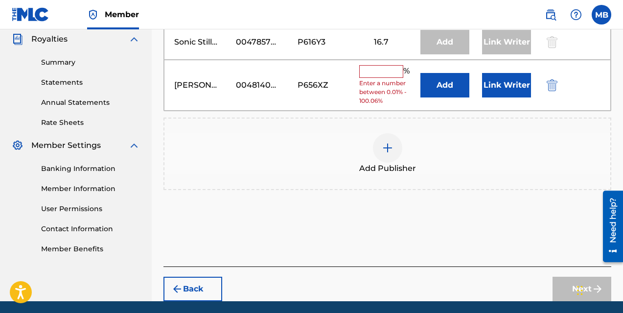
click at [382, 74] on input "text" at bounding box center [381, 71] width 44 height 13
type input "16.6"
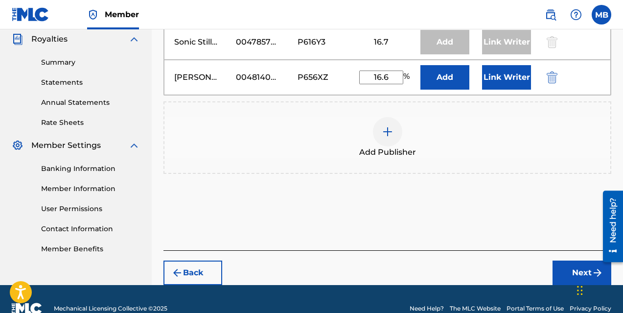
click at [502, 77] on button "Link Writer" at bounding box center [506, 77] width 49 height 24
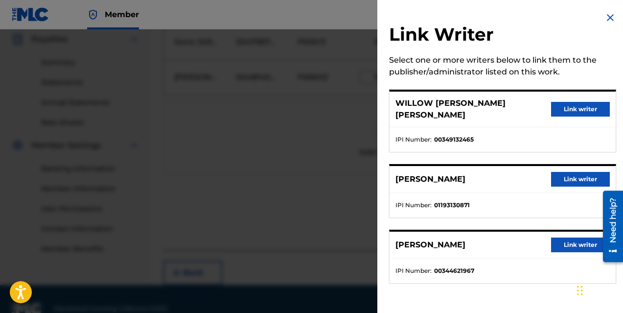
click at [578, 172] on button "Link writer" at bounding box center [580, 179] width 59 height 15
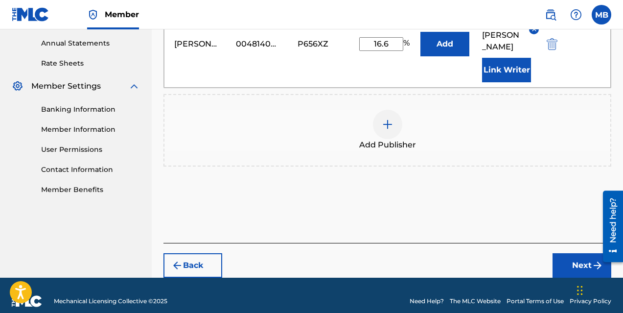
click at [577, 253] on button "Next" at bounding box center [581, 265] width 59 height 24
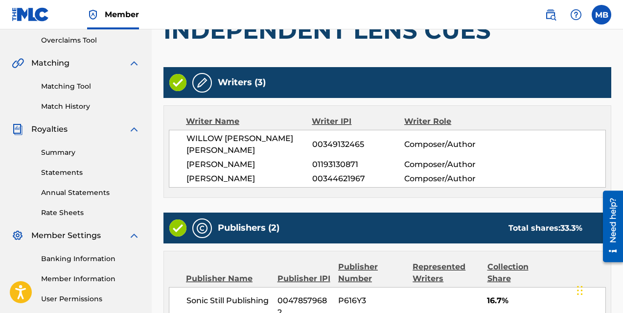
scroll to position [405, 0]
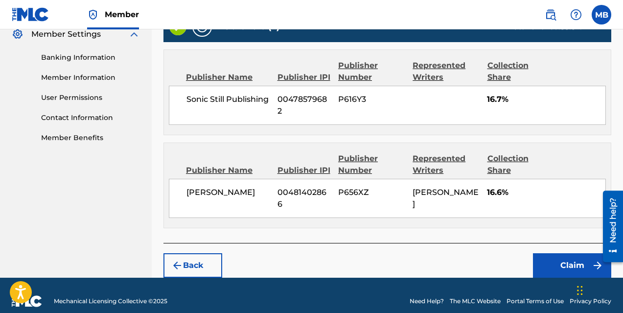
click at [563, 253] on button "Claim" at bounding box center [572, 265] width 78 height 24
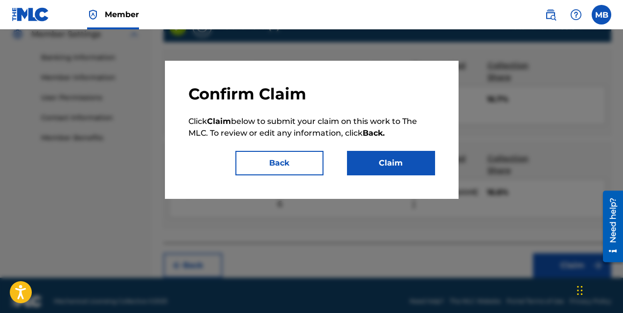
click at [381, 161] on button "Claim" at bounding box center [391, 163] width 88 height 24
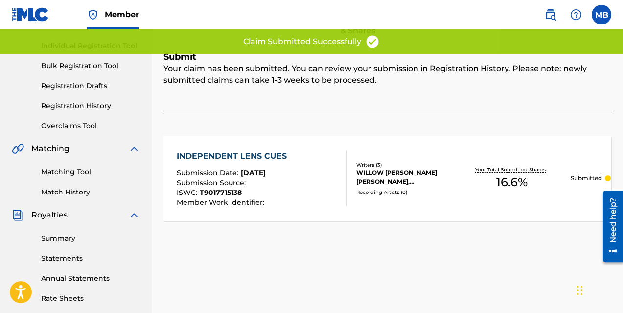
scroll to position [0, 0]
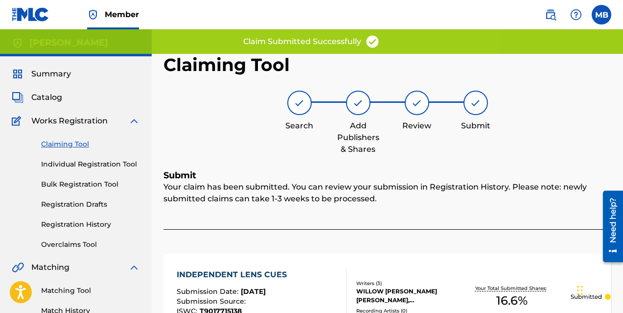
click at [51, 140] on link "Claiming Tool" at bounding box center [90, 144] width 99 height 10
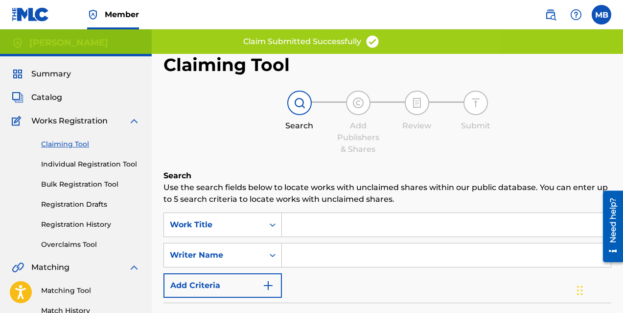
click at [324, 253] on input "Search Form" at bounding box center [446, 254] width 329 height 23
type input "[PERSON_NAME]"
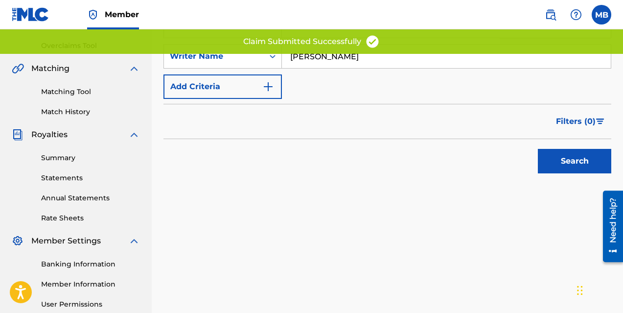
scroll to position [294, 0]
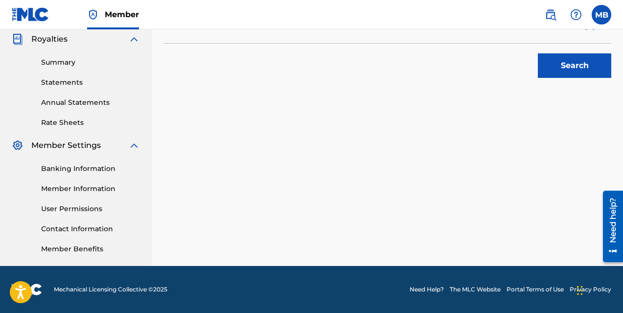
click at [566, 61] on button "Search" at bounding box center [574, 65] width 73 height 24
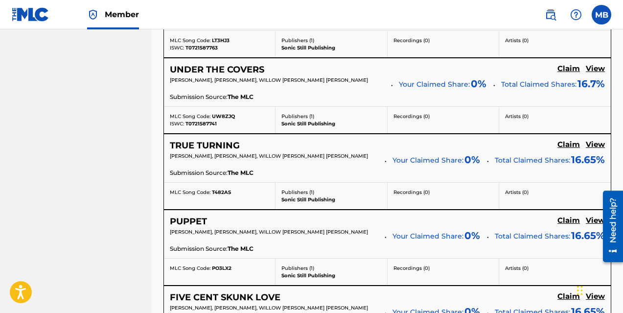
scroll to position [974, 0]
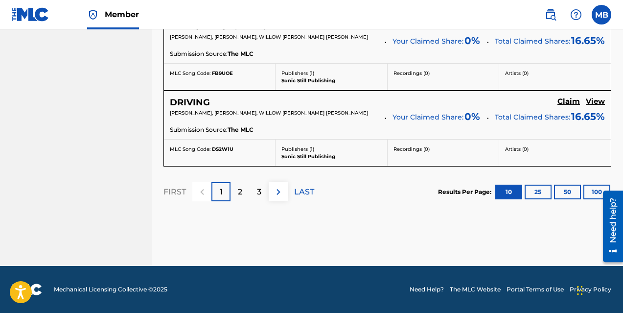
click at [262, 197] on div "3" at bounding box center [259, 191] width 19 height 19
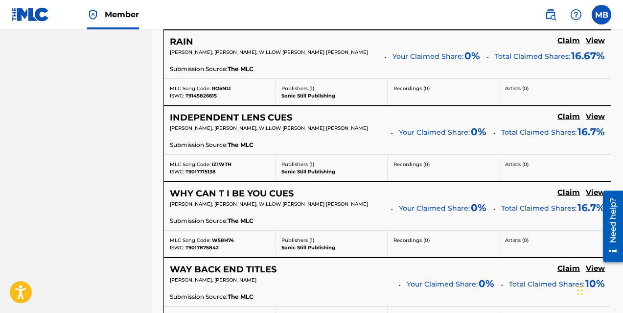
scroll to position [664, 0]
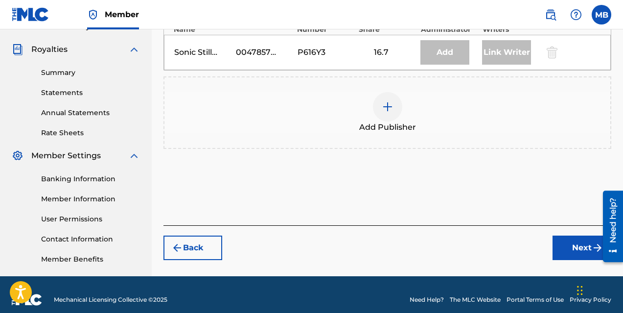
scroll to position [291, 0]
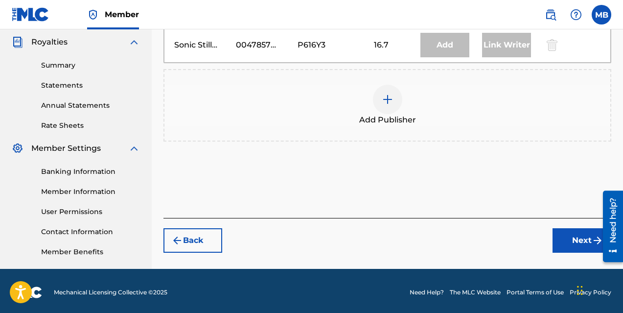
click at [203, 241] on button "Back" at bounding box center [192, 240] width 59 height 24
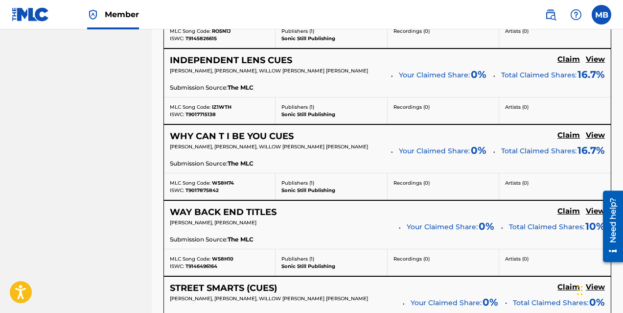
scroll to position [725, 0]
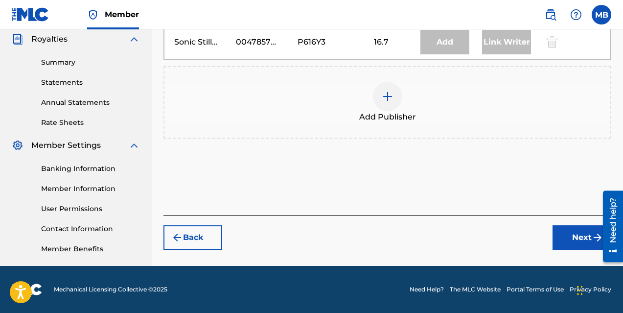
click at [386, 100] on img at bounding box center [388, 97] width 12 height 12
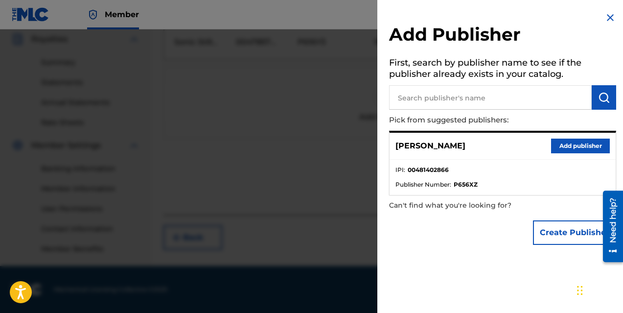
click at [571, 149] on button "Add publisher" at bounding box center [580, 145] width 59 height 15
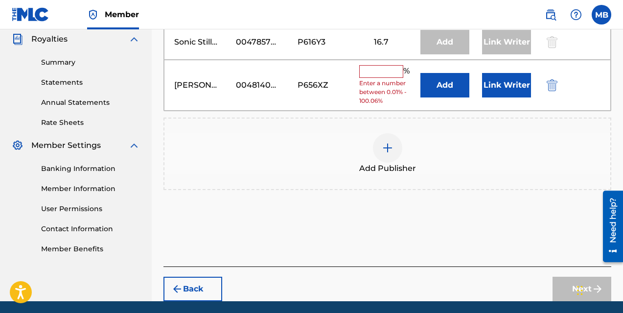
click at [379, 72] on input "text" at bounding box center [381, 71] width 44 height 13
type input "16.6"
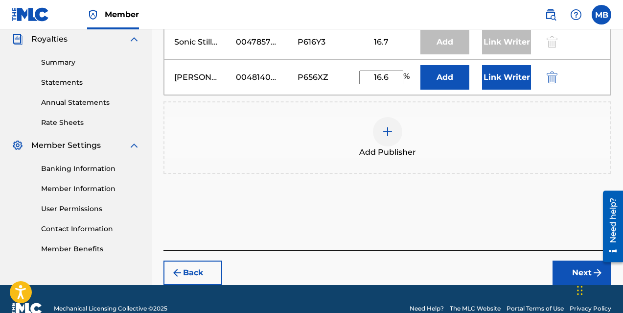
click at [490, 77] on button "Link Writer" at bounding box center [506, 77] width 49 height 24
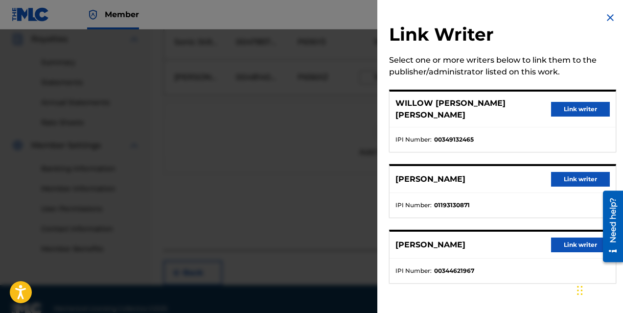
click at [572, 172] on button "Link writer" at bounding box center [580, 179] width 59 height 15
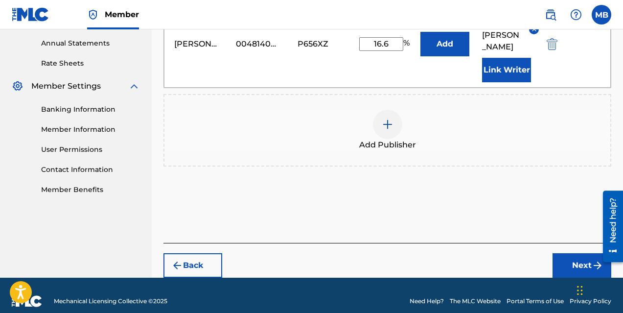
click at [577, 253] on button "Next" at bounding box center [581, 265] width 59 height 24
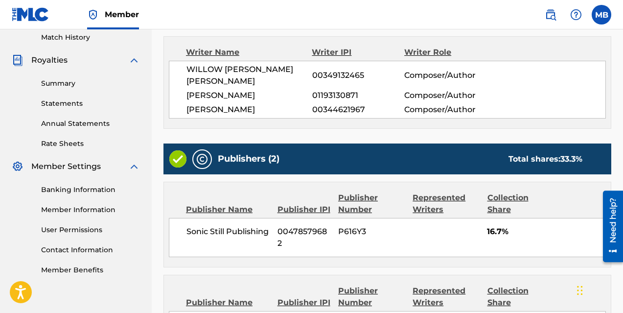
scroll to position [405, 0]
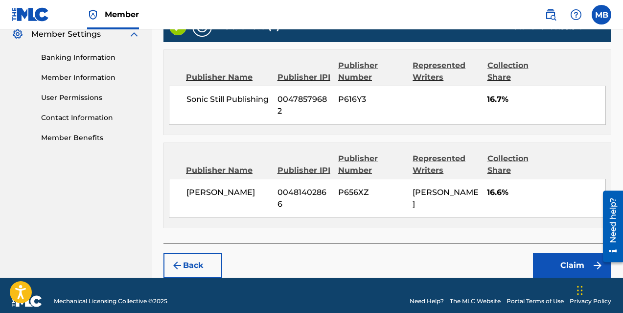
click at [568, 256] on button "Claim" at bounding box center [572, 265] width 78 height 24
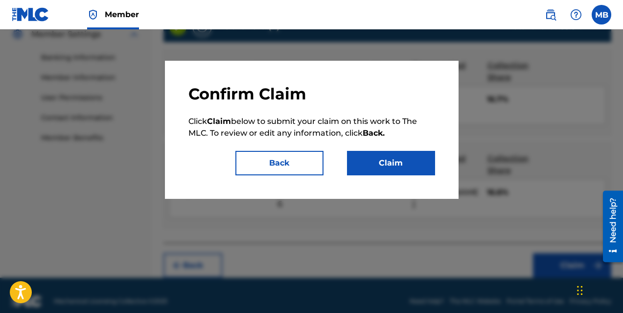
click at [369, 164] on button "Claim" at bounding box center [391, 163] width 88 height 24
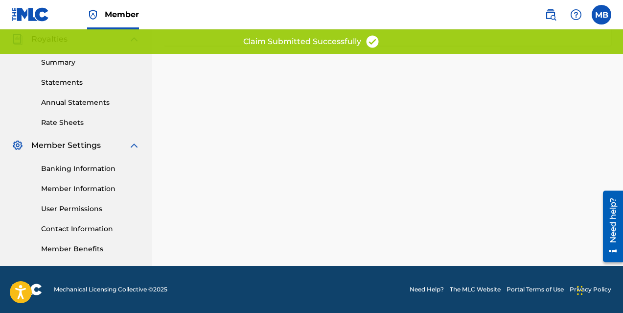
scroll to position [0, 0]
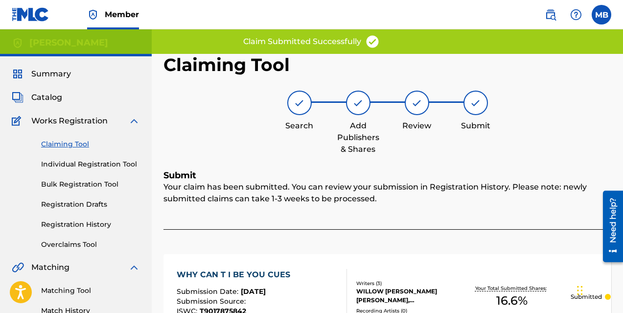
click at [59, 144] on link "Claiming Tool" at bounding box center [90, 144] width 99 height 10
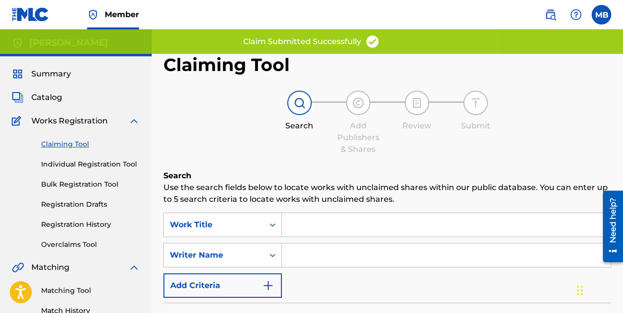
click at [322, 256] on input "Search Form" at bounding box center [446, 254] width 329 height 23
type input "[PERSON_NAME]"
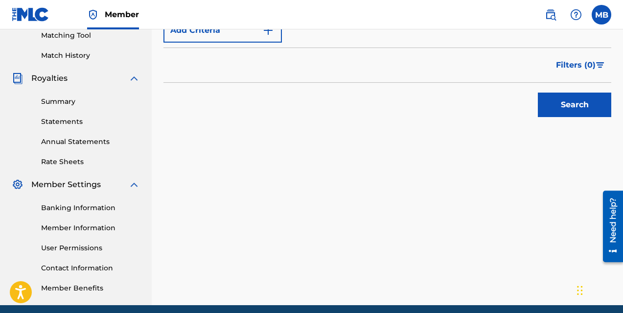
scroll to position [294, 0]
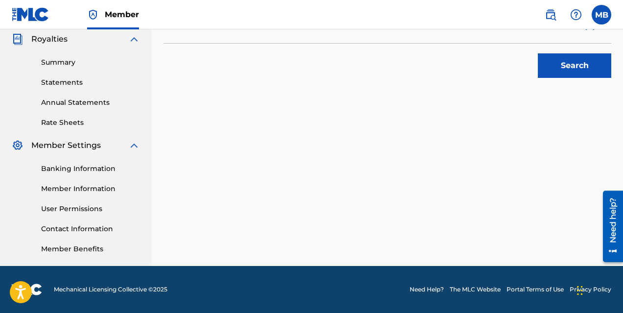
click at [564, 73] on button "Search" at bounding box center [574, 65] width 73 height 24
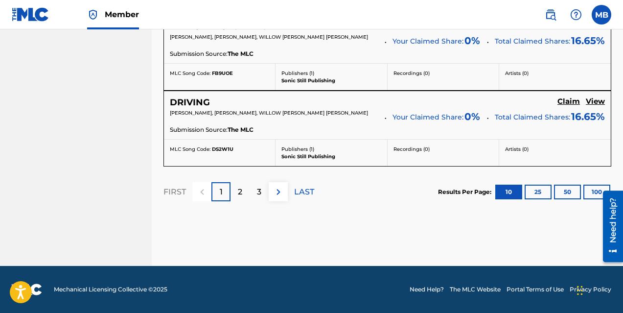
click at [259, 192] on p "3" at bounding box center [259, 192] width 4 height 12
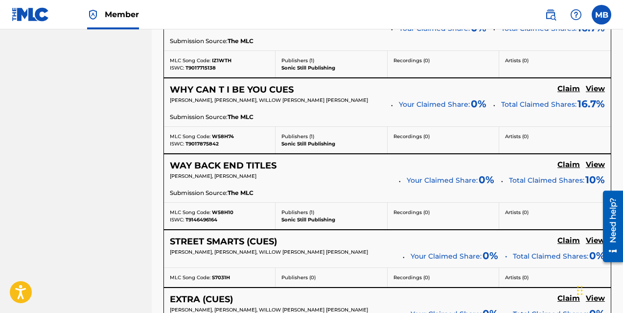
scroll to position [762, 0]
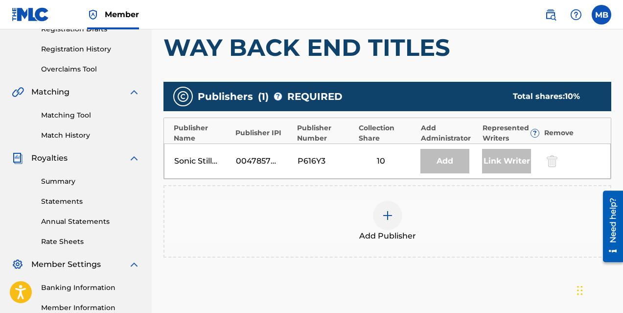
scroll to position [294, 0]
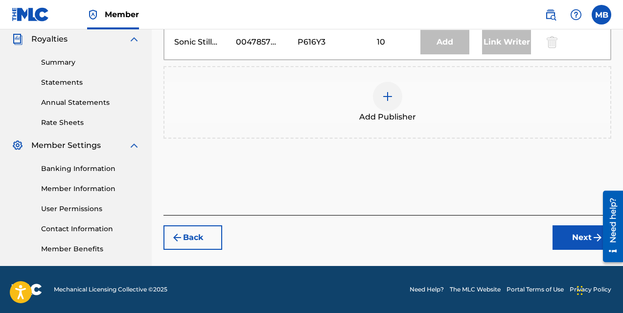
click at [200, 242] on button "Back" at bounding box center [192, 237] width 59 height 24
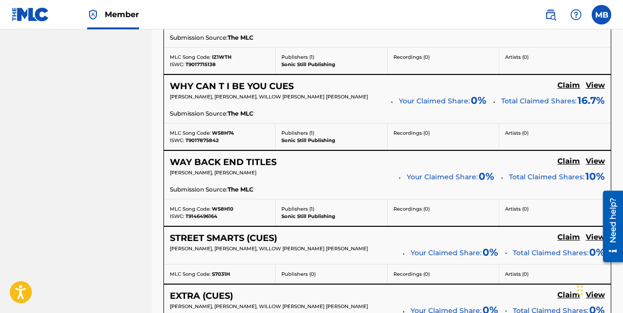
scroll to position [771, 0]
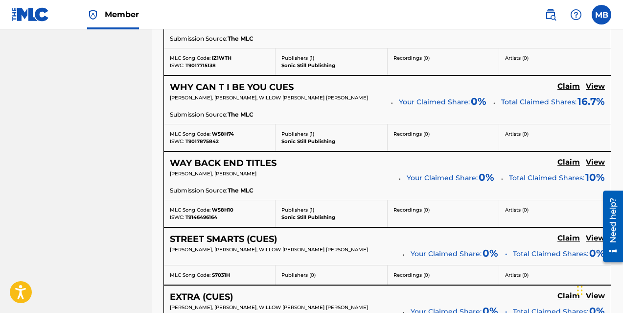
click at [595, 165] on h5 "View" at bounding box center [595, 162] width 19 height 9
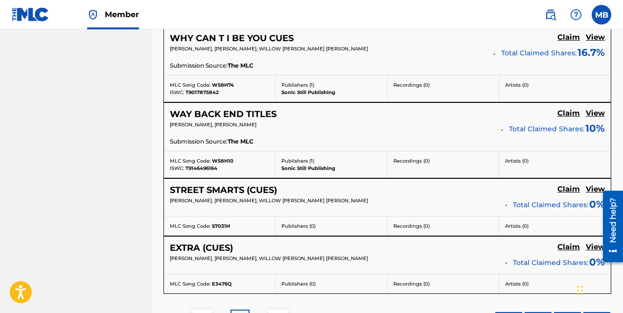
scroll to position [821, 0]
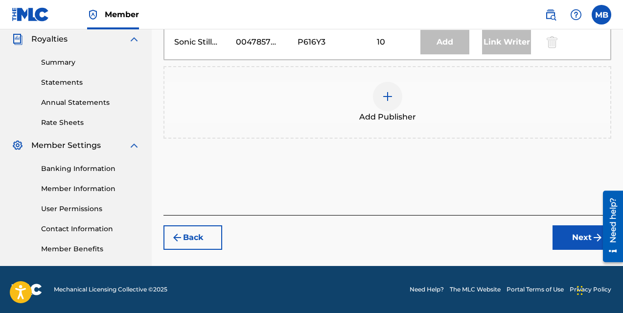
scroll to position [294, 0]
click at [392, 92] on img at bounding box center [388, 97] width 12 height 12
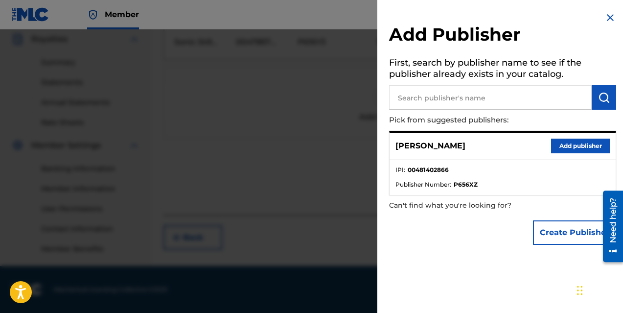
click at [571, 145] on button "Add publisher" at bounding box center [580, 145] width 59 height 15
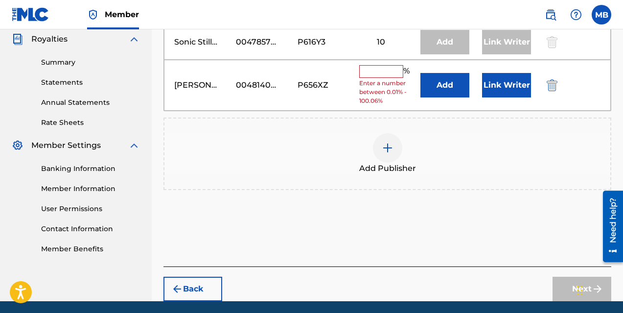
click at [389, 75] on input "text" at bounding box center [381, 71] width 44 height 13
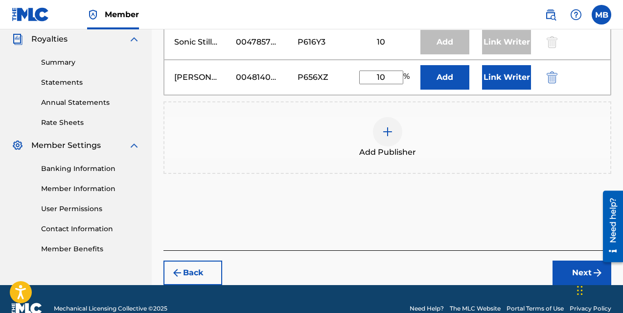
type input "10"
click at [496, 77] on button "Link Writer" at bounding box center [506, 77] width 49 height 24
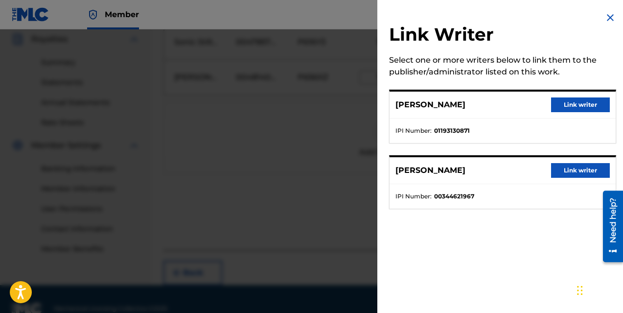
click at [562, 104] on button "Link writer" at bounding box center [580, 104] width 59 height 15
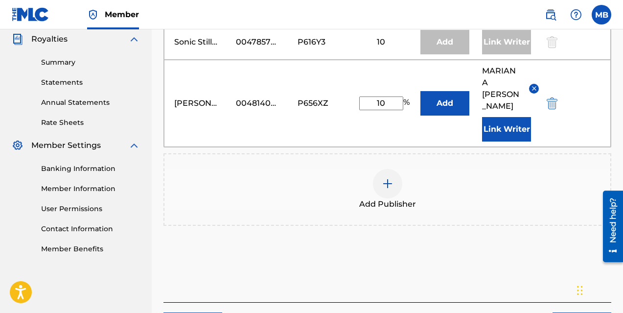
scroll to position [353, 0]
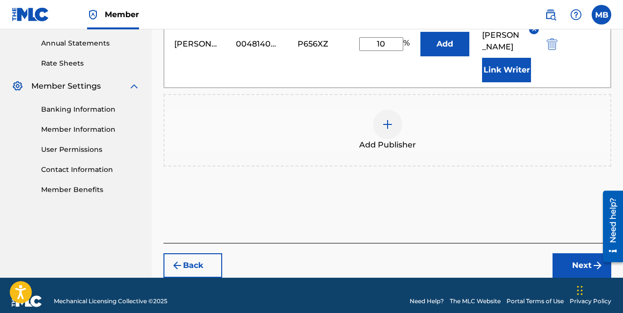
click at [574, 255] on button "Next" at bounding box center [581, 265] width 59 height 24
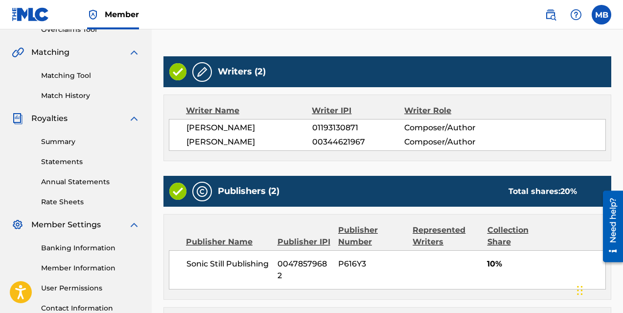
scroll to position [379, 0]
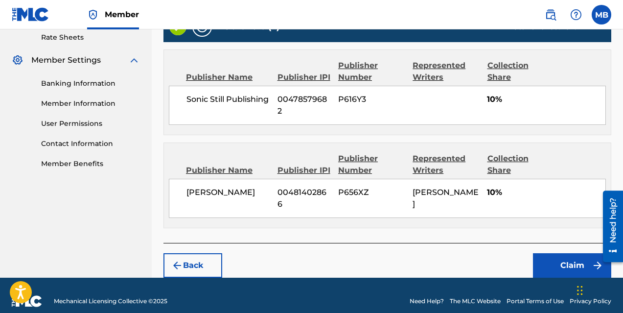
click at [570, 253] on button "Claim" at bounding box center [572, 265] width 78 height 24
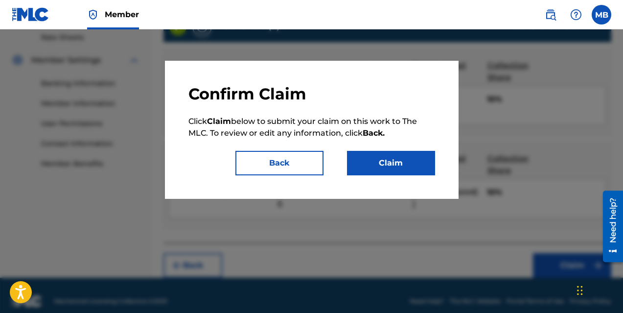
click at [393, 163] on button "Claim" at bounding box center [391, 163] width 88 height 24
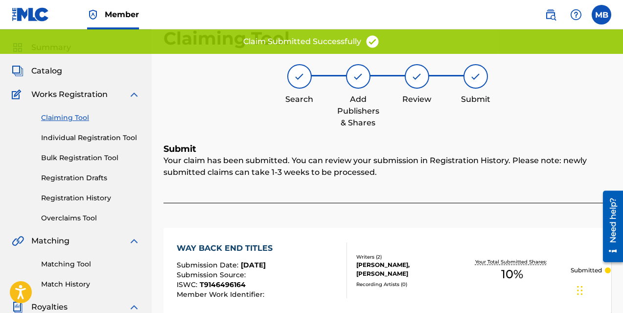
scroll to position [0, 0]
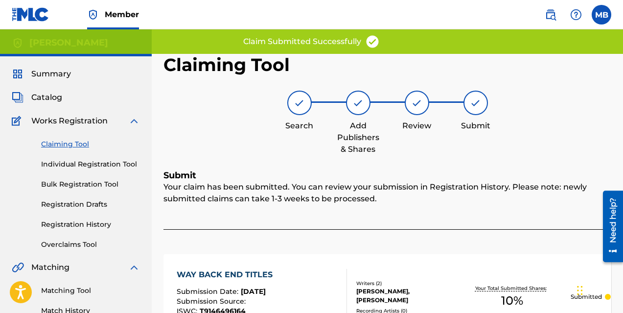
click at [72, 139] on link "Claiming Tool" at bounding box center [90, 144] width 99 height 10
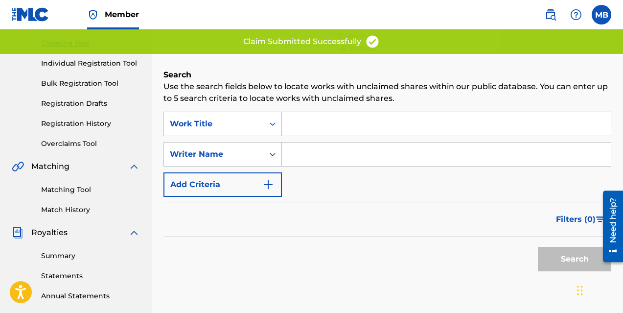
scroll to position [100, 0]
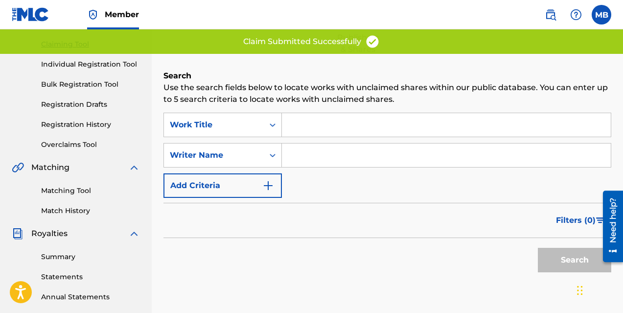
click at [304, 151] on input "Search Form" at bounding box center [446, 154] width 329 height 23
type input "[PERSON_NAME]"
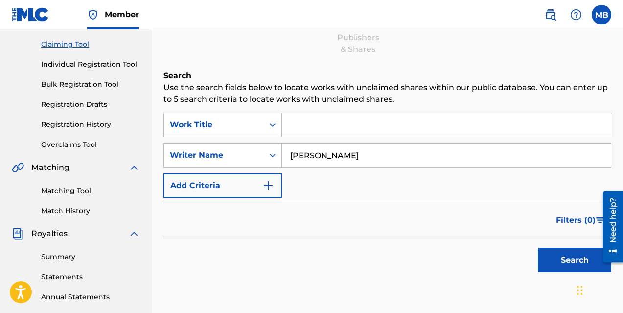
click at [585, 259] on button "Search" at bounding box center [574, 260] width 73 height 24
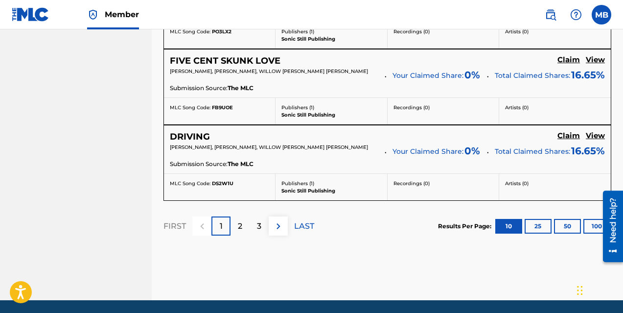
scroll to position [974, 0]
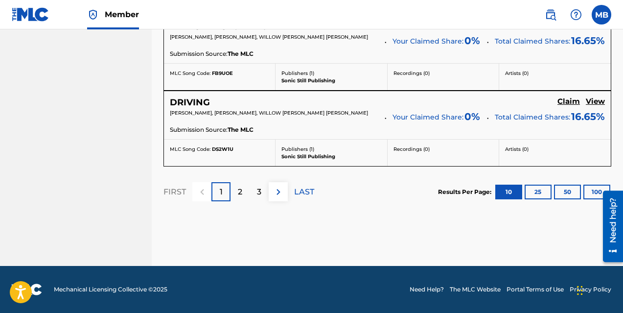
click at [256, 191] on div "3" at bounding box center [259, 191] width 19 height 19
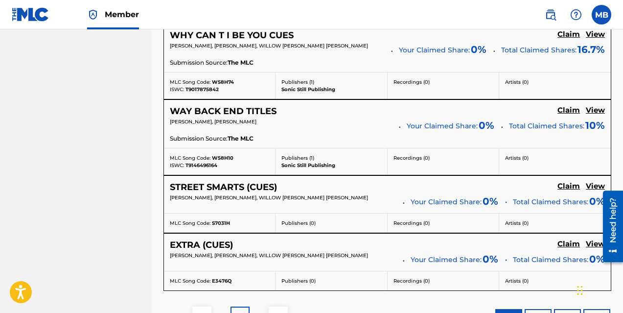
scroll to position [954, 0]
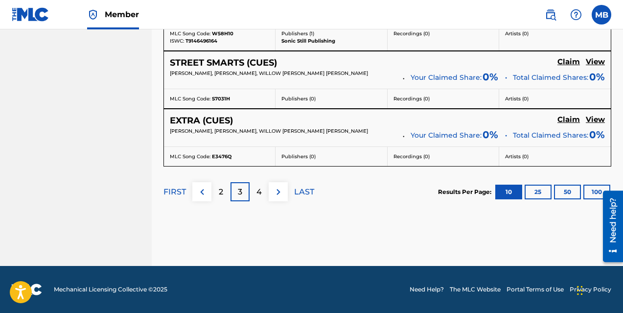
click at [259, 195] on p "4" at bounding box center [258, 192] width 5 height 12
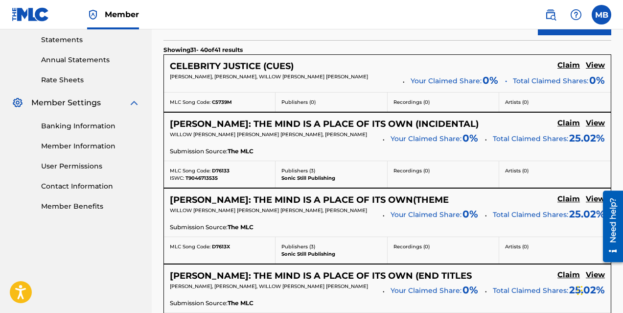
scroll to position [337, 0]
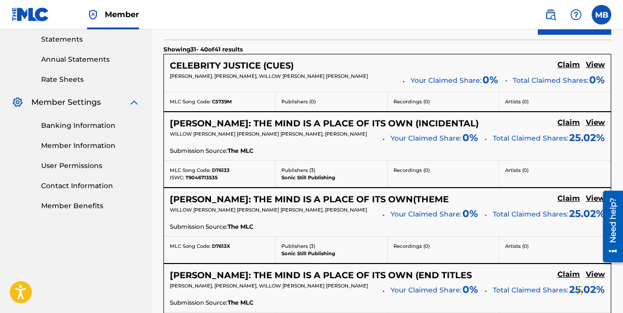
click at [564, 69] on h5 "Claim" at bounding box center [568, 64] width 23 height 9
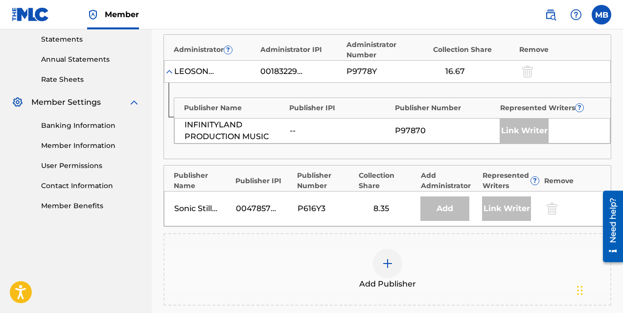
click at [394, 255] on div at bounding box center [387, 263] width 29 height 29
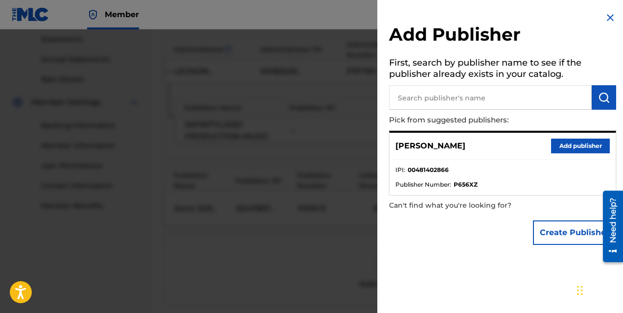
click at [575, 147] on button "Add publisher" at bounding box center [580, 145] width 59 height 15
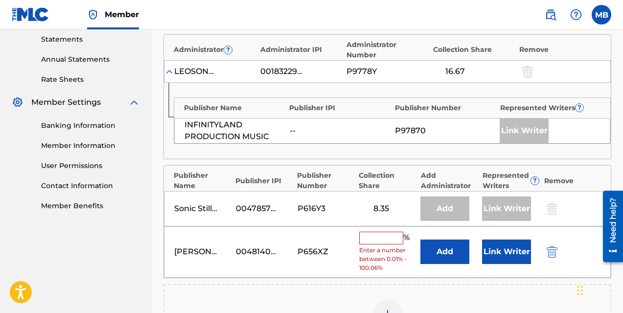
click at [386, 232] on input "text" at bounding box center [381, 237] width 44 height 13
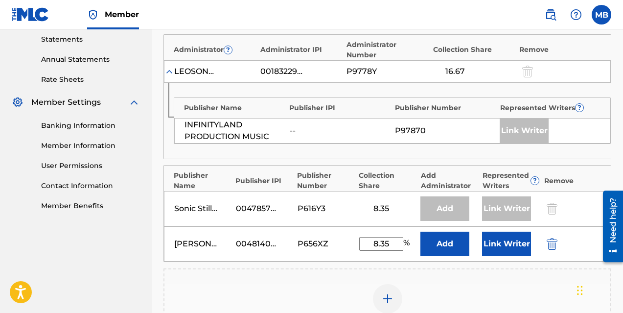
type input "8.35"
click at [493, 231] on button "Link Writer" at bounding box center [506, 243] width 49 height 24
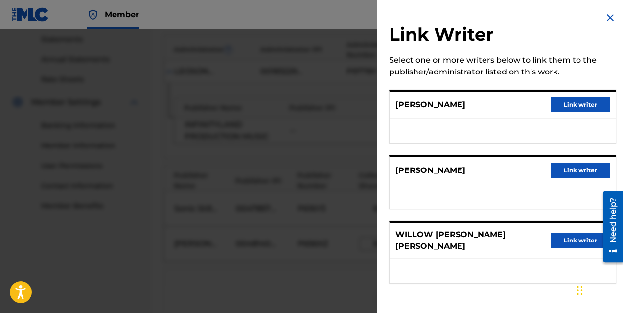
click at [573, 169] on button "Link writer" at bounding box center [580, 170] width 59 height 15
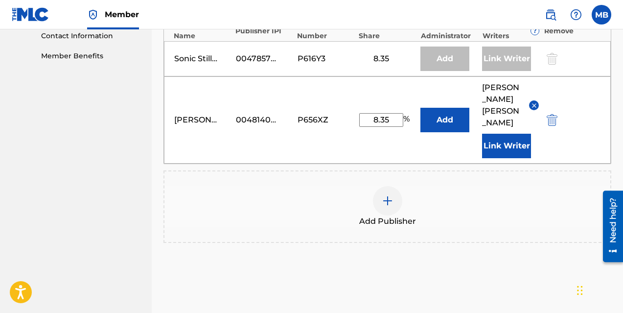
scroll to position [533, 0]
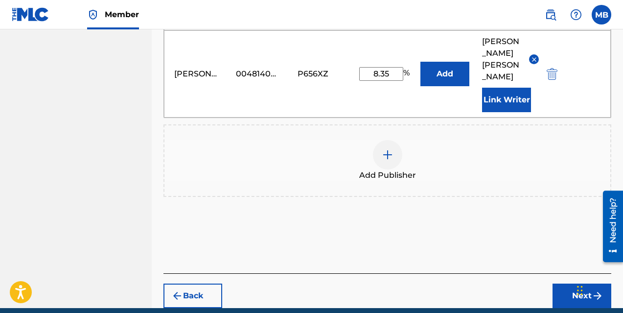
click at [571, 283] on button "Next" at bounding box center [581, 295] width 59 height 24
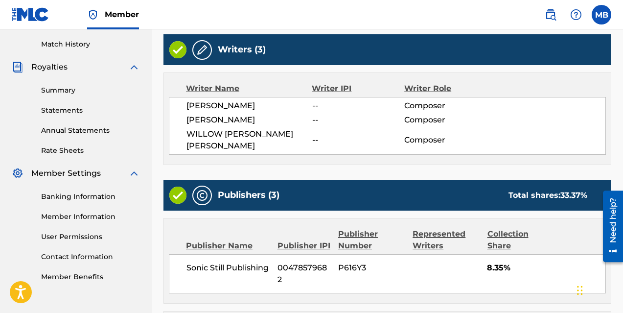
scroll to position [604, 0]
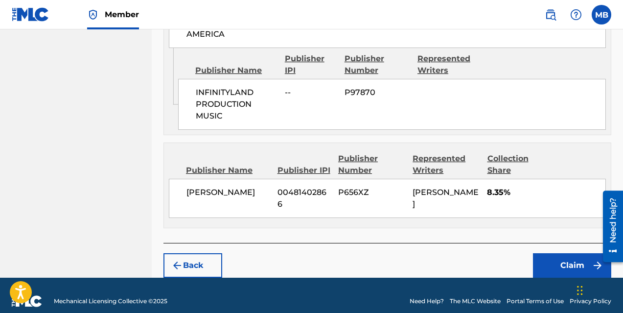
click at [564, 253] on button "Claim" at bounding box center [572, 265] width 78 height 24
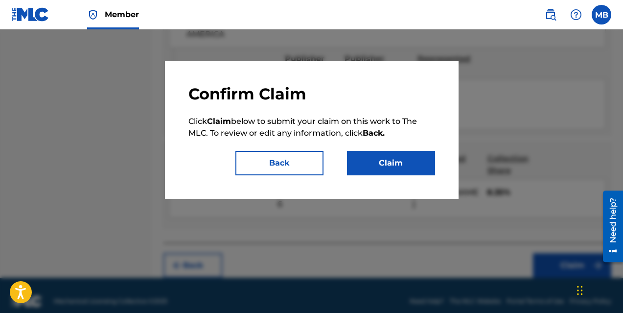
click at [378, 158] on button "Claim" at bounding box center [391, 163] width 88 height 24
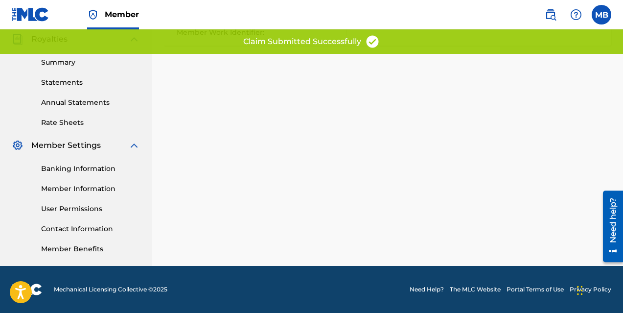
scroll to position [0, 0]
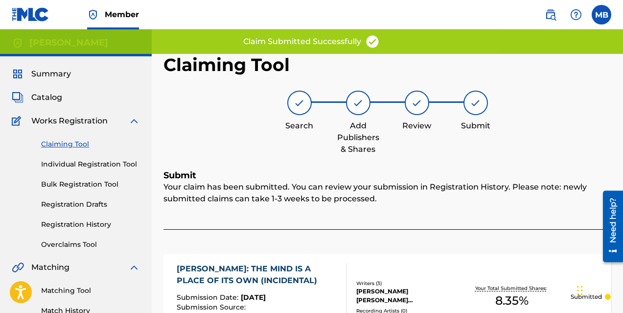
click at [58, 148] on link "Claiming Tool" at bounding box center [90, 144] width 99 height 10
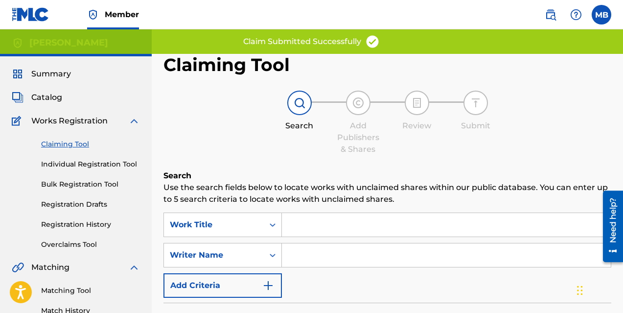
click at [324, 257] on input "Search Form" at bounding box center [446, 254] width 329 height 23
type input "[PERSON_NAME]"
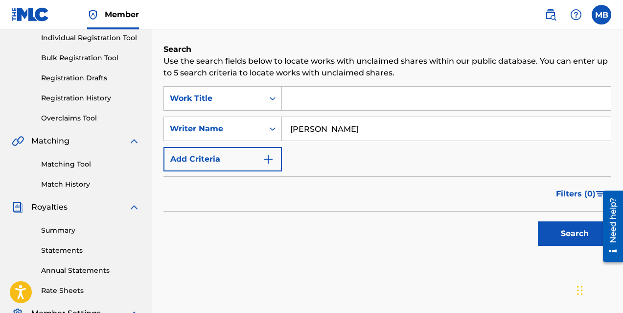
scroll to position [131, 0]
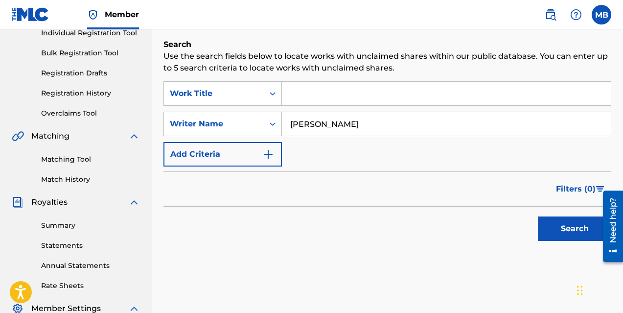
click at [567, 230] on button "Search" at bounding box center [574, 228] width 73 height 24
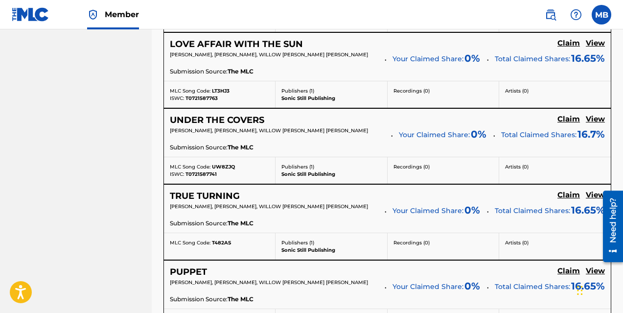
scroll to position [974, 0]
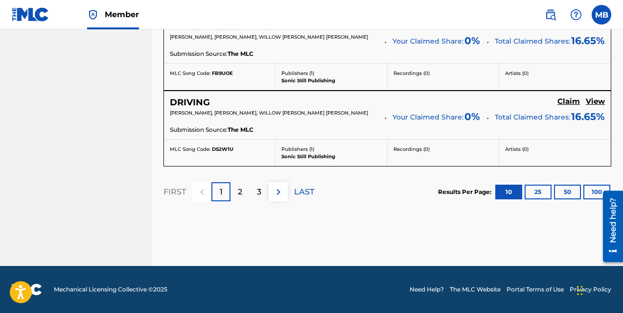
click at [263, 191] on div "3" at bounding box center [259, 191] width 19 height 19
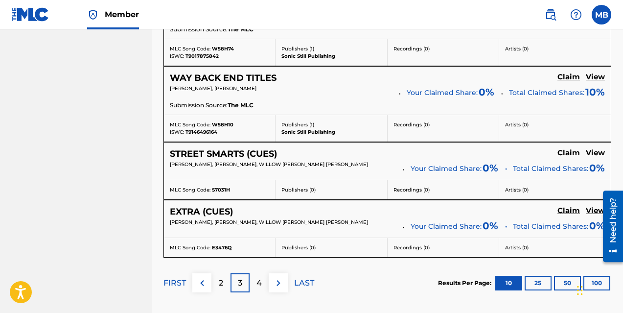
scroll to position [856, 0]
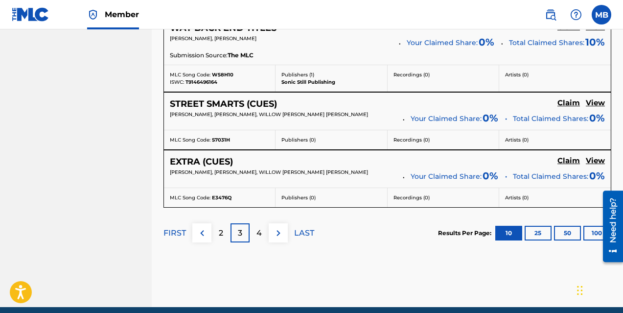
click at [258, 239] on p "4" at bounding box center [258, 233] width 5 height 12
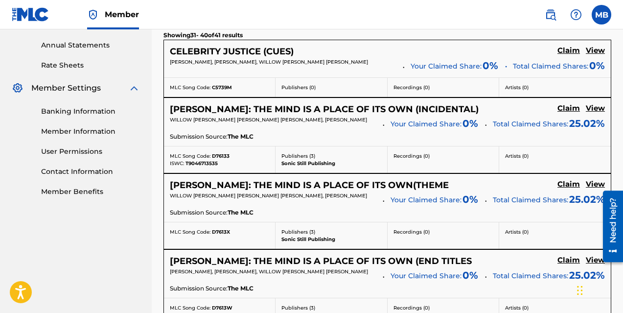
scroll to position [352, 0]
click at [571, 55] on h5 "Claim" at bounding box center [568, 50] width 23 height 9
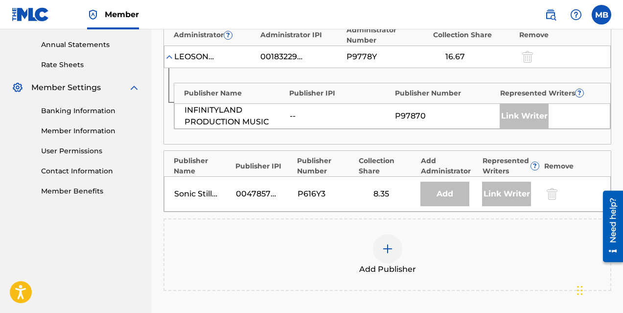
click at [384, 243] on img at bounding box center [388, 249] width 12 height 12
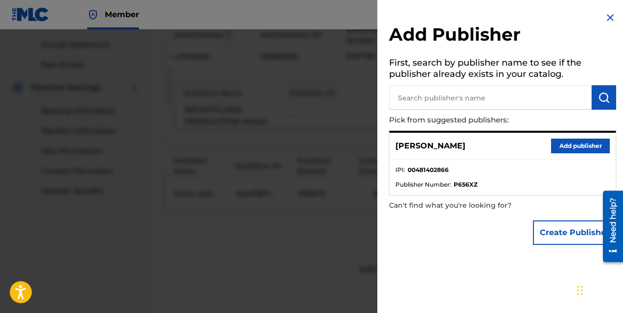
click at [567, 144] on button "Add publisher" at bounding box center [580, 145] width 59 height 15
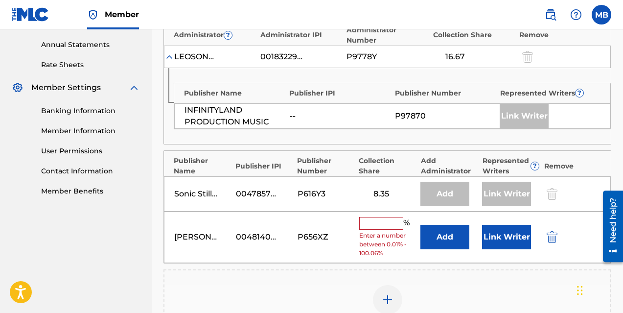
click at [380, 217] on input "text" at bounding box center [381, 223] width 44 height 13
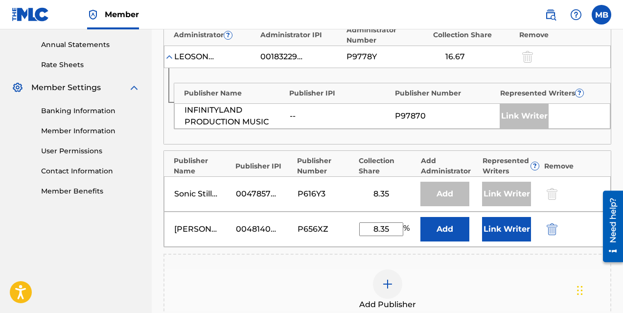
type input "8.35"
click at [501, 220] on button "Link Writer" at bounding box center [506, 229] width 49 height 24
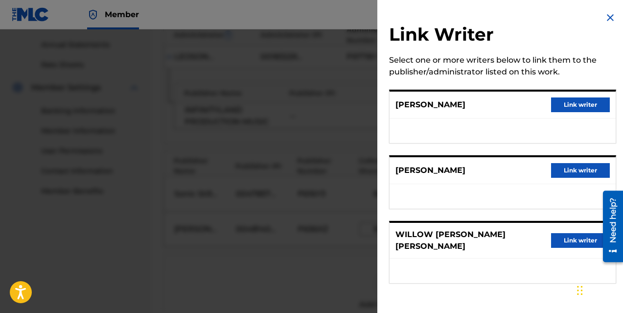
click at [577, 168] on button "Link writer" at bounding box center [580, 170] width 59 height 15
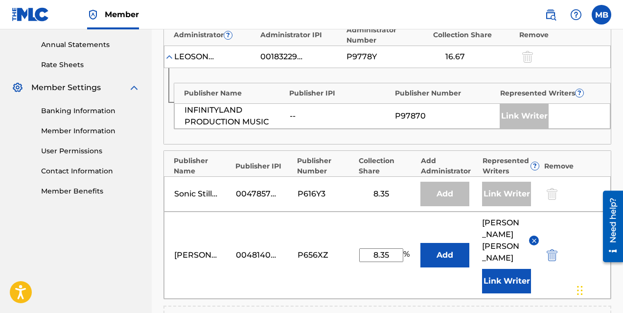
scroll to position [565, 0]
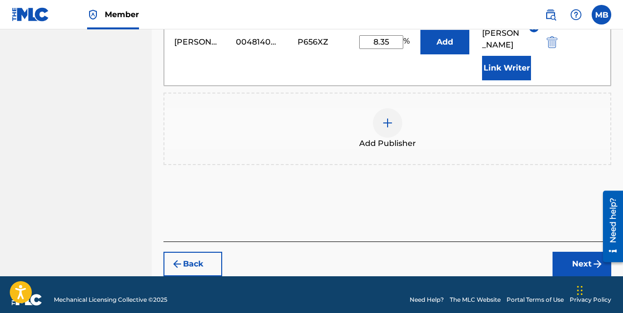
click at [568, 253] on button "Next" at bounding box center [581, 264] width 59 height 24
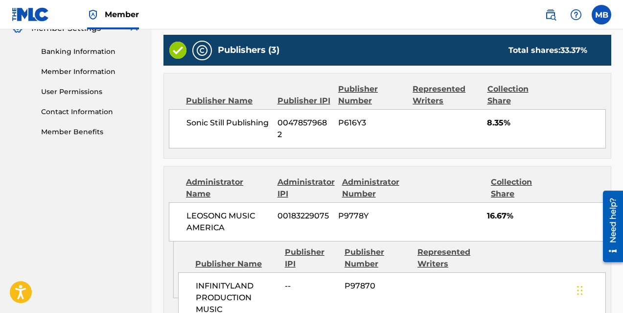
scroll to position [604, 0]
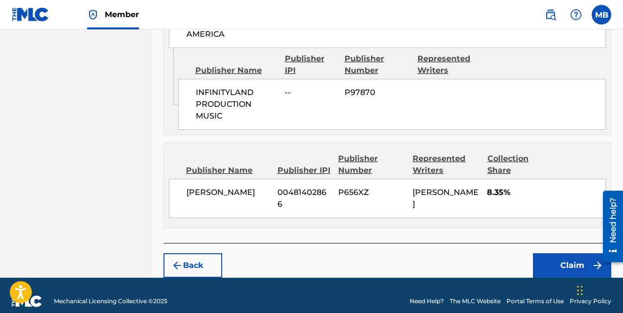
click at [579, 253] on button "Claim" at bounding box center [572, 265] width 78 height 24
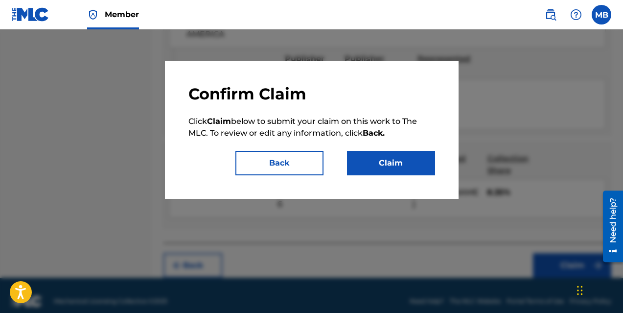
click at [384, 169] on button "Claim" at bounding box center [391, 163] width 88 height 24
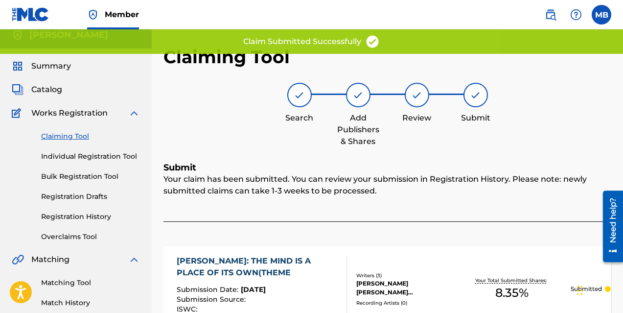
scroll to position [5, 0]
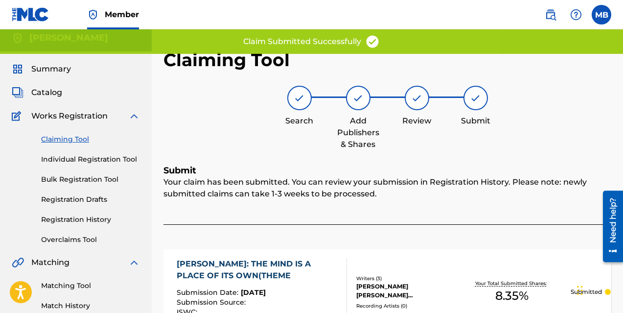
click at [66, 139] on link "Claiming Tool" at bounding box center [90, 139] width 99 height 10
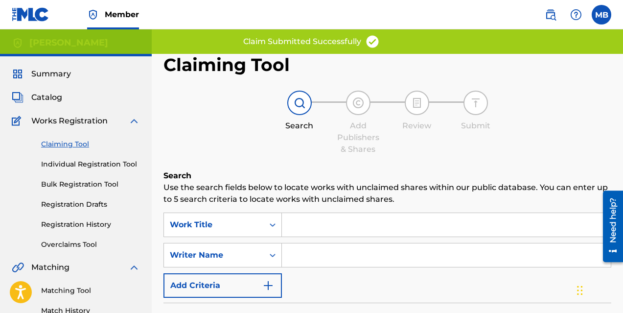
click at [303, 247] on input "Search Form" at bounding box center [446, 254] width 329 height 23
type input "[PERSON_NAME]"
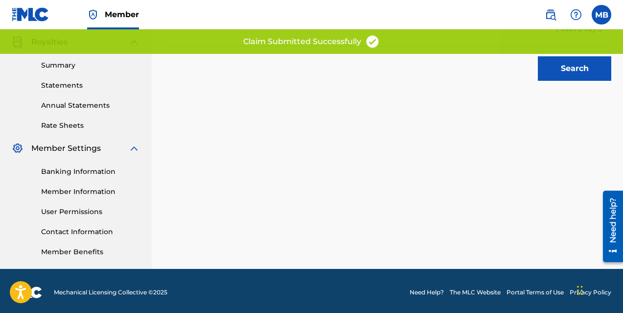
scroll to position [294, 0]
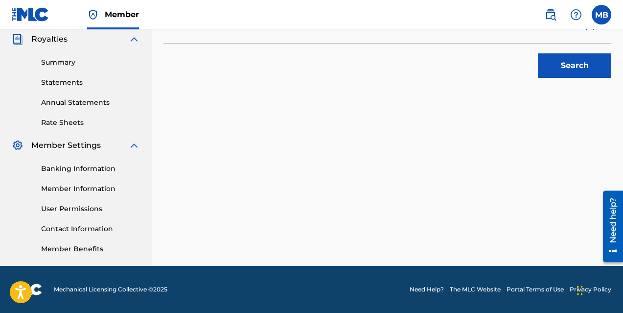
click at [567, 70] on button "Search" at bounding box center [574, 65] width 73 height 24
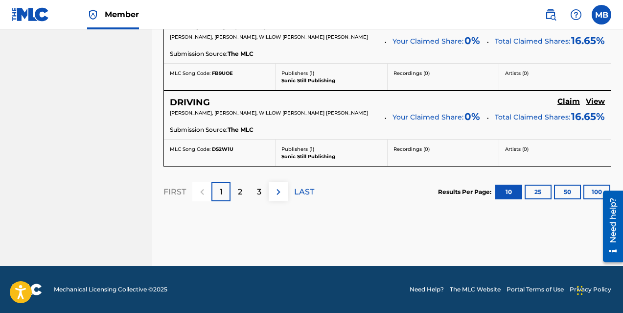
click at [264, 195] on div "3" at bounding box center [259, 191] width 19 height 19
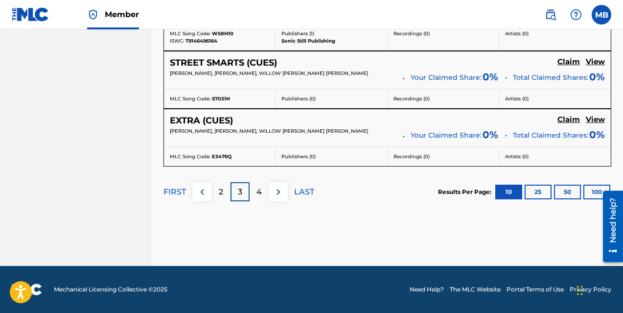
click at [259, 191] on p "4" at bounding box center [258, 192] width 5 height 12
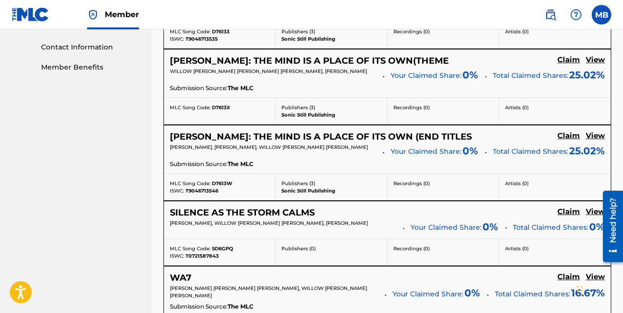
scroll to position [471, 0]
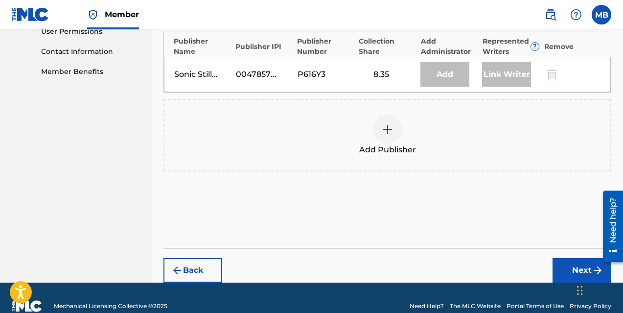
click at [392, 123] on img at bounding box center [388, 129] width 12 height 12
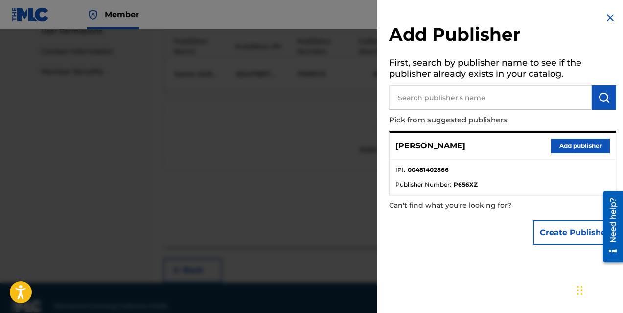
click at [557, 149] on button "Add publisher" at bounding box center [580, 145] width 59 height 15
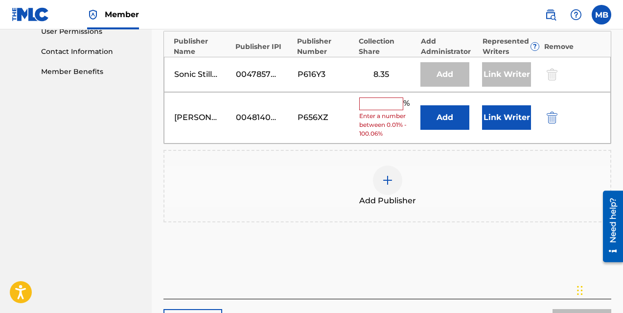
click at [374, 97] on input "text" at bounding box center [381, 103] width 44 height 13
type input "8.35"
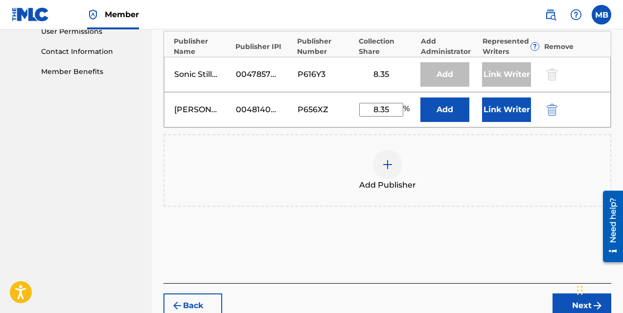
click at [491, 97] on button "Link Writer" at bounding box center [506, 109] width 49 height 24
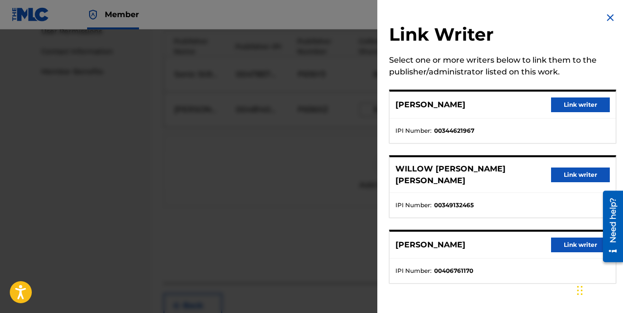
click at [572, 237] on button "Link writer" at bounding box center [580, 244] width 59 height 15
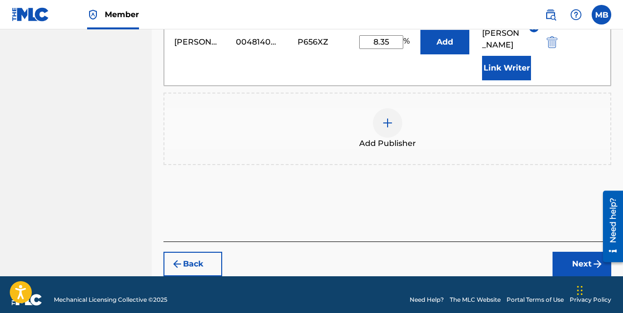
click at [577, 257] on button "Next" at bounding box center [581, 264] width 59 height 24
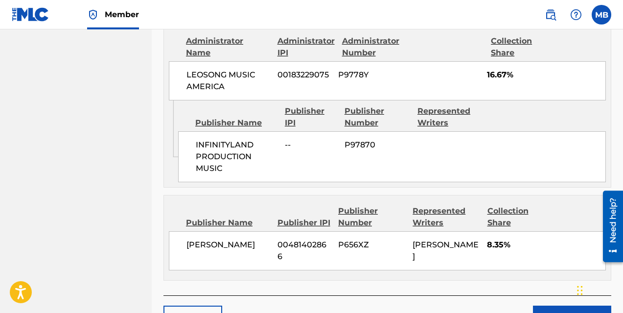
scroll to position [604, 0]
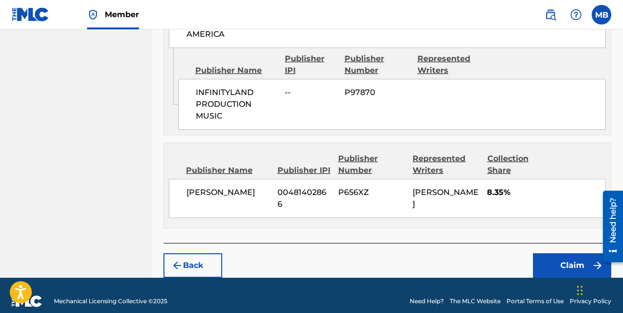
click at [568, 253] on button "Claim" at bounding box center [572, 265] width 78 height 24
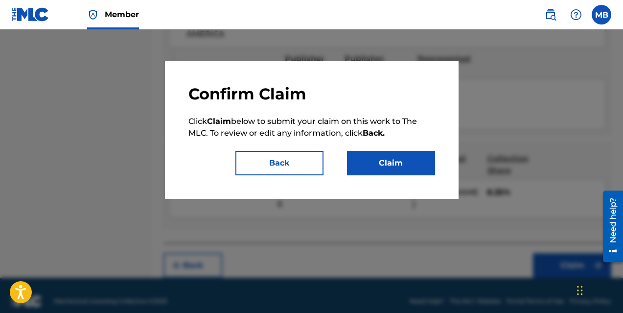
click at [391, 161] on button "Claim" at bounding box center [391, 163] width 88 height 24
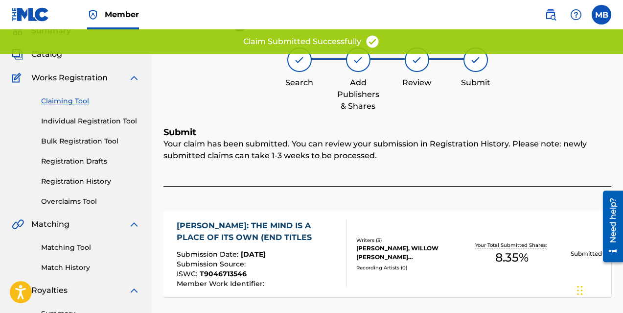
scroll to position [34, 0]
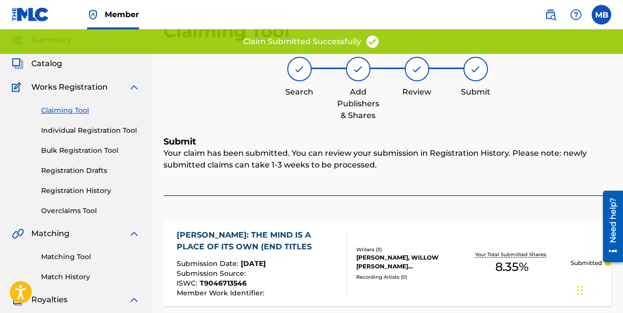
click at [83, 109] on link "Claiming Tool" at bounding box center [90, 110] width 99 height 10
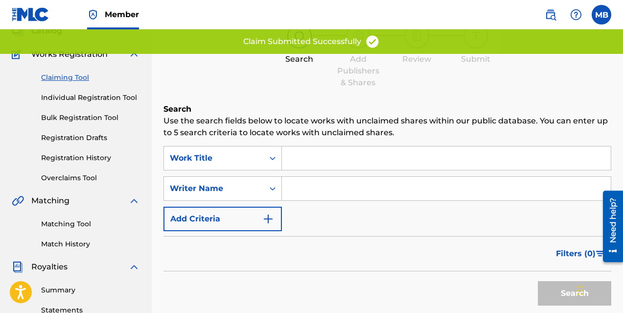
scroll to position [74, 0]
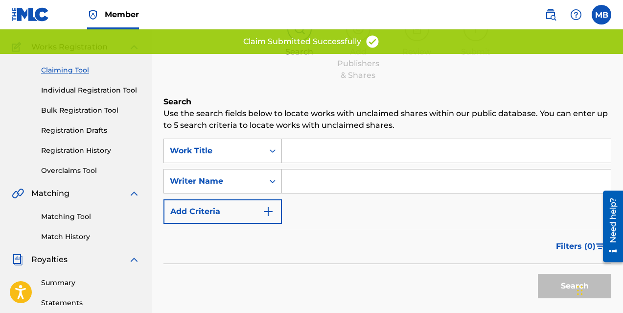
click at [325, 176] on input "Search Form" at bounding box center [446, 180] width 329 height 23
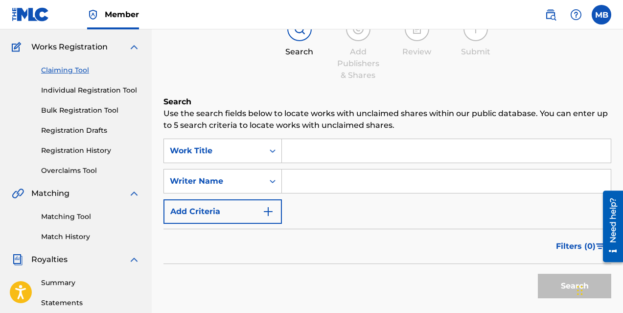
type input "[PERSON_NAME]"
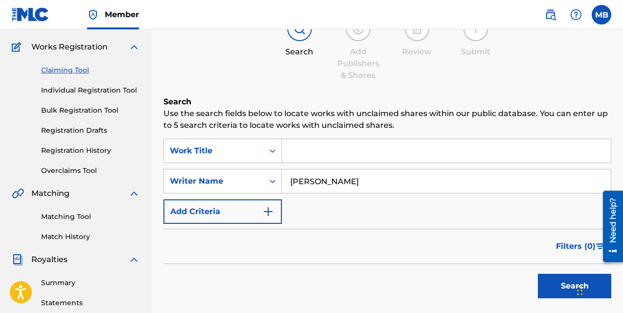
click at [557, 287] on button "Search" at bounding box center [574, 286] width 73 height 24
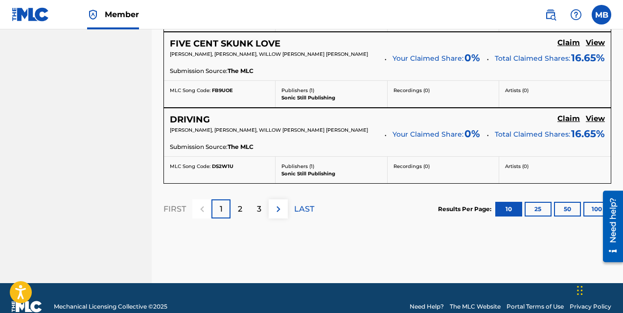
scroll to position [974, 0]
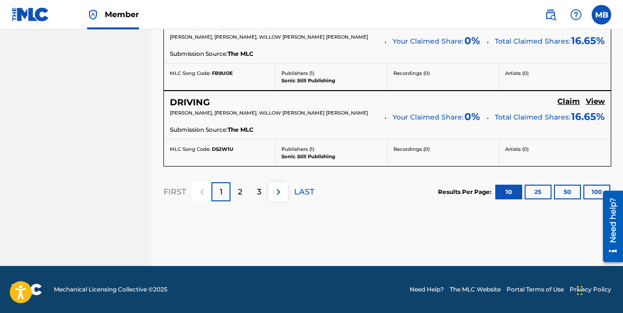
click at [279, 191] on img at bounding box center [279, 192] width 12 height 12
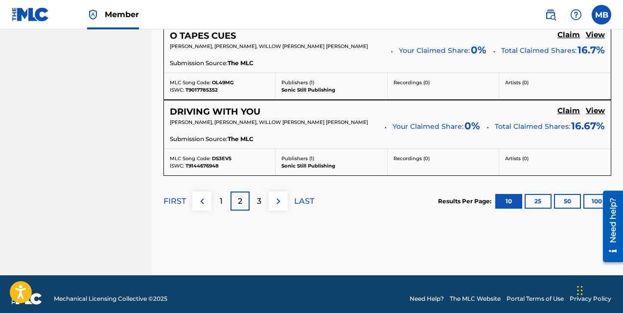
click at [257, 207] on p "3" at bounding box center [259, 201] width 4 height 12
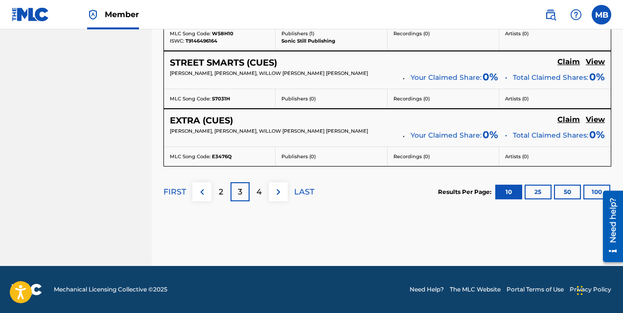
click at [256, 190] on p "4" at bounding box center [258, 192] width 5 height 12
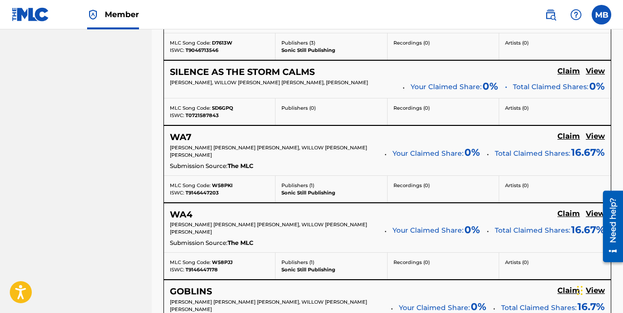
scroll to position [624, 0]
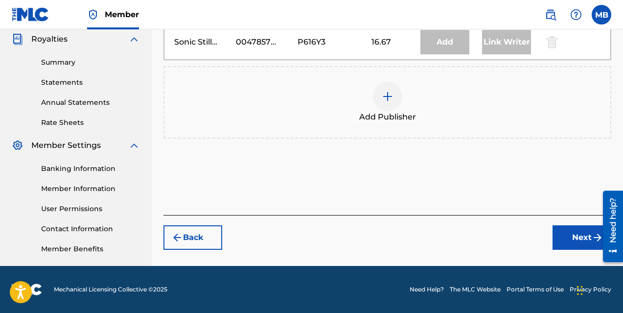
click at [386, 103] on div at bounding box center [387, 96] width 29 height 29
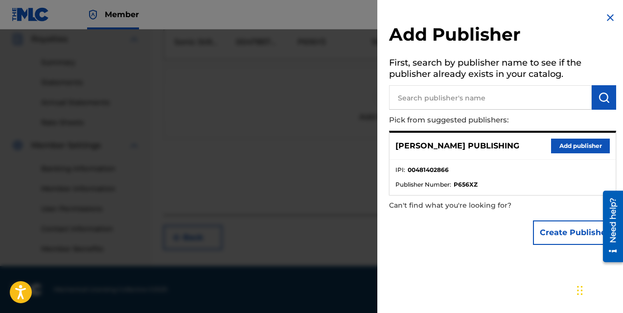
click at [554, 145] on button "Add publisher" at bounding box center [580, 145] width 59 height 15
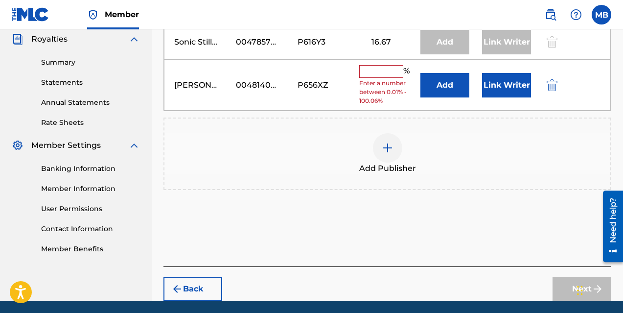
click at [376, 70] on input "text" at bounding box center [381, 71] width 44 height 13
type input "16.66"
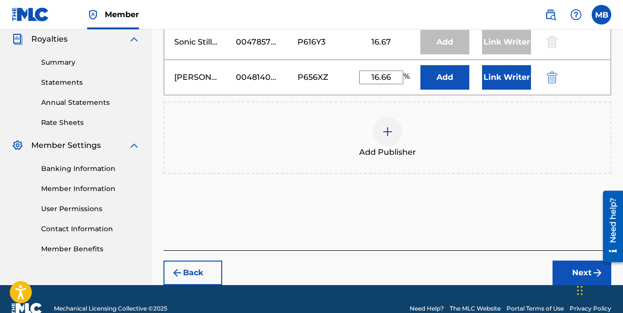
click at [499, 74] on button "Link Writer" at bounding box center [506, 77] width 49 height 24
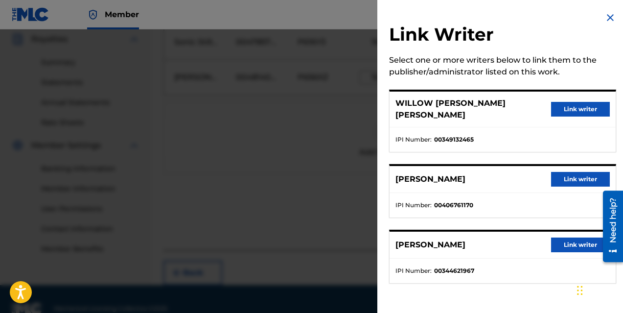
click at [562, 172] on button "Link writer" at bounding box center [580, 179] width 59 height 15
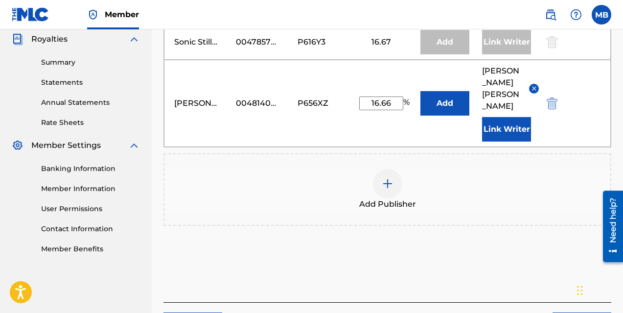
scroll to position [365, 0]
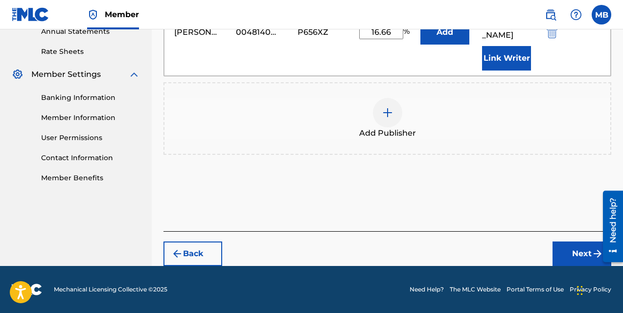
click at [582, 250] on button "Next" at bounding box center [581, 253] width 59 height 24
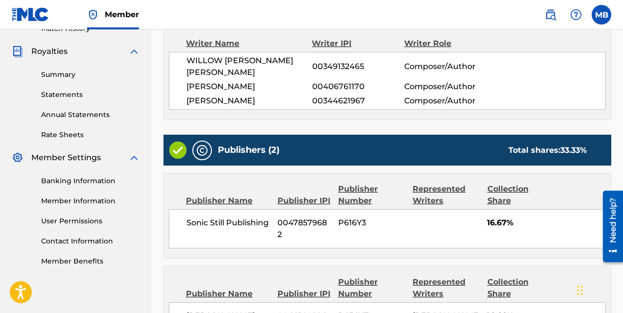
scroll to position [417, 0]
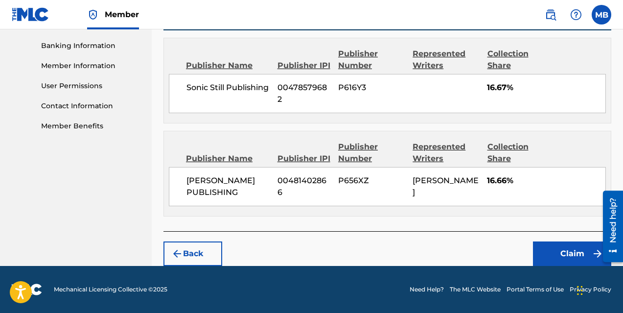
click at [573, 250] on button "Claim" at bounding box center [572, 253] width 78 height 24
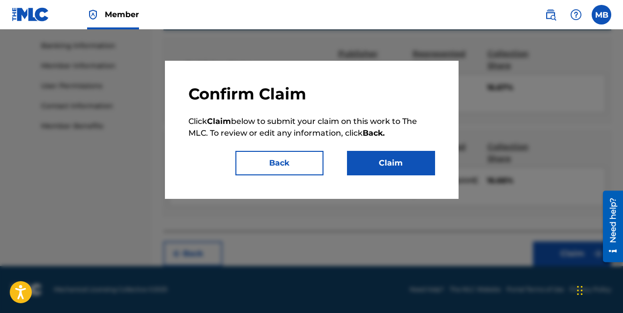
click at [388, 160] on button "Claim" at bounding box center [391, 163] width 88 height 24
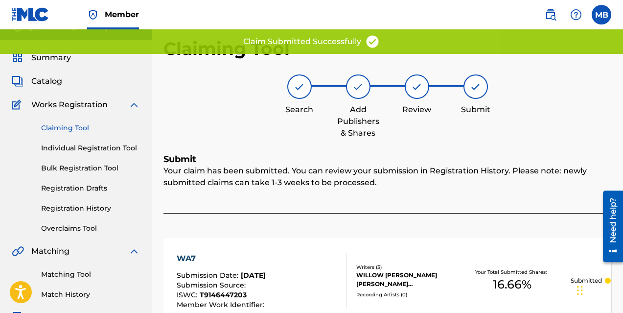
scroll to position [0, 0]
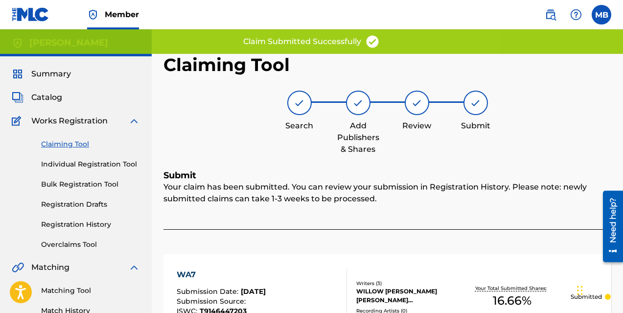
click at [83, 142] on link "Claiming Tool" at bounding box center [90, 144] width 99 height 10
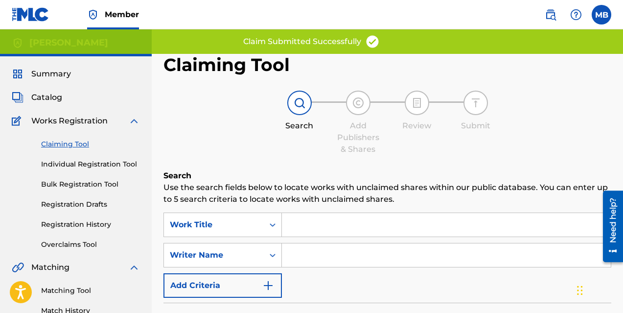
click at [326, 253] on input "Search Form" at bounding box center [446, 254] width 329 height 23
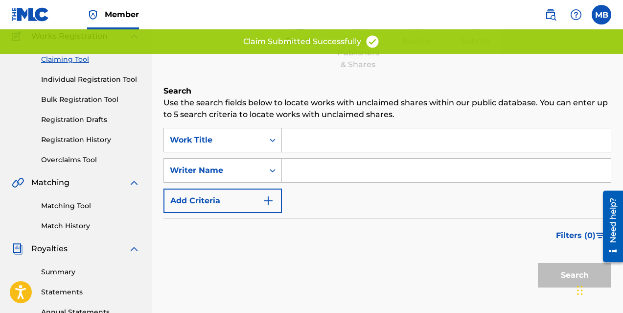
scroll to position [82, 0]
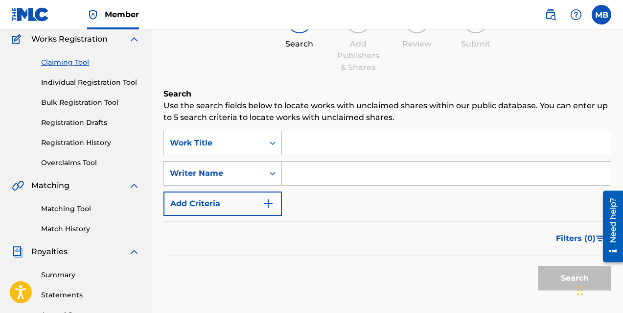
click at [299, 169] on input "Search Form" at bounding box center [446, 172] width 329 height 23
type input "[PERSON_NAME]"
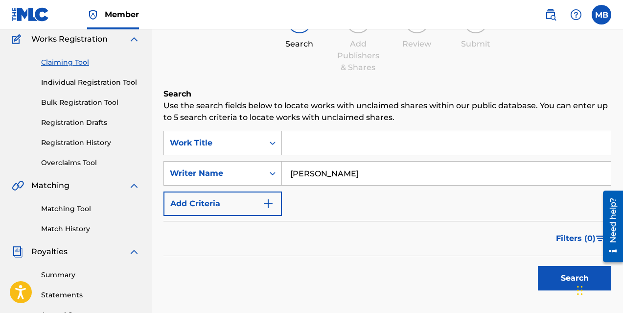
click at [562, 277] on button "Search" at bounding box center [574, 278] width 73 height 24
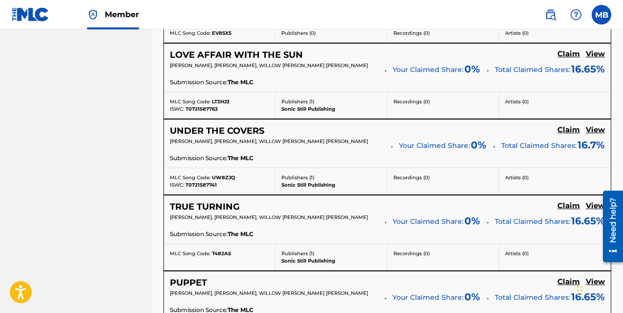
scroll to position [974, 0]
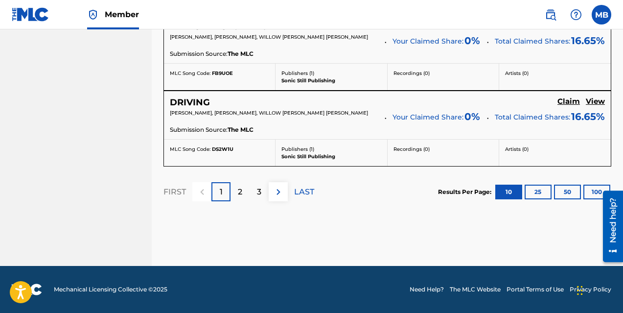
click at [259, 192] on p "3" at bounding box center [259, 192] width 4 height 12
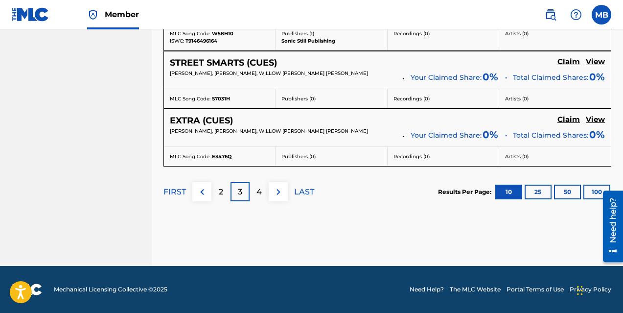
click at [261, 191] on p "4" at bounding box center [258, 192] width 5 height 12
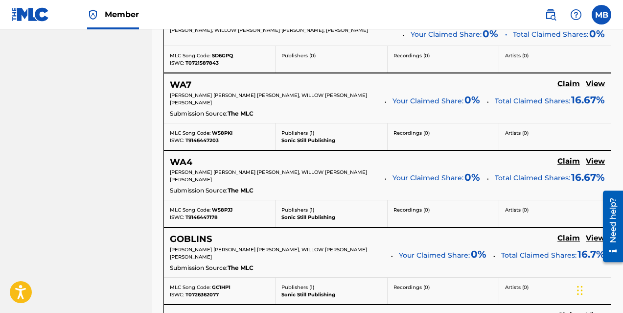
scroll to position [674, 0]
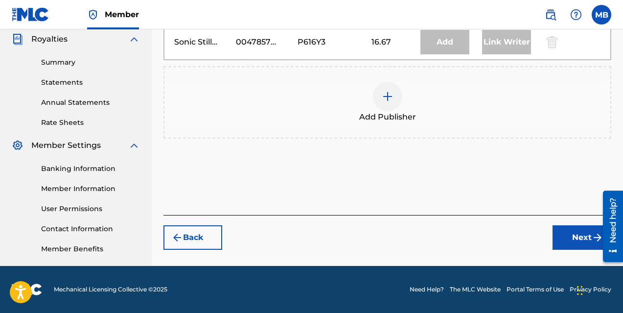
scroll to position [294, 0]
click at [379, 101] on div at bounding box center [387, 96] width 29 height 29
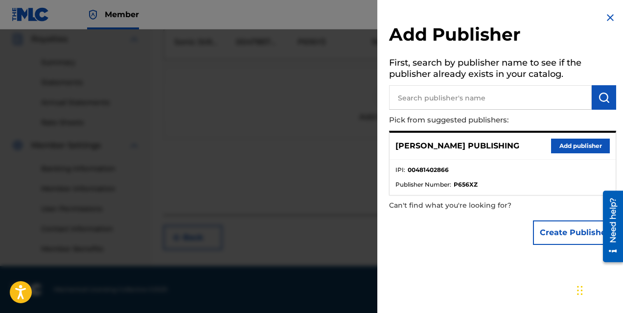
click at [555, 145] on button "Add publisher" at bounding box center [580, 145] width 59 height 15
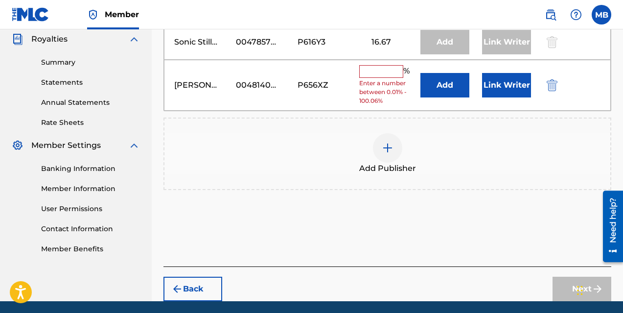
click at [386, 71] on input "text" at bounding box center [381, 71] width 44 height 13
type input "16.66"
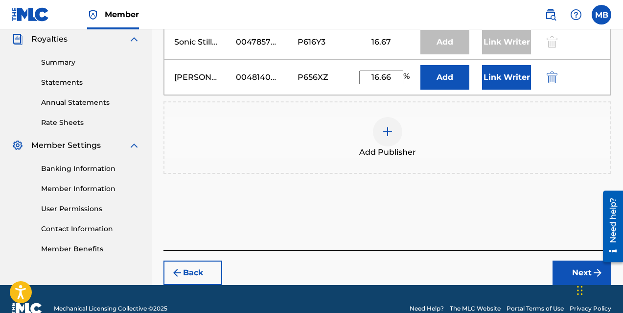
click at [513, 73] on button "Link Writer" at bounding box center [506, 77] width 49 height 24
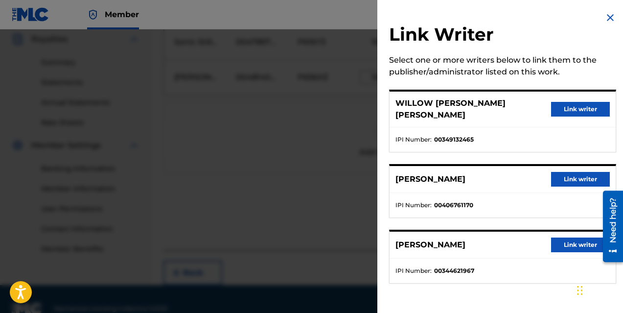
click at [562, 172] on button "Link writer" at bounding box center [580, 179] width 59 height 15
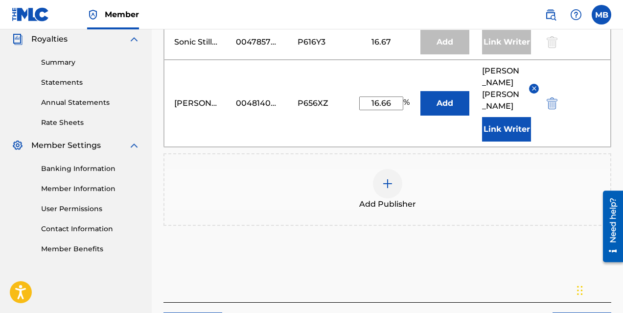
scroll to position [365, 0]
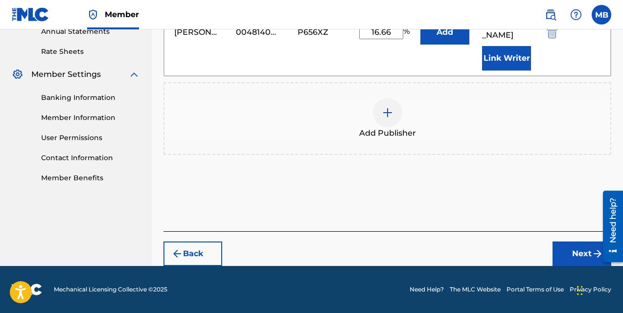
click at [583, 255] on button "Next" at bounding box center [581, 253] width 59 height 24
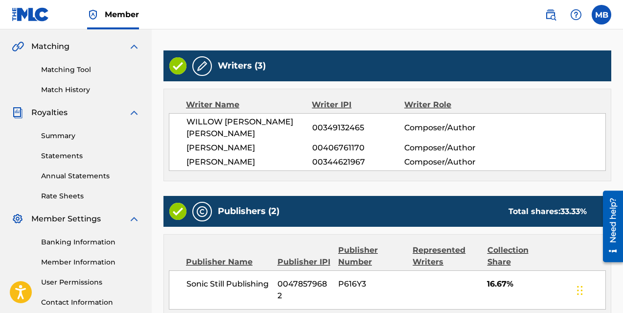
scroll to position [417, 0]
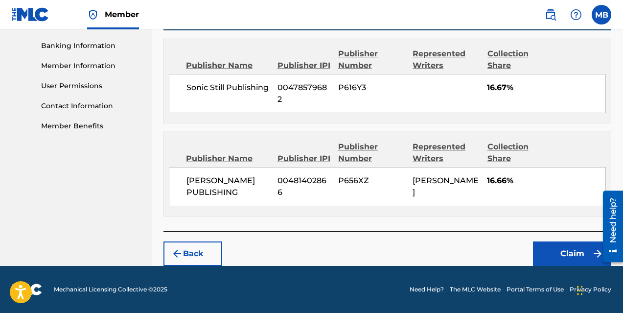
click at [563, 254] on button "Claim" at bounding box center [572, 253] width 78 height 24
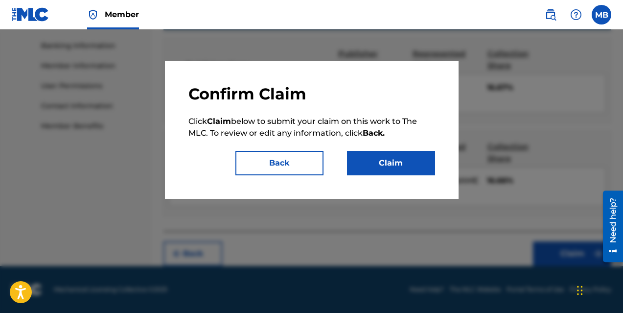
click at [406, 159] on button "Claim" at bounding box center [391, 163] width 88 height 24
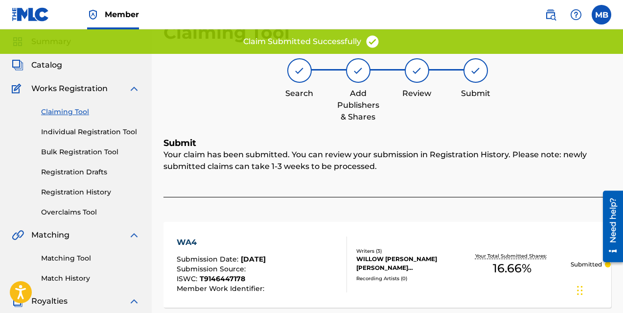
scroll to position [31, 0]
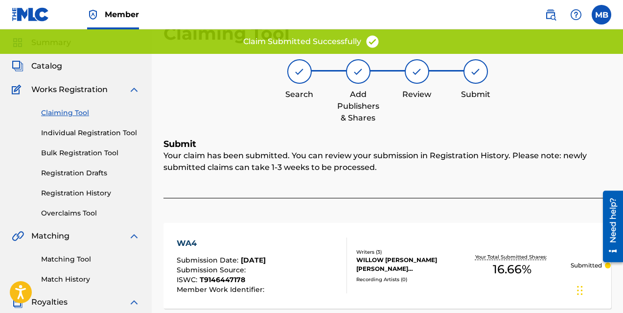
click at [82, 110] on link "Claiming Tool" at bounding box center [90, 113] width 99 height 10
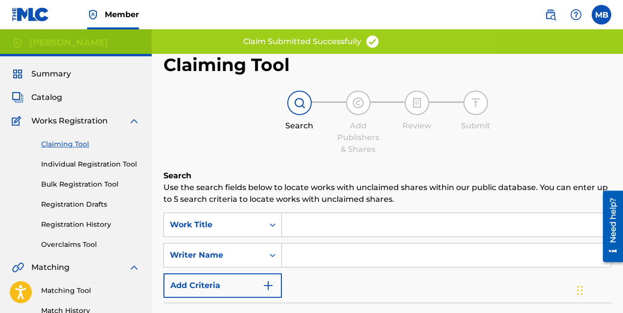
click at [310, 255] on input "Search Form" at bounding box center [446, 254] width 329 height 23
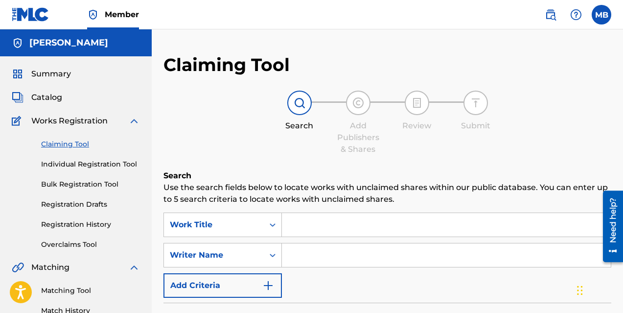
type input "[PERSON_NAME]"
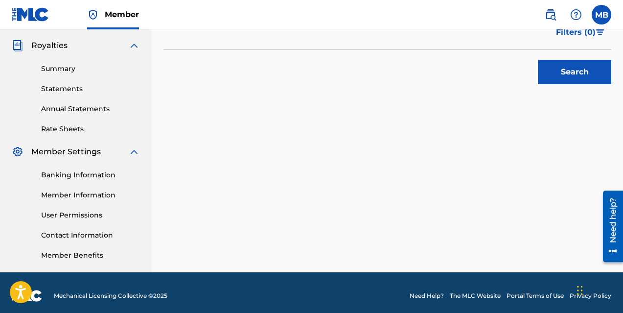
scroll to position [294, 0]
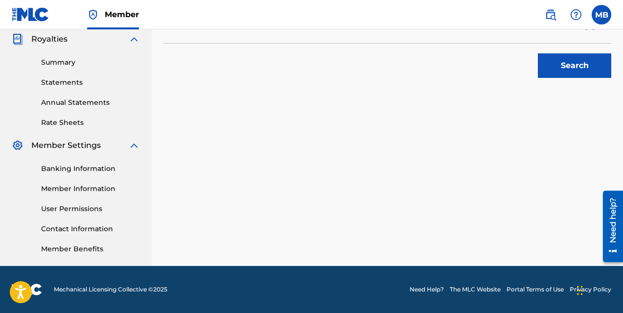
click at [561, 70] on button "Search" at bounding box center [574, 65] width 73 height 24
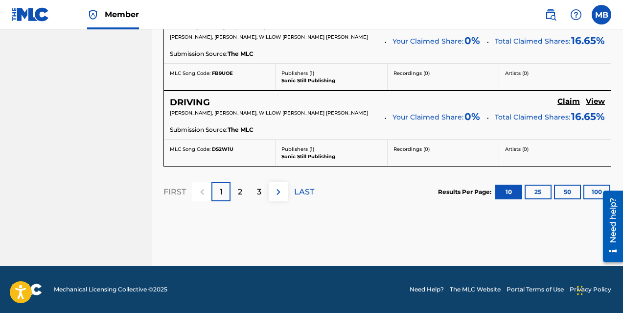
click at [258, 190] on p "3" at bounding box center [259, 192] width 4 height 12
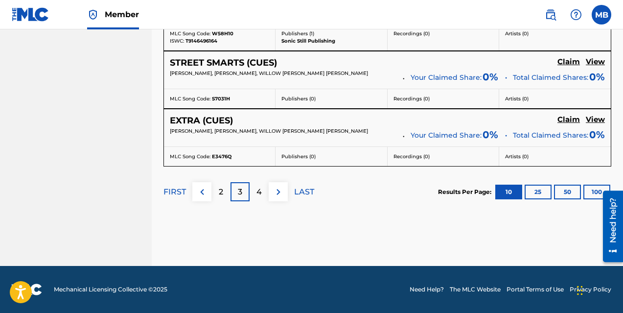
click at [261, 191] on p "4" at bounding box center [258, 192] width 5 height 12
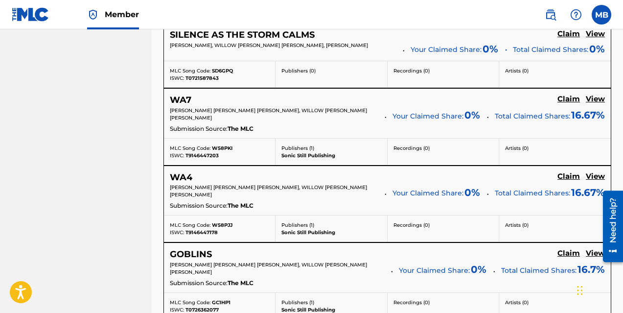
scroll to position [652, 0]
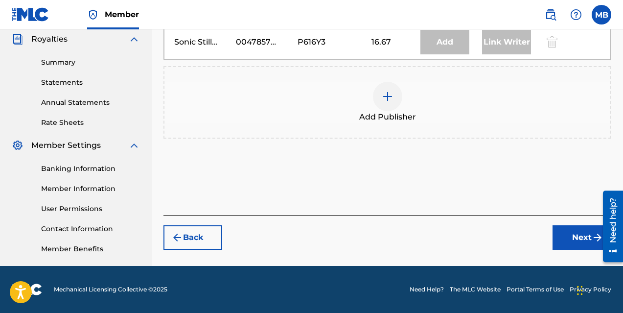
scroll to position [294, 0]
click at [378, 93] on div at bounding box center [387, 96] width 29 height 29
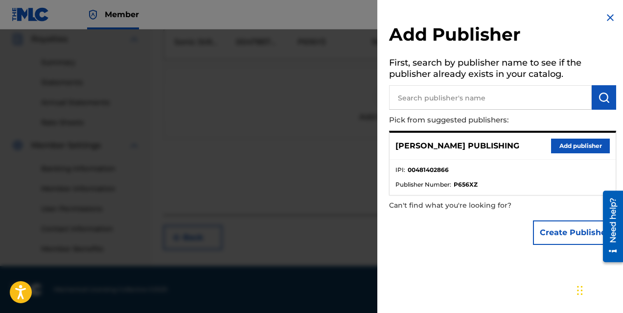
click at [562, 142] on button "Add publisher" at bounding box center [580, 145] width 59 height 15
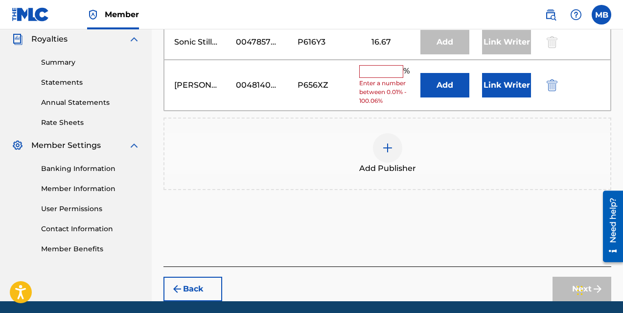
click at [365, 75] on input "text" at bounding box center [381, 71] width 44 height 13
type input "16.66"
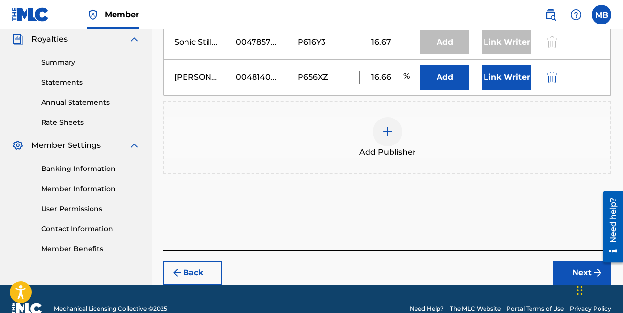
click at [502, 68] on button "Link Writer" at bounding box center [506, 77] width 49 height 24
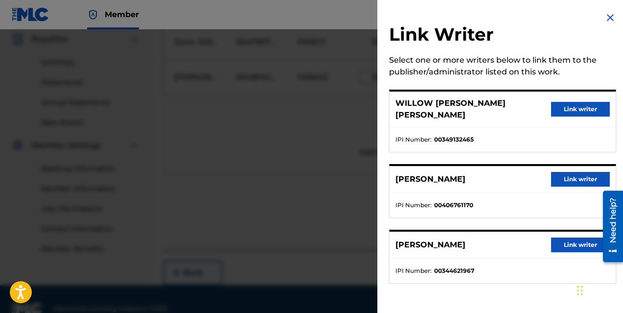
click at [571, 172] on button "Link writer" at bounding box center [580, 179] width 59 height 15
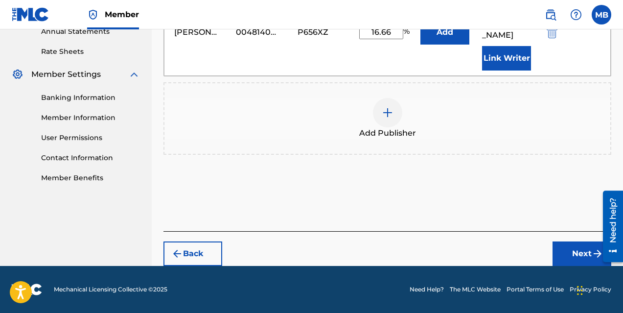
click at [573, 251] on button "Next" at bounding box center [581, 253] width 59 height 24
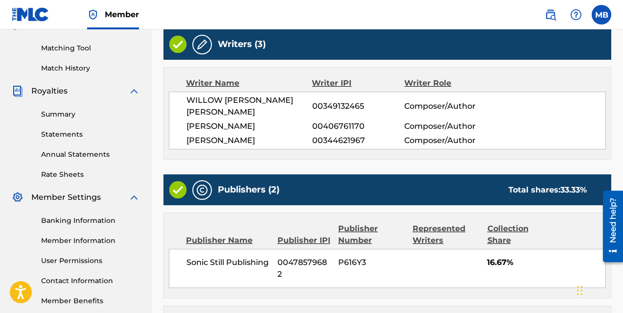
scroll to position [417, 0]
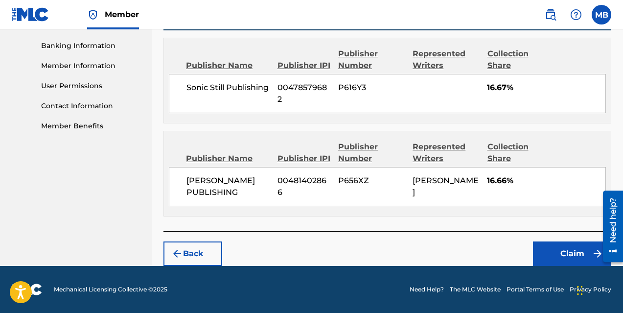
click at [569, 253] on button "Claim" at bounding box center [572, 253] width 78 height 24
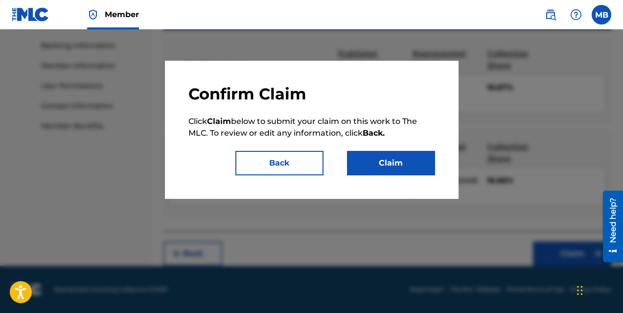
click at [389, 166] on button "Claim" at bounding box center [391, 163] width 88 height 24
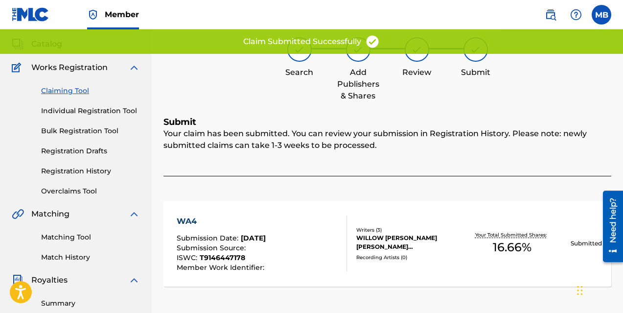
scroll to position [29, 0]
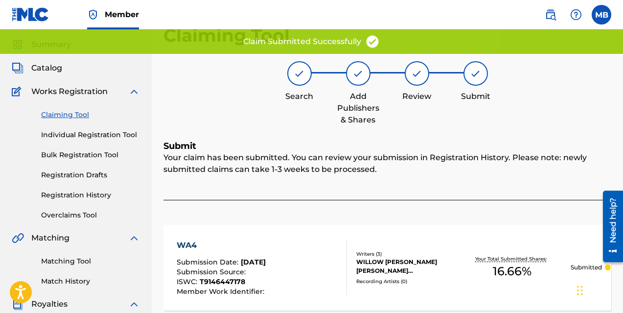
click at [69, 114] on link "Claiming Tool" at bounding box center [90, 115] width 99 height 10
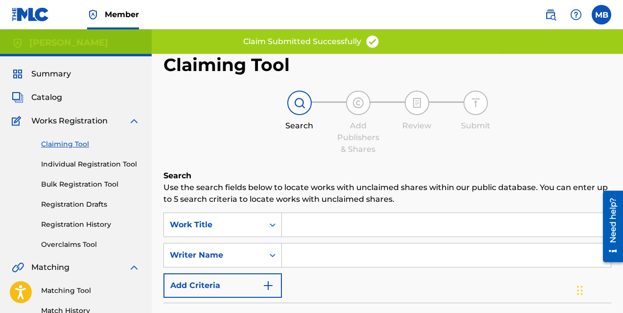
click at [311, 254] on input "Search Form" at bounding box center [446, 254] width 329 height 23
type input "[PERSON_NAME]"
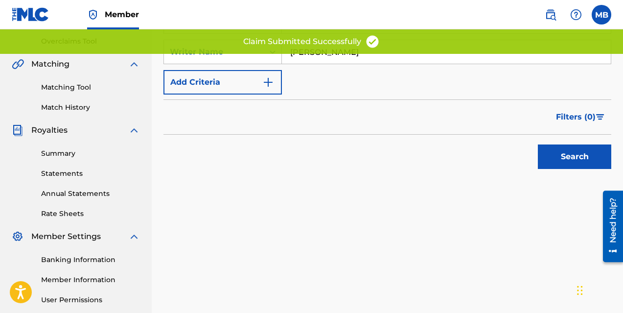
scroll to position [204, 0]
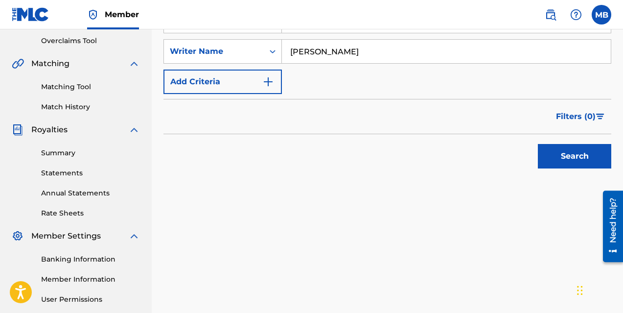
click at [569, 156] on button "Search" at bounding box center [574, 156] width 73 height 24
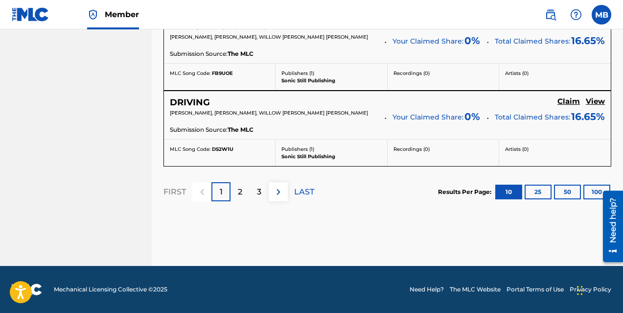
click at [258, 195] on p "3" at bounding box center [259, 192] width 4 height 12
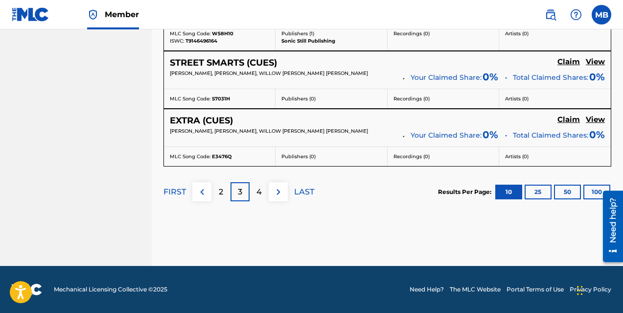
click at [258, 195] on p "4" at bounding box center [258, 192] width 5 height 12
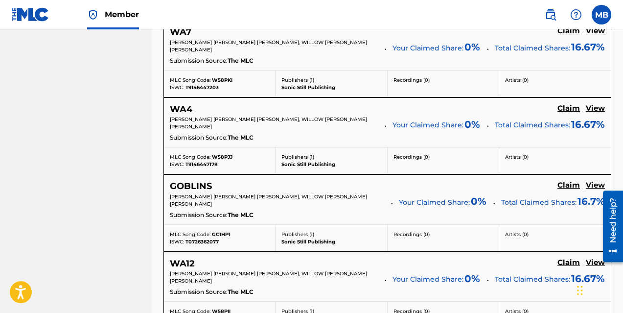
scroll to position [721, 0]
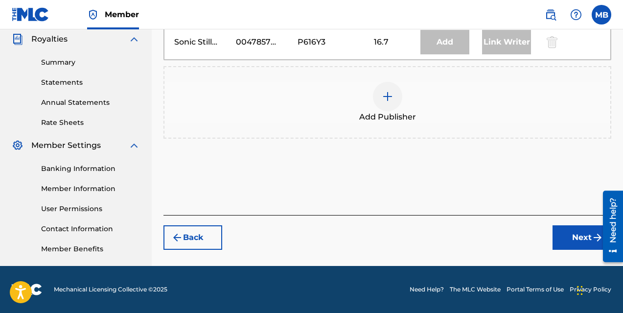
scroll to position [294, 0]
click at [384, 102] on img at bounding box center [388, 97] width 12 height 12
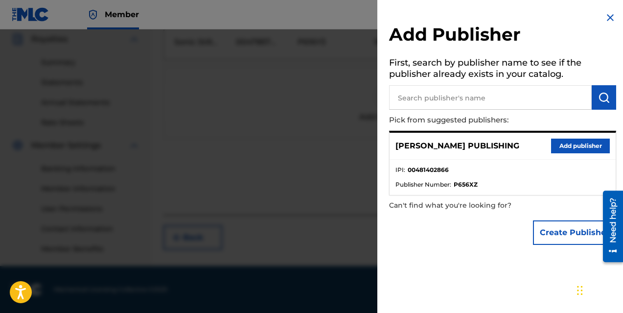
click at [561, 147] on button "Add publisher" at bounding box center [580, 145] width 59 height 15
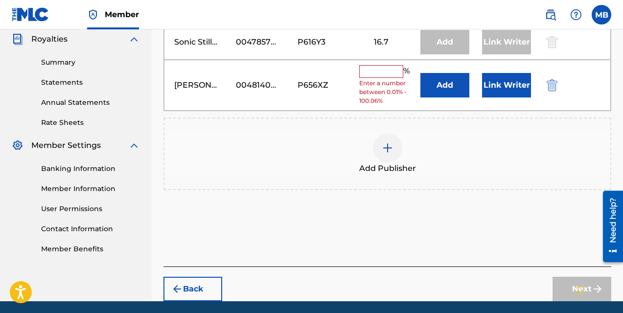
click at [380, 75] on input "text" at bounding box center [381, 71] width 44 height 13
type input "16.6"
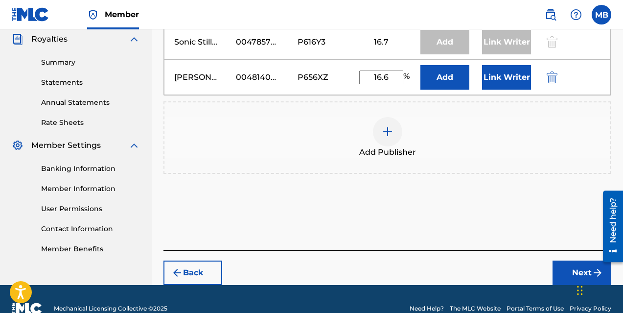
click at [507, 73] on button "Link Writer" at bounding box center [506, 77] width 49 height 24
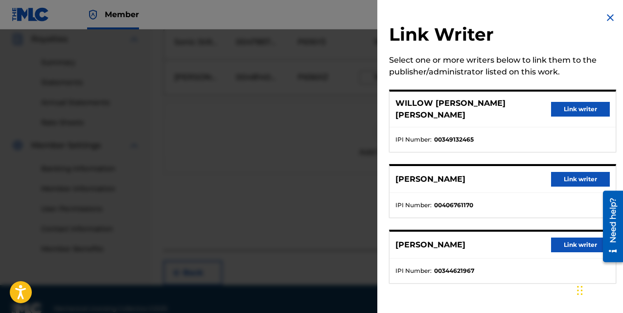
click at [568, 172] on button "Link writer" at bounding box center [580, 179] width 59 height 15
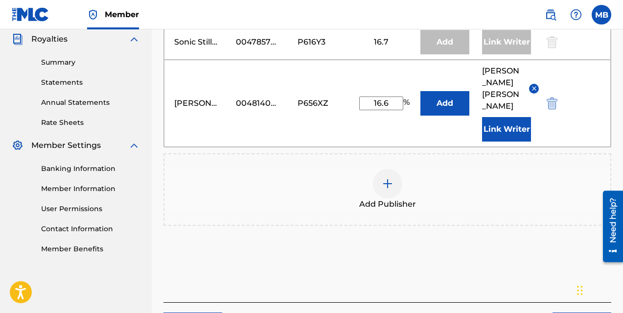
scroll to position [365, 0]
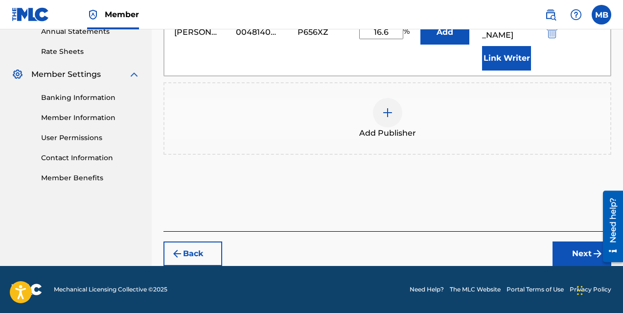
click at [581, 253] on button "Next" at bounding box center [581, 253] width 59 height 24
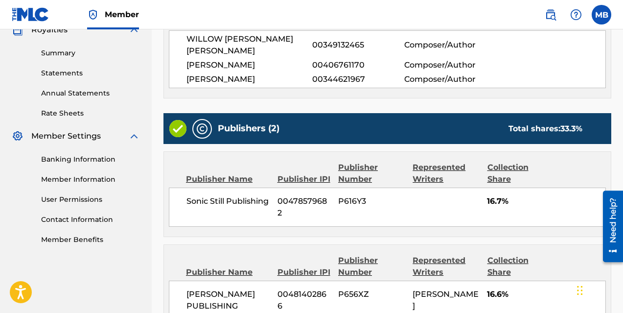
scroll to position [417, 0]
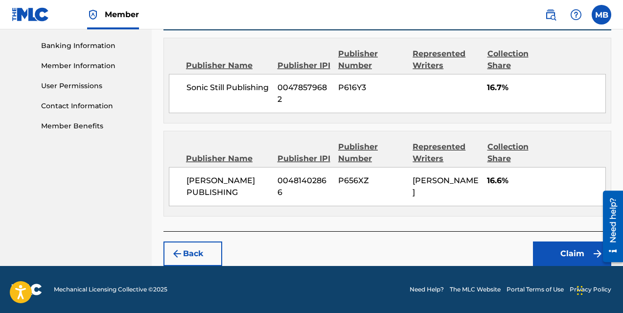
click at [565, 251] on button "Claim" at bounding box center [572, 253] width 78 height 24
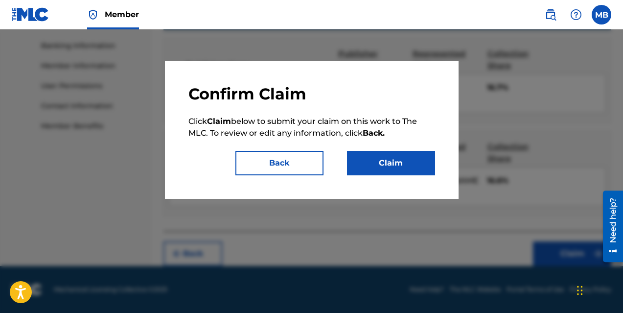
click at [395, 162] on button "Claim" at bounding box center [391, 163] width 88 height 24
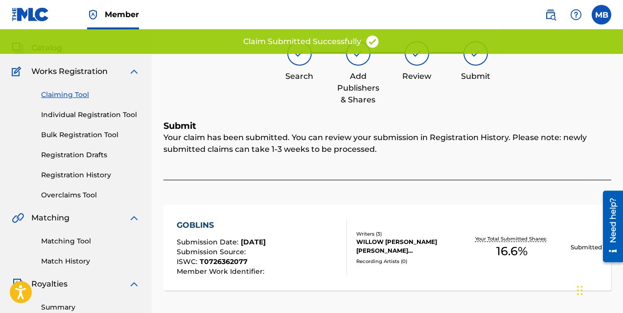
scroll to position [16, 0]
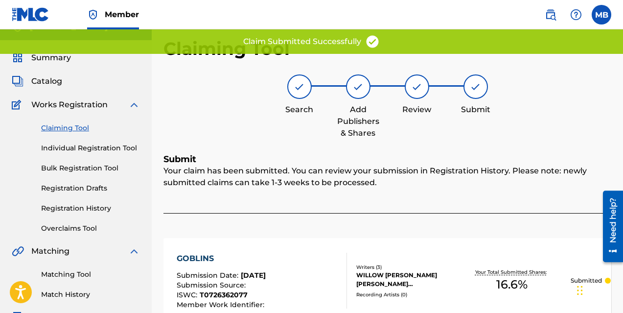
click at [52, 126] on link "Claiming Tool" at bounding box center [90, 128] width 99 height 10
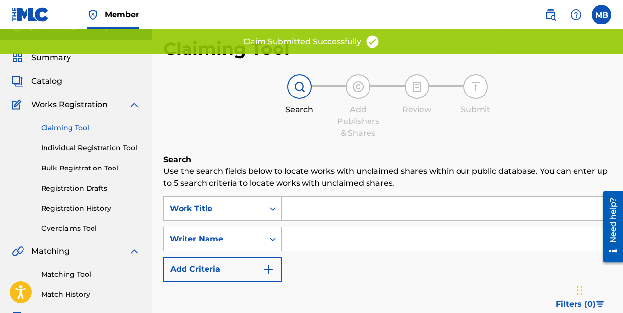
scroll to position [0, 0]
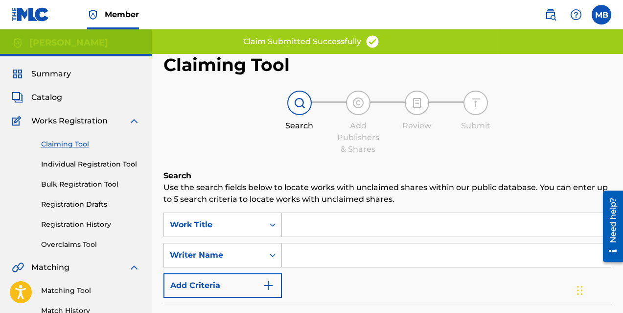
click at [348, 256] on input "Search Form" at bounding box center [446, 254] width 329 height 23
type input "[PERSON_NAME]"
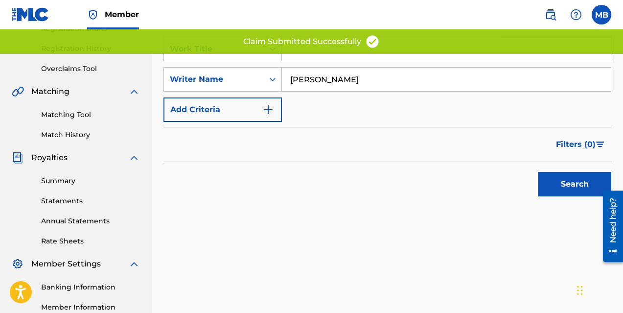
scroll to position [245, 0]
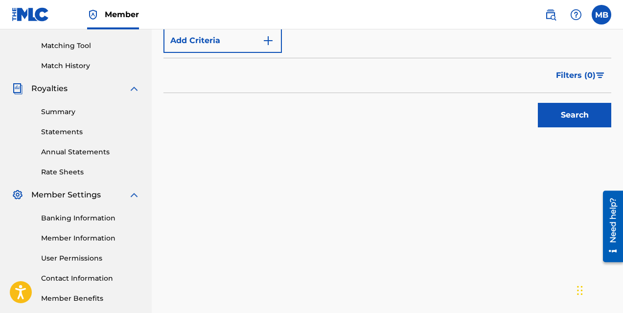
click at [575, 117] on button "Search" at bounding box center [574, 115] width 73 height 24
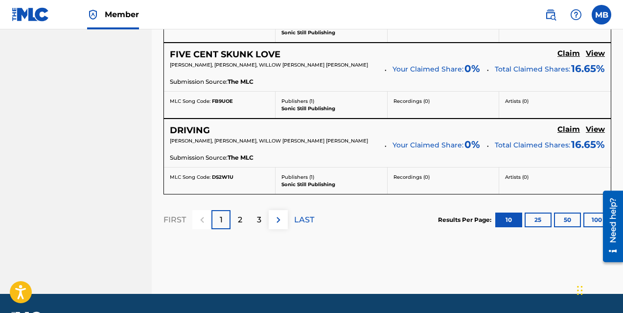
click at [259, 226] on p "3" at bounding box center [259, 220] width 4 height 12
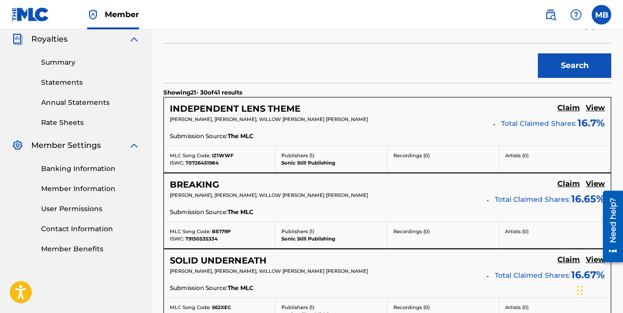
scroll to position [937, 0]
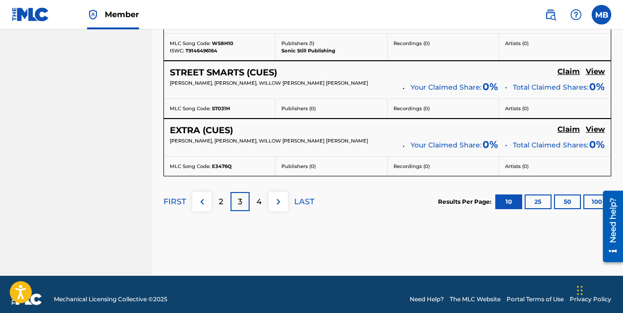
click at [260, 207] on p "4" at bounding box center [258, 202] width 5 height 12
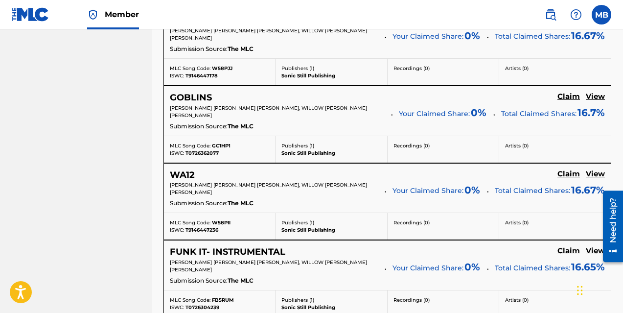
scroll to position [815, 0]
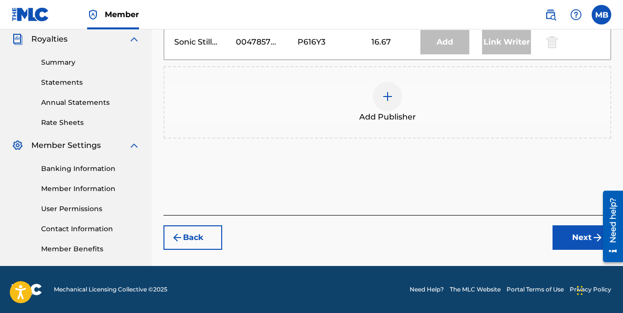
click at [384, 104] on div at bounding box center [387, 96] width 29 height 29
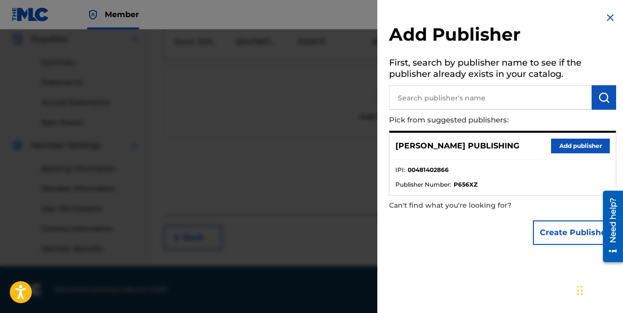
click at [567, 141] on button "Add publisher" at bounding box center [580, 145] width 59 height 15
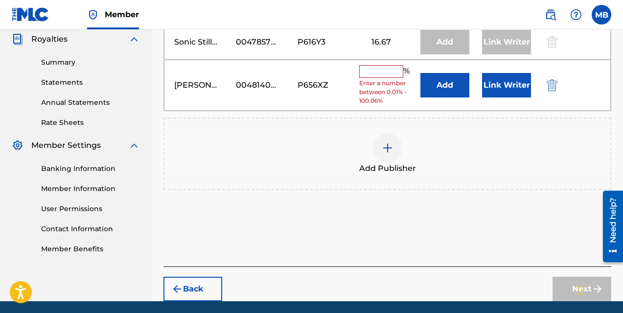
click at [373, 73] on input "text" at bounding box center [381, 71] width 44 height 13
type input "16.66"
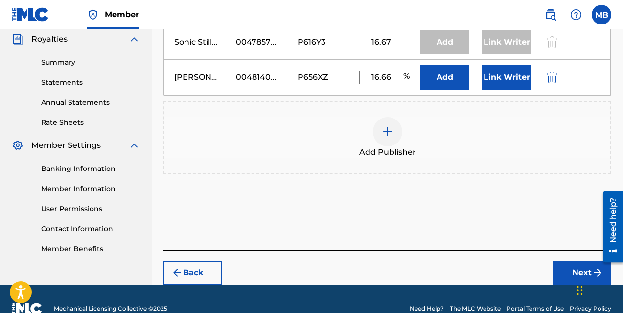
click at [505, 77] on button "Link Writer" at bounding box center [506, 77] width 49 height 24
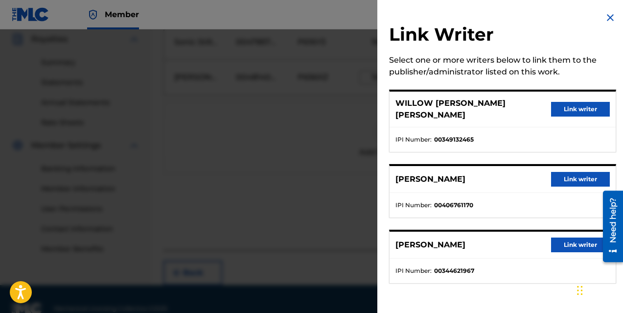
click at [569, 172] on button "Link writer" at bounding box center [580, 179] width 59 height 15
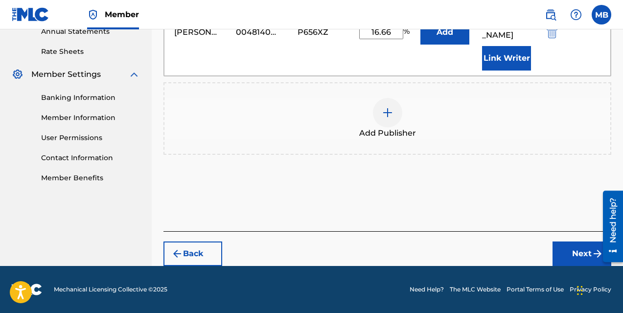
click at [588, 255] on button "Next" at bounding box center [581, 253] width 59 height 24
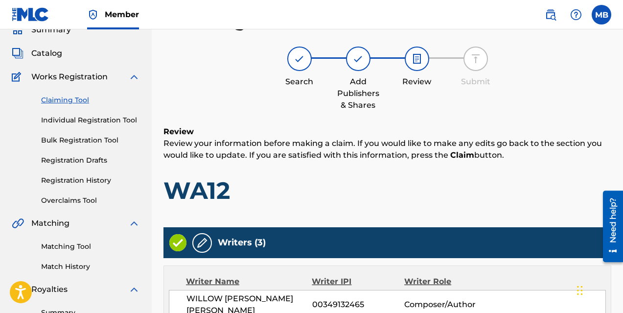
scroll to position [417, 0]
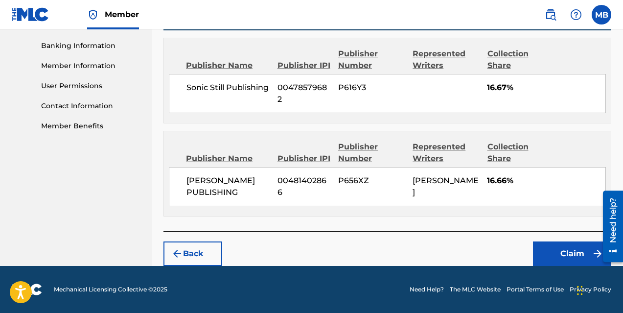
click at [560, 251] on button "Claim" at bounding box center [572, 253] width 78 height 24
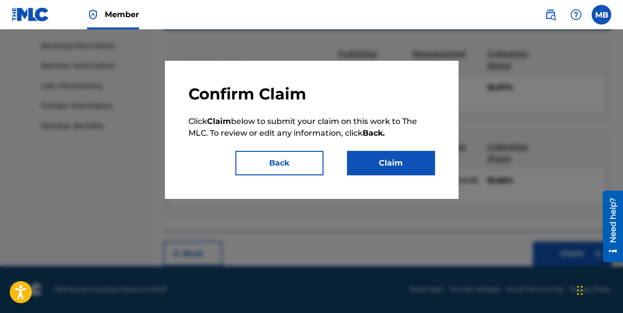
click at [384, 160] on button "Claim" at bounding box center [391, 163] width 88 height 24
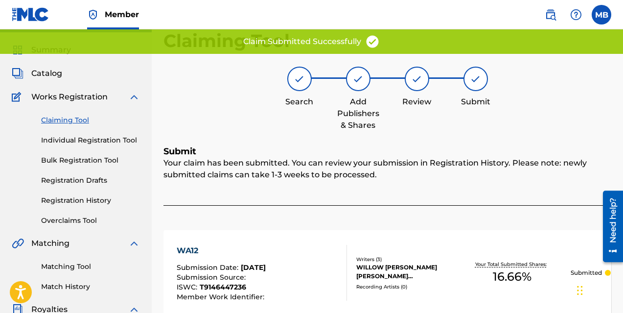
scroll to position [7, 0]
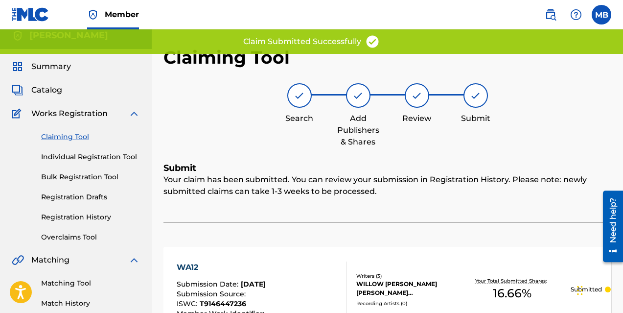
click at [54, 137] on link "Claiming Tool" at bounding box center [90, 137] width 99 height 10
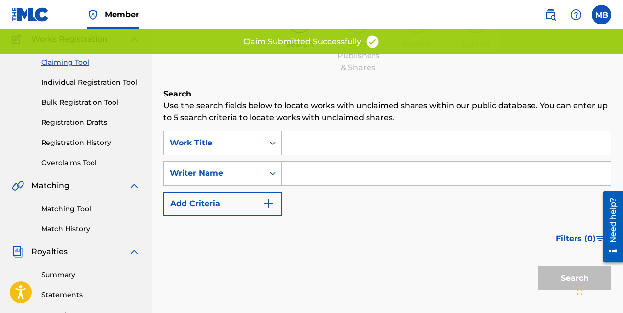
scroll to position [84, 0]
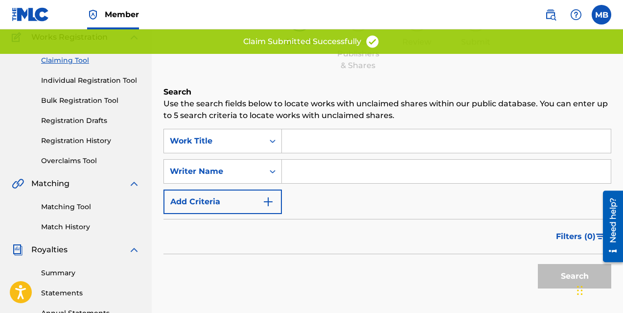
click at [318, 167] on input "Search Form" at bounding box center [446, 171] width 329 height 23
type input "[PERSON_NAME]"
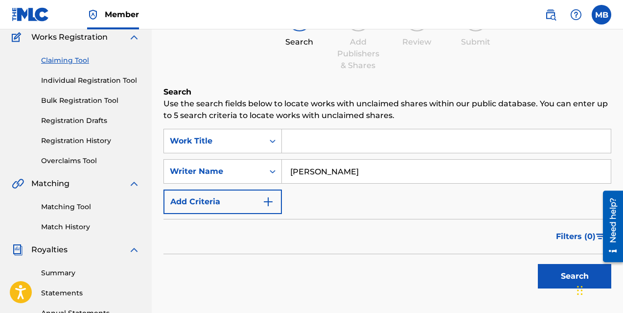
click at [571, 278] on button "Search" at bounding box center [574, 276] width 73 height 24
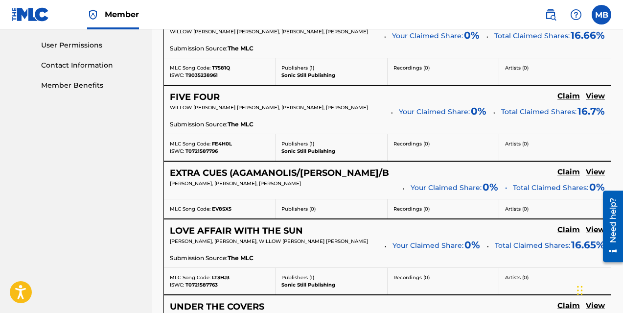
scroll to position [974, 0]
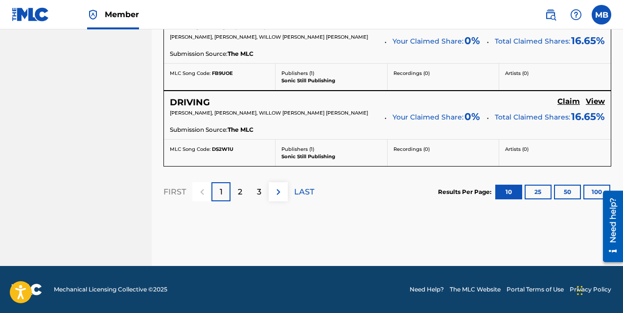
click at [259, 192] on p "3" at bounding box center [259, 192] width 4 height 12
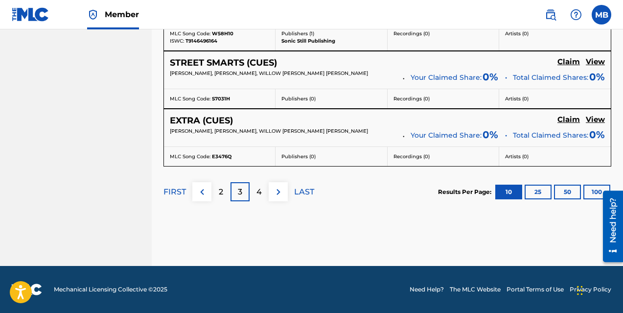
click at [259, 192] on p "4" at bounding box center [258, 192] width 5 height 12
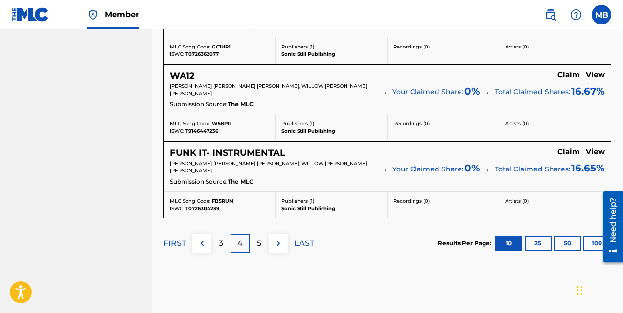
scroll to position [908, 0]
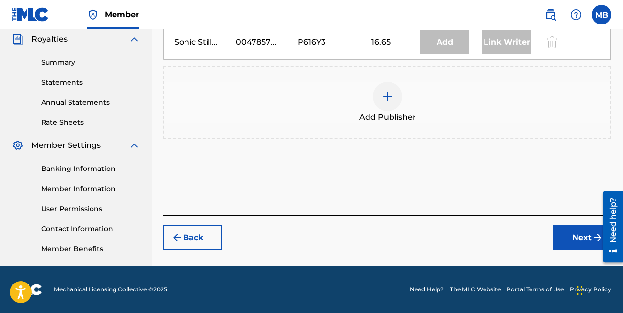
click at [378, 98] on div at bounding box center [387, 96] width 29 height 29
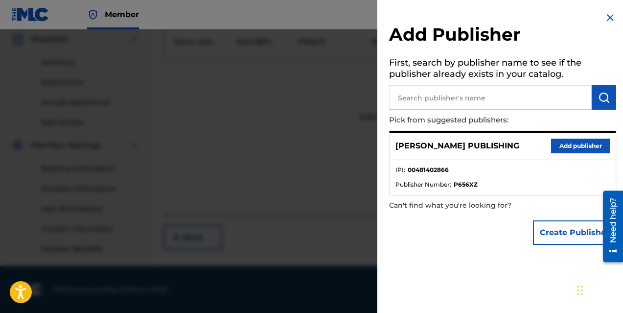
click at [559, 142] on button "Add publisher" at bounding box center [580, 145] width 59 height 15
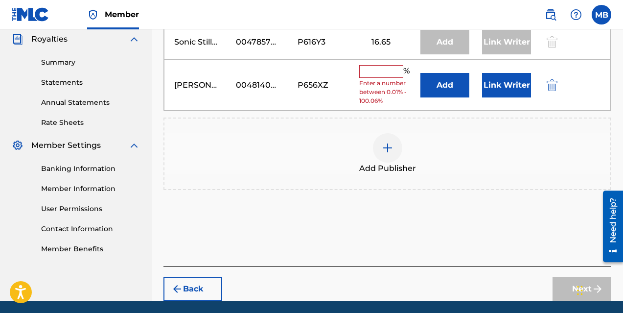
click at [378, 74] on input "text" at bounding box center [381, 71] width 44 height 13
type input "16.66"
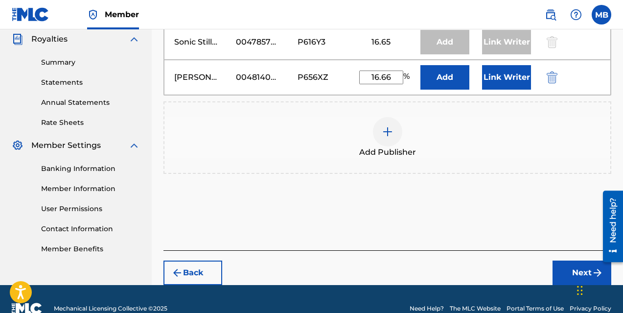
click at [508, 74] on button "Link Writer" at bounding box center [506, 77] width 49 height 24
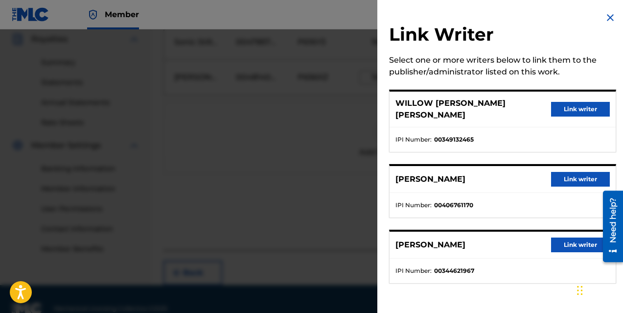
click at [575, 173] on button "Link writer" at bounding box center [580, 179] width 59 height 15
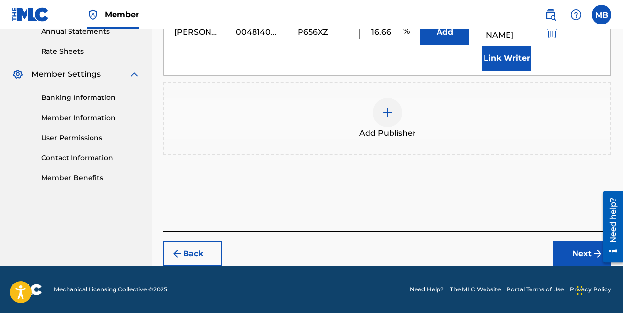
click at [574, 254] on button "Next" at bounding box center [581, 253] width 59 height 24
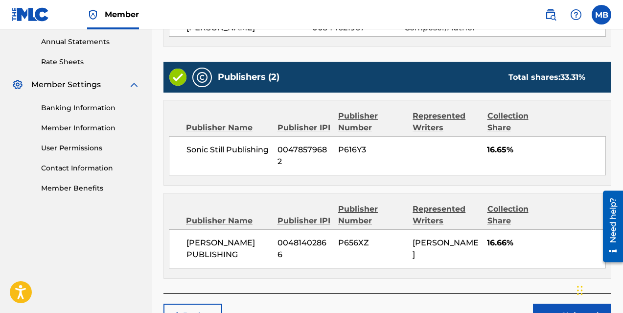
scroll to position [417, 0]
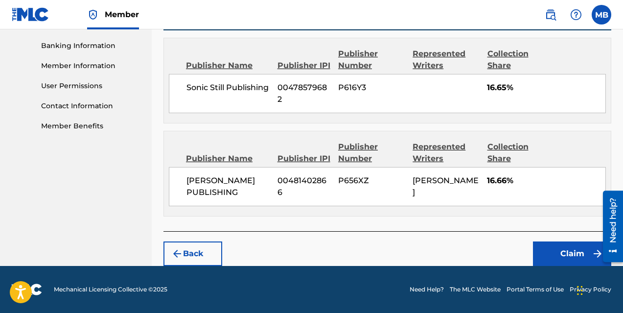
click at [575, 256] on button "Claim" at bounding box center [572, 253] width 78 height 24
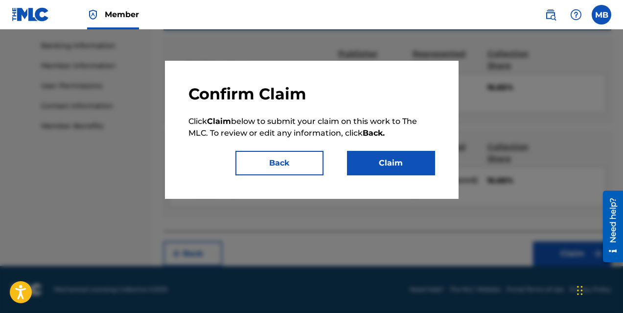
click at [366, 162] on button "Claim" at bounding box center [391, 163] width 88 height 24
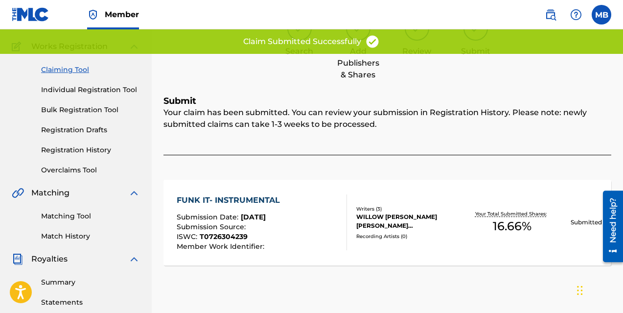
scroll to position [40, 0]
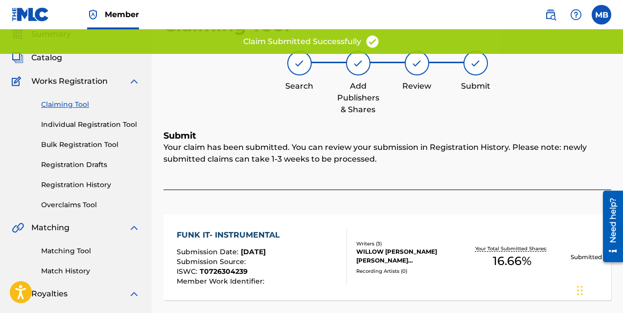
click at [58, 103] on link "Claiming Tool" at bounding box center [90, 104] width 99 height 10
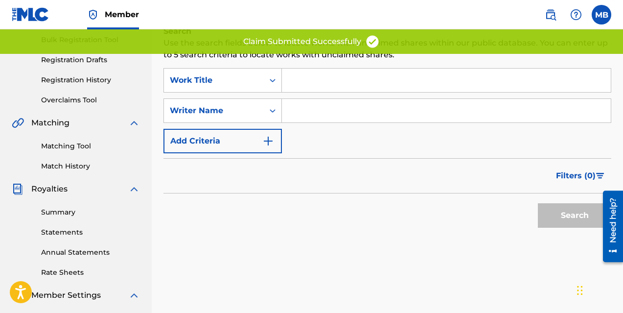
scroll to position [140, 0]
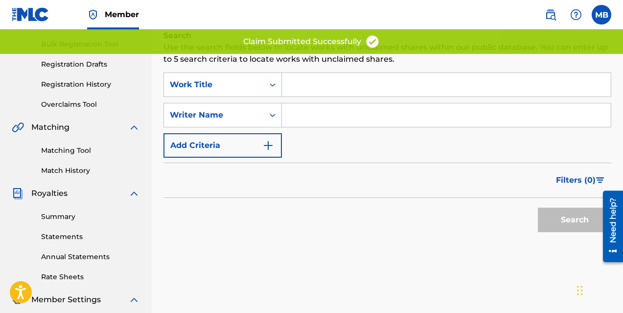
click at [298, 119] on input "Search Form" at bounding box center [446, 114] width 329 height 23
type input "[PERSON_NAME]"
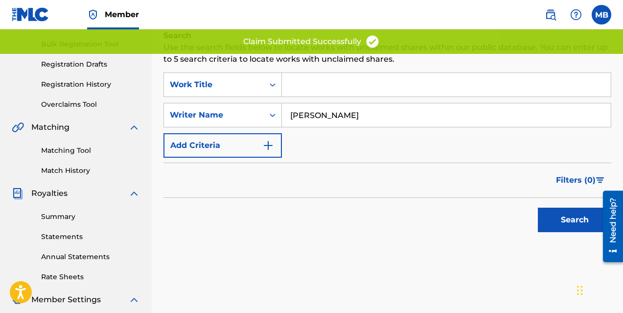
click at [573, 220] on button "Search" at bounding box center [574, 219] width 73 height 24
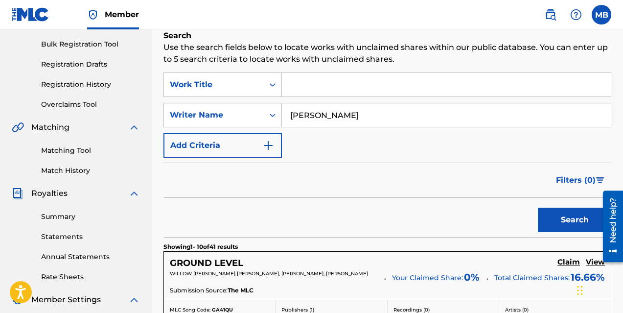
scroll to position [974, 0]
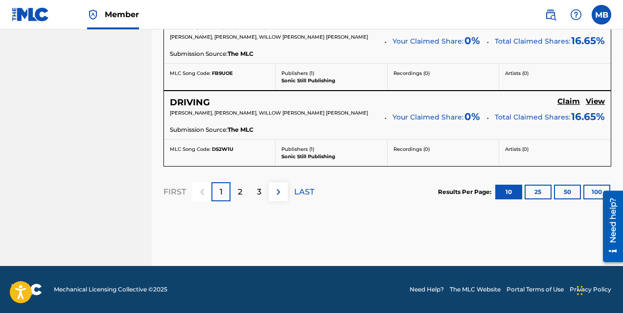
click at [260, 194] on p "3" at bounding box center [259, 192] width 4 height 12
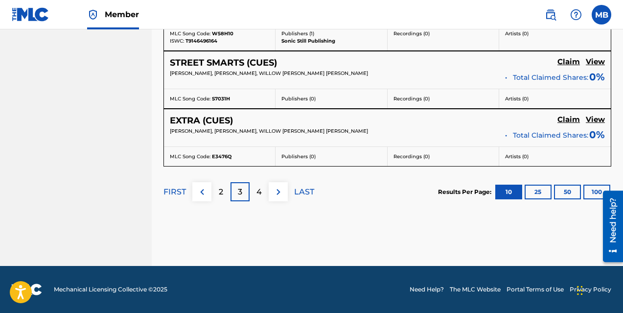
scroll to position [954, 0]
click at [260, 194] on p "4" at bounding box center [258, 192] width 5 height 12
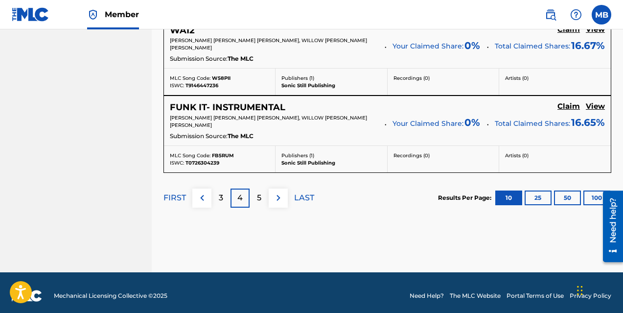
scroll to position [967, 0]
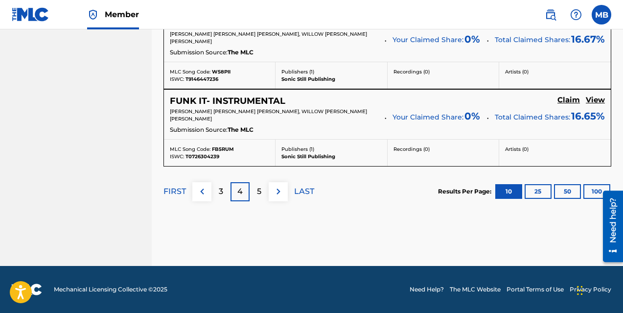
click at [256, 188] on div "5" at bounding box center [259, 191] width 19 height 19
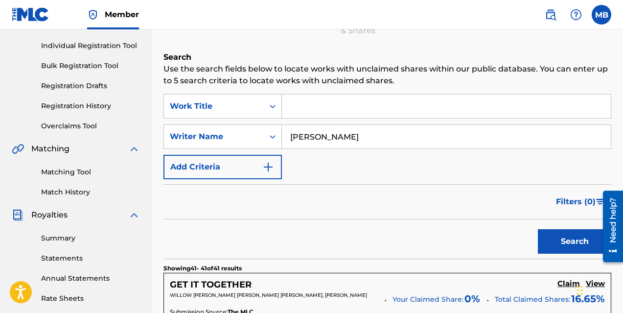
scroll to position [101, 0]
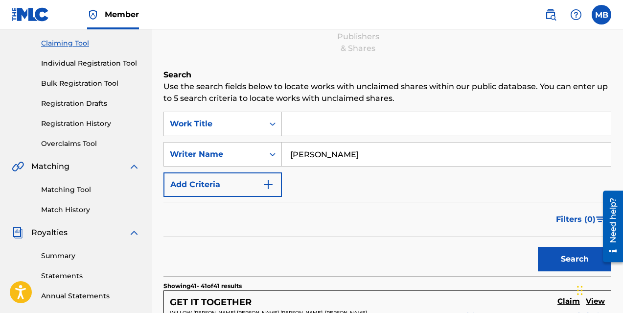
click at [78, 123] on link "Registration History" at bounding box center [90, 123] width 99 height 10
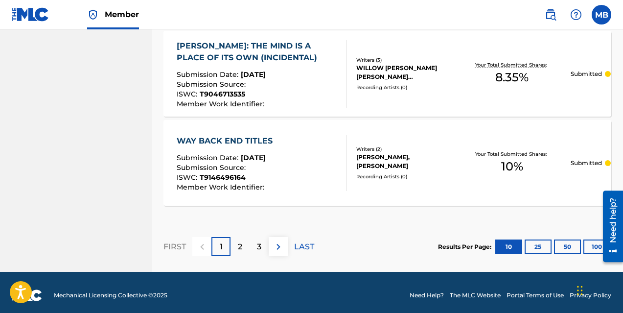
scroll to position [1003, 0]
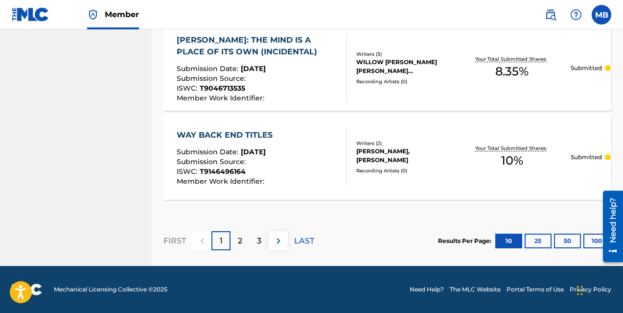
click at [545, 240] on button "25" at bounding box center [538, 240] width 27 height 15
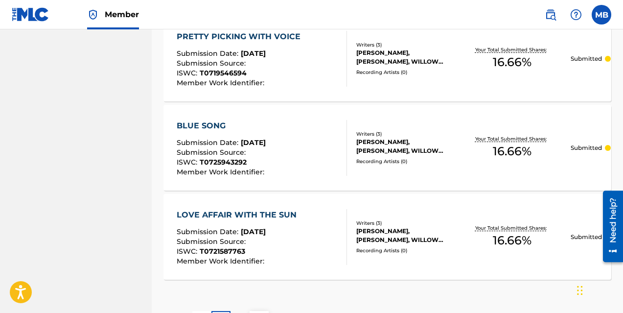
scroll to position [2339, 0]
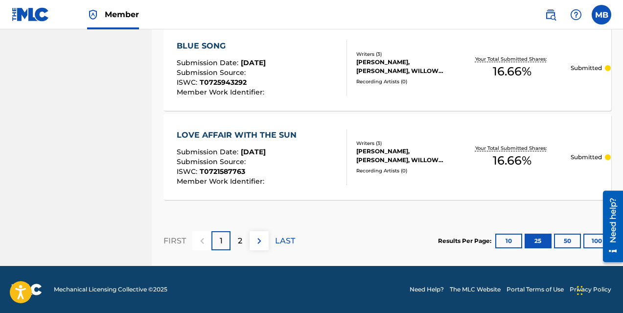
click at [242, 240] on p "2" at bounding box center [240, 241] width 4 height 12
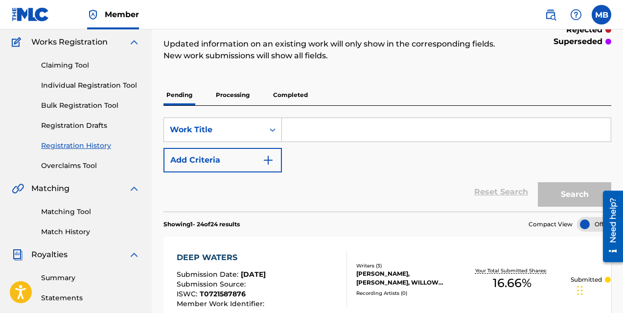
scroll to position [76, 0]
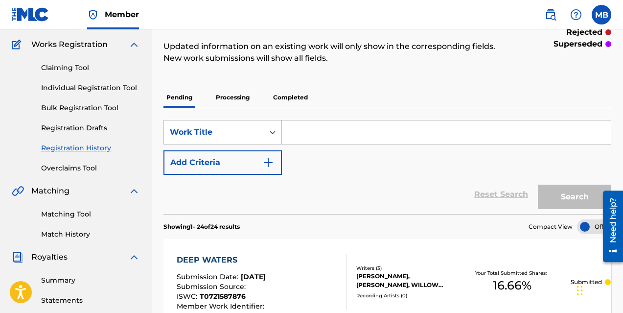
click at [60, 66] on link "Claiming Tool" at bounding box center [90, 68] width 99 height 10
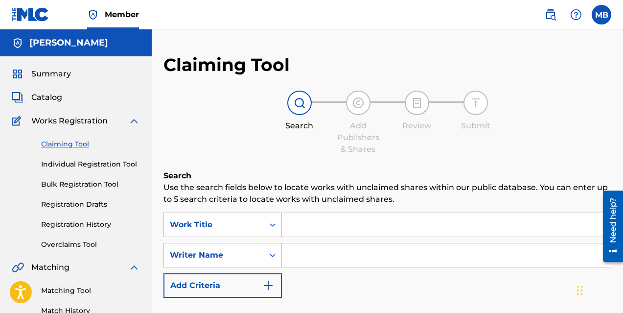
click at [351, 255] on input "Search Form" at bounding box center [446, 254] width 329 height 23
type input "V"
type input "[PERSON_NAME]"
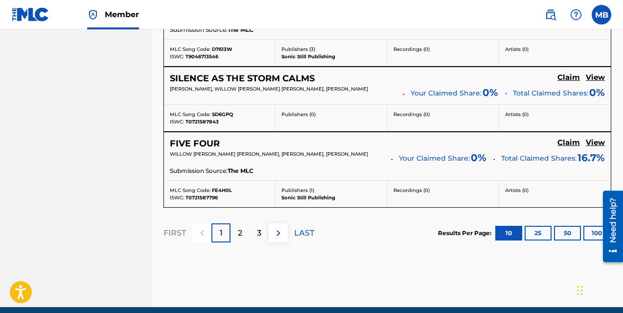
scroll to position [882, 0]
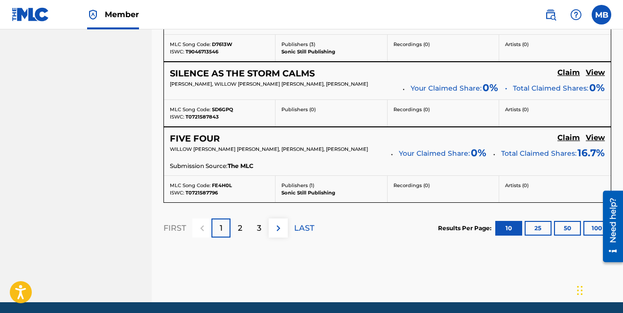
click at [241, 234] on p "2" at bounding box center [240, 228] width 4 height 12
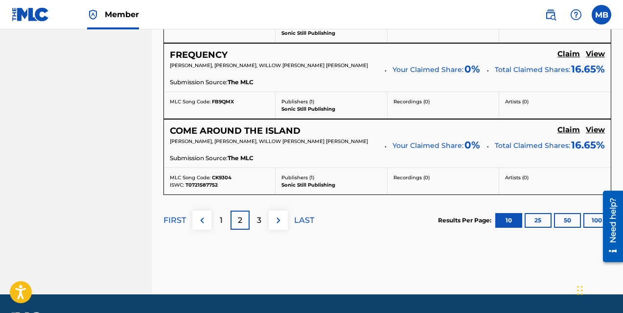
scroll to position [975, 0]
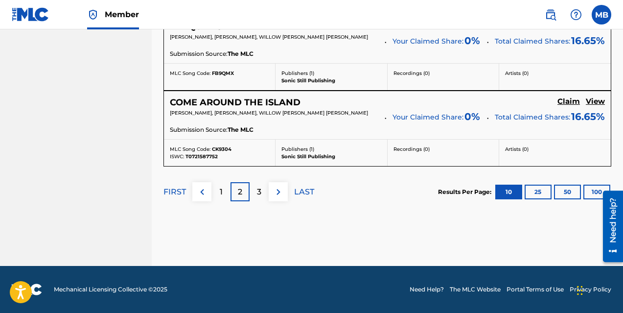
click at [262, 190] on div "3" at bounding box center [259, 191] width 19 height 19
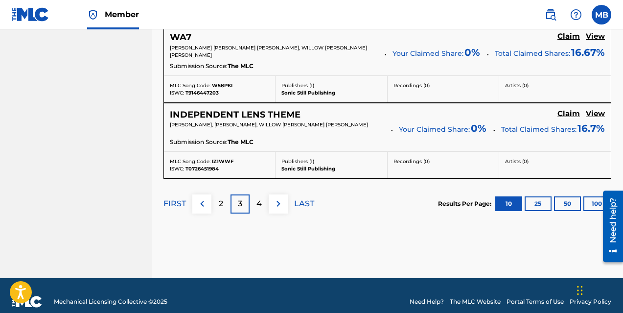
scroll to position [990, 0]
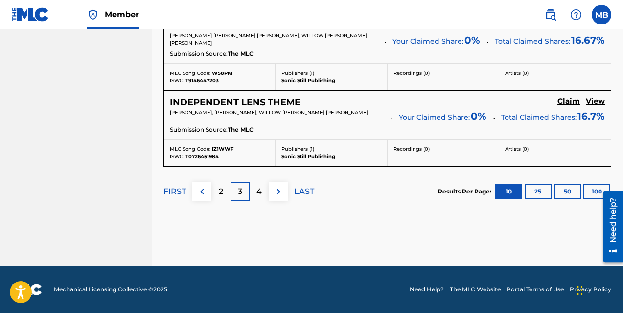
click at [265, 191] on div "4" at bounding box center [259, 191] width 19 height 19
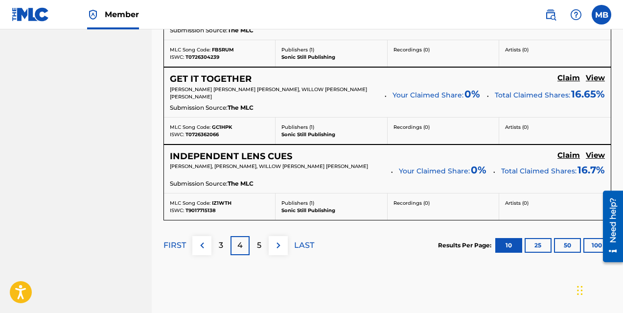
scroll to position [994, 0]
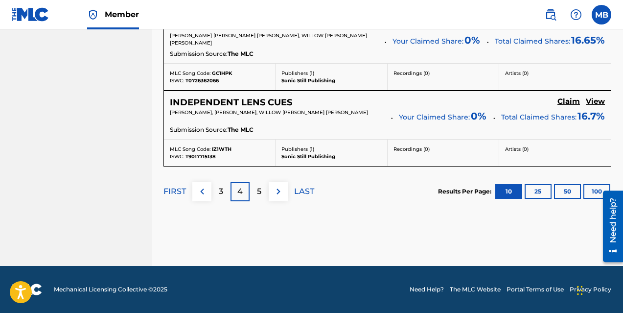
click at [258, 189] on p "5" at bounding box center [259, 191] width 4 height 12
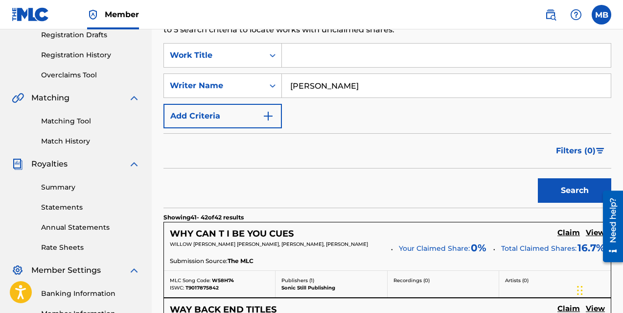
scroll to position [0, 0]
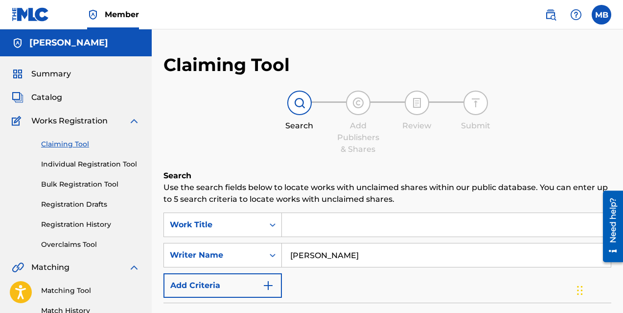
click at [76, 225] on link "Registration History" at bounding box center [90, 224] width 99 height 10
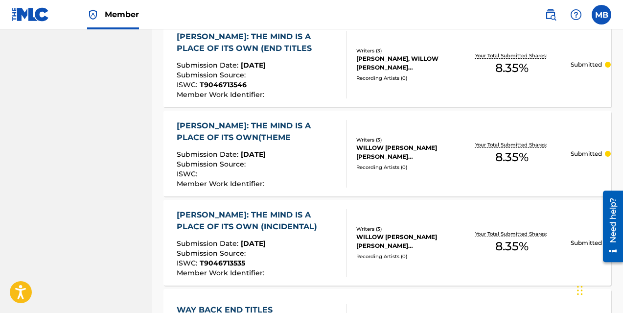
scroll to position [1003, 0]
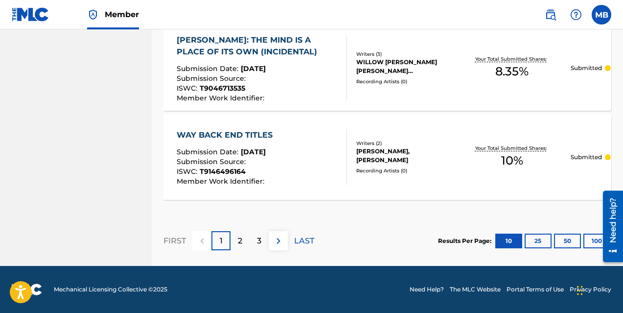
click at [257, 238] on p "3" at bounding box center [259, 241] width 4 height 12
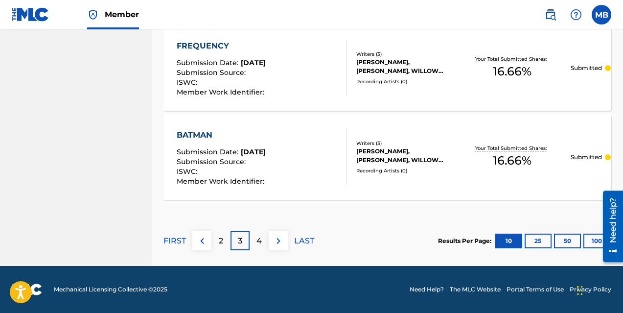
click at [571, 238] on button "50" at bounding box center [567, 240] width 27 height 15
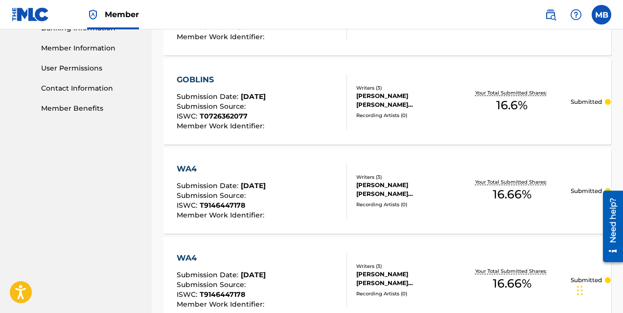
scroll to position [0, 0]
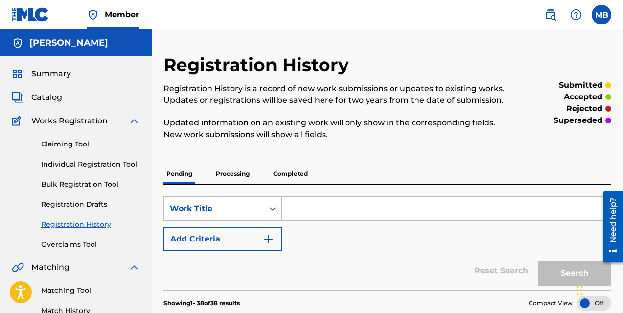
click at [602, 19] on label at bounding box center [602, 15] width 20 height 20
click at [601, 15] on input "MB [PERSON_NAME] [EMAIL_ADDRESS][DOMAIN_NAME] Notification Preferences Profile …" at bounding box center [601, 15] width 0 height 0
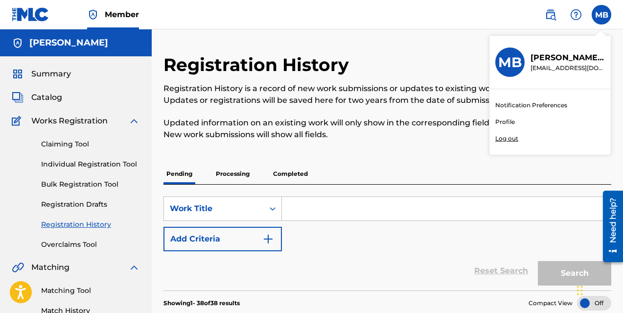
click at [505, 138] on p "Log out" at bounding box center [506, 138] width 23 height 9
click at [601, 15] on input "MB [PERSON_NAME] [EMAIL_ADDRESS][DOMAIN_NAME] Notification Preferences Profile …" at bounding box center [601, 15] width 0 height 0
